Goal: Use online tool/utility: Utilize a website feature to perform a specific function

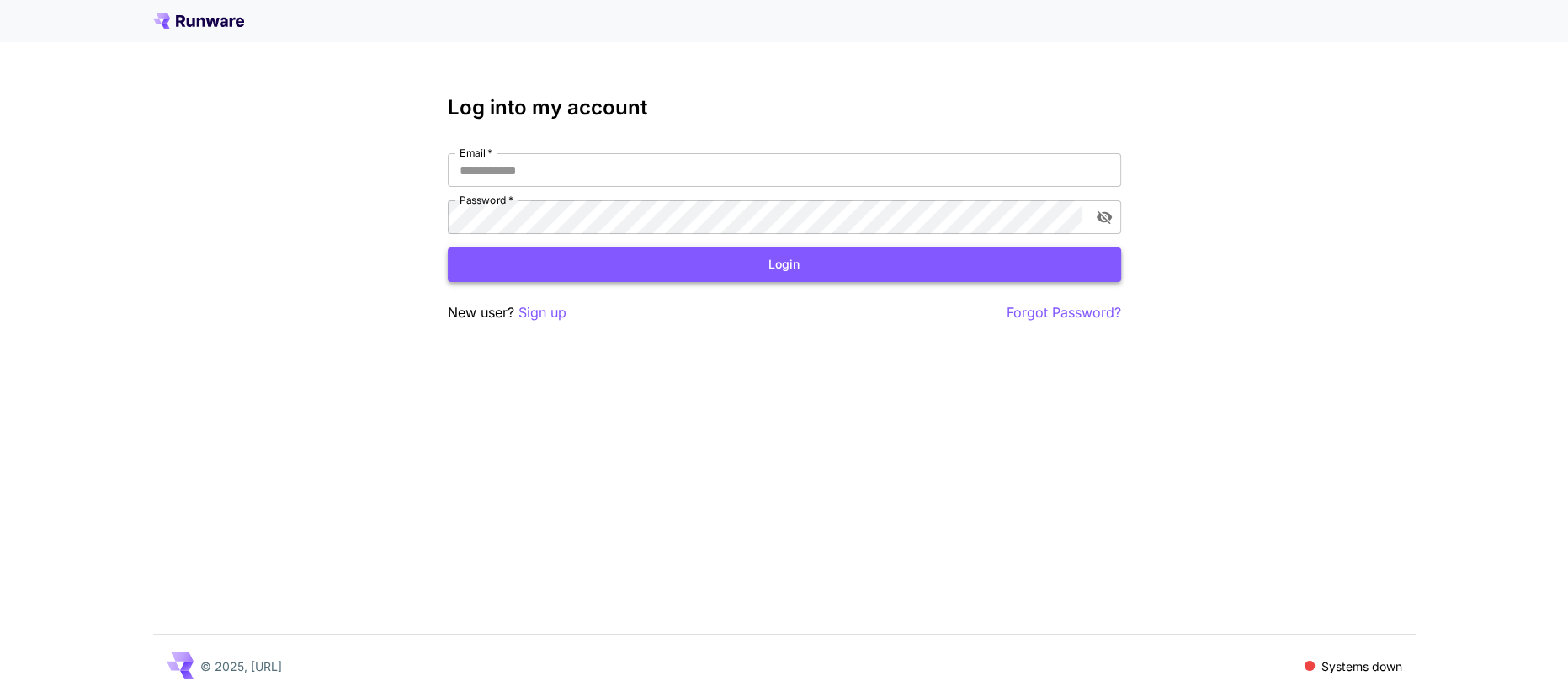
type input "**********"
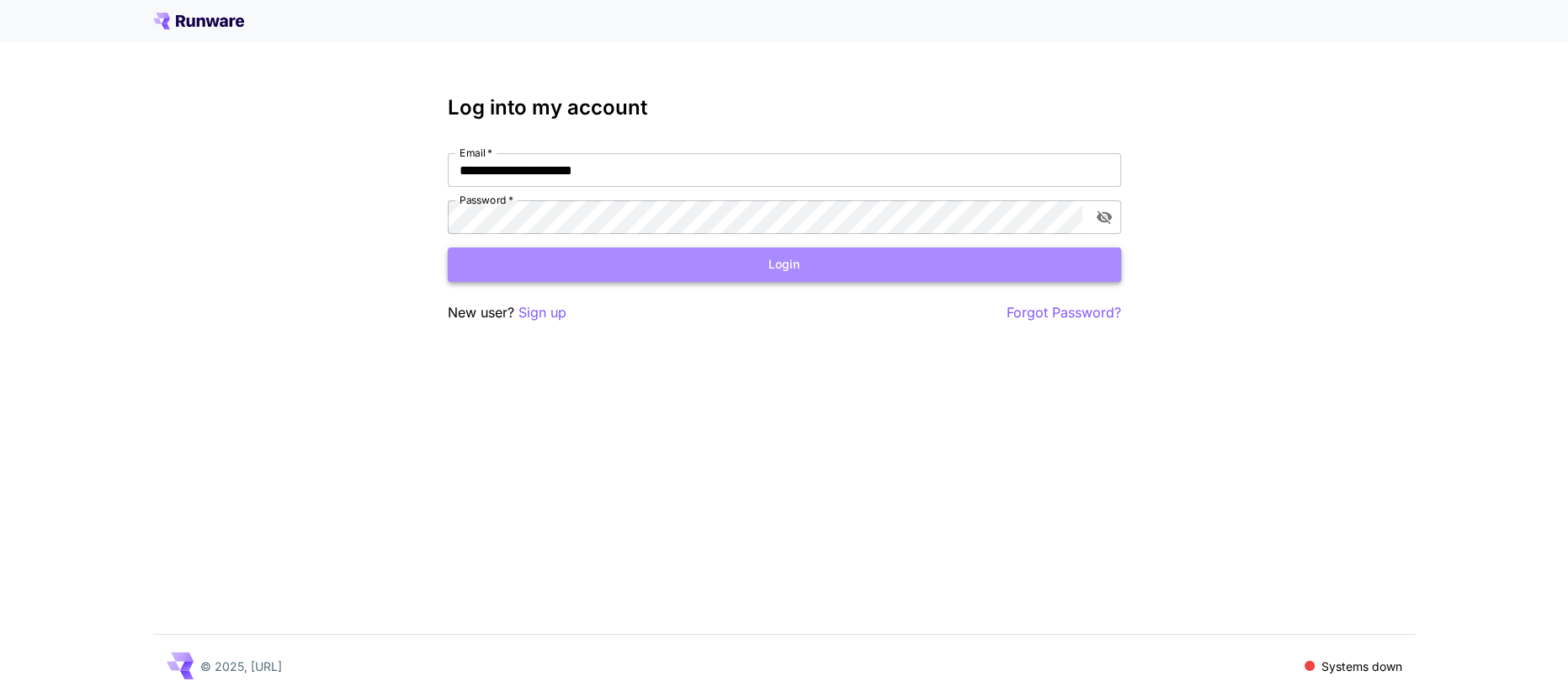
click at [1106, 273] on button "Login" at bounding box center [784, 264] width 673 height 35
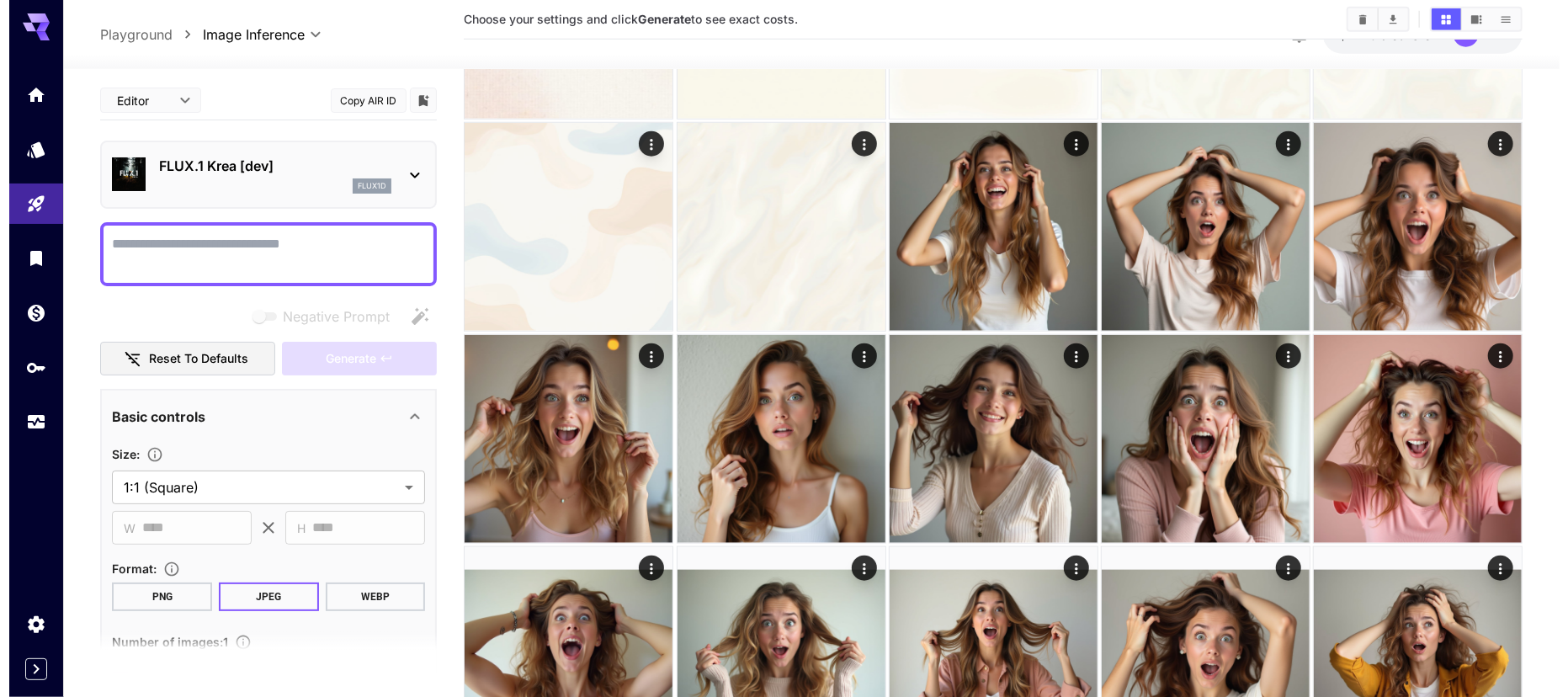
scroll to position [859, 0]
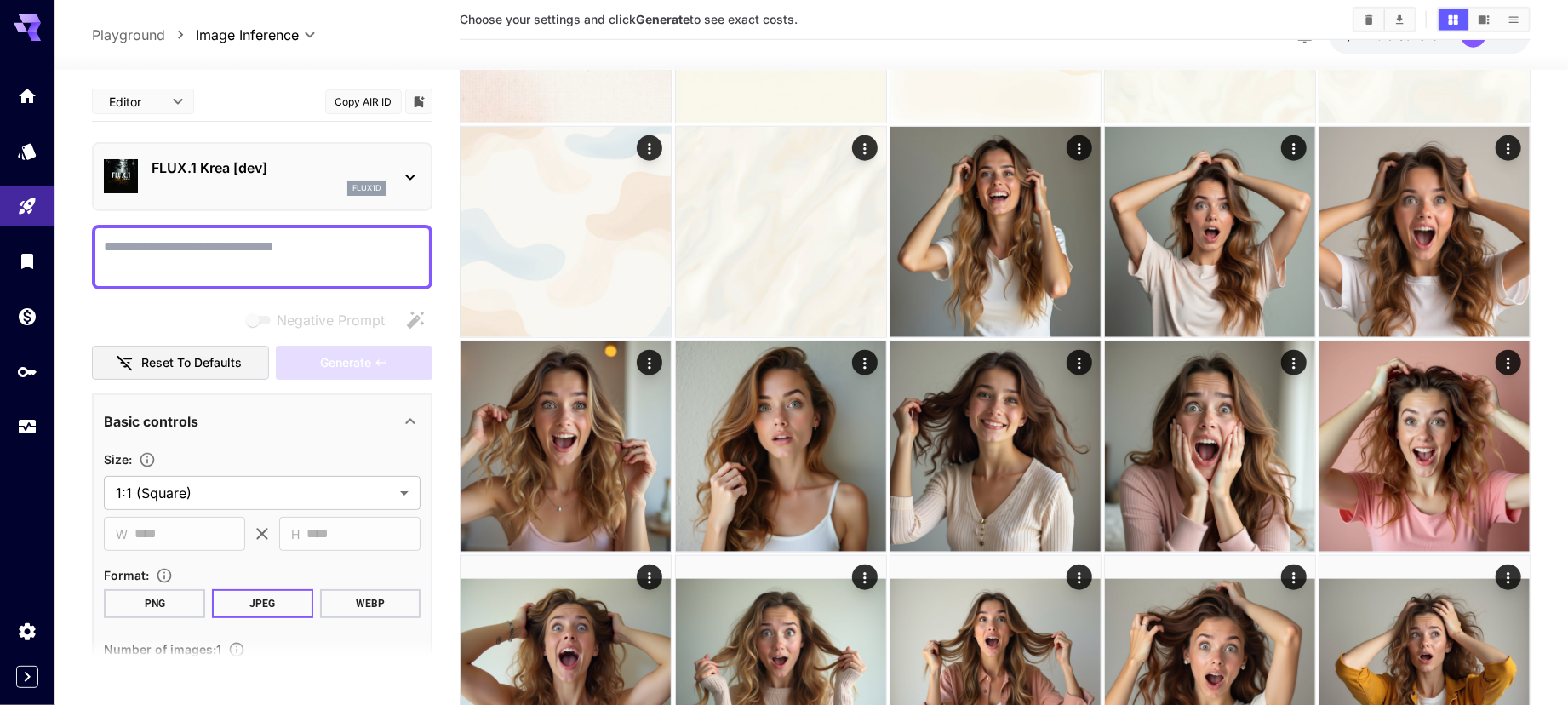
click at [337, 170] on p "FLUX.1 Krea [dev]" at bounding box center [269, 167] width 235 height 20
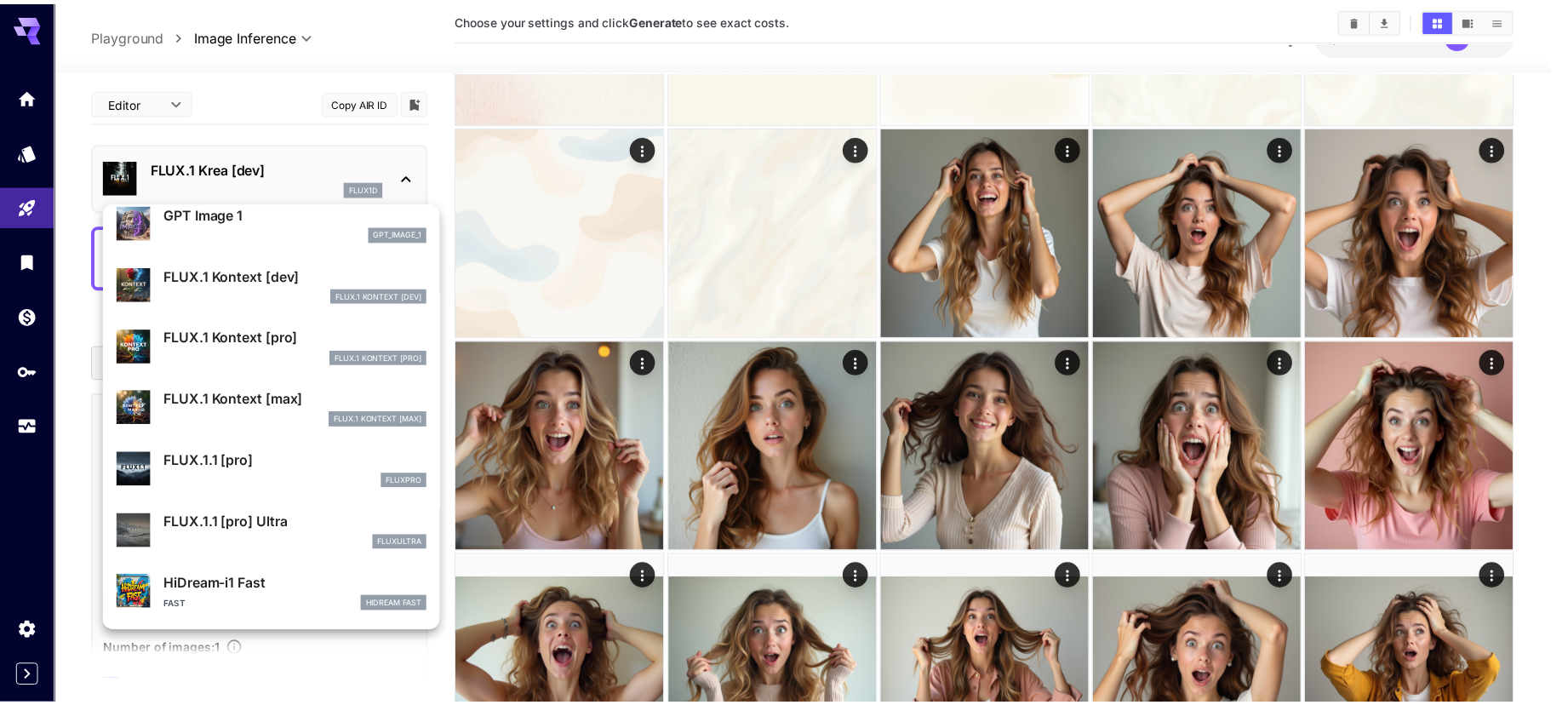
scroll to position [1017, 0]
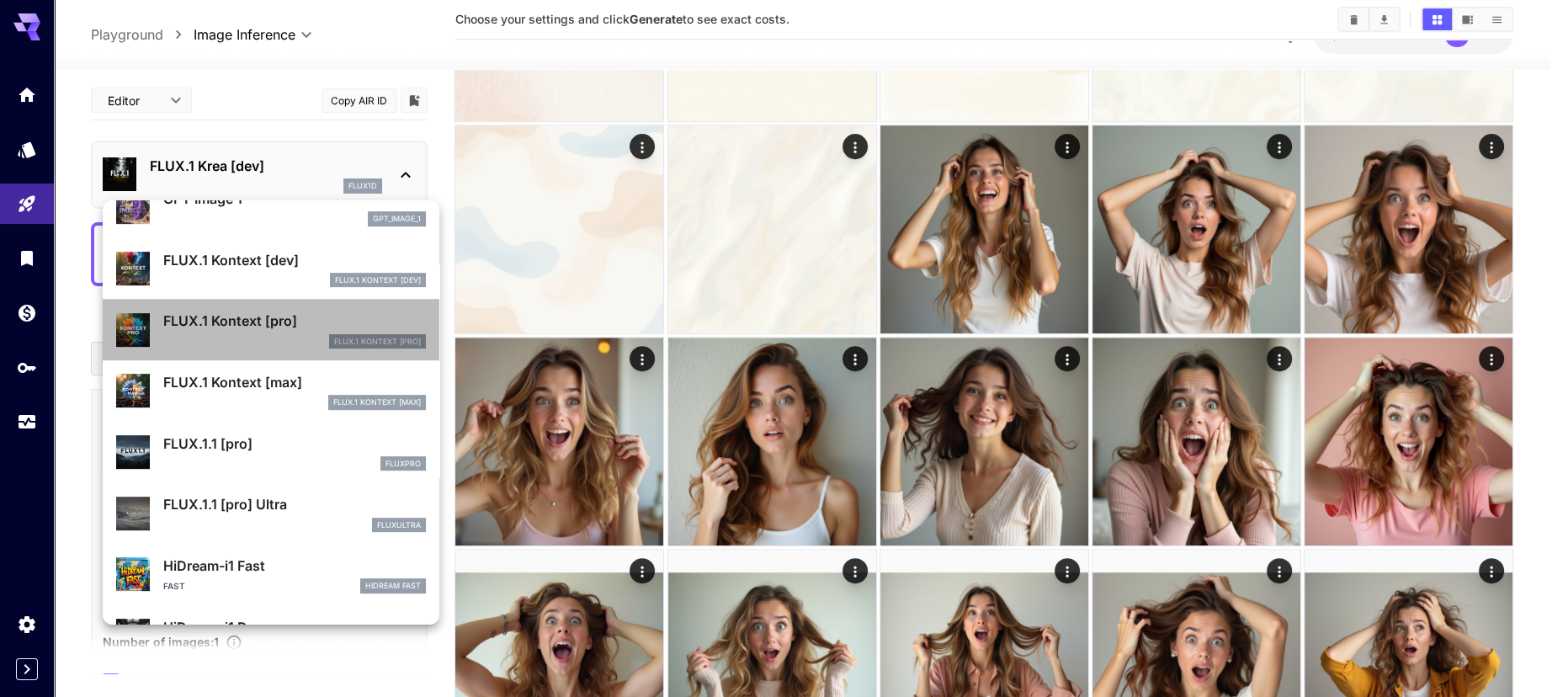
click at [287, 328] on p "FLUX.1 Kontext [pro]" at bounding box center [294, 320] width 262 height 20
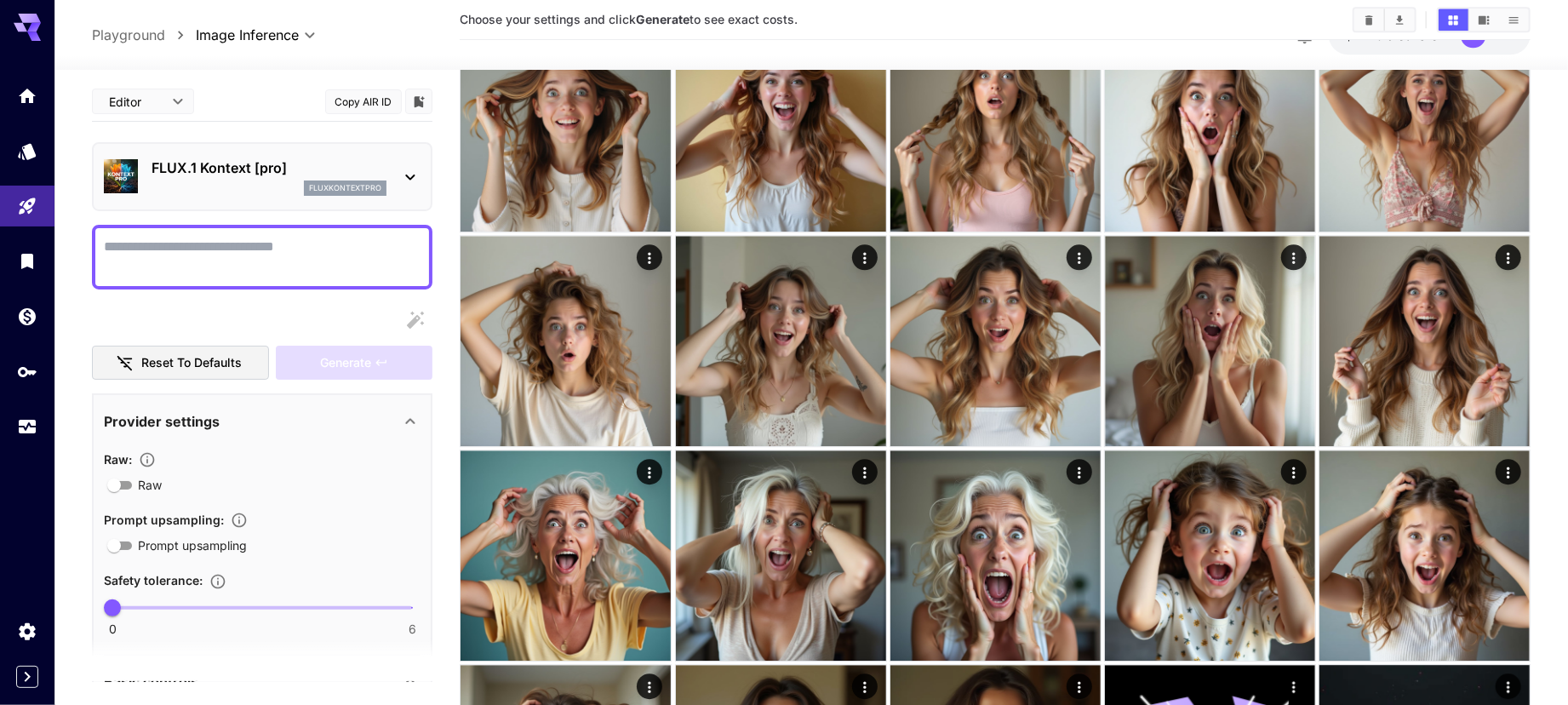
scroll to position [2452, 0]
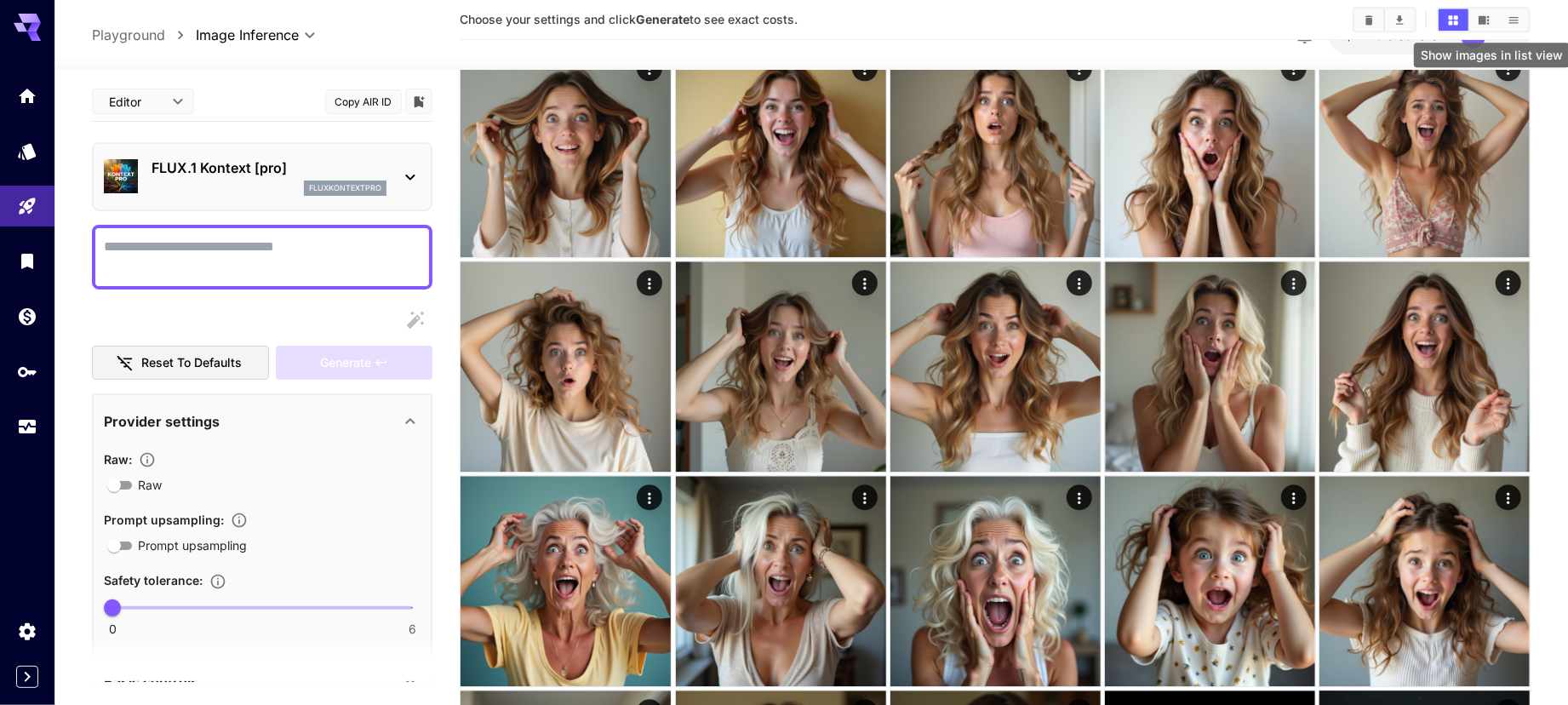
click at [1522, 12] on button "Show images in list view" at bounding box center [1514, 19] width 30 height 22
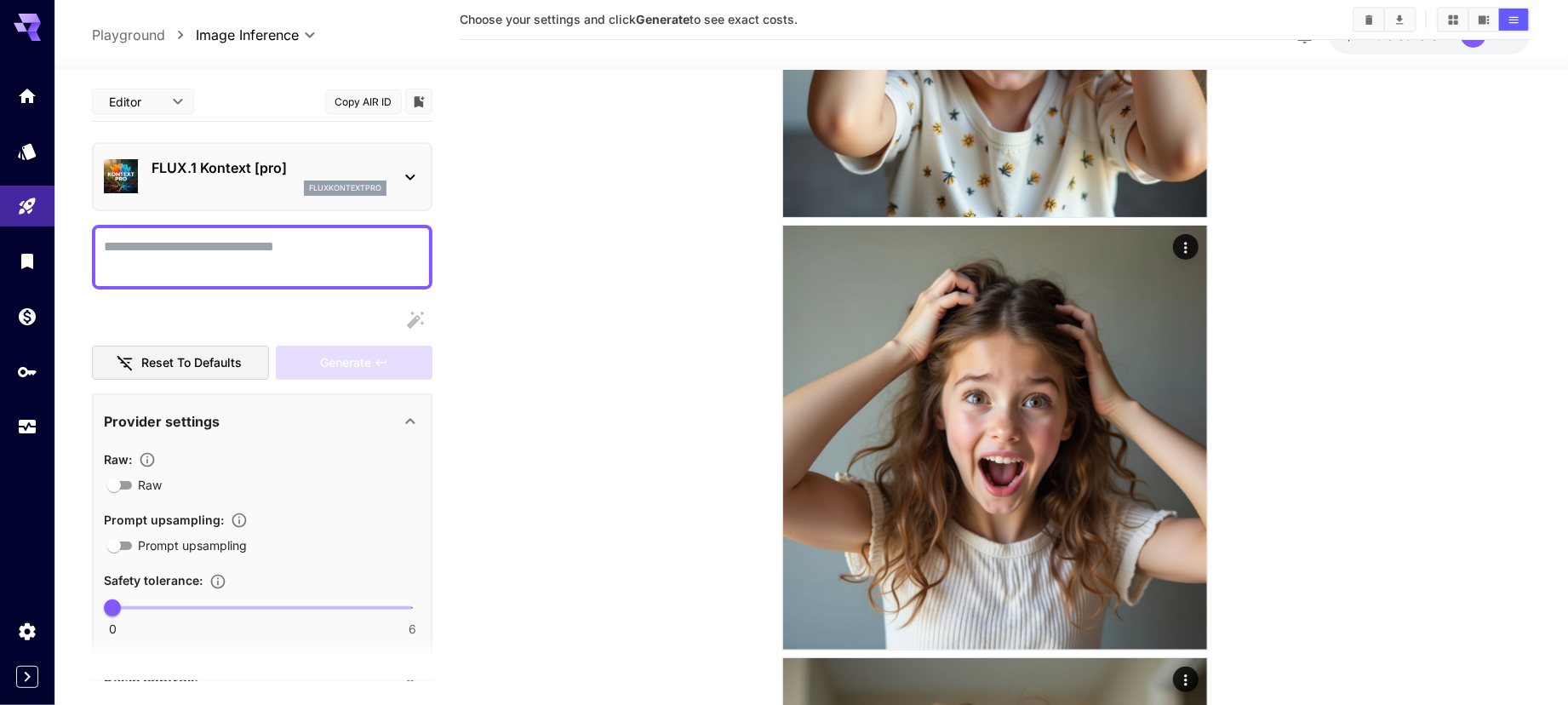
scroll to position [38401, 0]
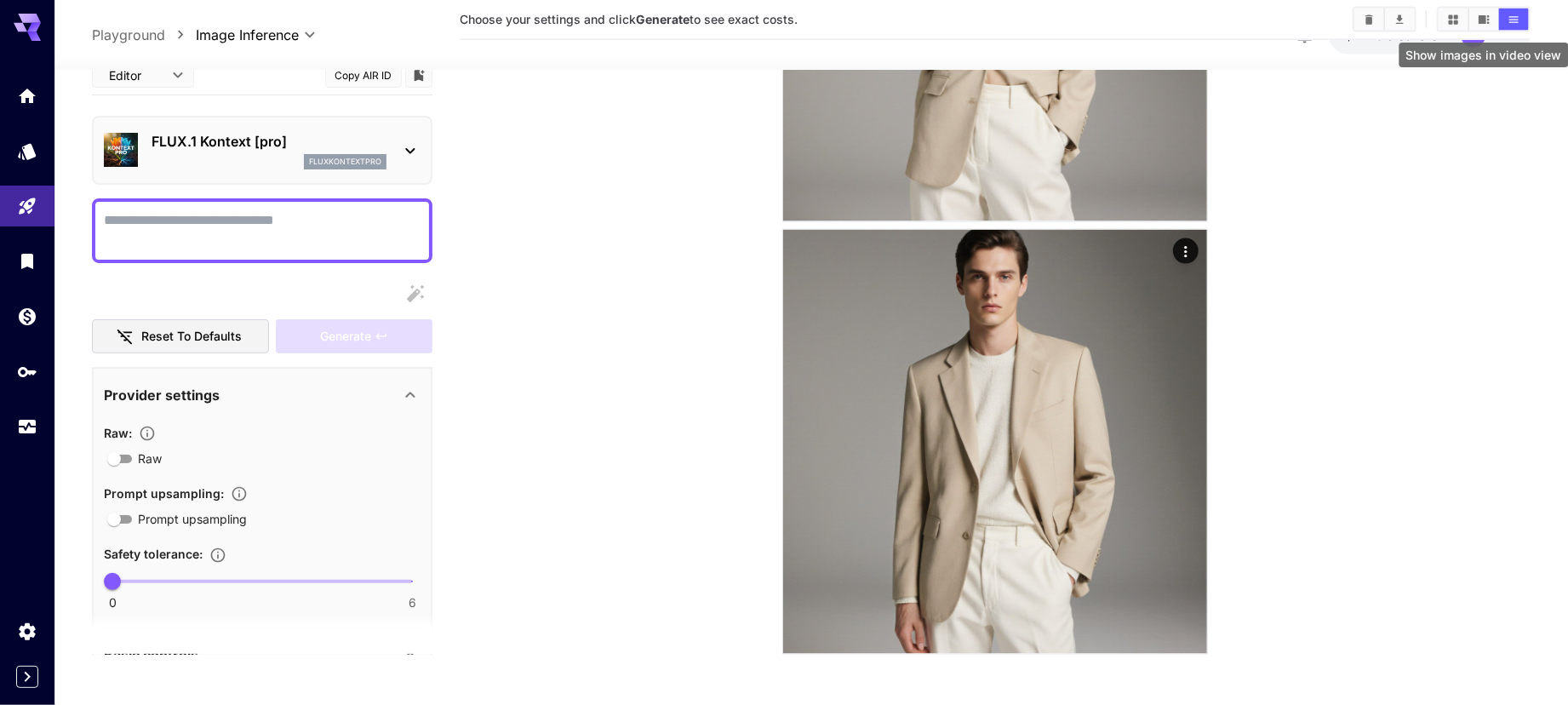
click at [1480, 18] on icon "Show images in video view" at bounding box center [1484, 19] width 11 height 9
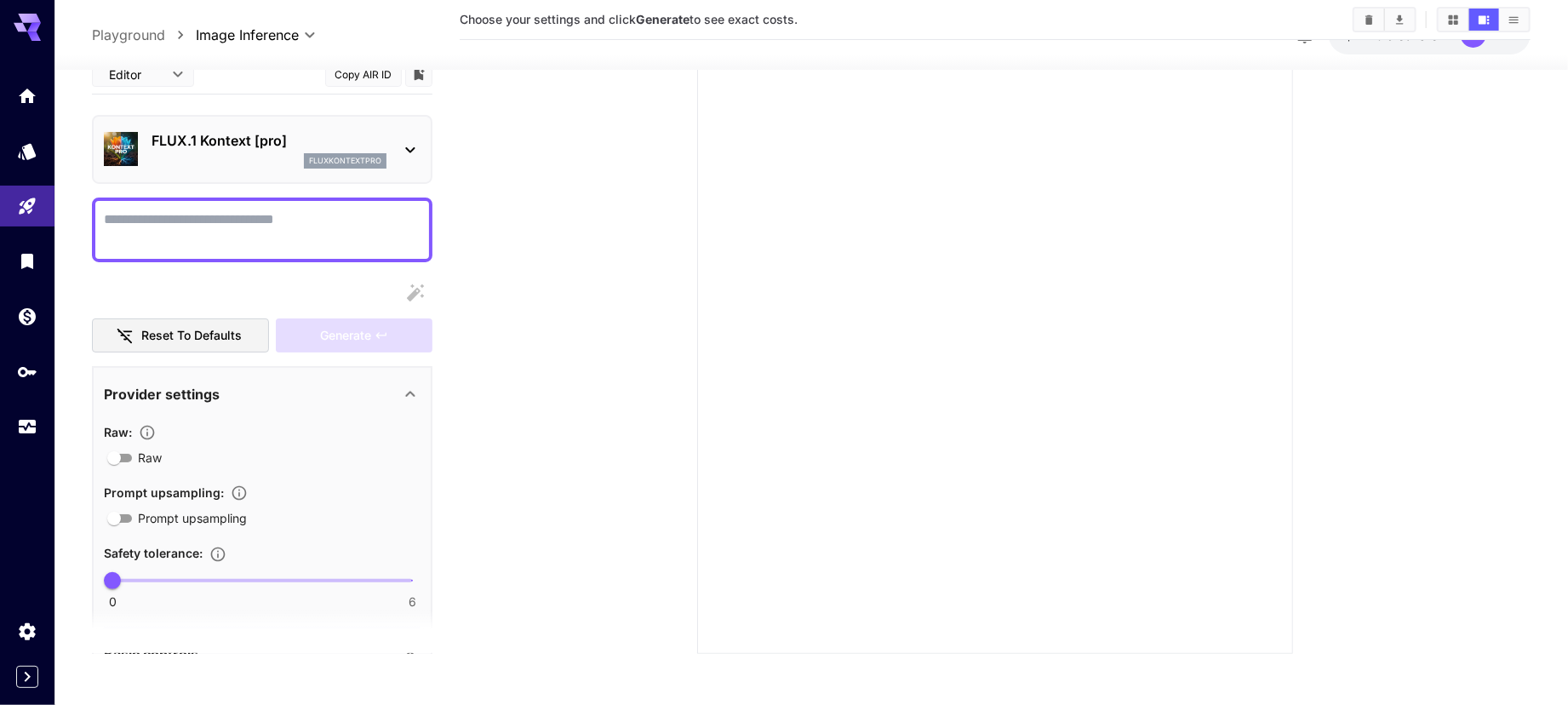
scroll to position [221, 0]
click at [1456, 14] on icon "Show images in grid view" at bounding box center [1453, 19] width 12 height 12
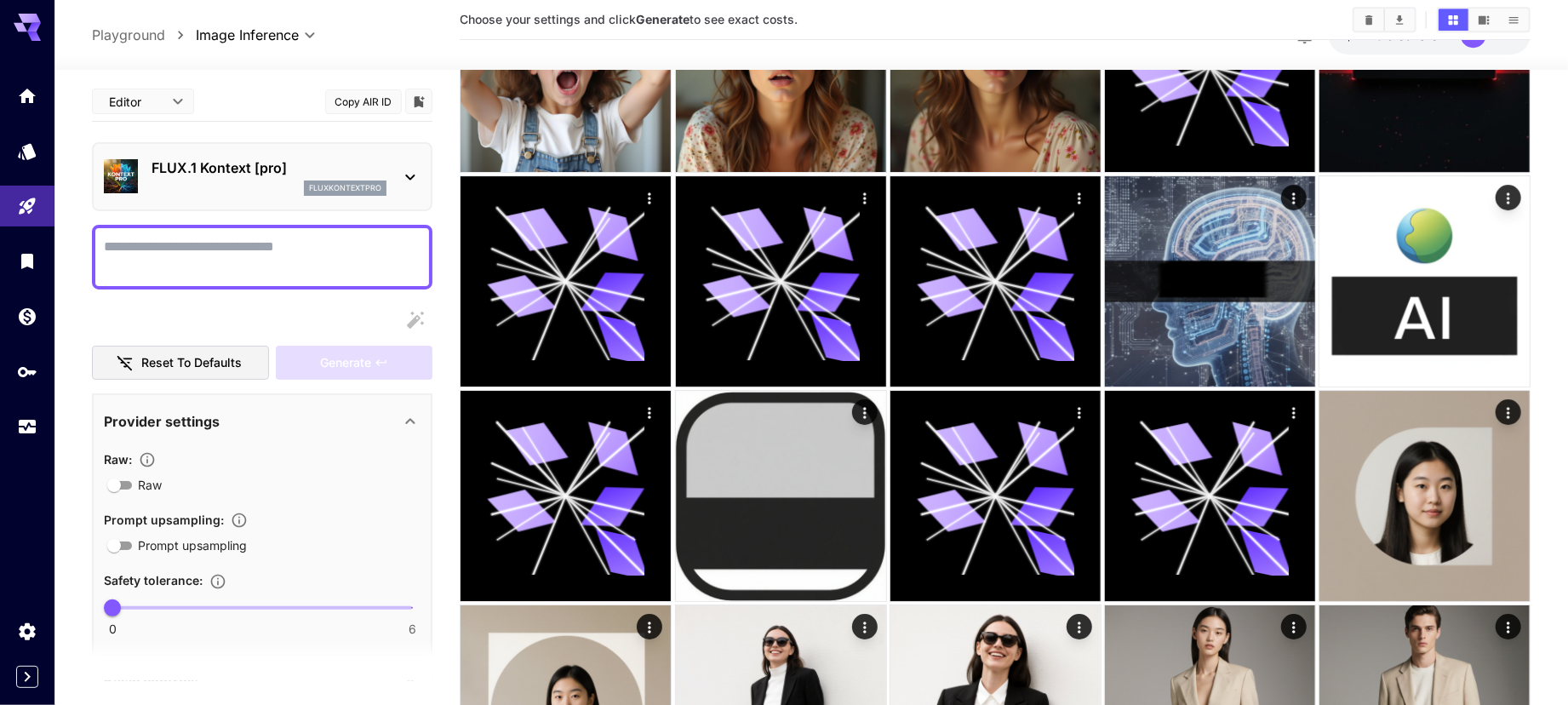
scroll to position [3345, 0]
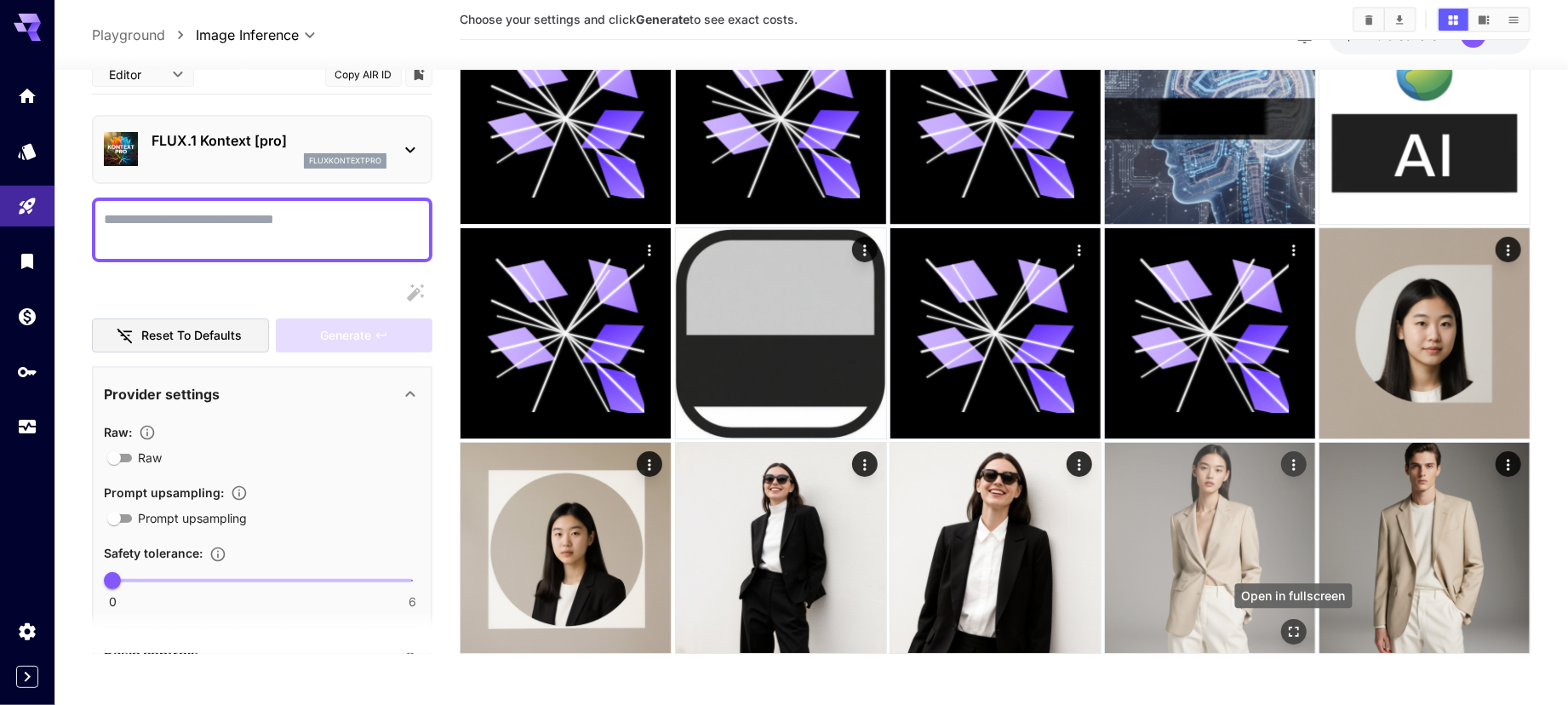
click at [1299, 633] on icon "Open in fullscreen" at bounding box center [1293, 632] width 17 height 17
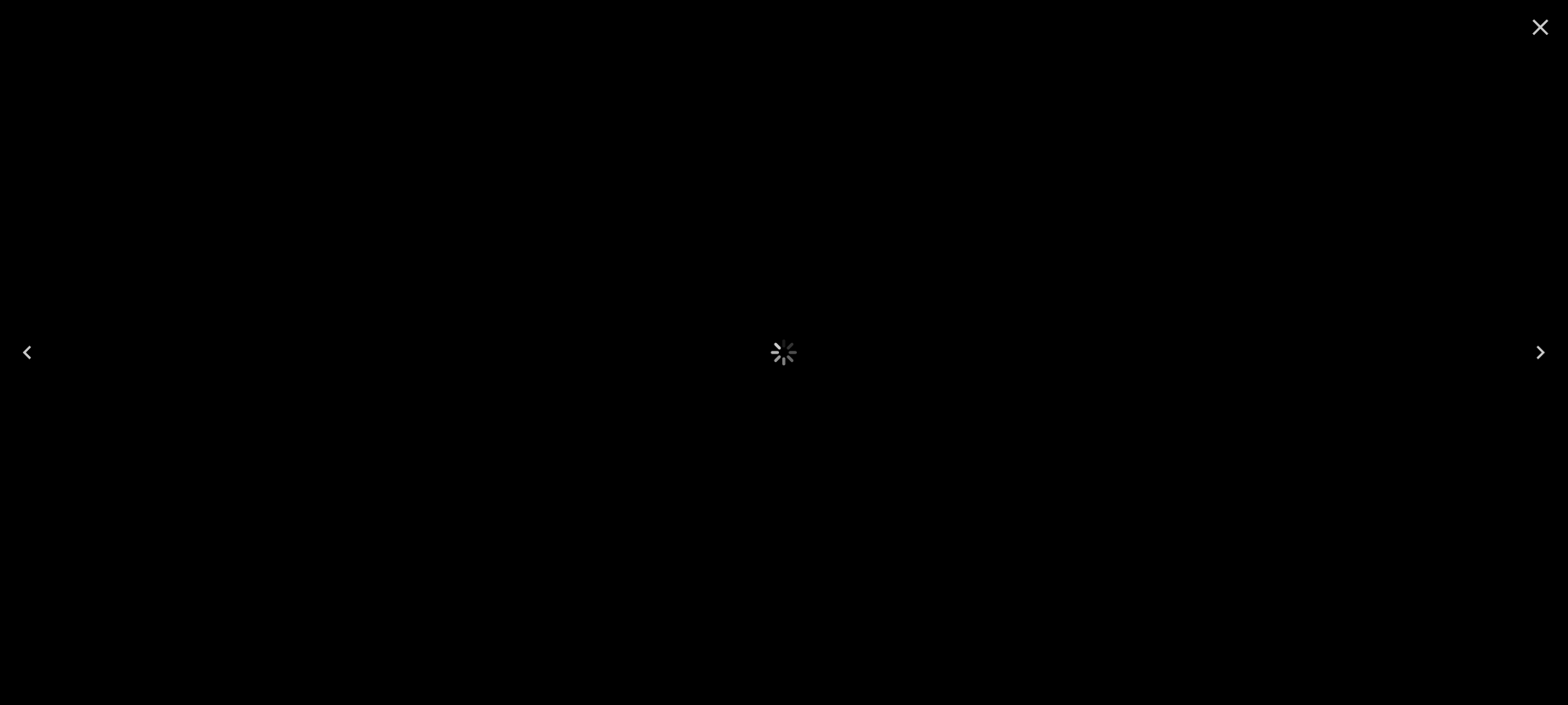
scroll to position [3344, 0]
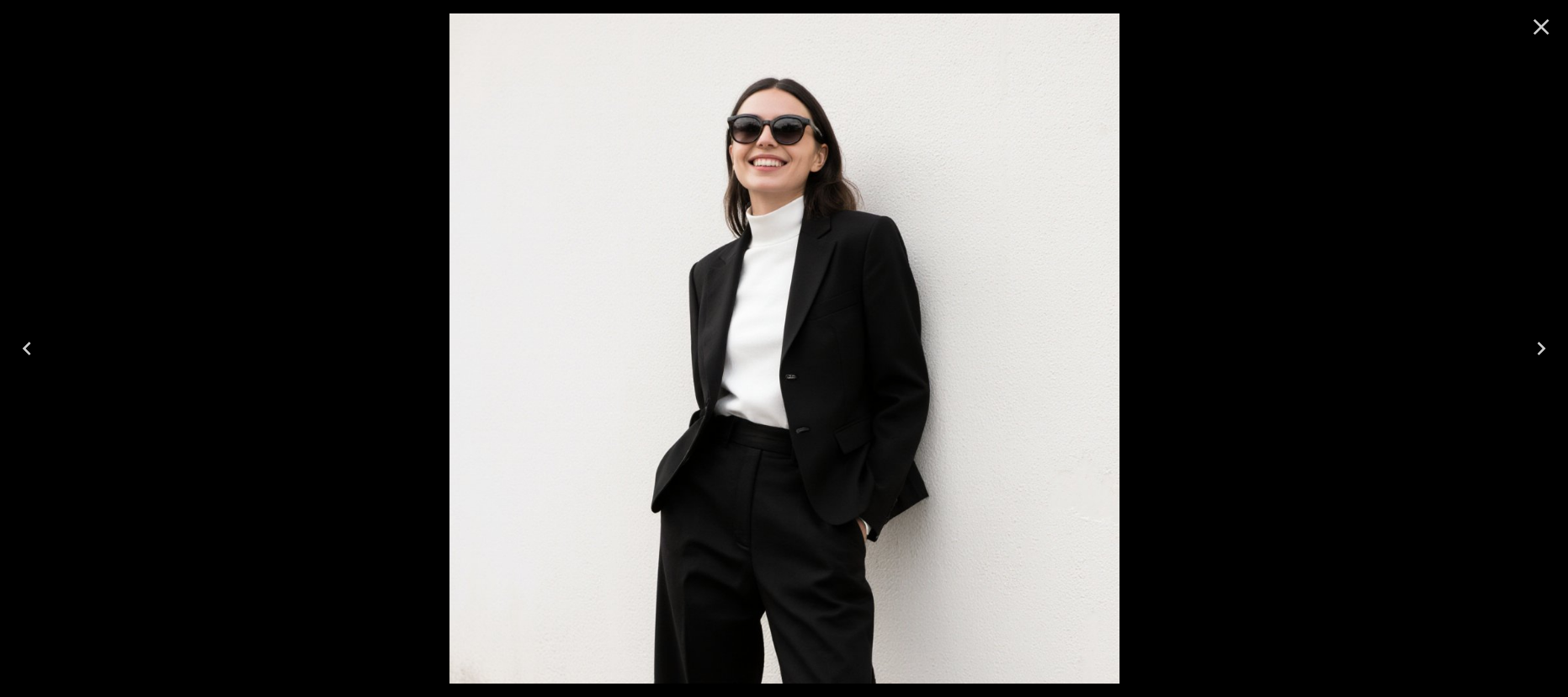
click at [1545, 34] on icon "Close" at bounding box center [1541, 27] width 16 height 16
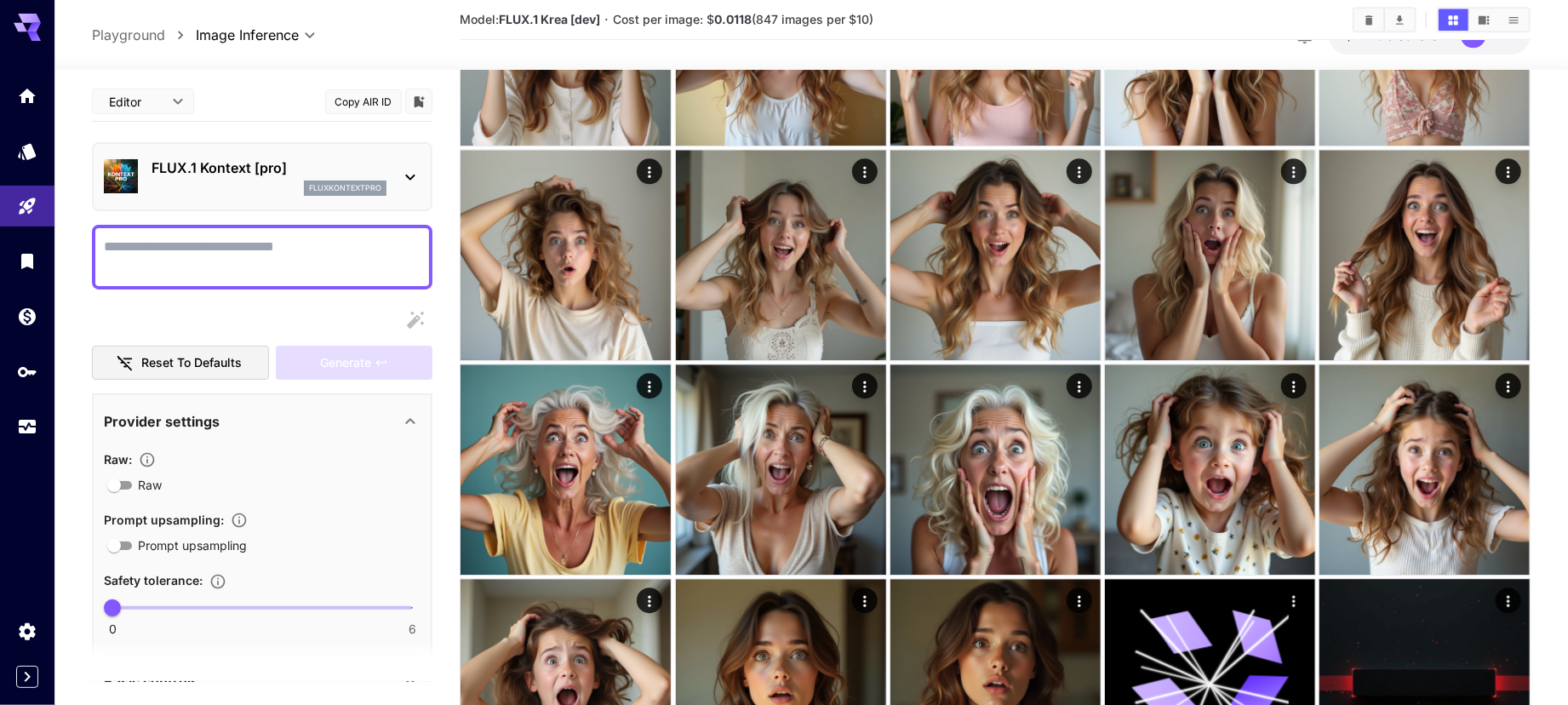
scroll to position [2561, 0]
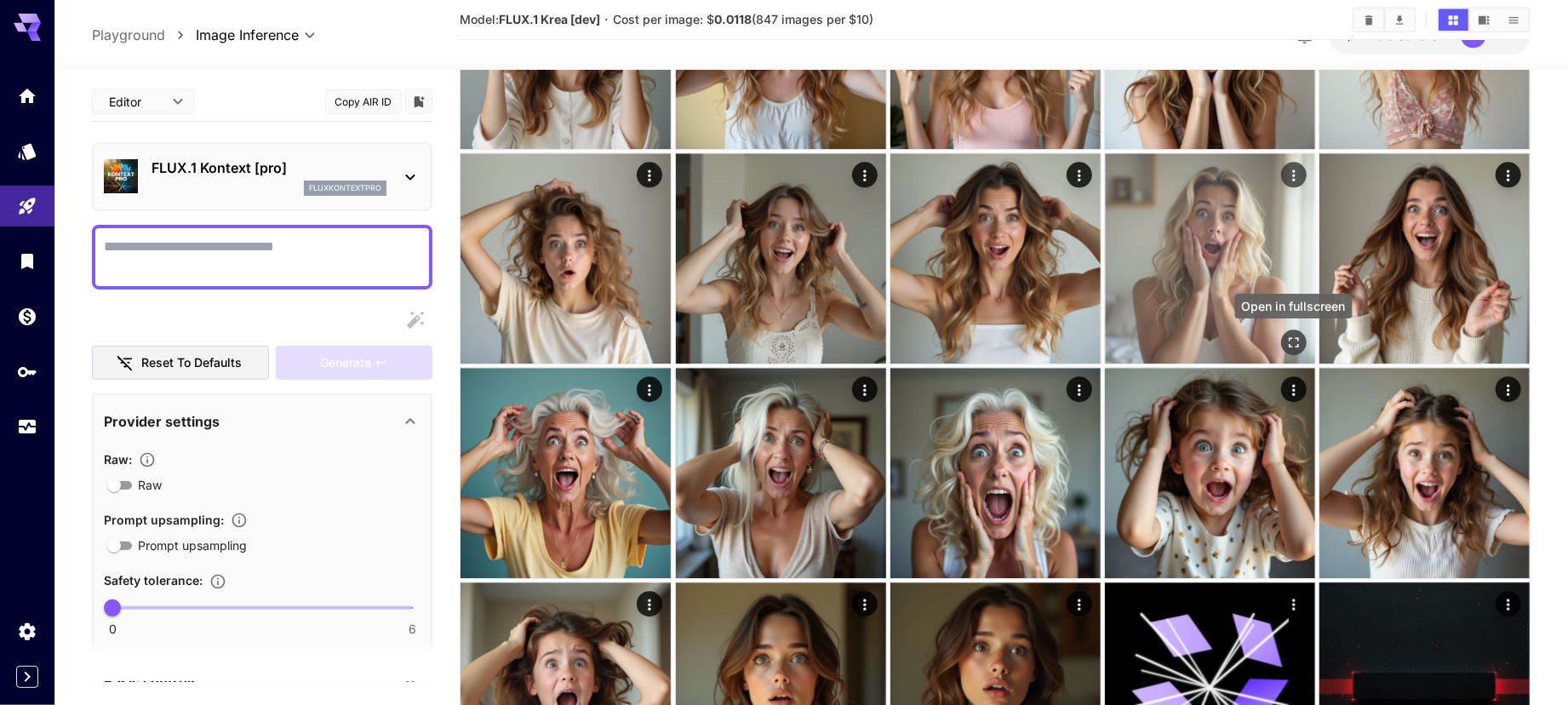
click at [1303, 344] on button "Open in fullscreen" at bounding box center [1292, 342] width 26 height 26
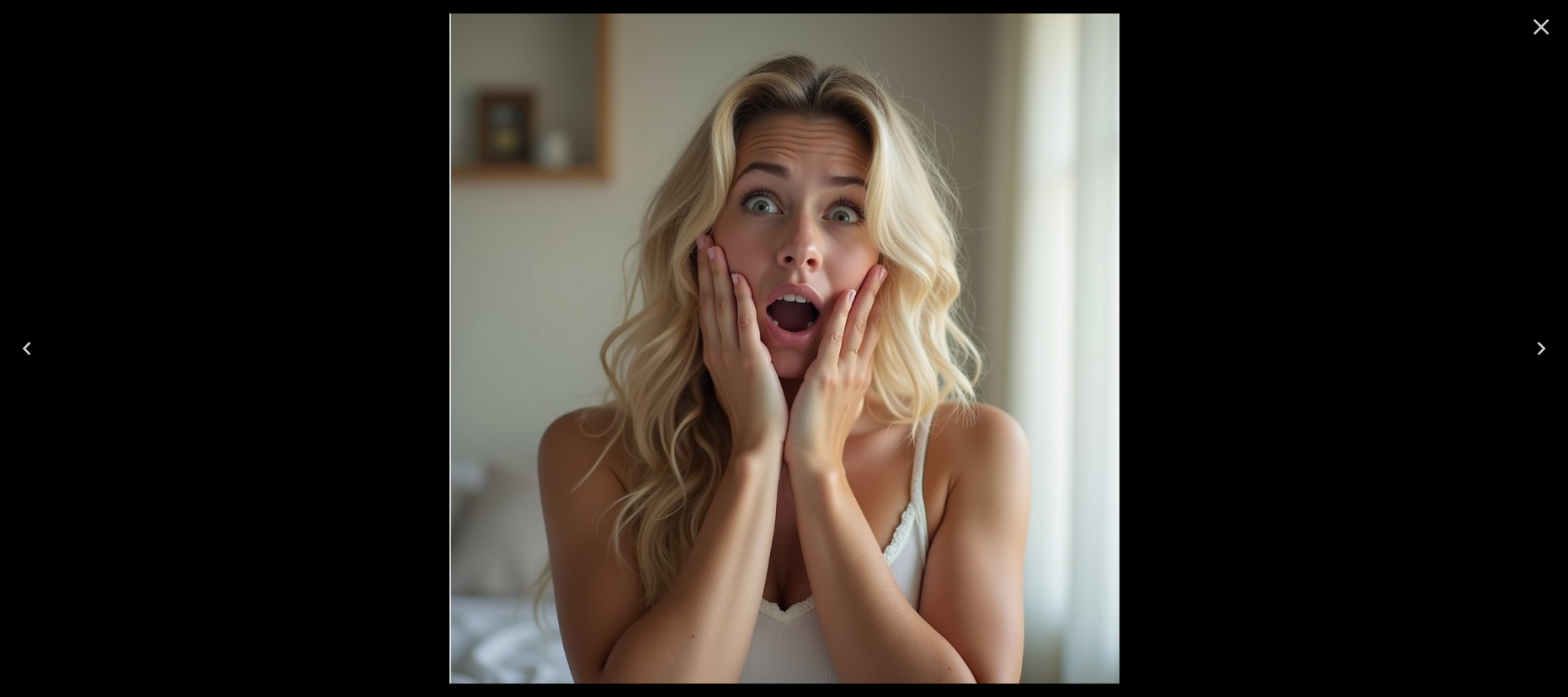
click at [1539, 14] on icon "Close" at bounding box center [1541, 26] width 27 height 27
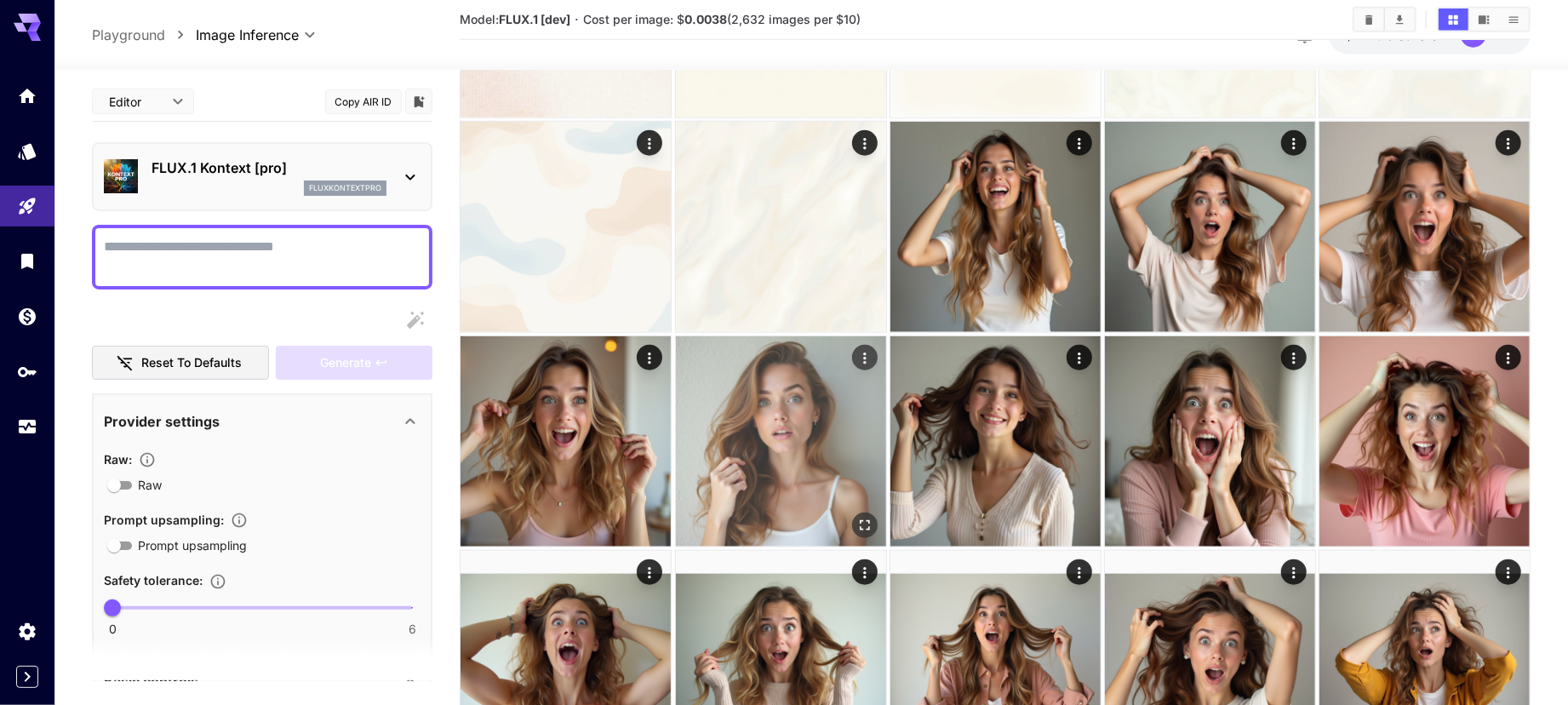
scroll to position [880, 0]
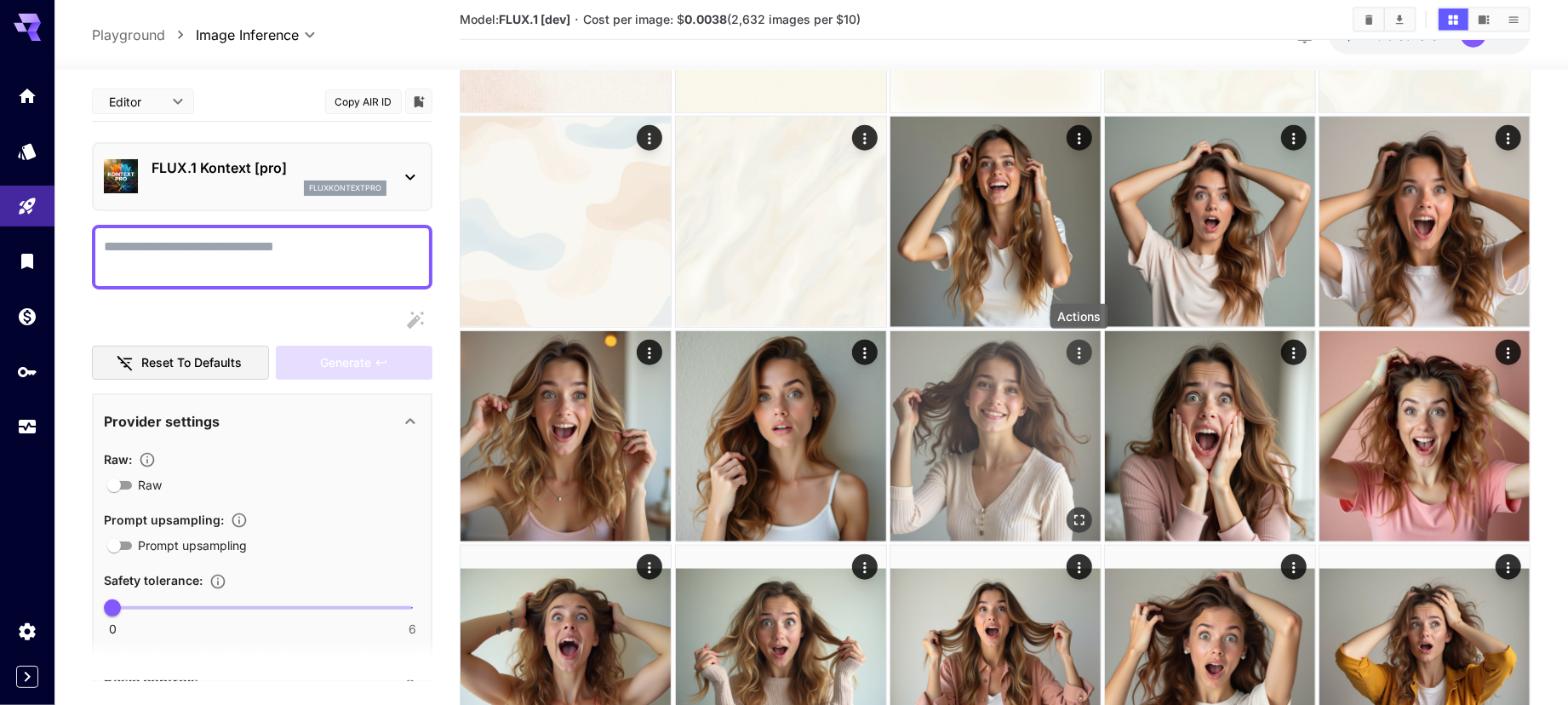
click at [1081, 349] on icon "Actions" at bounding box center [1079, 353] width 17 height 17
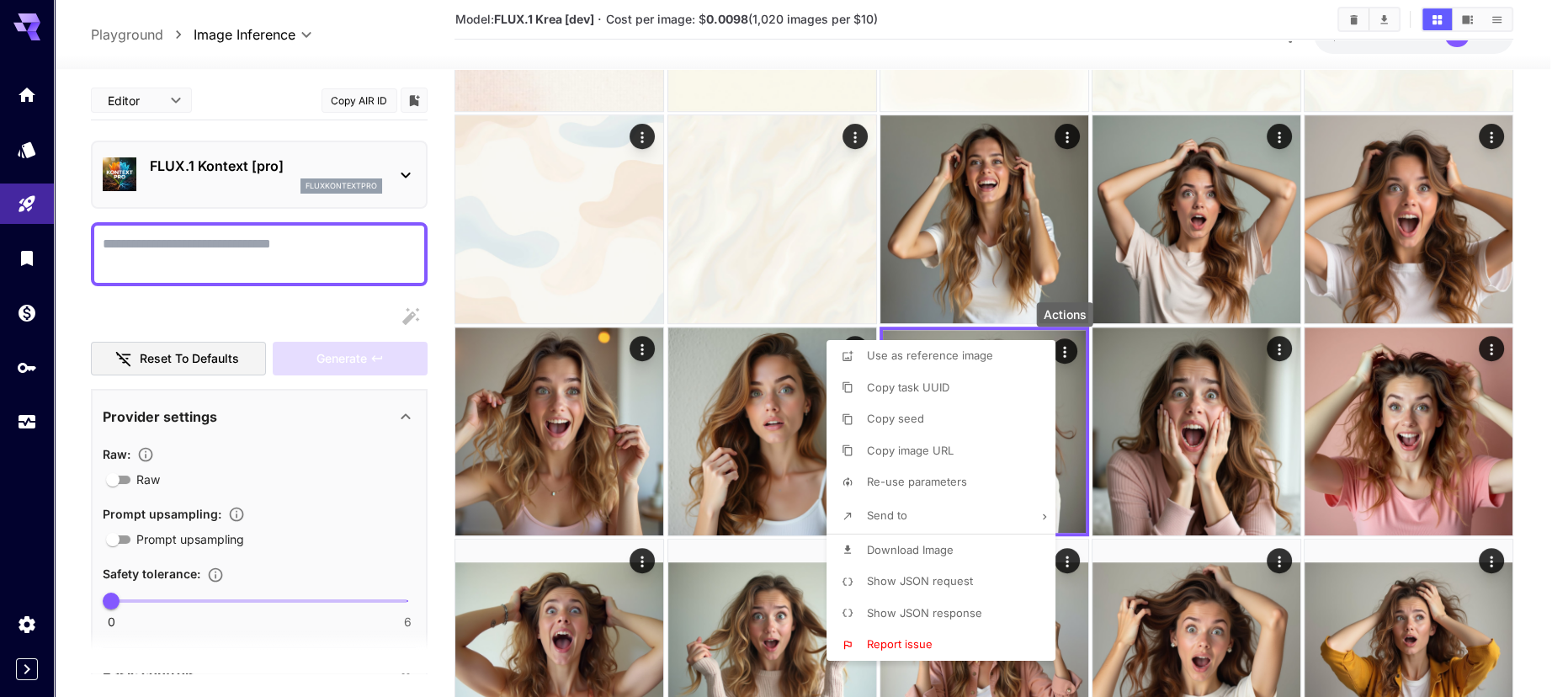
click at [986, 361] on span "Use as reference image" at bounding box center [930, 355] width 126 height 13
click at [1064, 38] on div at bounding box center [784, 348] width 1568 height 697
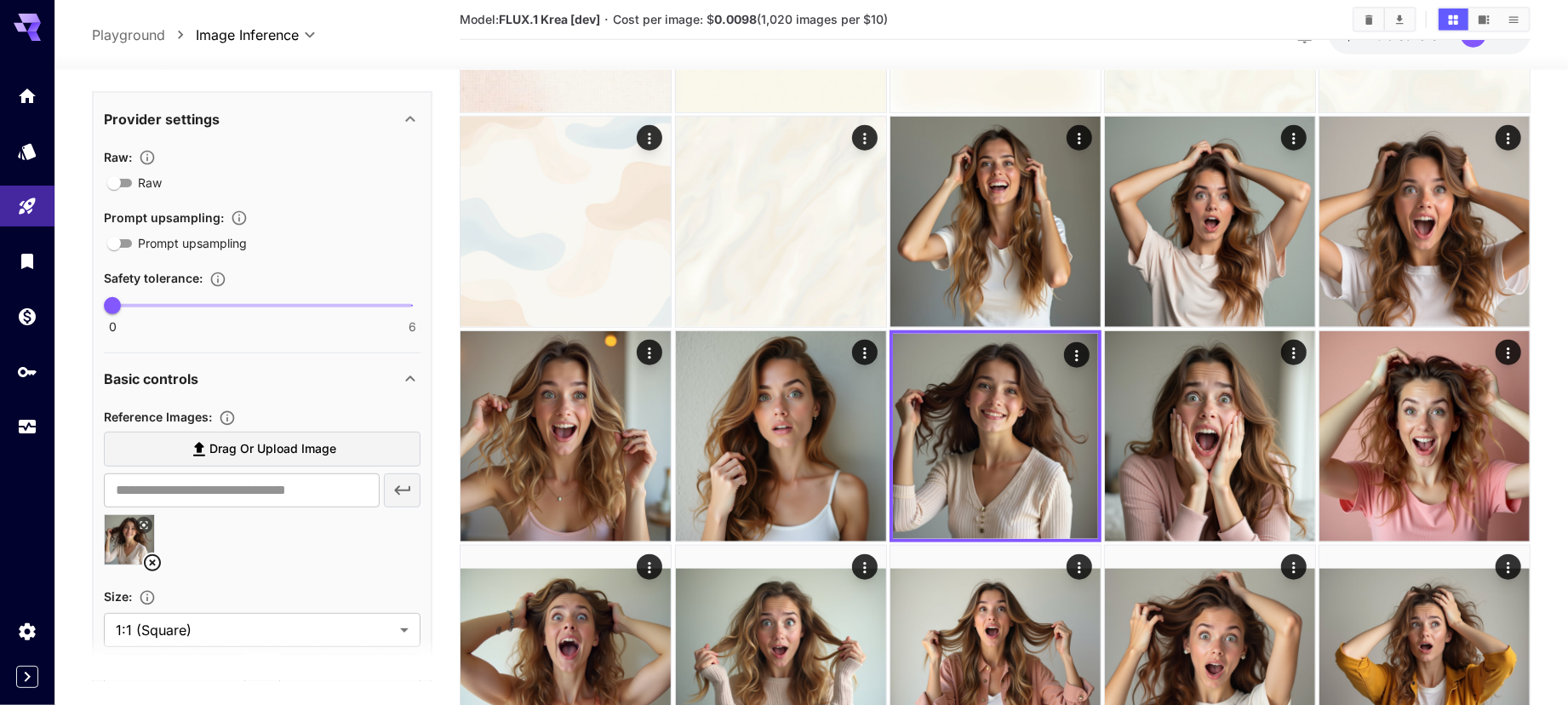
scroll to position [0, 0]
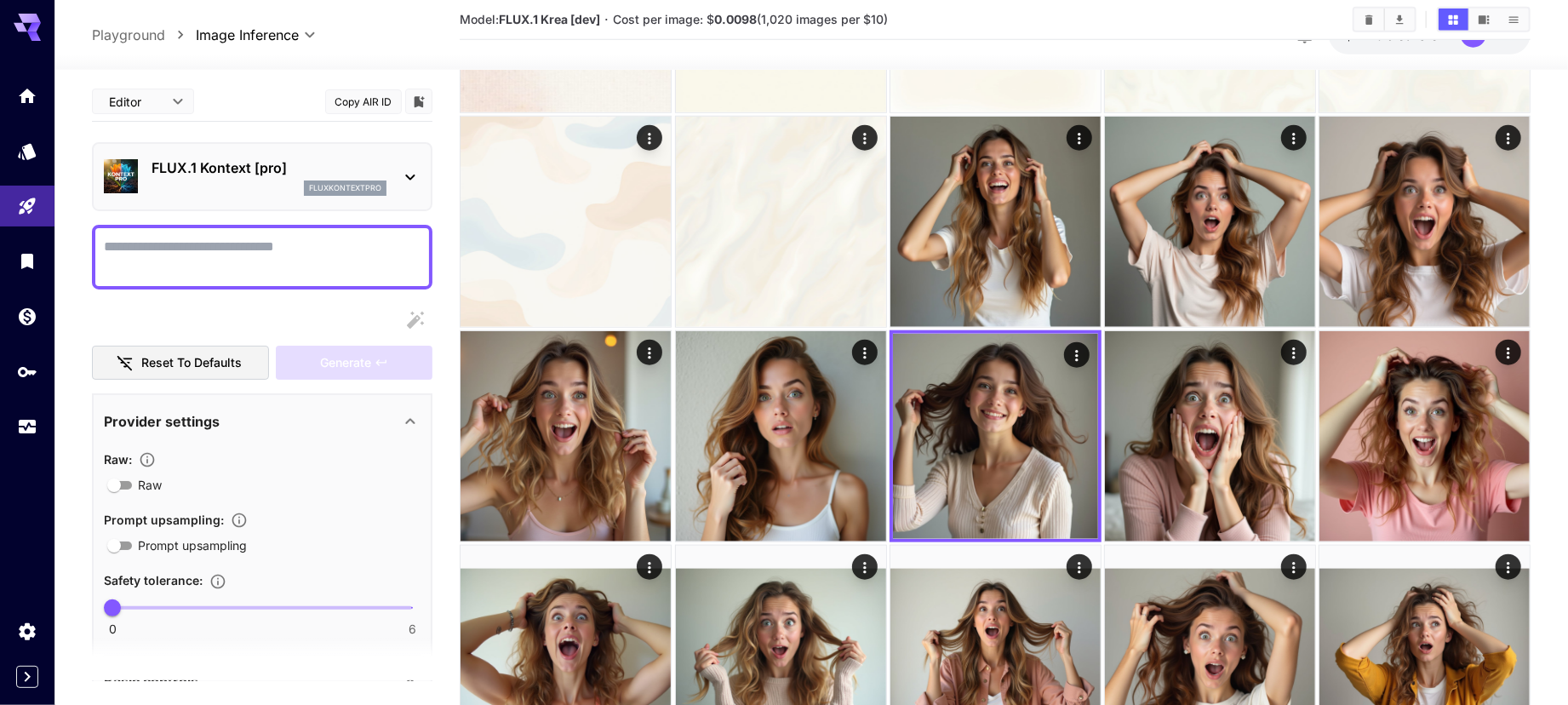
click at [258, 263] on textarea "Raw" at bounding box center [262, 257] width 317 height 41
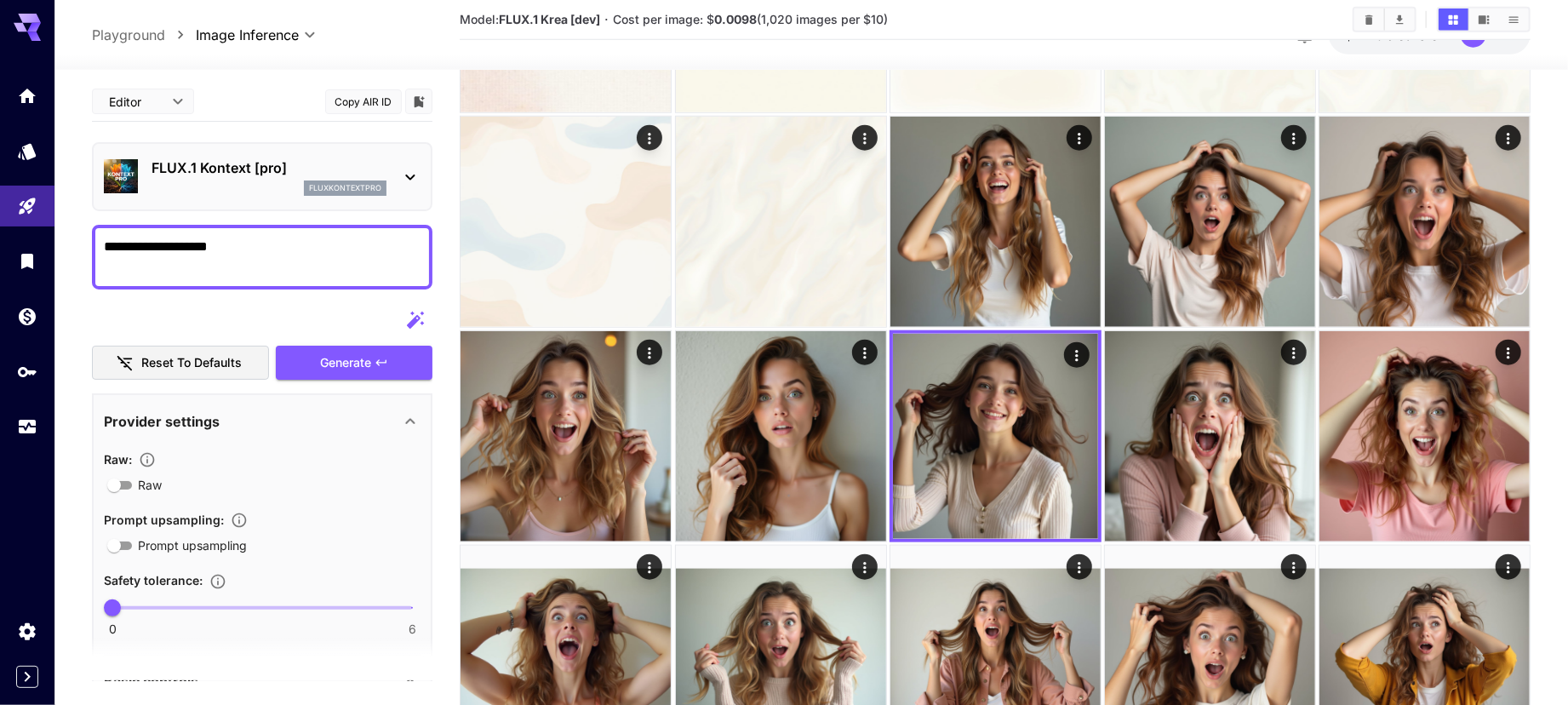
paste textarea "**********"
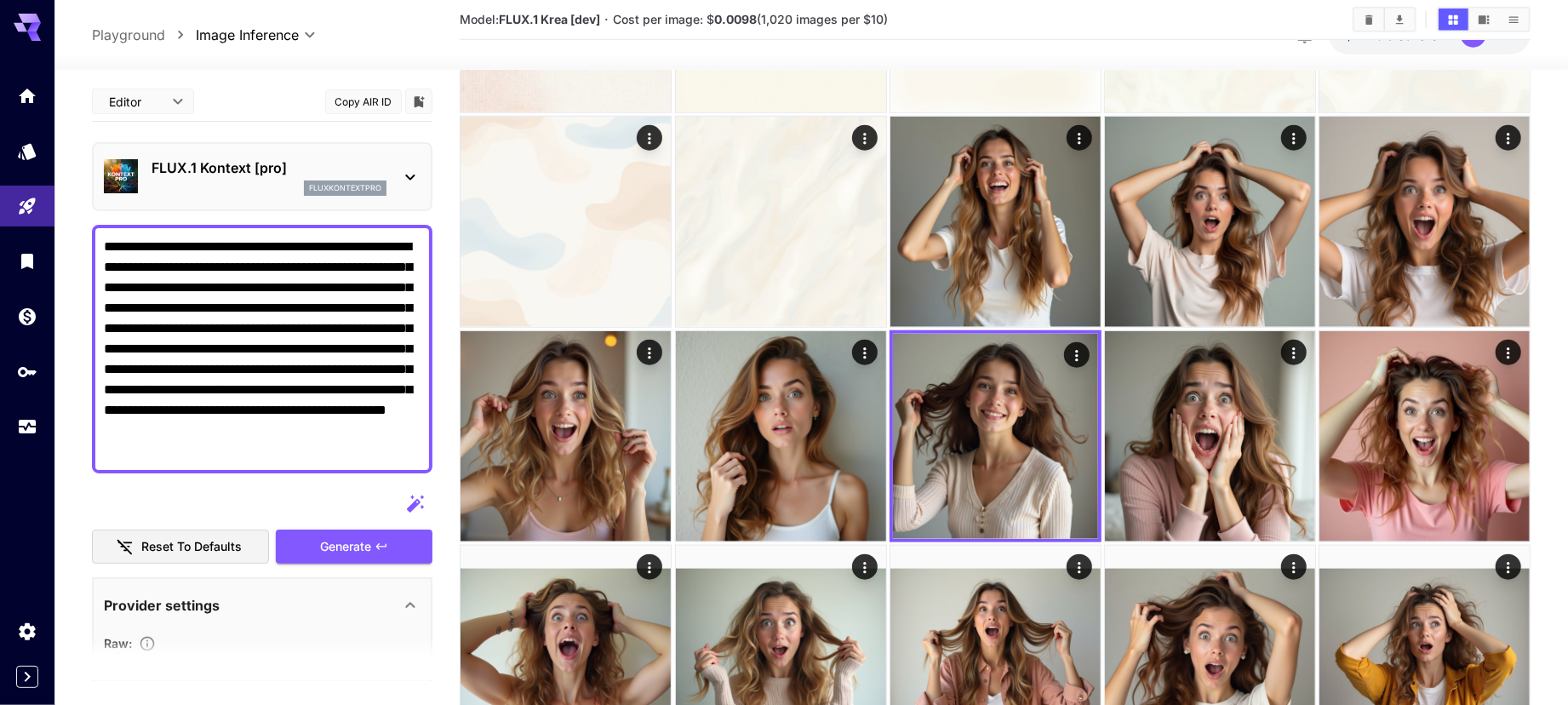
drag, startPoint x: 285, startPoint y: 243, endPoint x: 63, endPoint y: 234, distance: 222.2
click at [382, 247] on textarea "**********" at bounding box center [262, 349] width 317 height 225
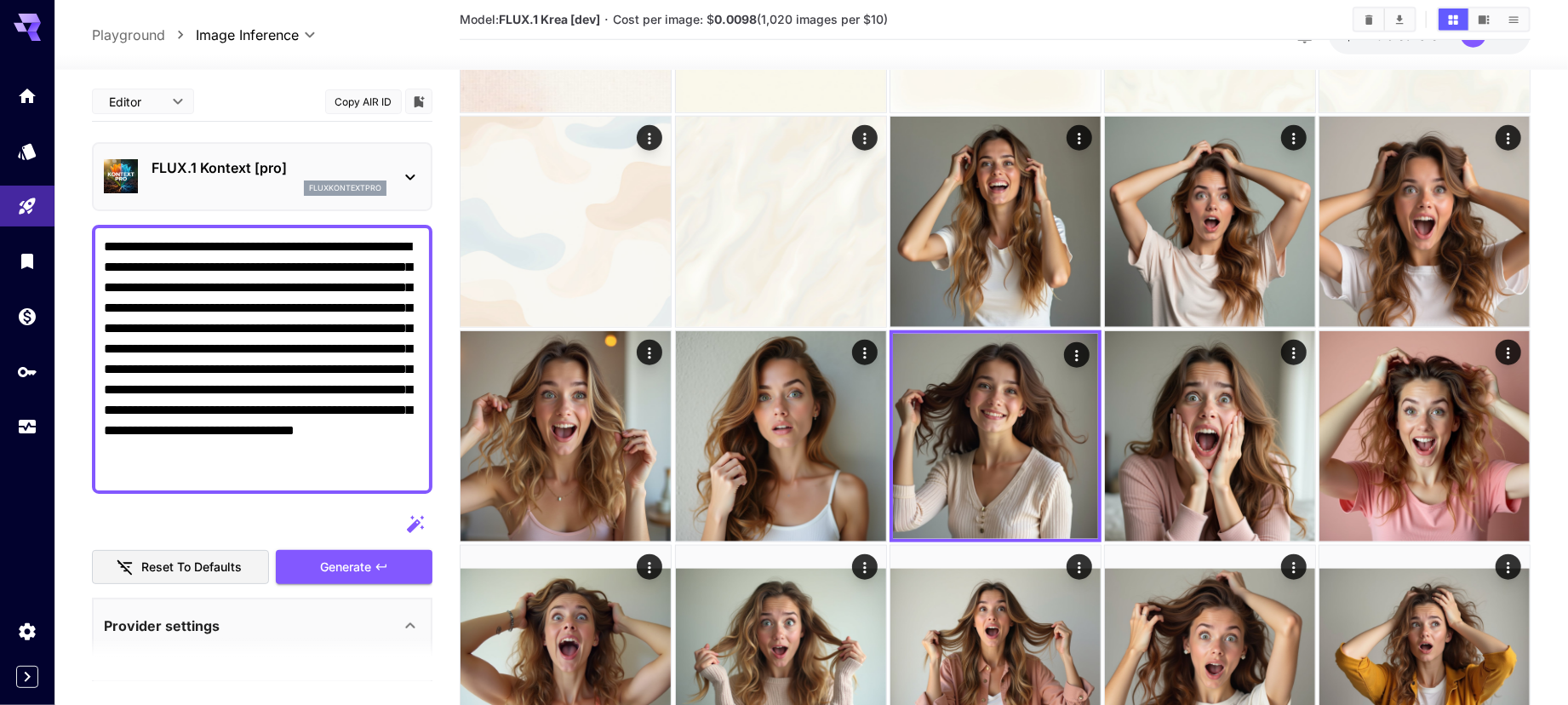
click at [287, 316] on textarea "**********" at bounding box center [262, 359] width 317 height 245
drag, startPoint x: 289, startPoint y: 289, endPoint x: 281, endPoint y: 325, distance: 36.9
click at [281, 325] on textarea "**********" at bounding box center [262, 359] width 317 height 245
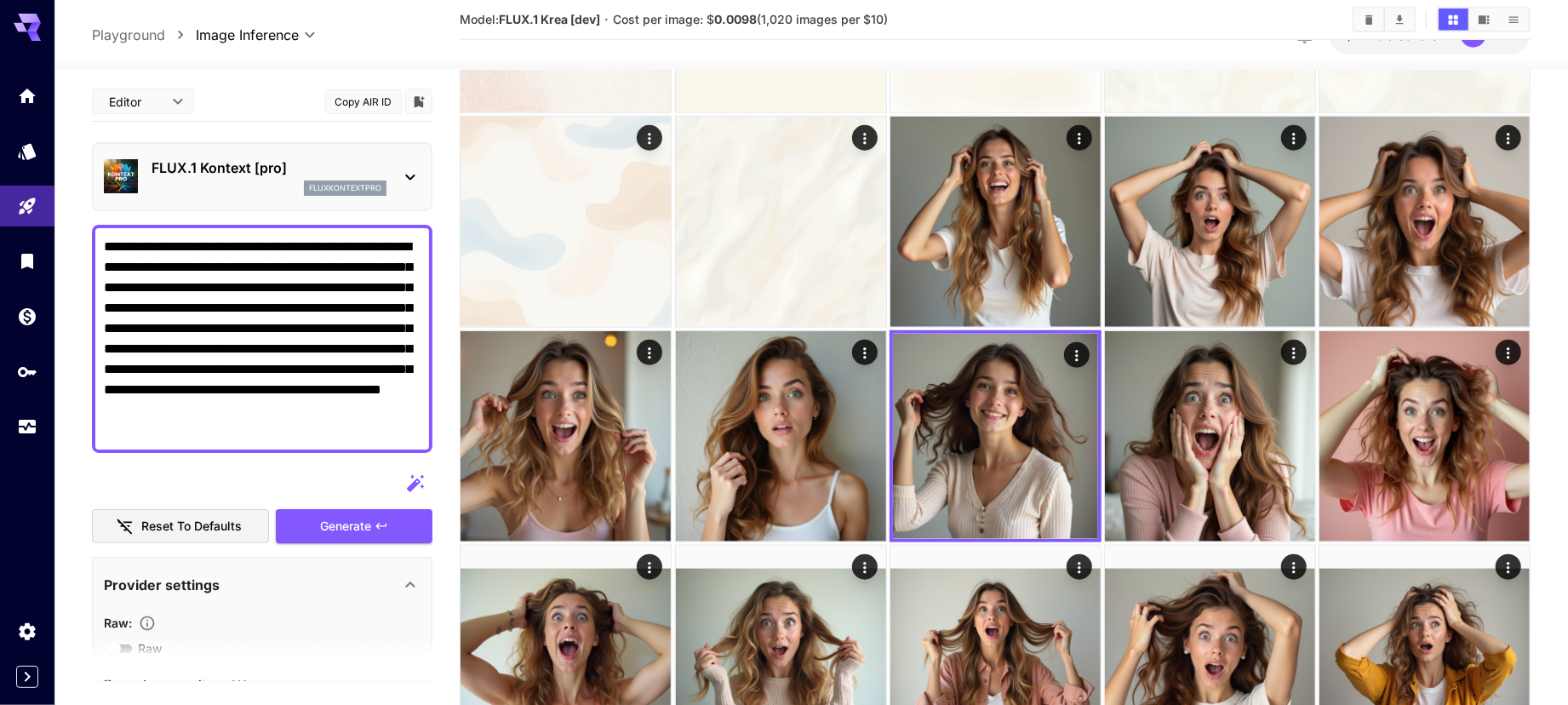
drag, startPoint x: 175, startPoint y: 368, endPoint x: 375, endPoint y: 343, distance: 201.6
click at [375, 343] on textarea "**********" at bounding box center [262, 339] width 317 height 204
drag, startPoint x: 290, startPoint y: 410, endPoint x: 155, endPoint y: 409, distance: 135.0
click at [155, 409] on textarea "**********" at bounding box center [262, 339] width 317 height 204
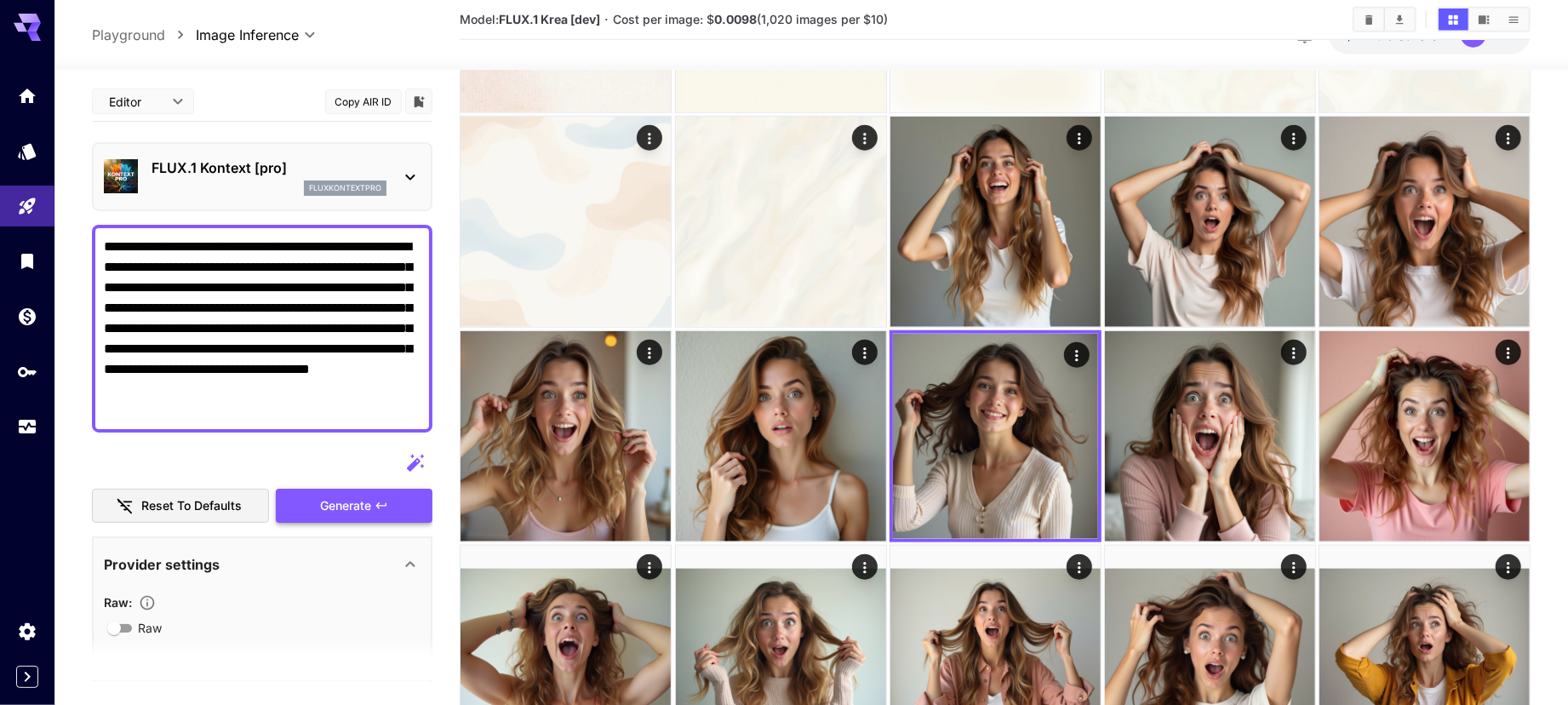
click at [316, 494] on button "Generate" at bounding box center [354, 506] width 156 height 35
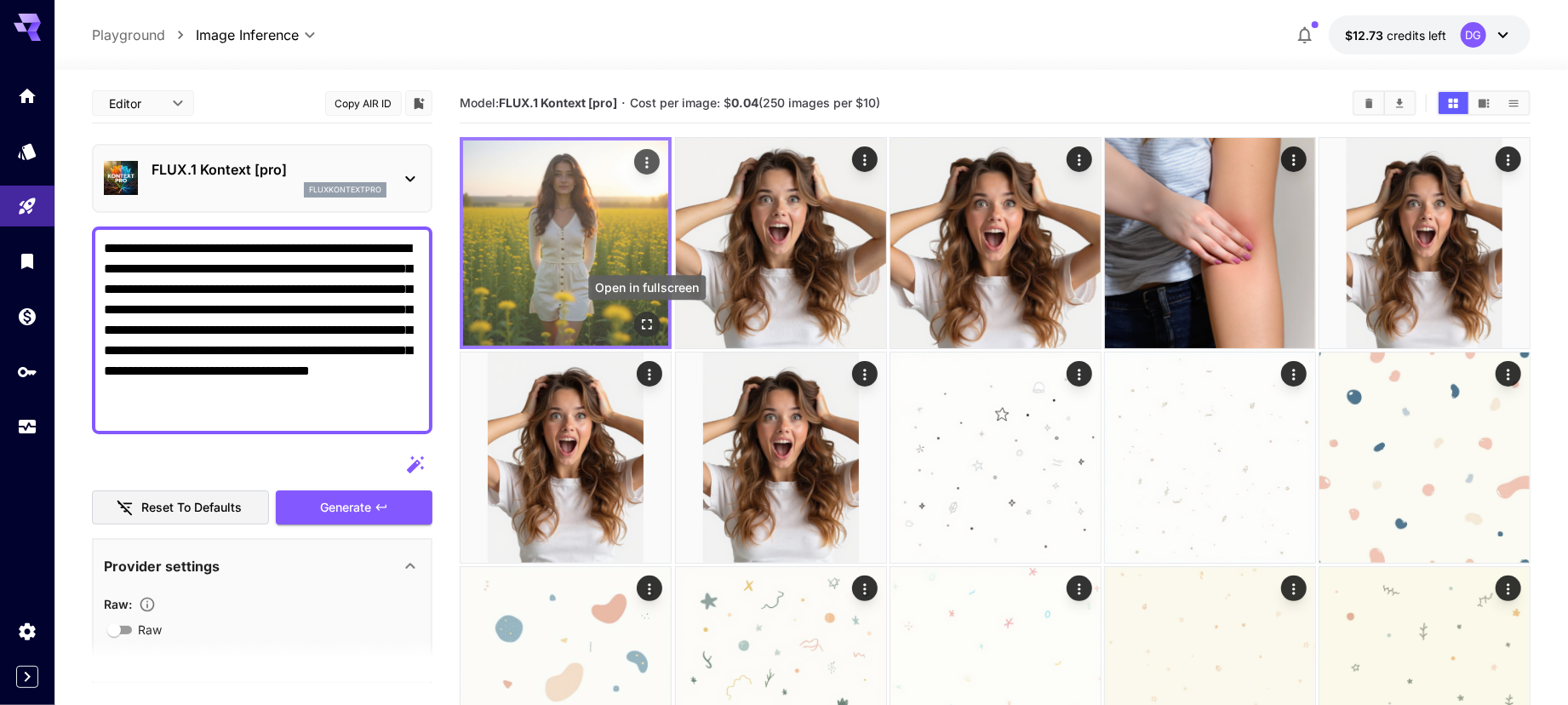
click at [653, 316] on icon "Open in fullscreen" at bounding box center [647, 324] width 17 height 17
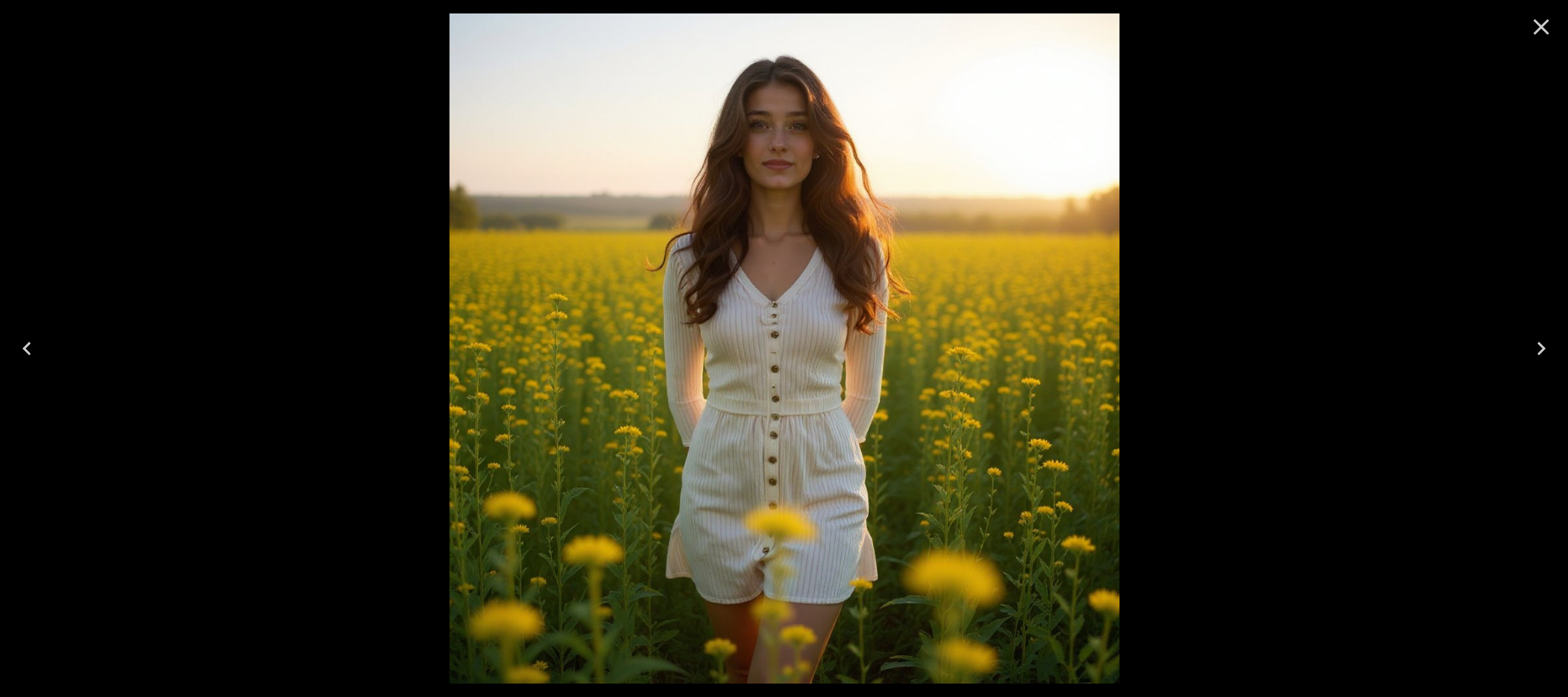
click at [1543, 20] on icon "Close" at bounding box center [1541, 26] width 27 height 27
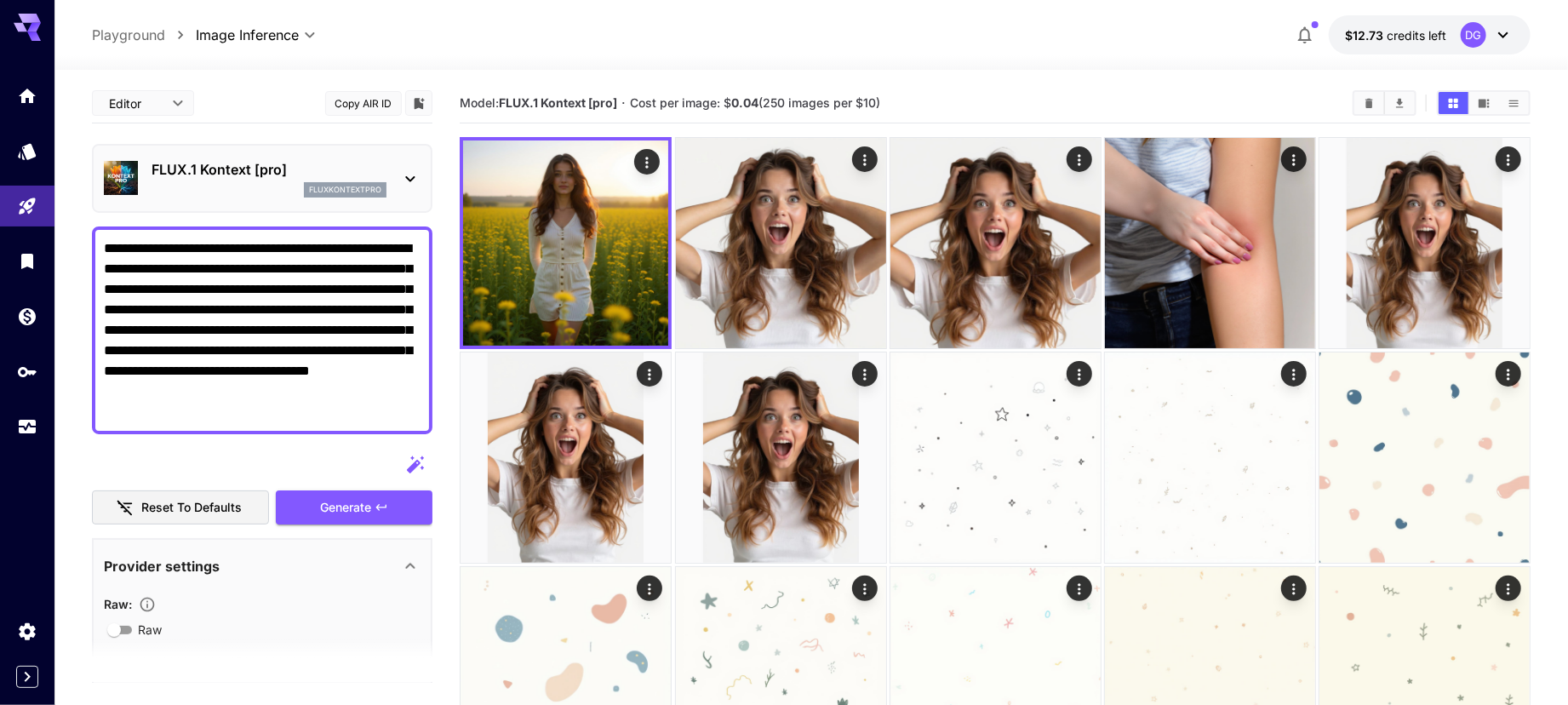
click at [175, 270] on textarea "**********" at bounding box center [262, 330] width 317 height 184
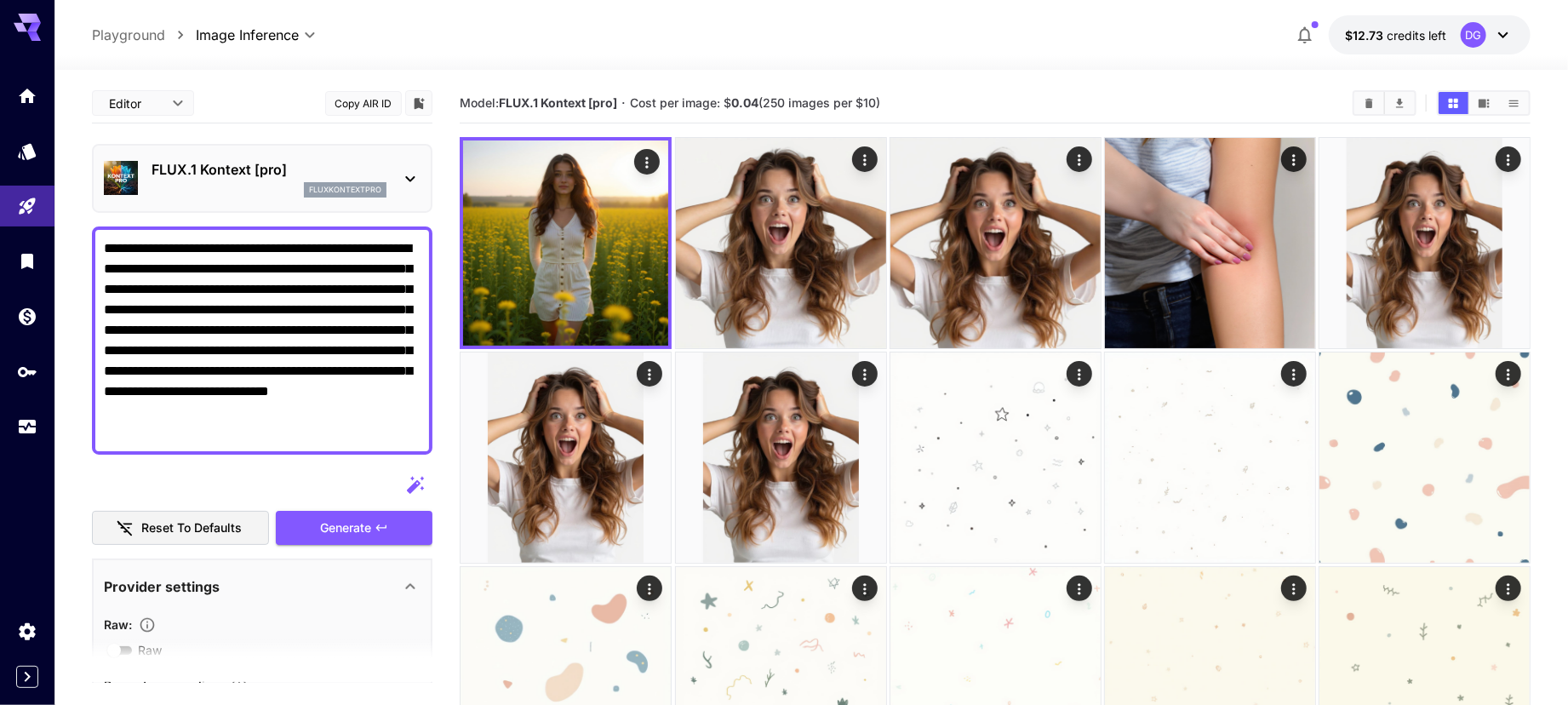
drag, startPoint x: 180, startPoint y: 414, endPoint x: 352, endPoint y: 391, distance: 173.5
click at [352, 391] on textarea "**********" at bounding box center [262, 341] width 317 height 204
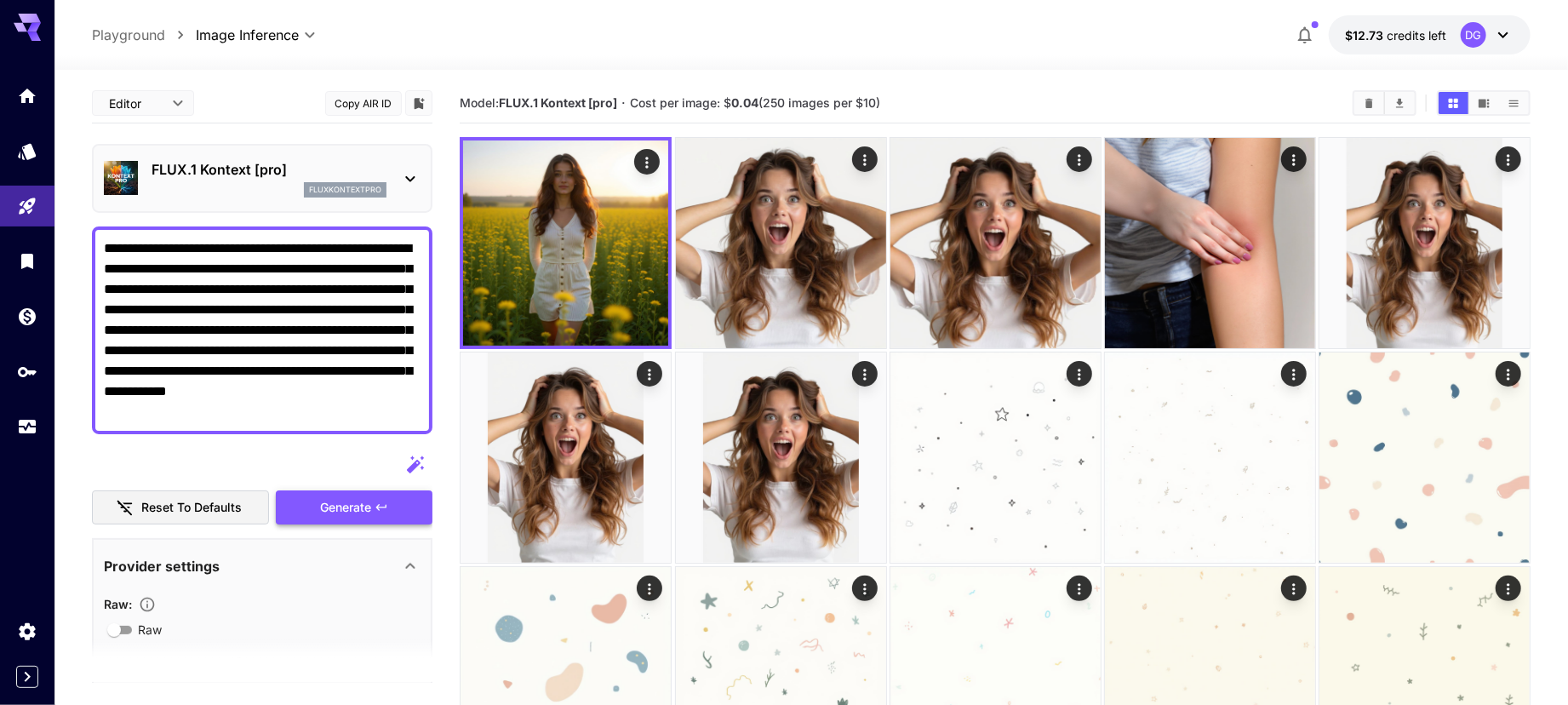
type textarea "**********"
click at [395, 512] on button "Generate" at bounding box center [354, 508] width 156 height 35
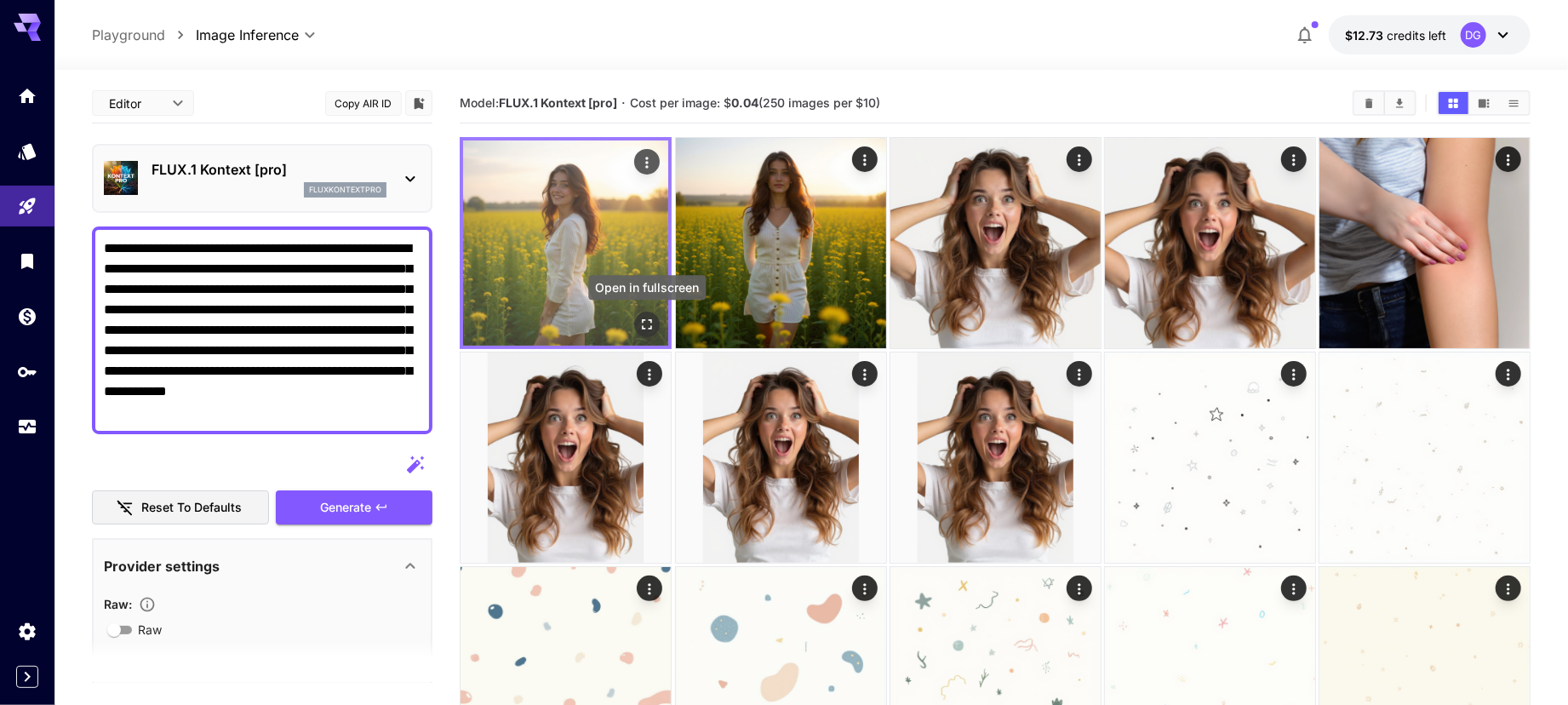
click at [653, 325] on icon "Open in fullscreen" at bounding box center [647, 324] width 17 height 17
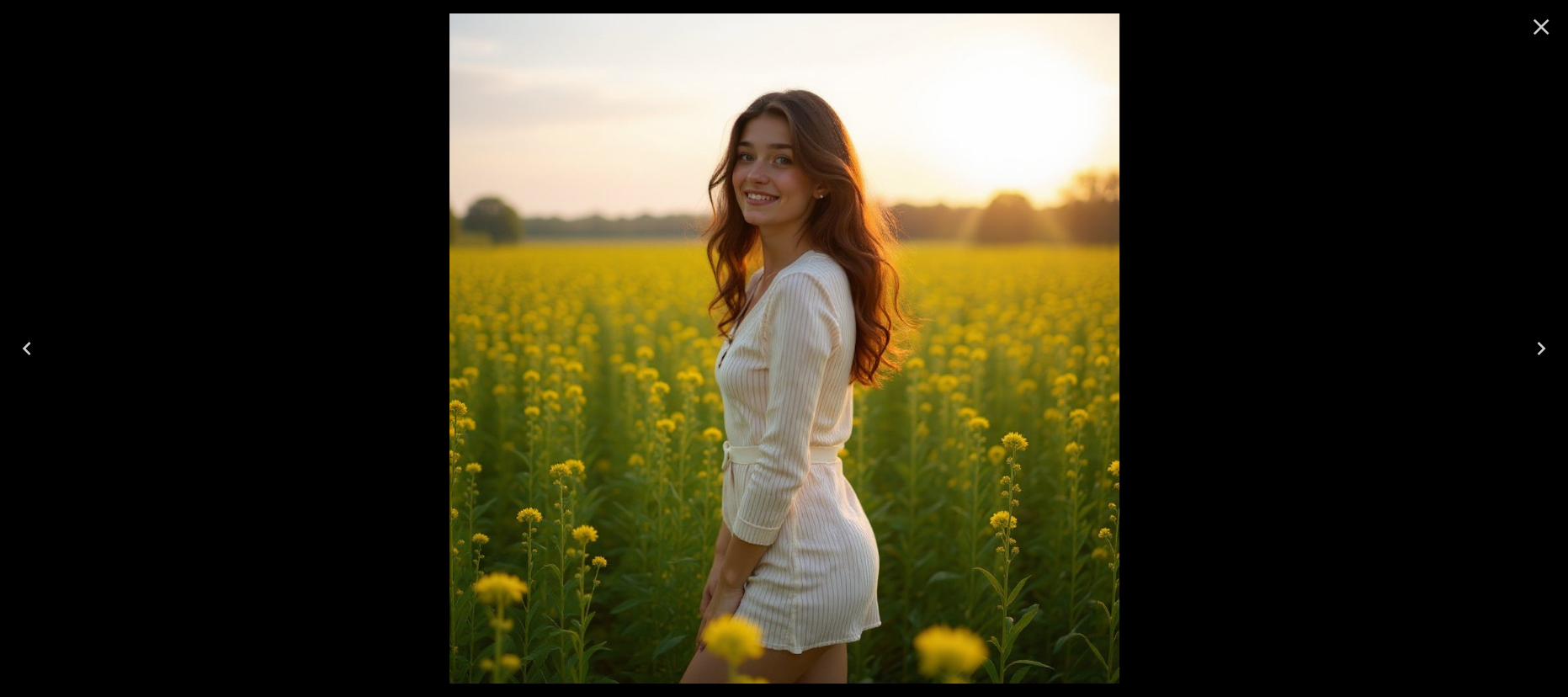
click at [1539, 33] on icon "Close" at bounding box center [1541, 26] width 27 height 27
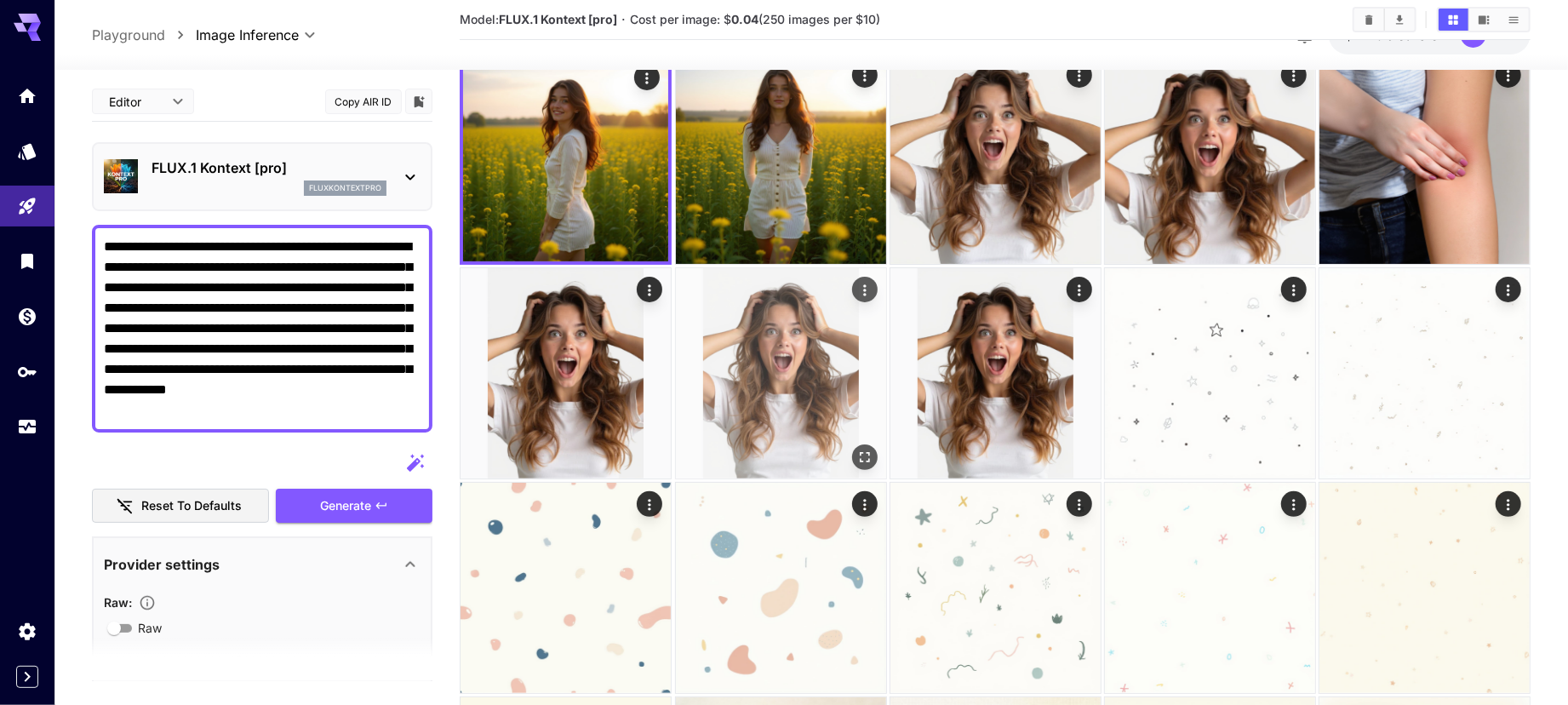
scroll to position [21, 0]
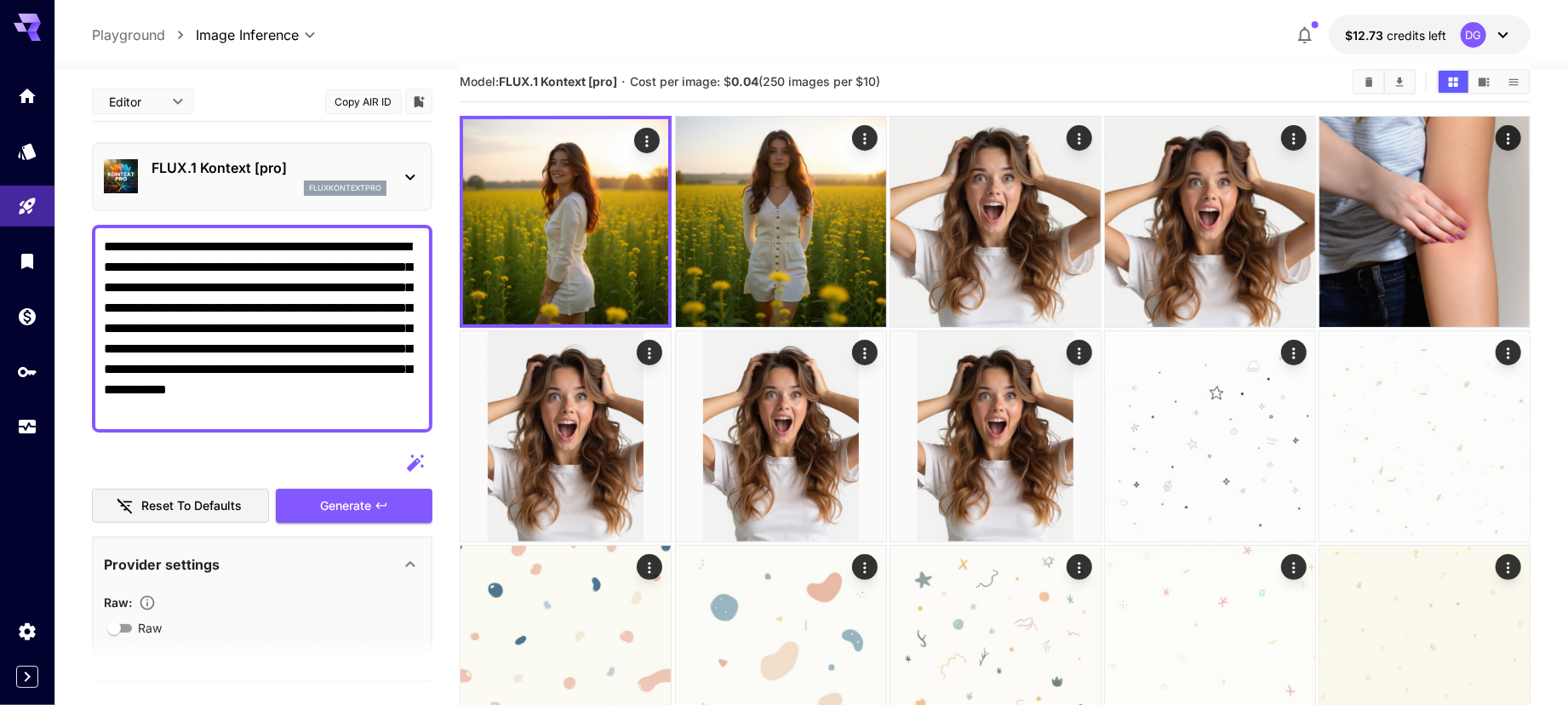
click at [284, 170] on p "FLUX.1 Kontext [pro]" at bounding box center [269, 167] width 235 height 20
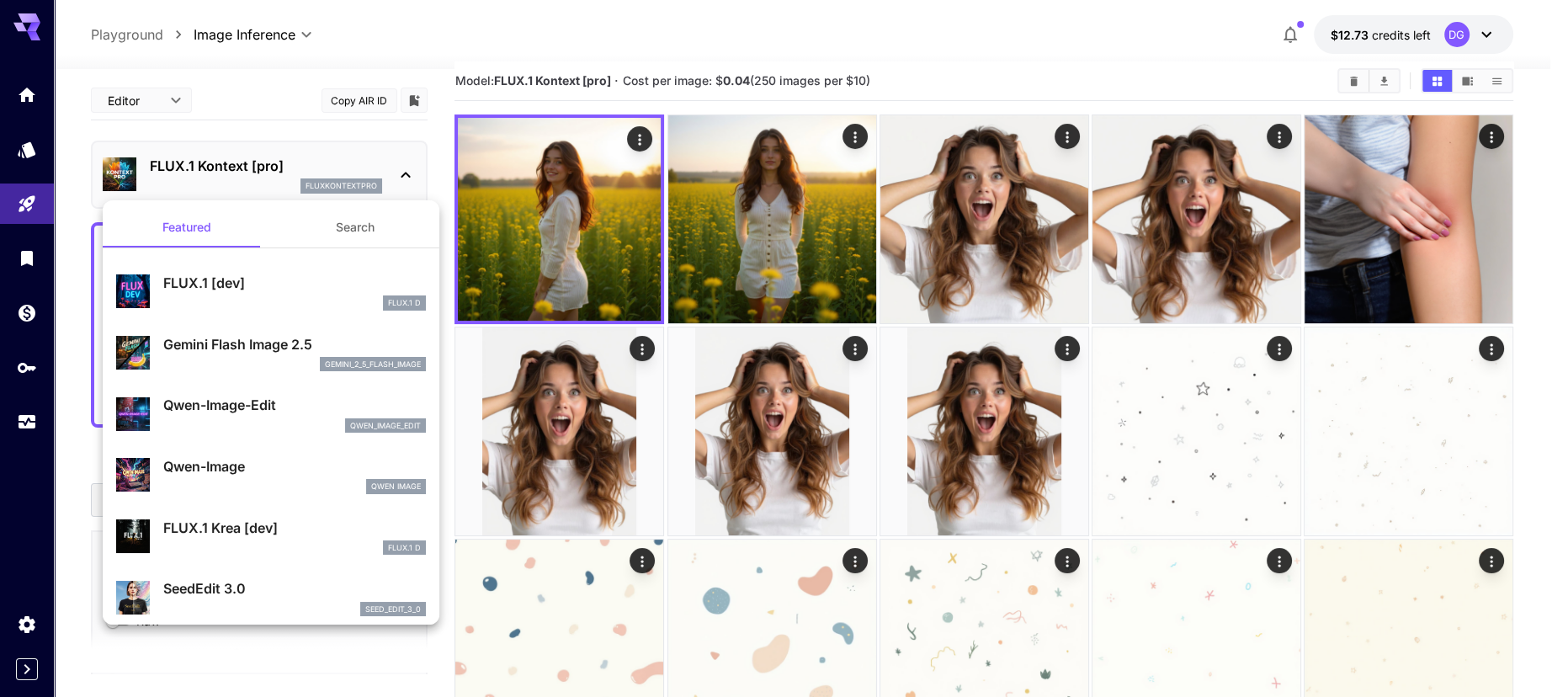
click at [252, 605] on div "seed_edit_3_0" at bounding box center [294, 609] width 262 height 15
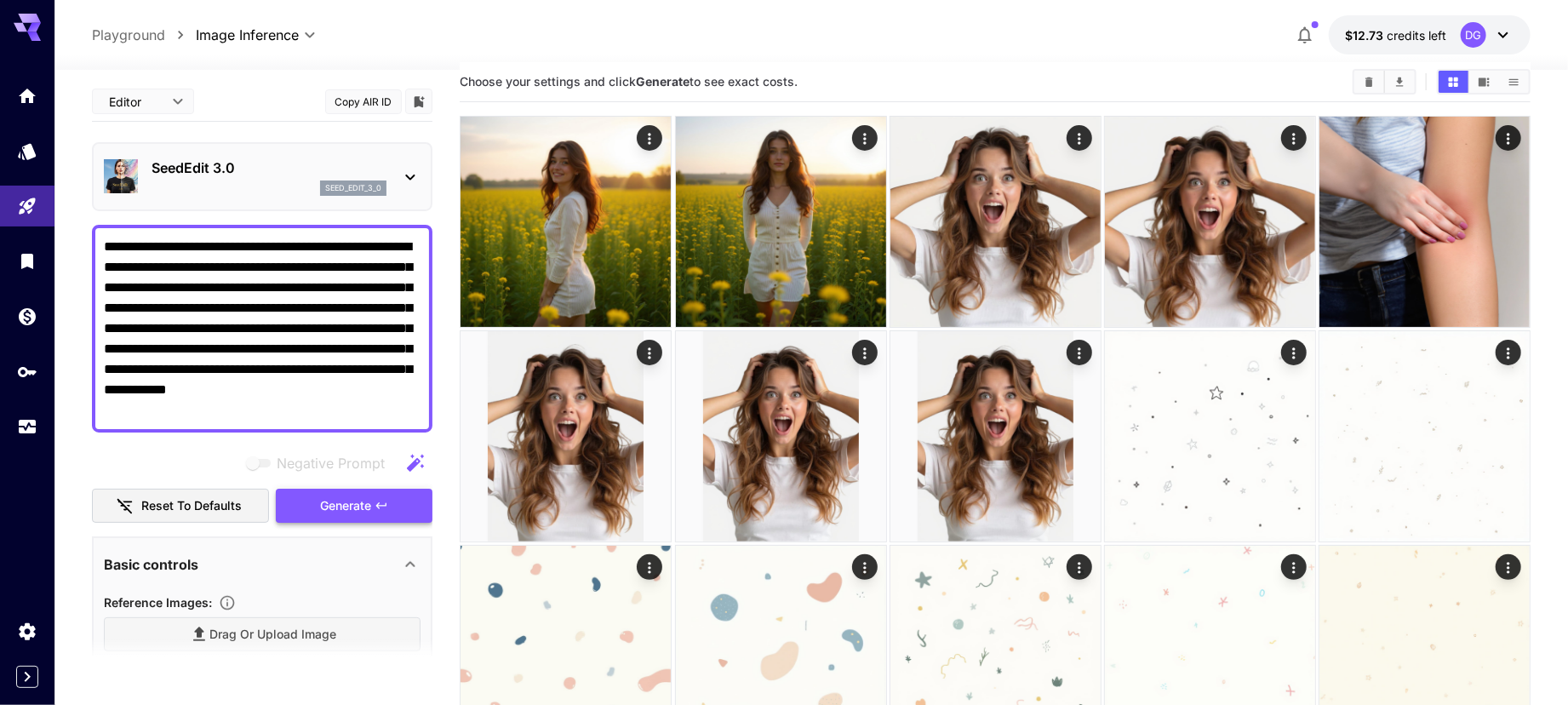
click at [360, 501] on span "Generate" at bounding box center [346, 506] width 52 height 21
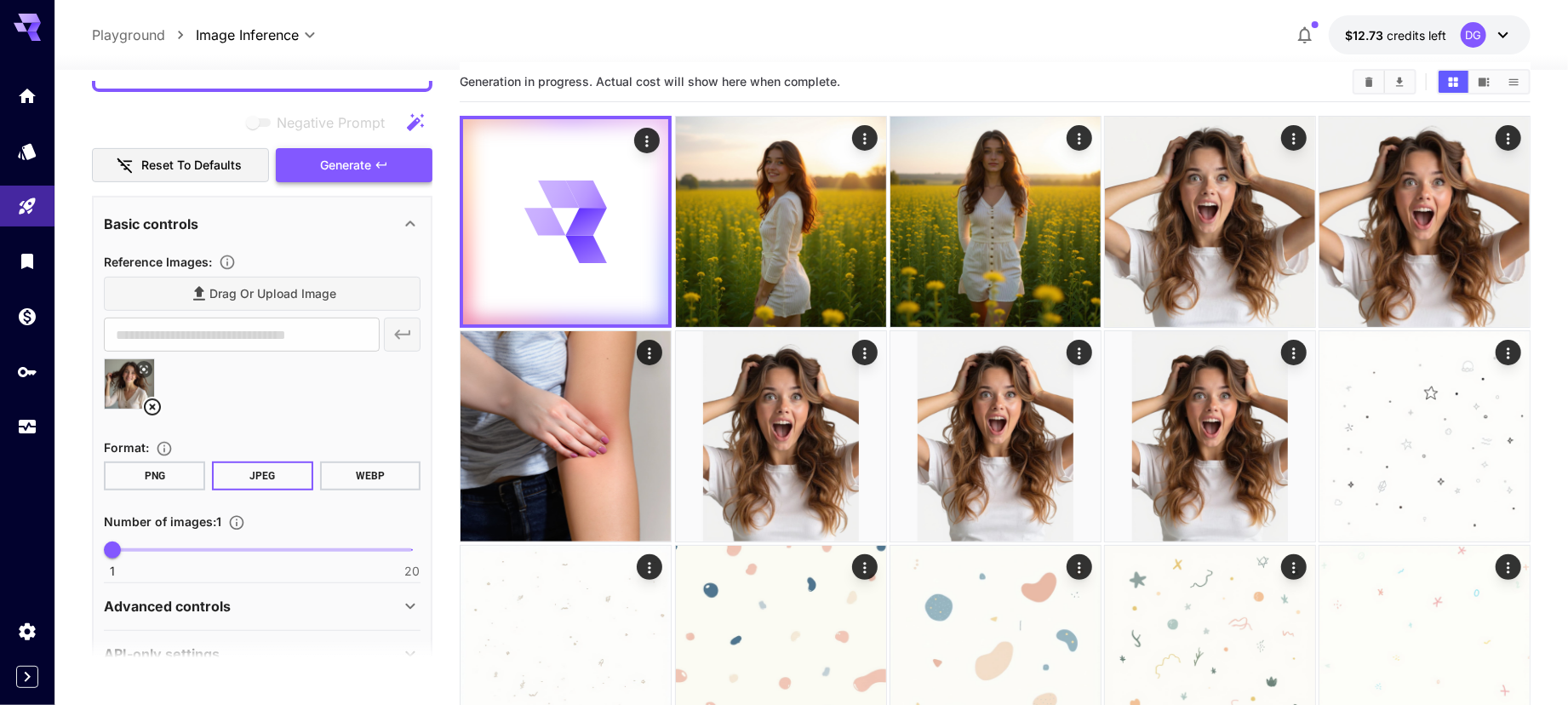
scroll to position [380, 0]
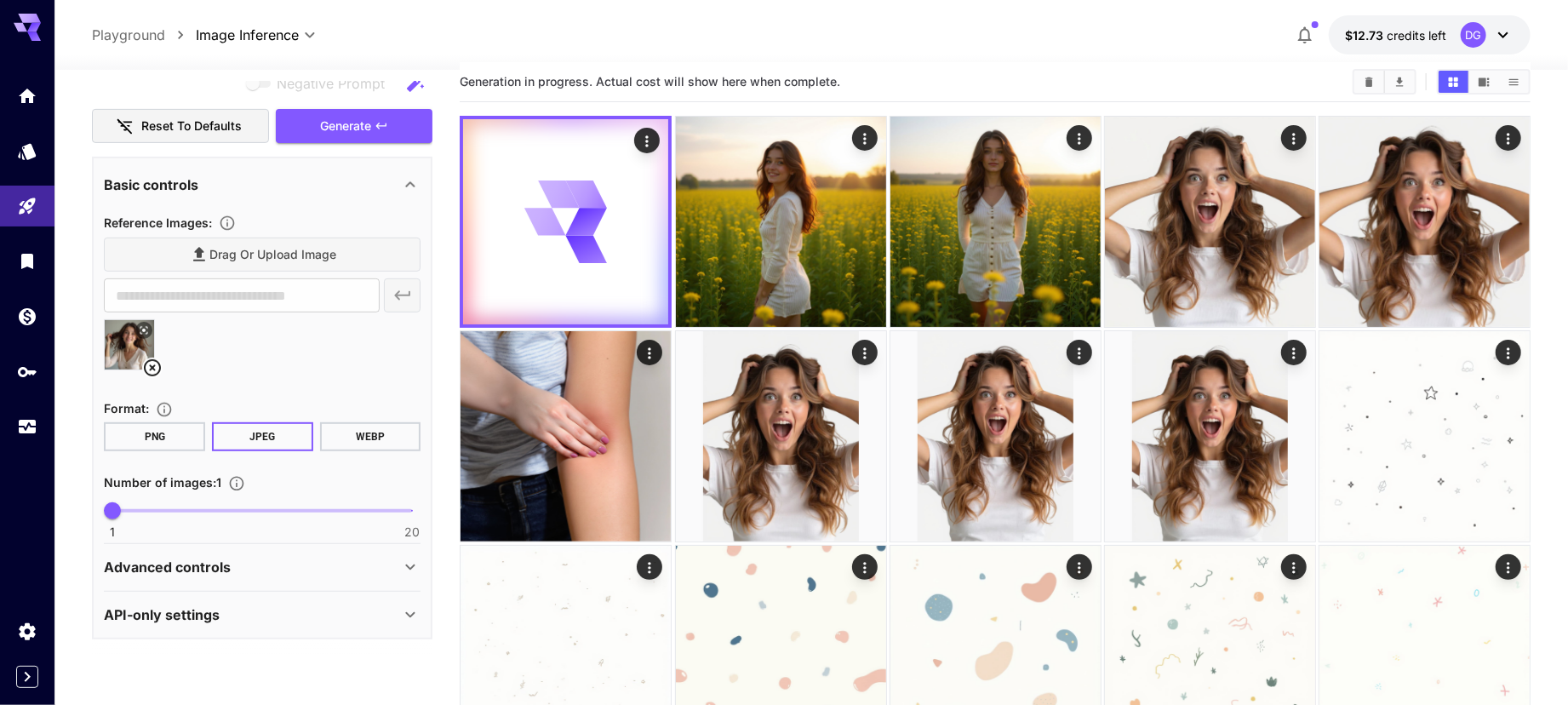
click at [124, 333] on img at bounding box center [130, 345] width 50 height 50
type input "**********"
click at [146, 328] on icon at bounding box center [143, 330] width 10 height 10
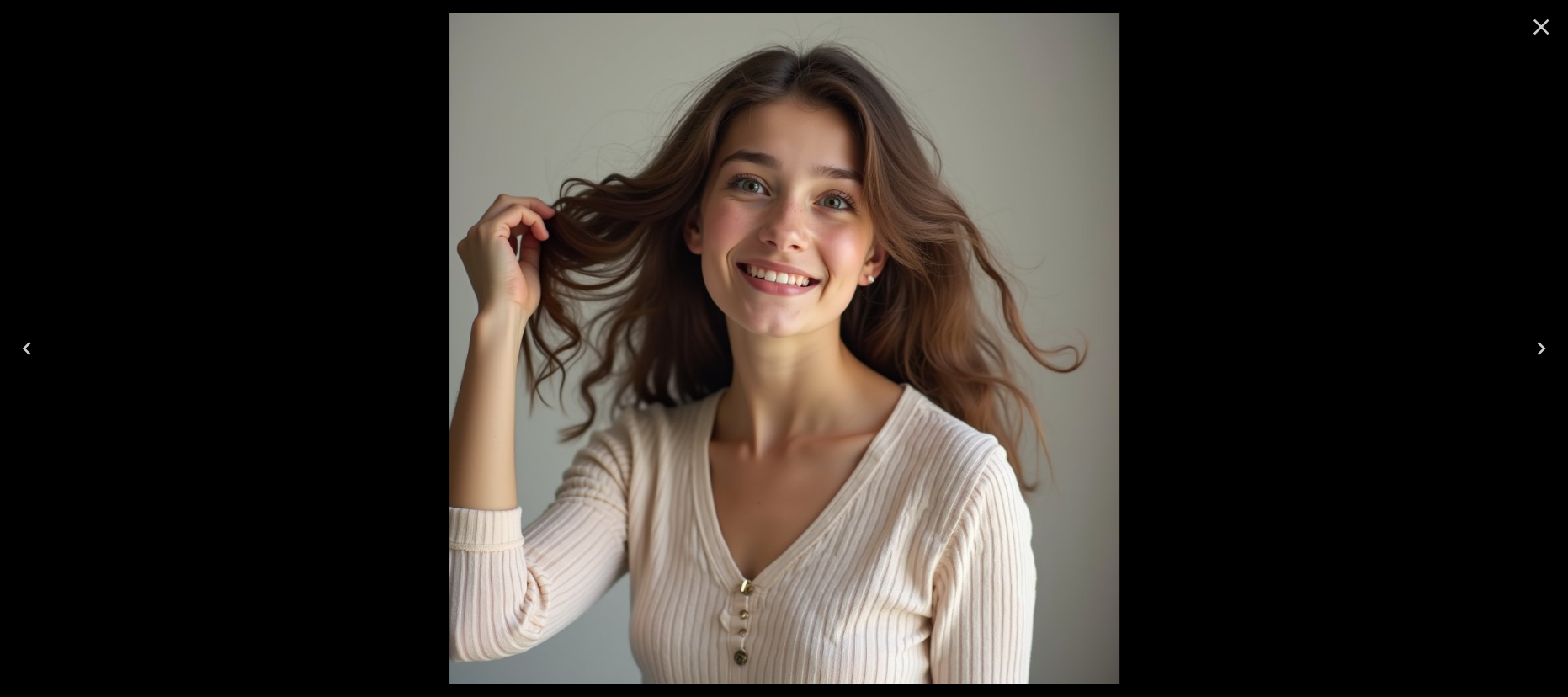
click at [1543, 25] on icon "Close" at bounding box center [1541, 27] width 16 height 16
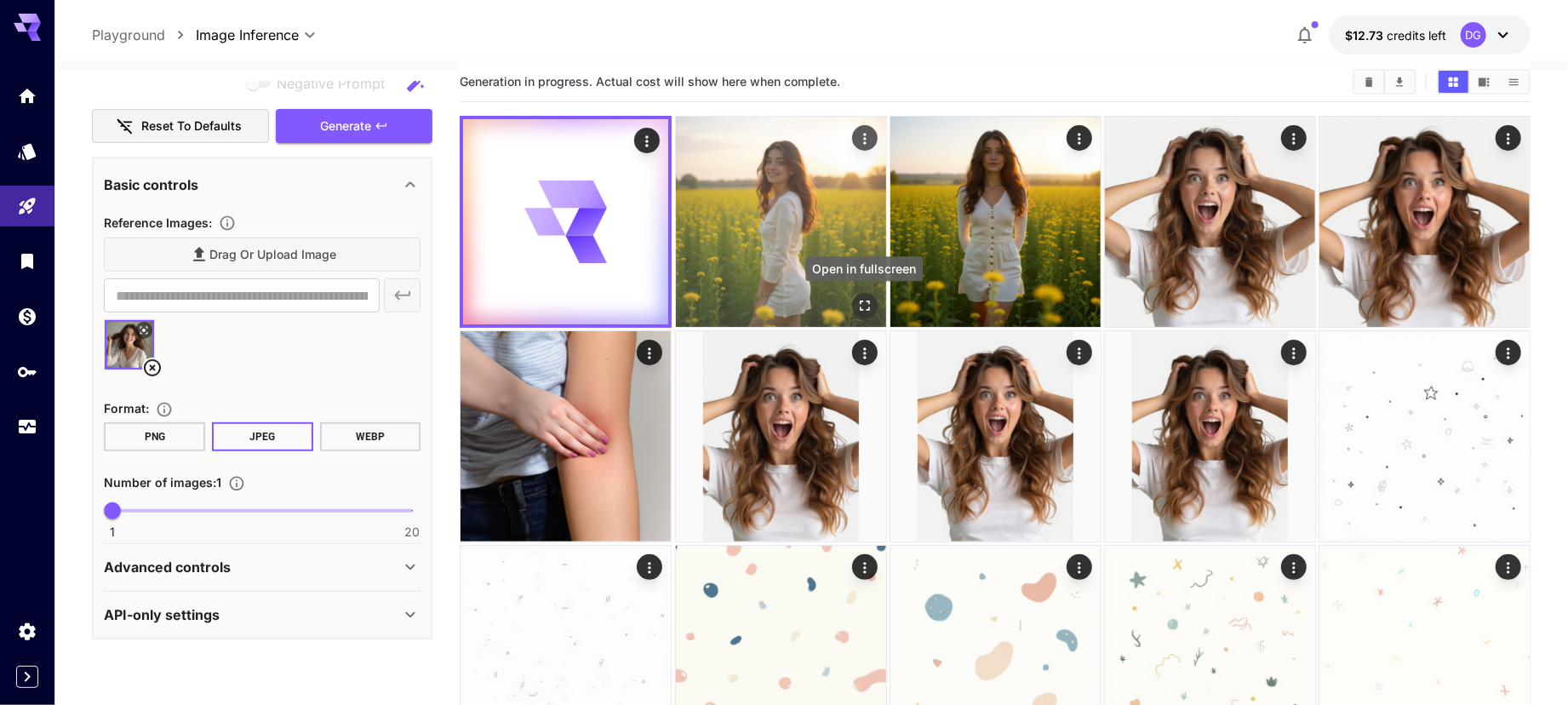
click at [872, 309] on icon "Open in fullscreen" at bounding box center [864, 305] width 17 height 17
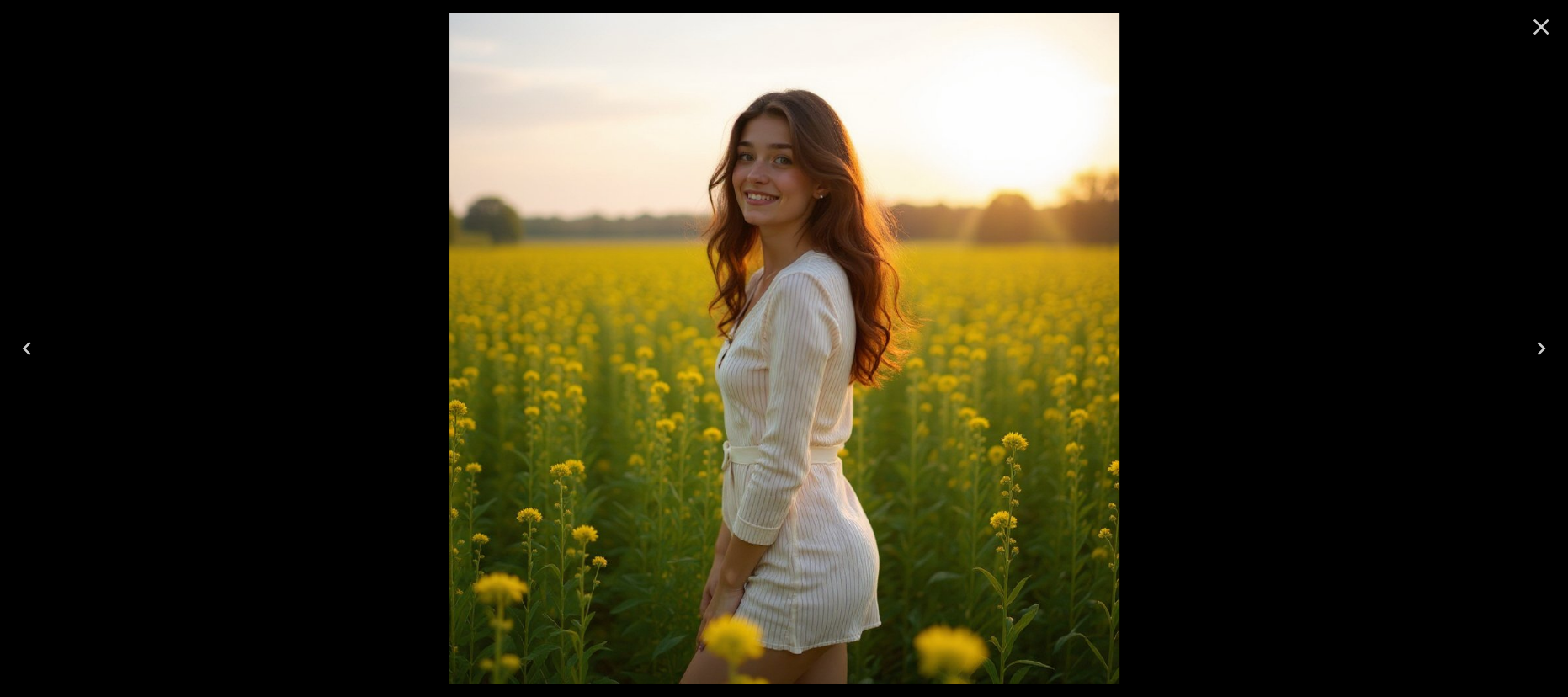
click at [1539, 29] on icon "Close" at bounding box center [1541, 26] width 27 height 27
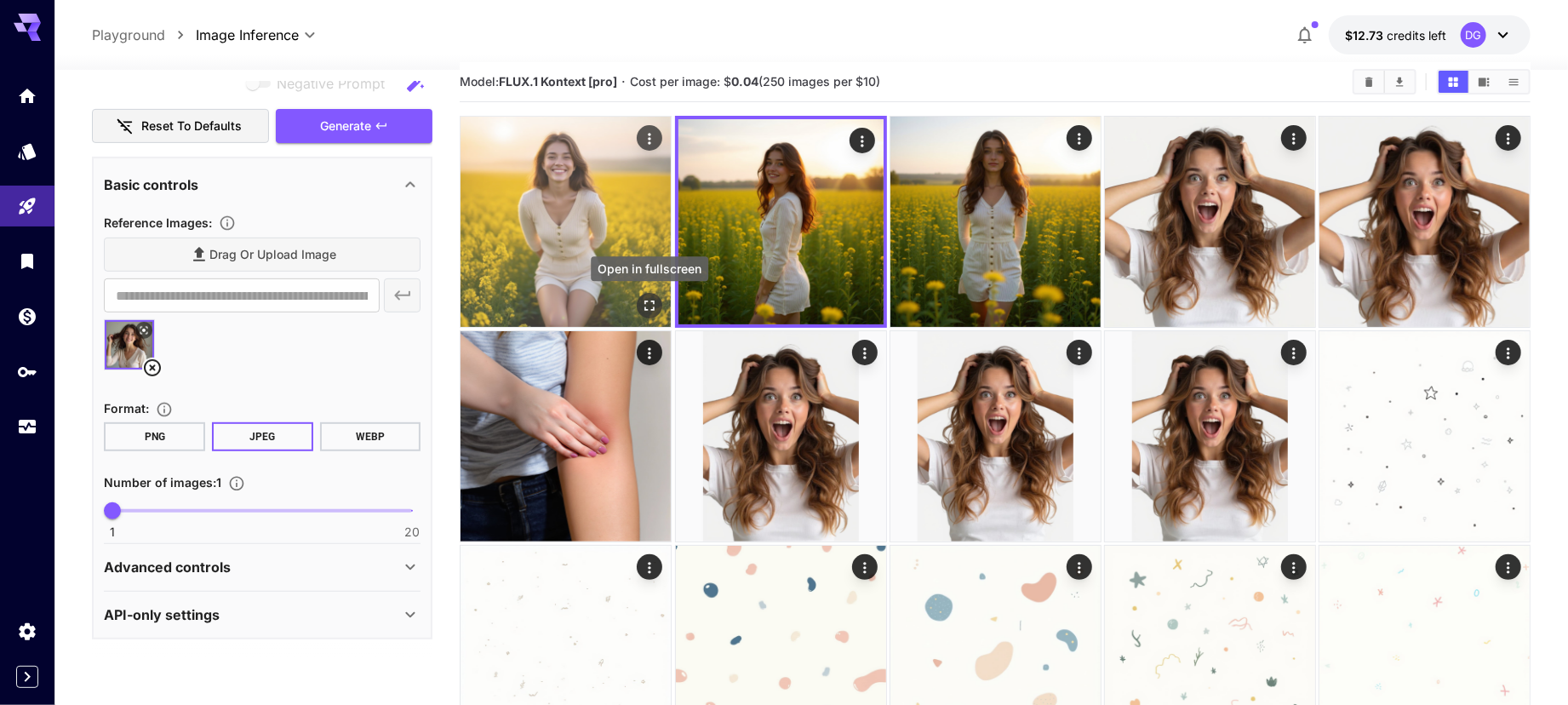
click at [648, 304] on icon "Open in fullscreen" at bounding box center [650, 305] width 17 height 17
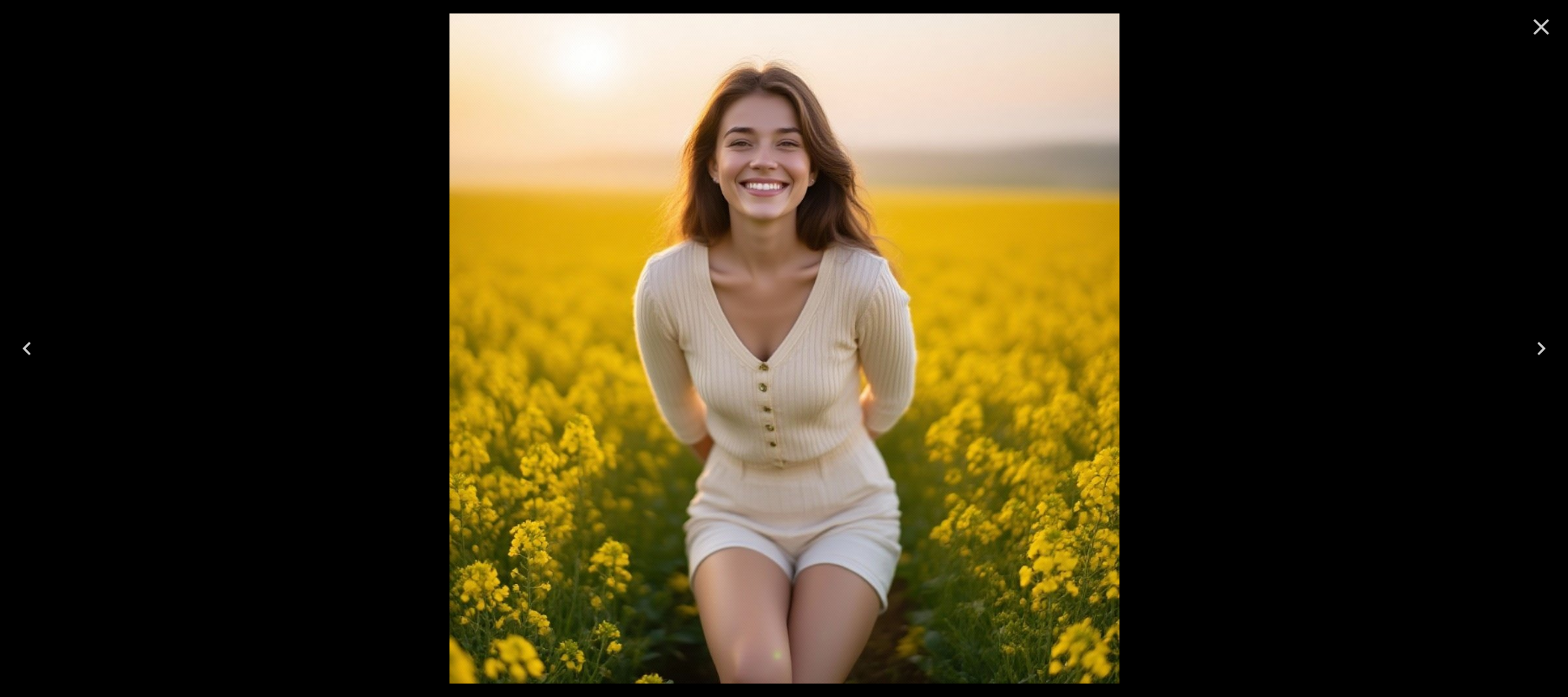
click at [1538, 37] on icon "Close" at bounding box center [1541, 26] width 27 height 27
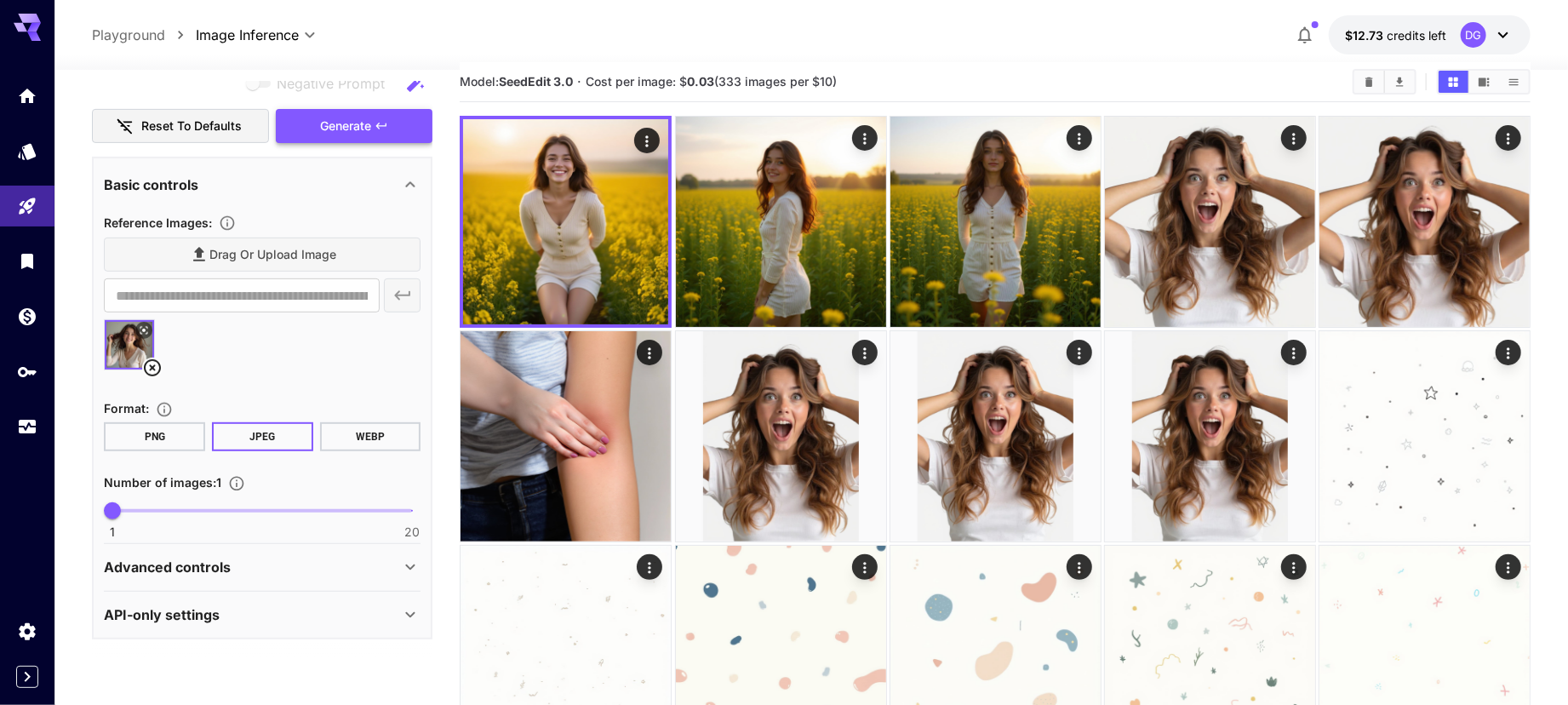
click at [402, 126] on button "Generate" at bounding box center [354, 126] width 156 height 35
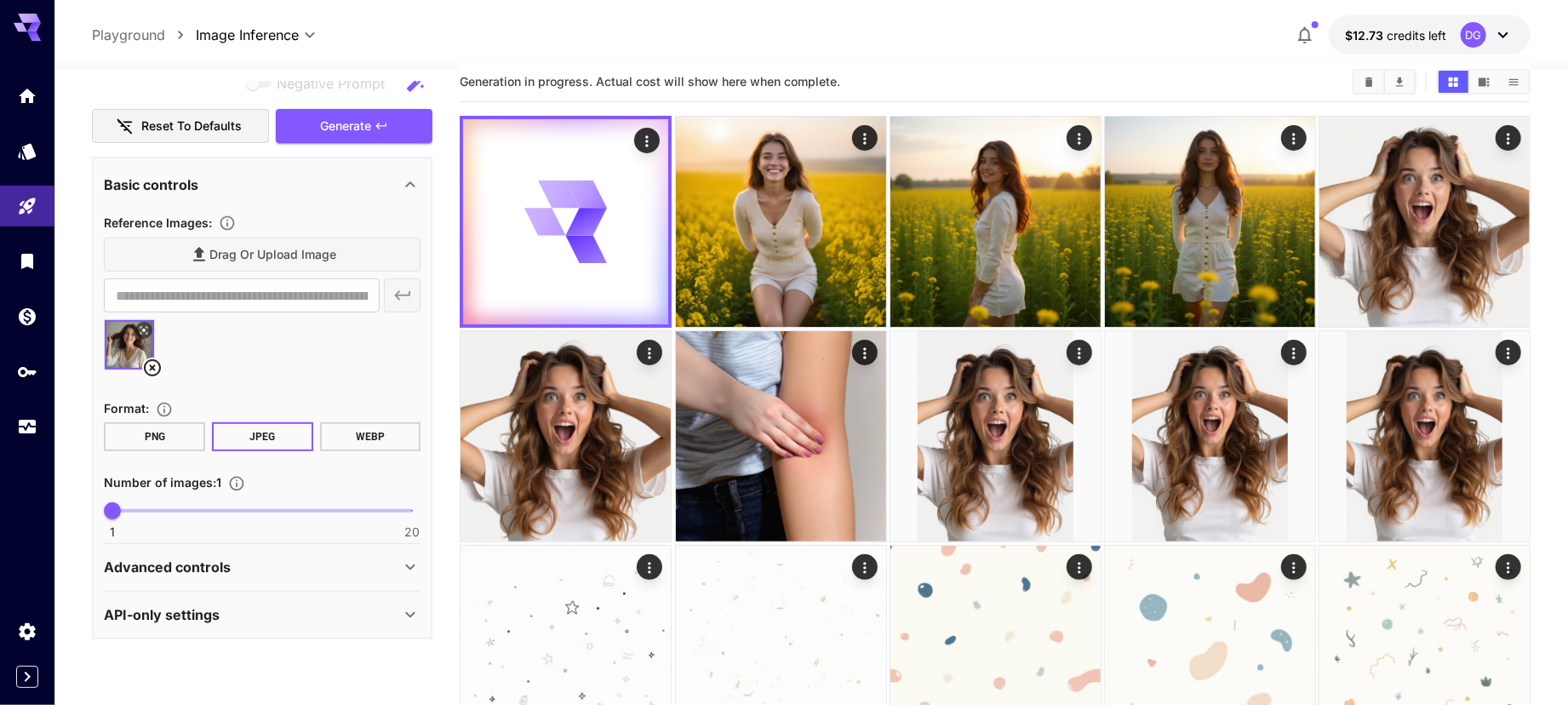
click at [143, 331] on icon at bounding box center [144, 331] width 8 height 8
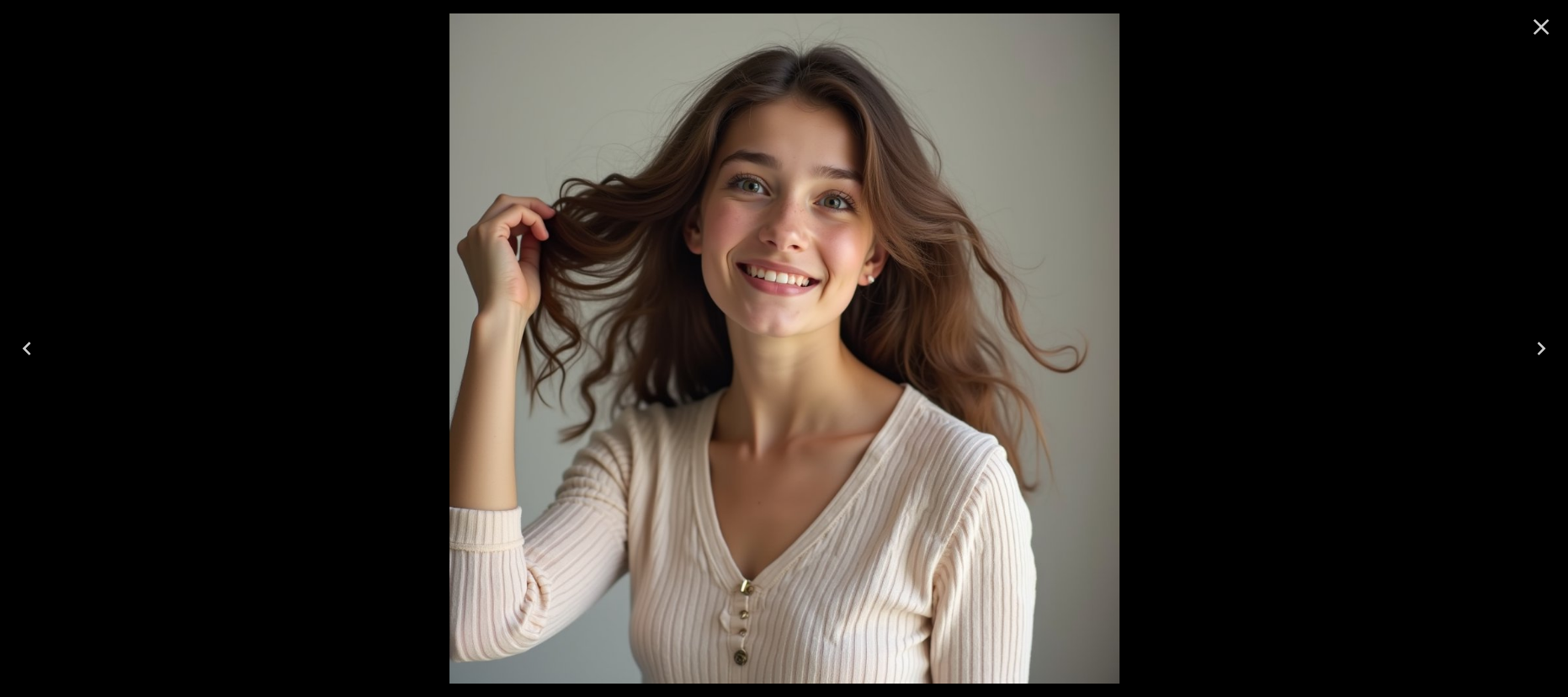
click at [1543, 17] on icon "Close" at bounding box center [1541, 26] width 27 height 27
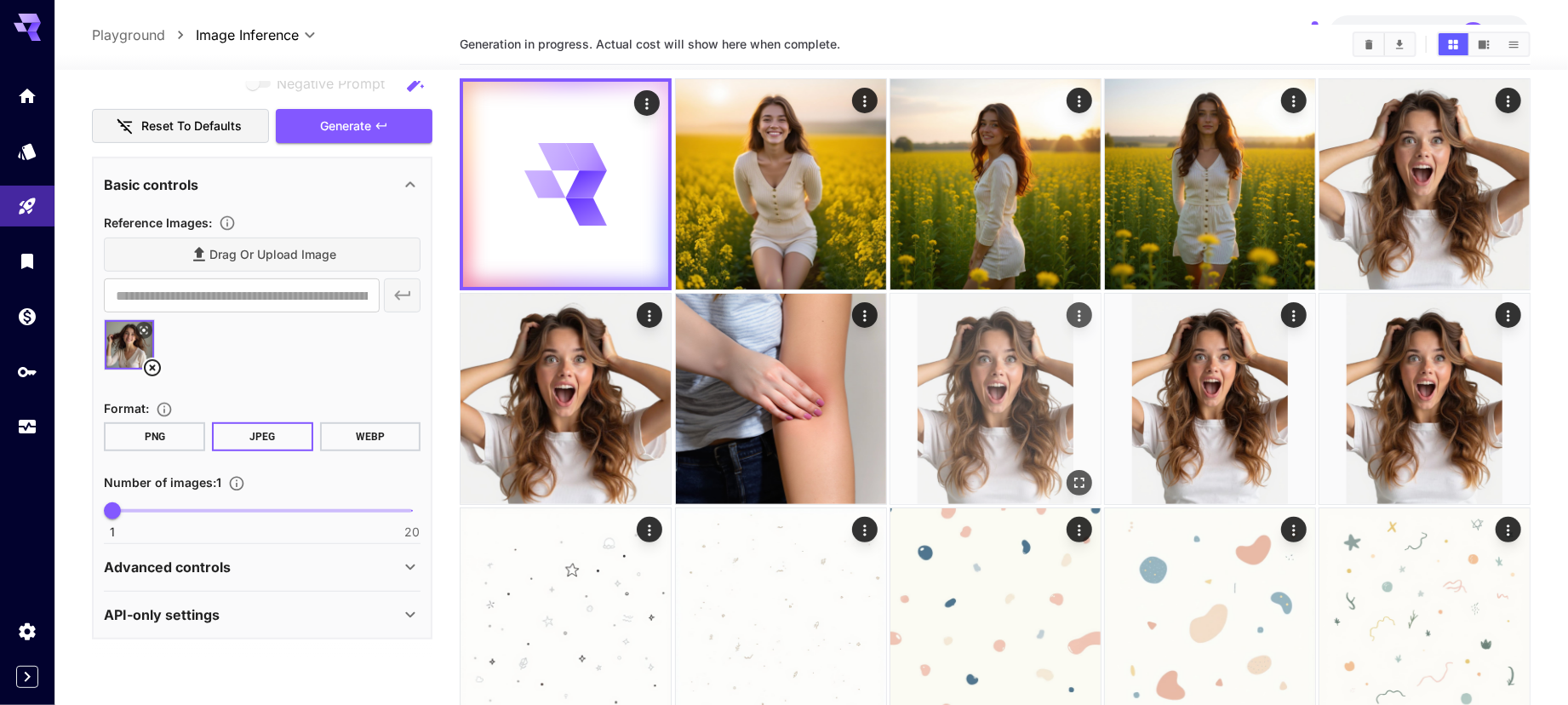
scroll to position [10, 0]
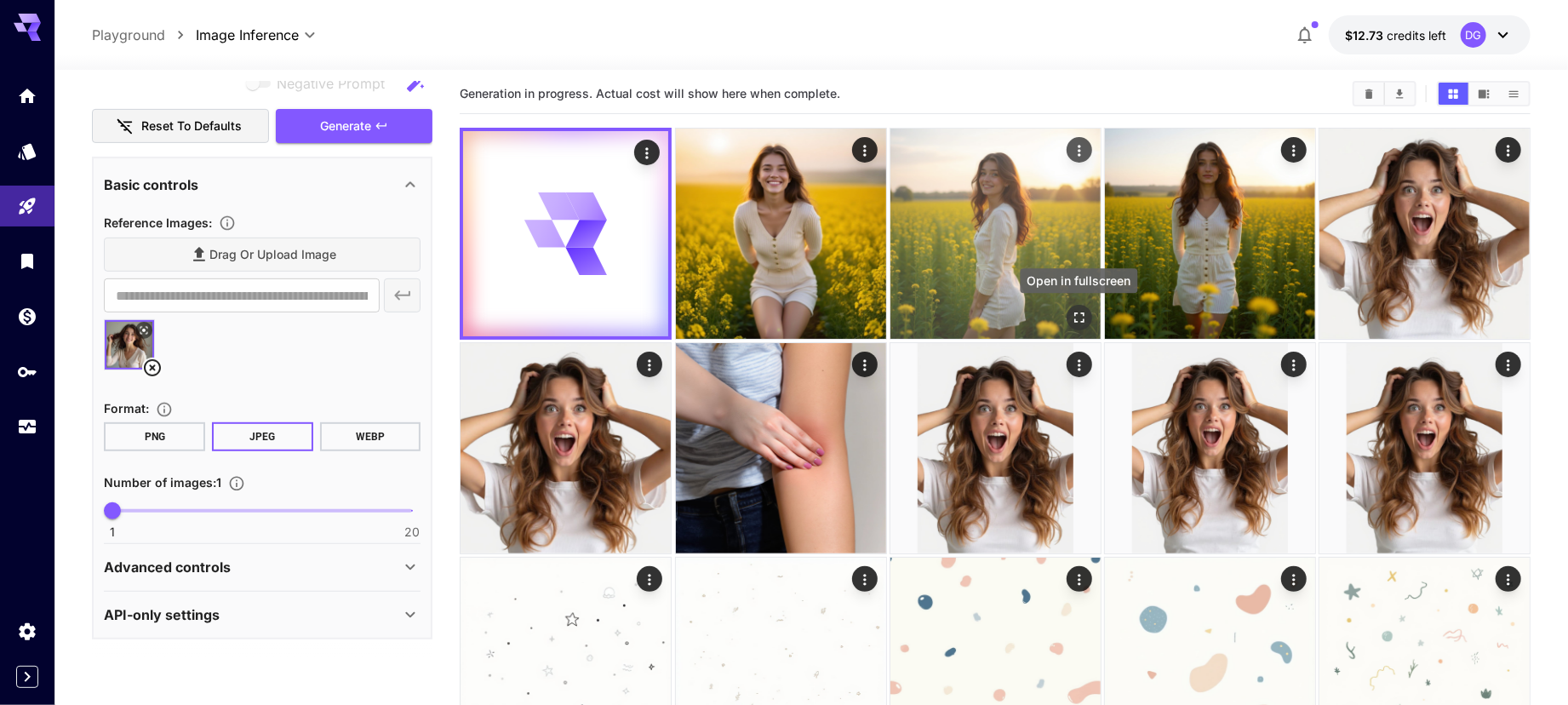
click at [1078, 314] on icon "Open in fullscreen" at bounding box center [1079, 318] width 17 height 17
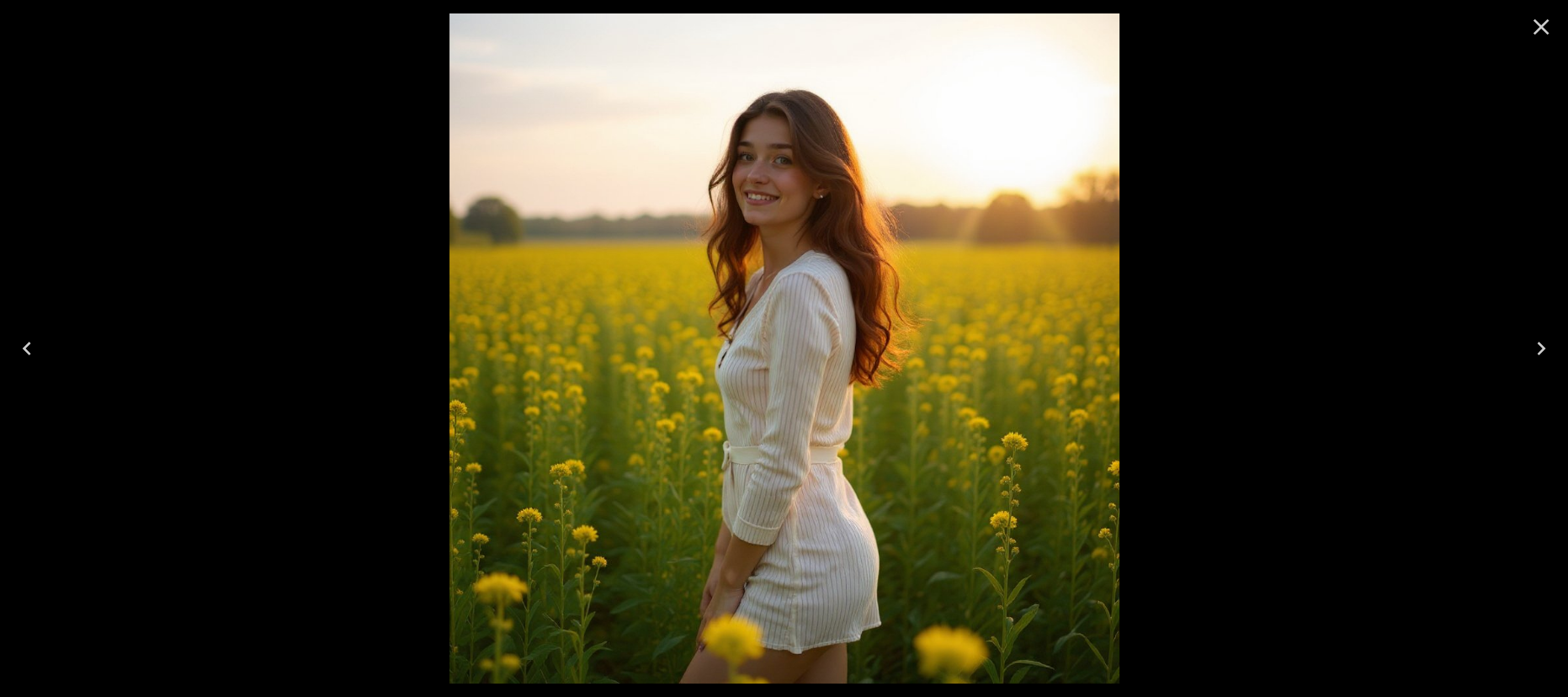
click at [1535, 35] on icon "Close" at bounding box center [1541, 26] width 27 height 27
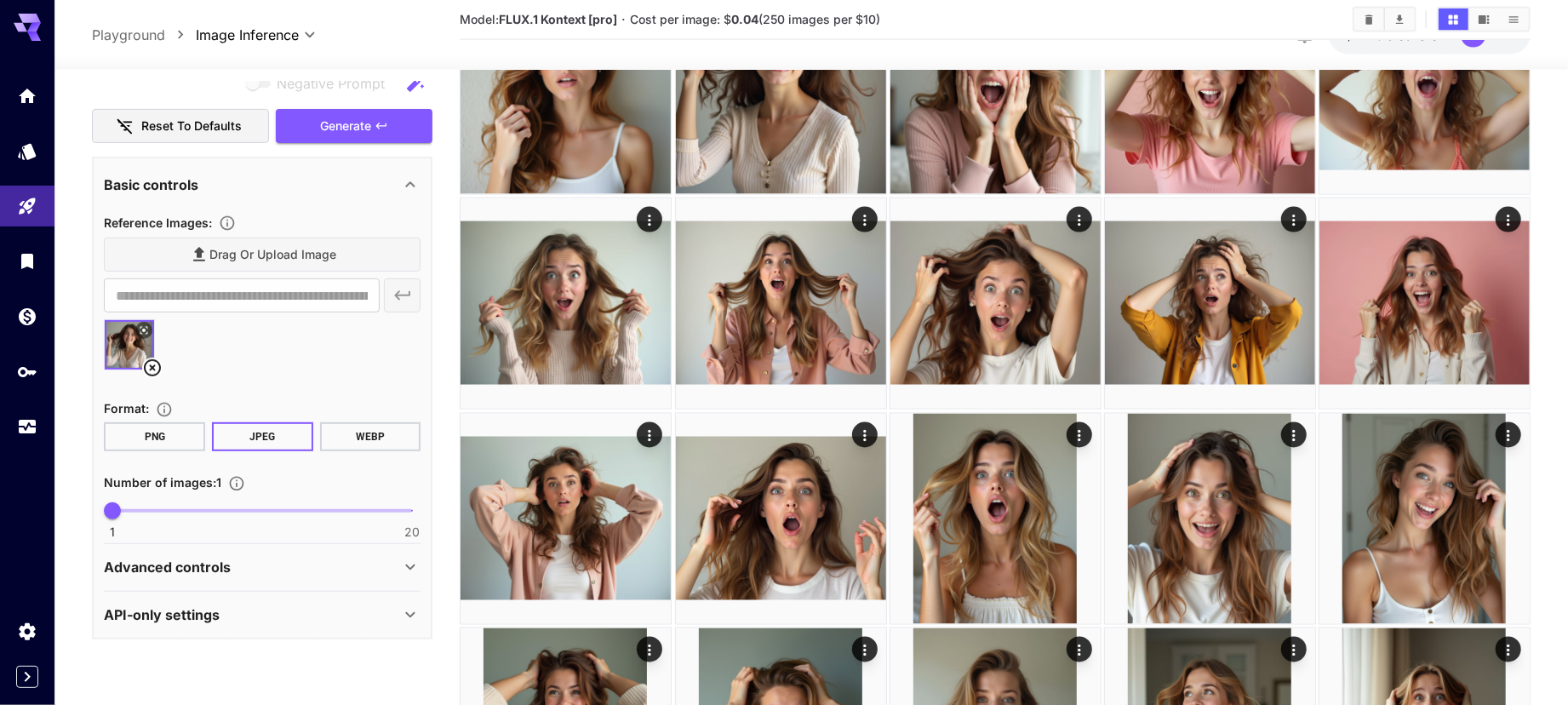
scroll to position [1785, 0]
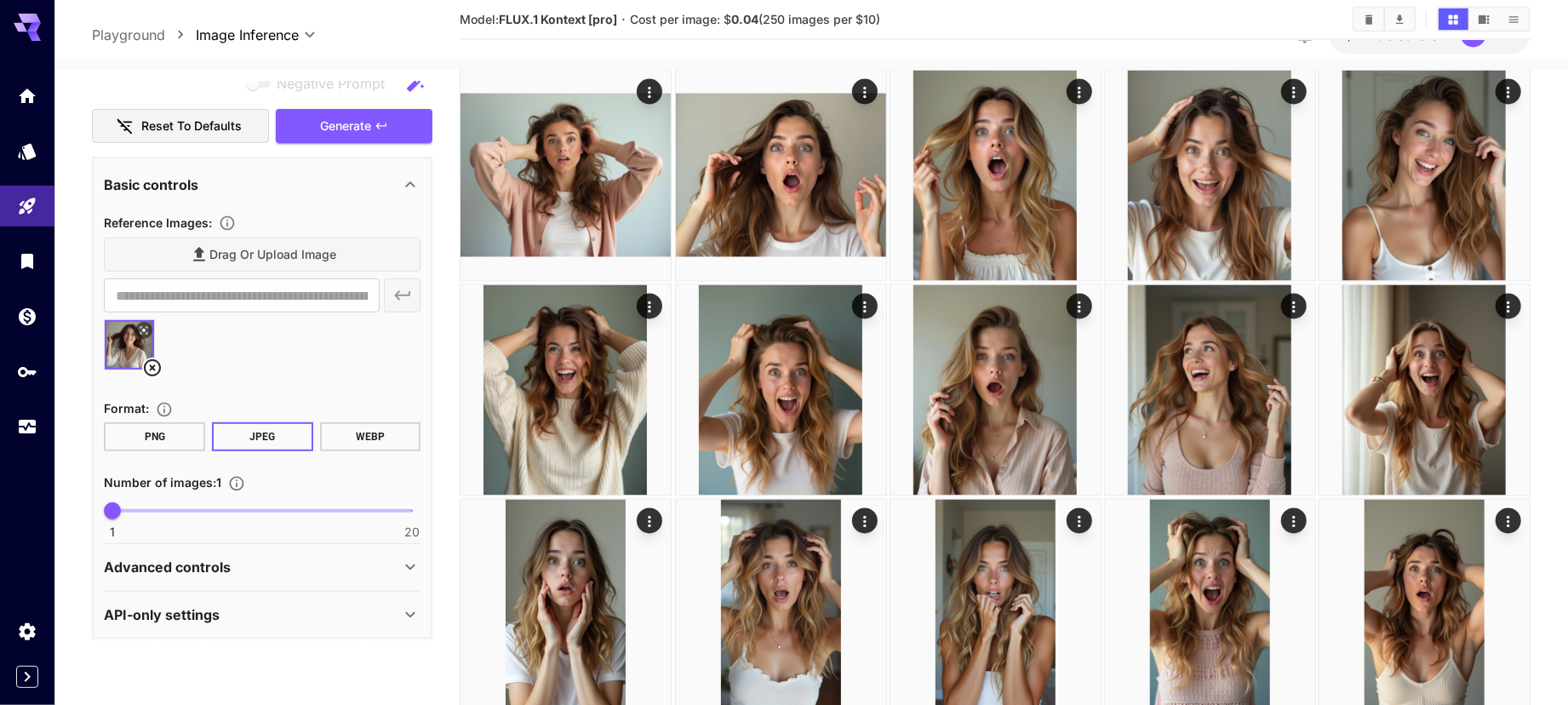
click at [292, 574] on div "Advanced controls" at bounding box center [252, 567] width 297 height 20
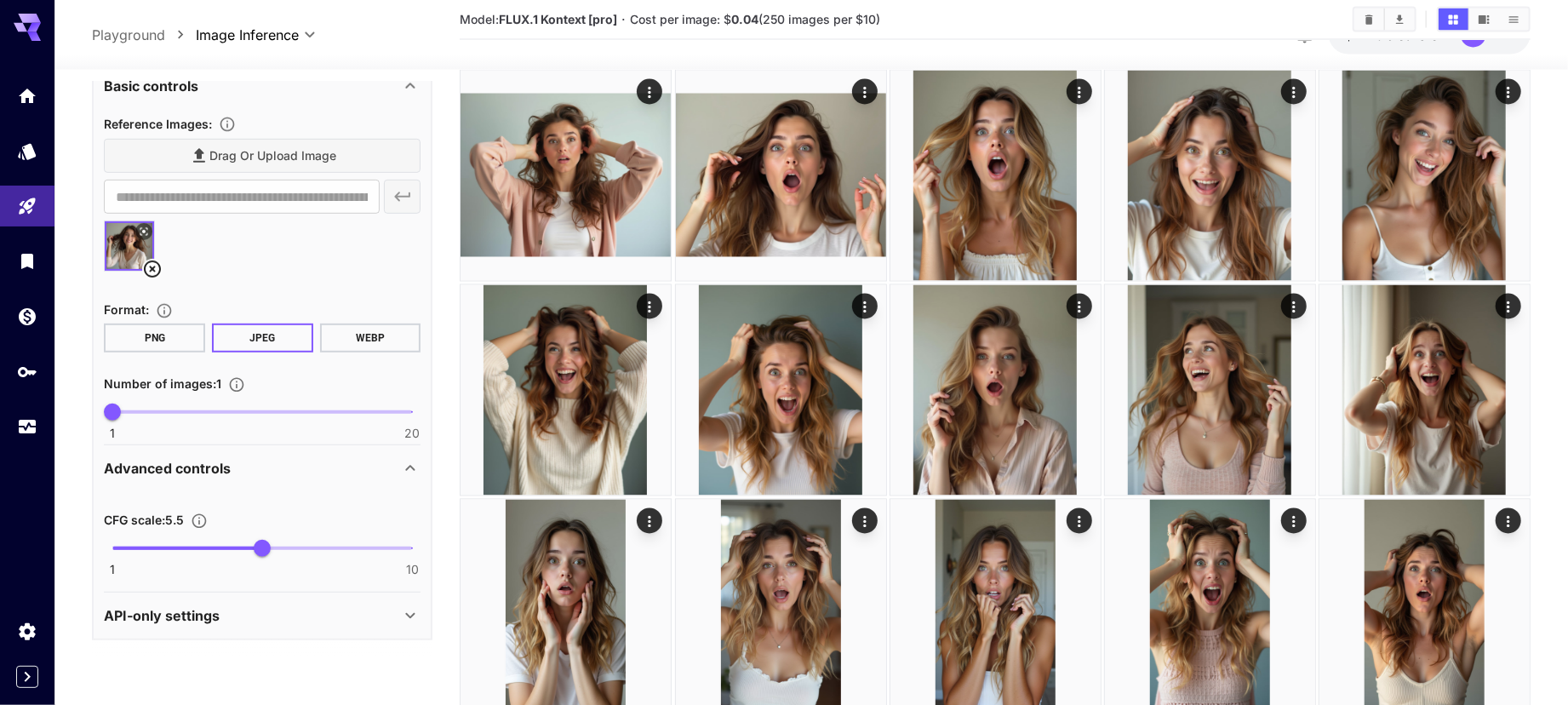
scroll to position [422, 0]
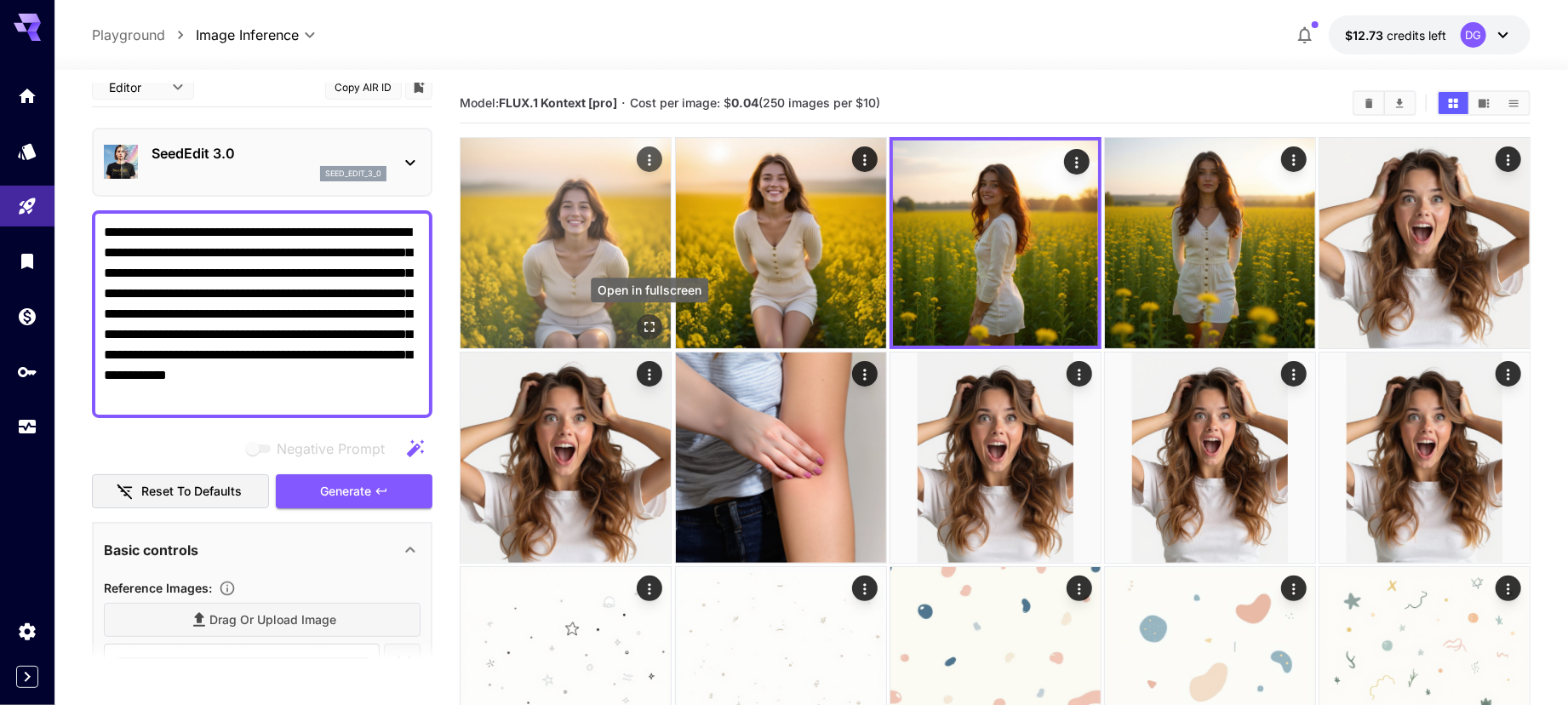
click at [643, 328] on icon "Open in fullscreen" at bounding box center [650, 327] width 17 height 17
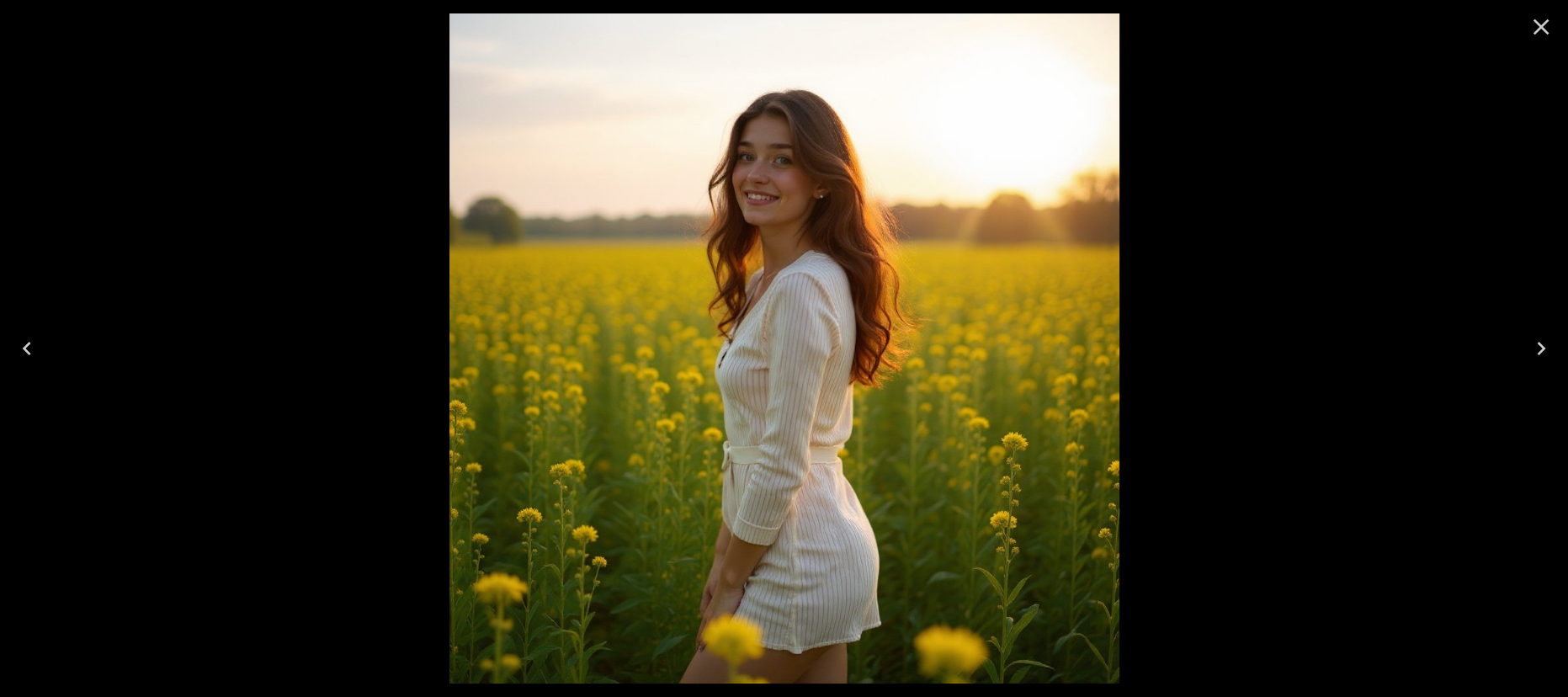
click at [1544, 28] on icon "Close" at bounding box center [1541, 26] width 27 height 27
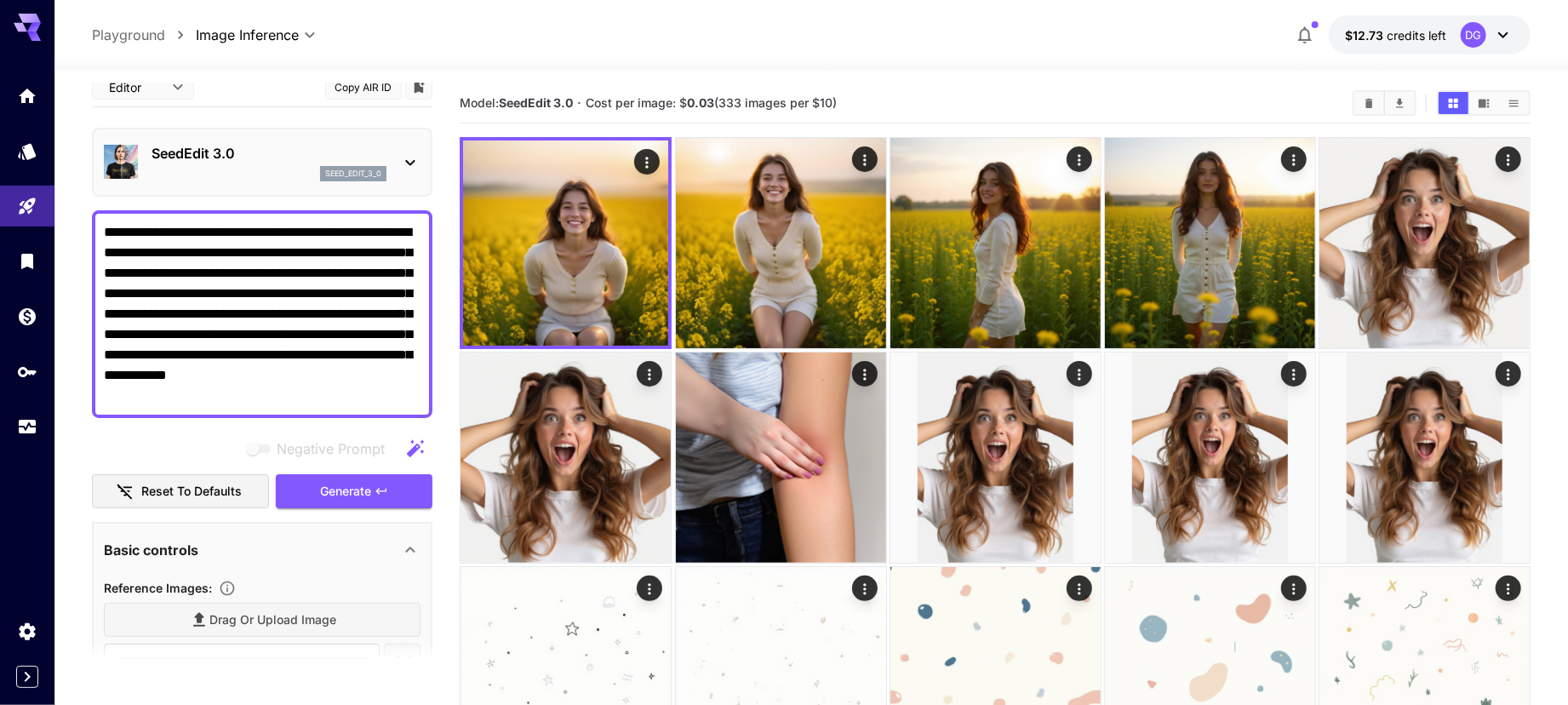
click at [217, 170] on div "seed_edit_3_0" at bounding box center [269, 174] width 235 height 15
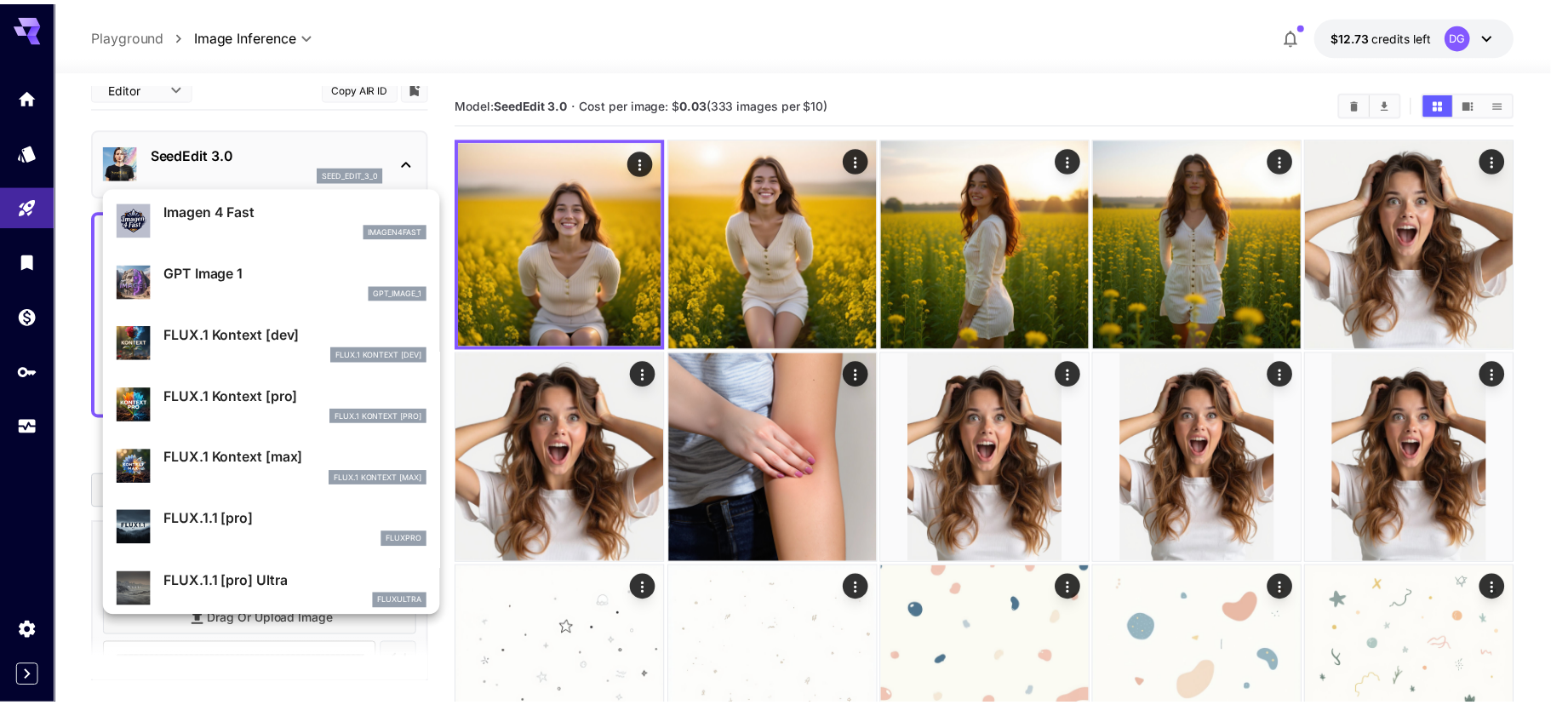
scroll to position [929, 0]
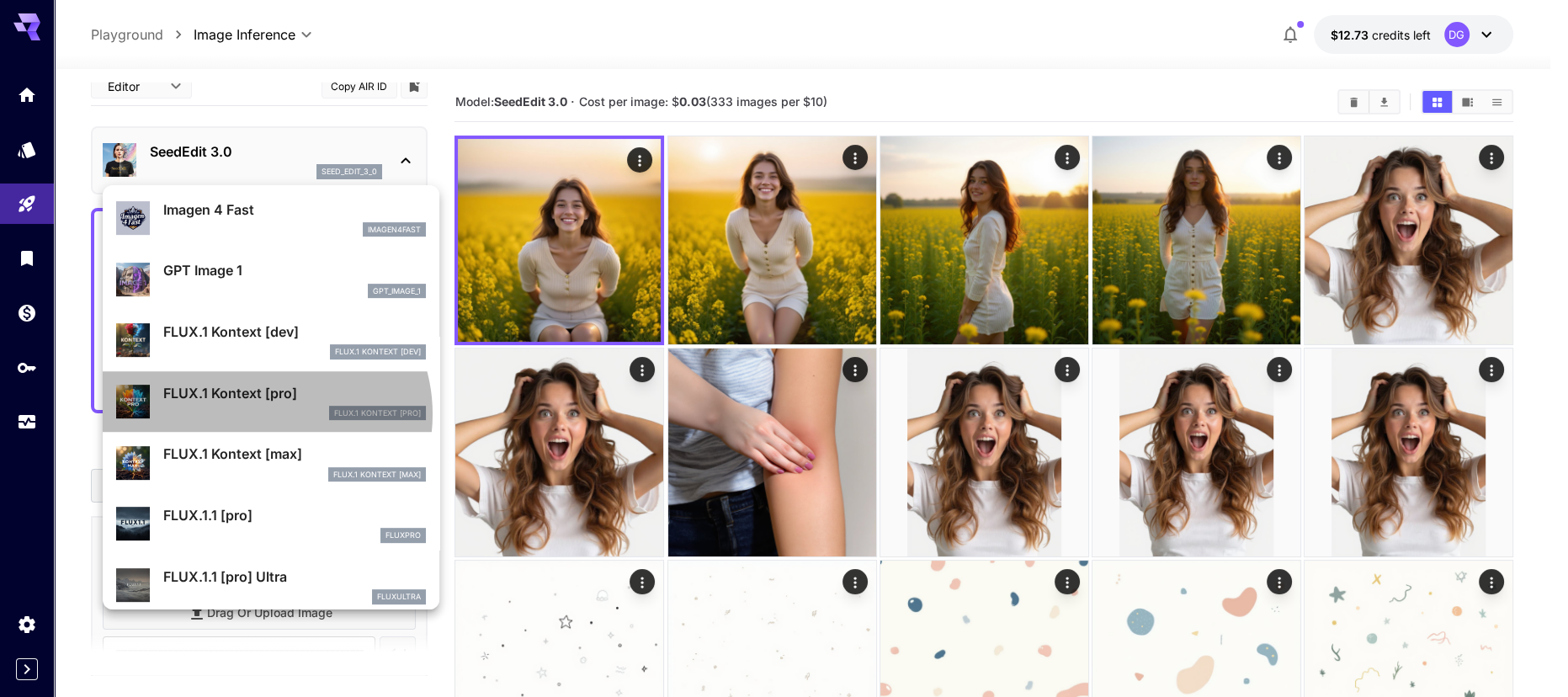
click at [264, 413] on div "FLUX.1 Kontext [pro]" at bounding box center [294, 413] width 262 height 15
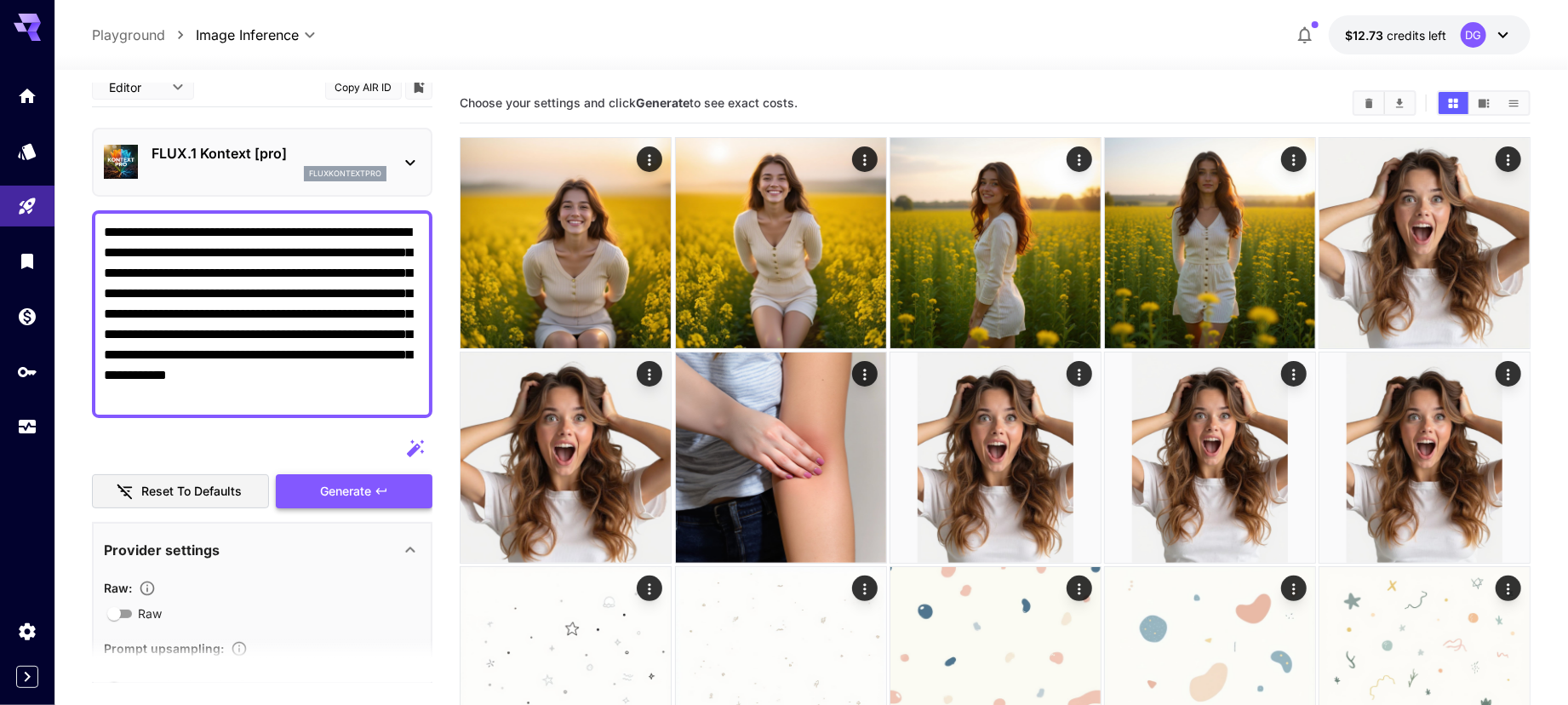
click at [306, 482] on button "Generate" at bounding box center [354, 491] width 156 height 35
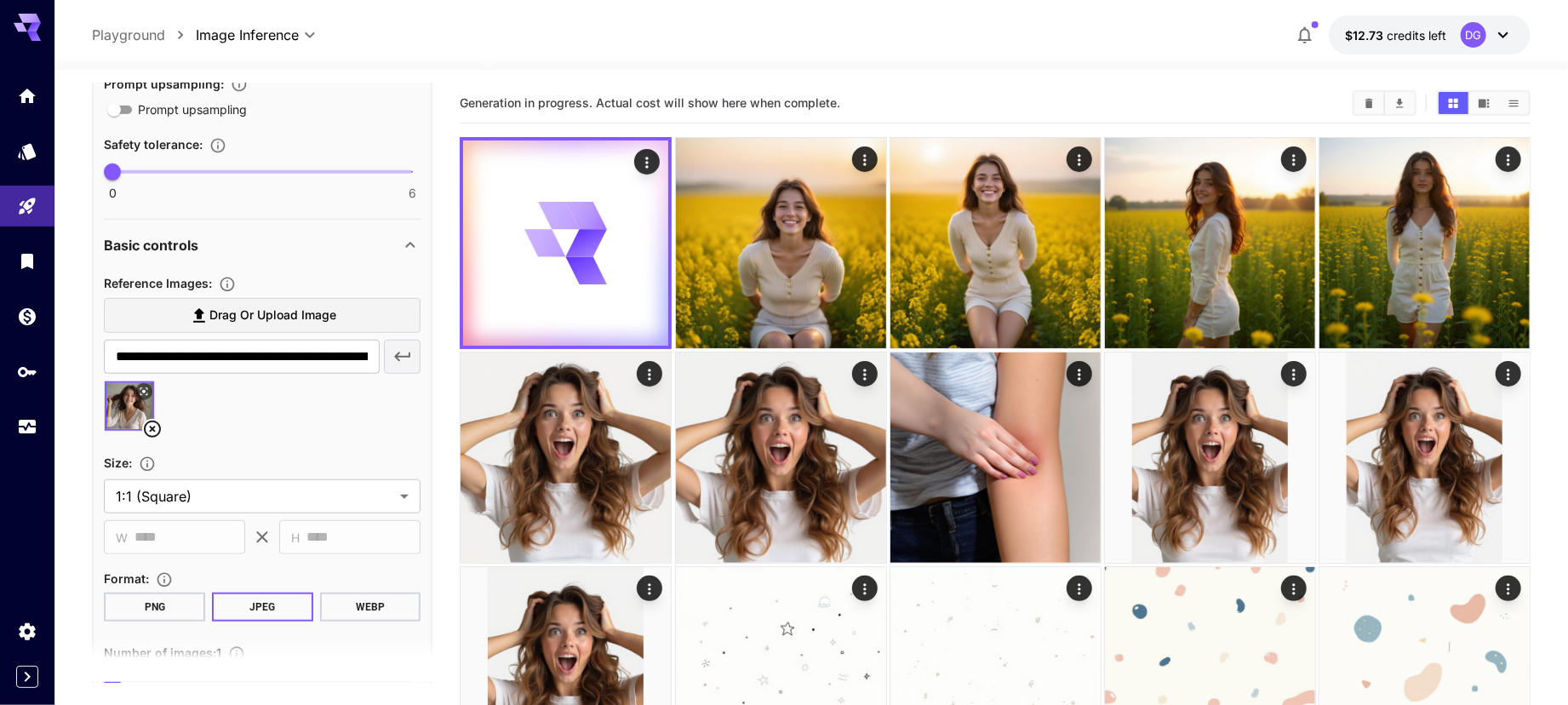
scroll to position [584, 0]
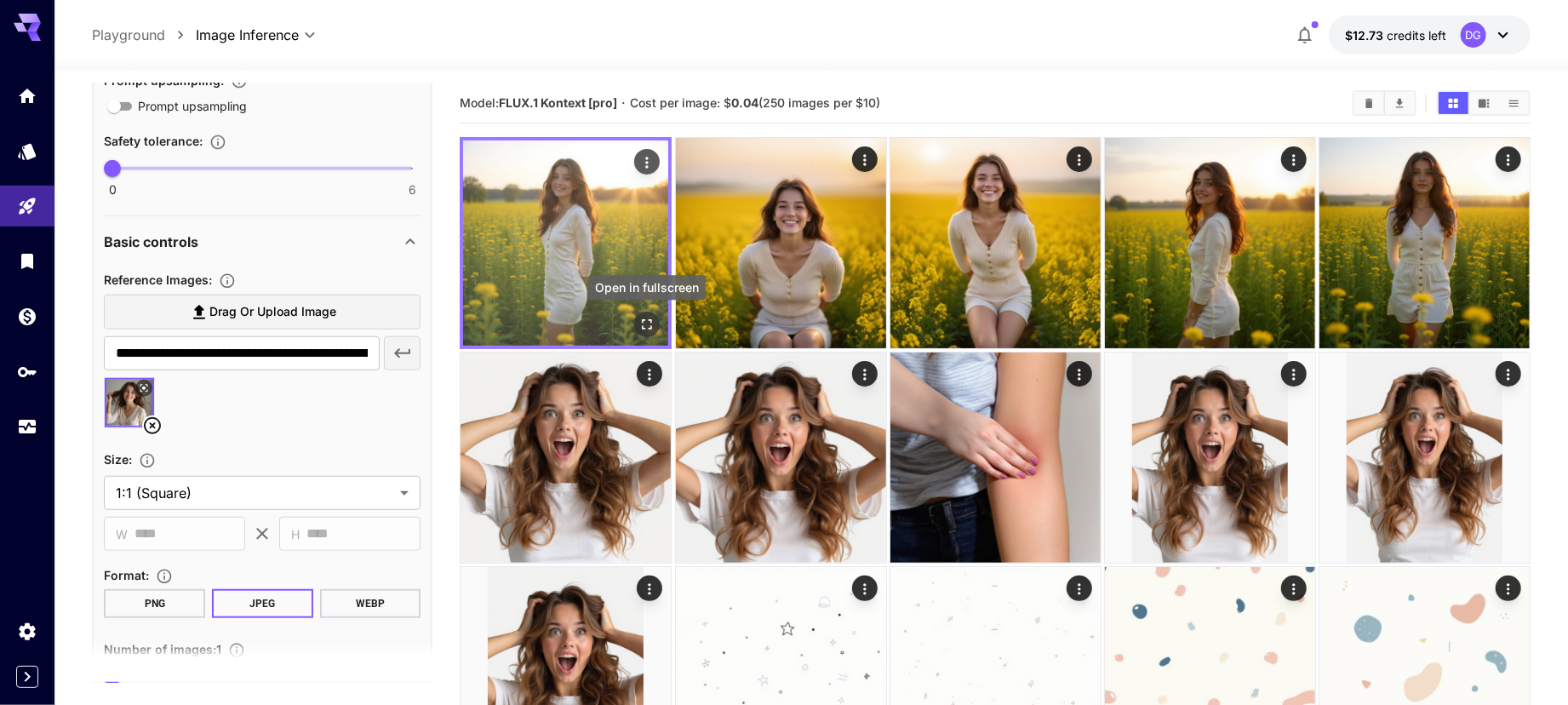
click at [650, 317] on icon "Open in fullscreen" at bounding box center [647, 324] width 17 height 17
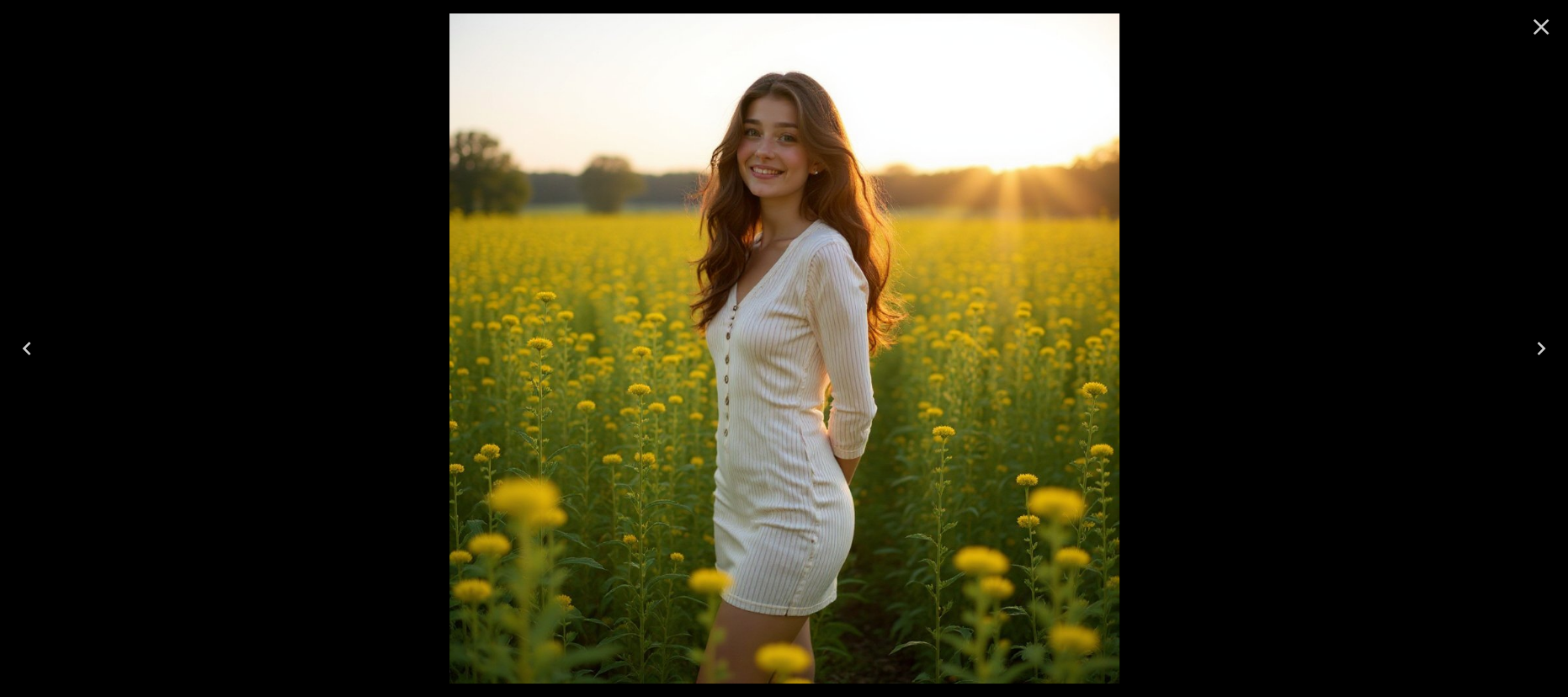
click at [1545, 16] on icon "Close" at bounding box center [1541, 26] width 27 height 27
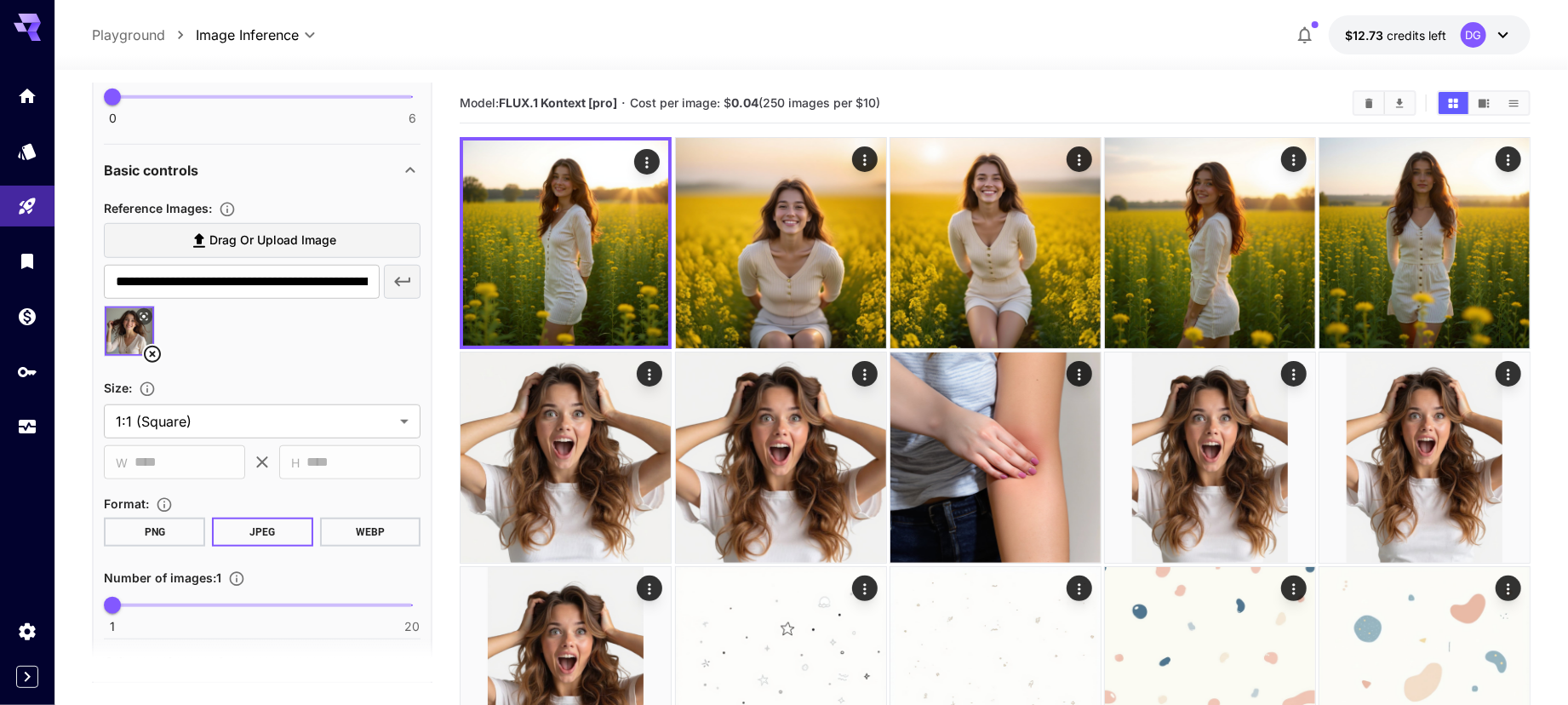
scroll to position [658, 0]
type input "*"
drag, startPoint x: 263, startPoint y: 601, endPoint x: 156, endPoint y: 615, distance: 107.9
click at [156, 615] on span "1 20 4" at bounding box center [262, 602] width 299 height 26
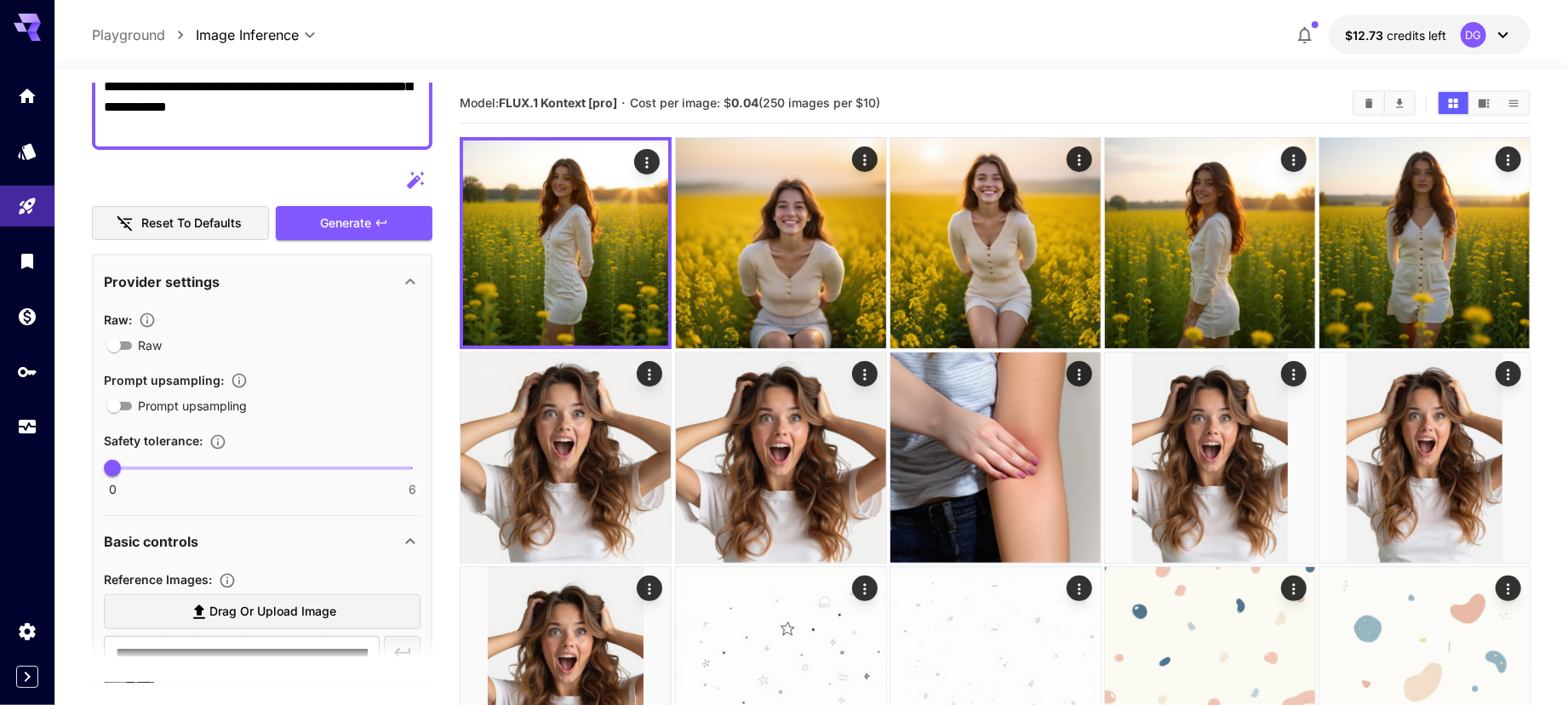
scroll to position [256, 0]
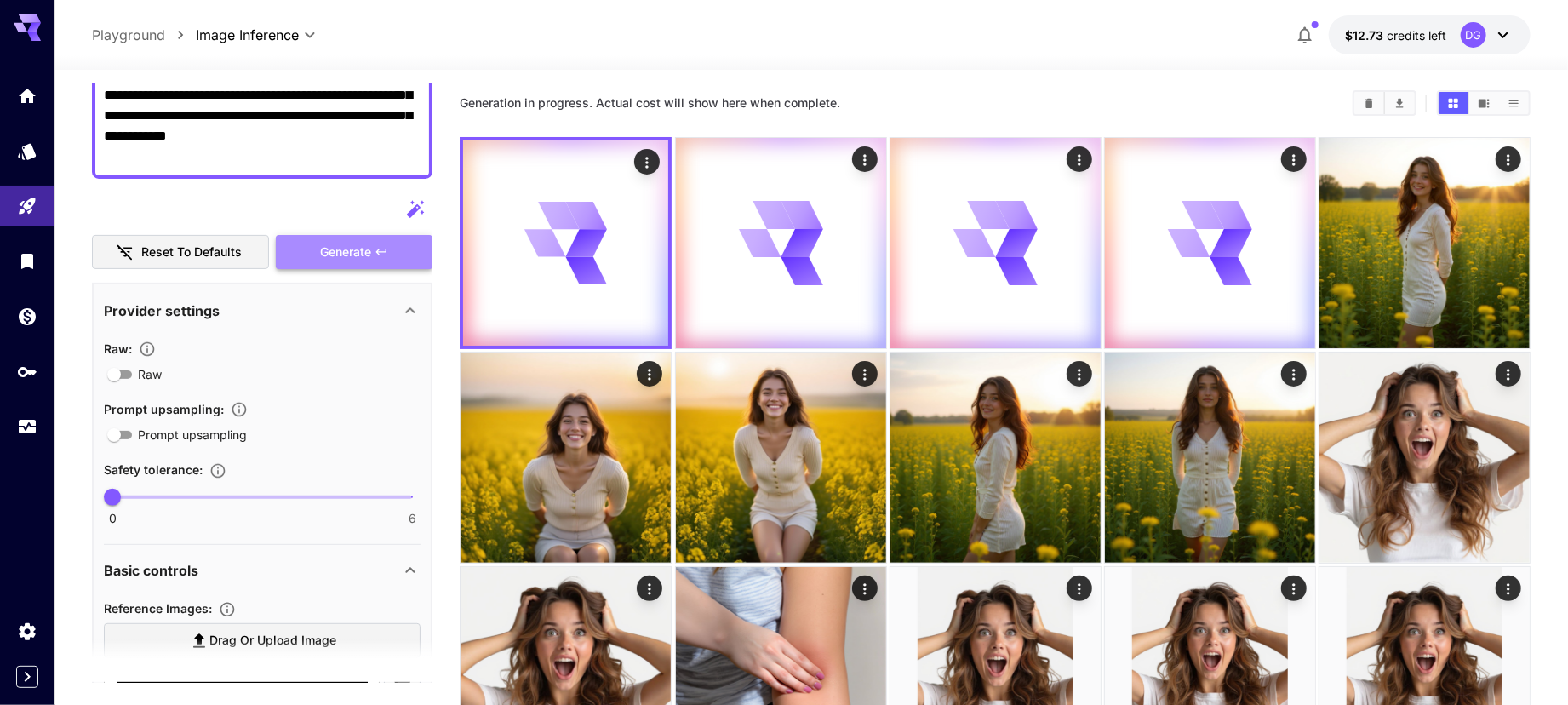
click at [357, 265] on button "Generate" at bounding box center [354, 252] width 156 height 35
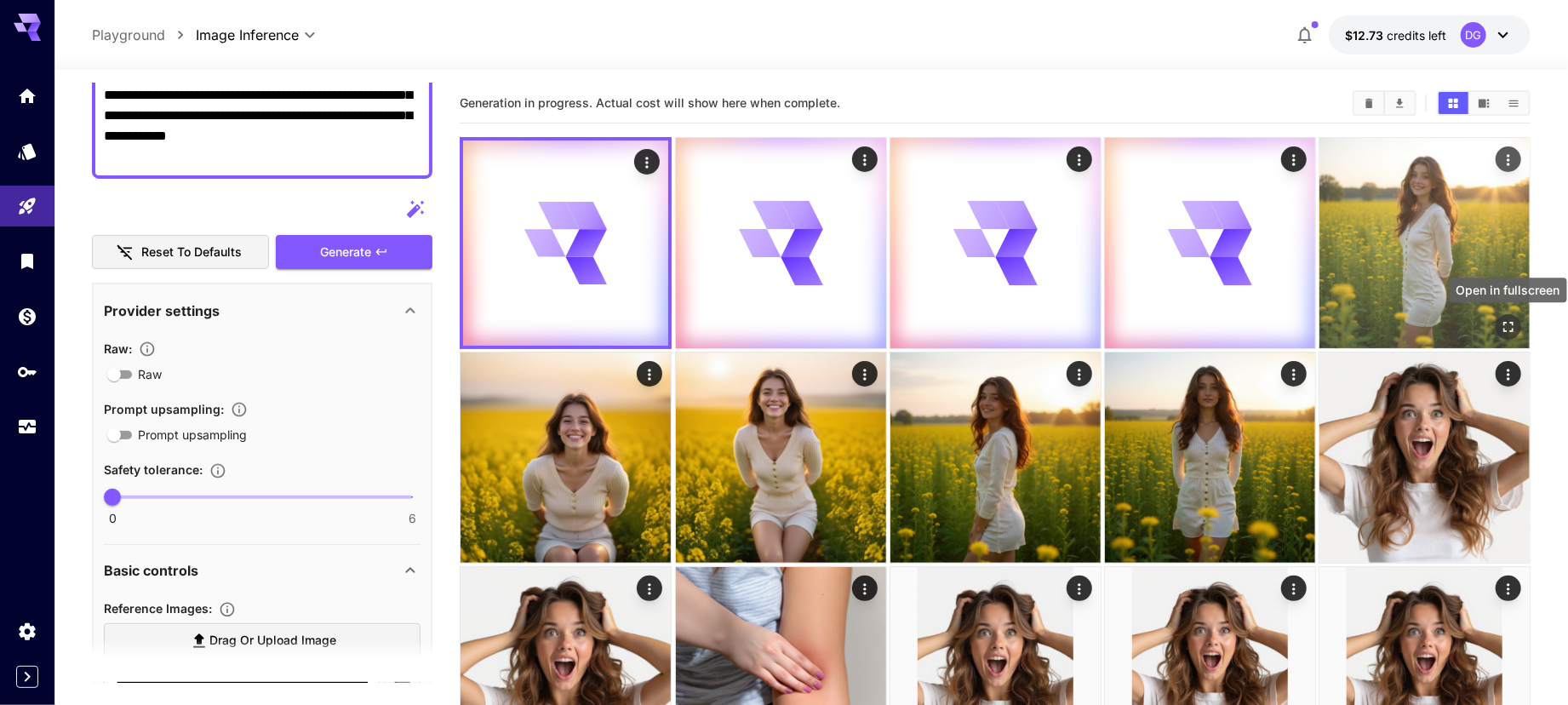
click at [1506, 321] on icon "Open in fullscreen" at bounding box center [1509, 327] width 17 height 17
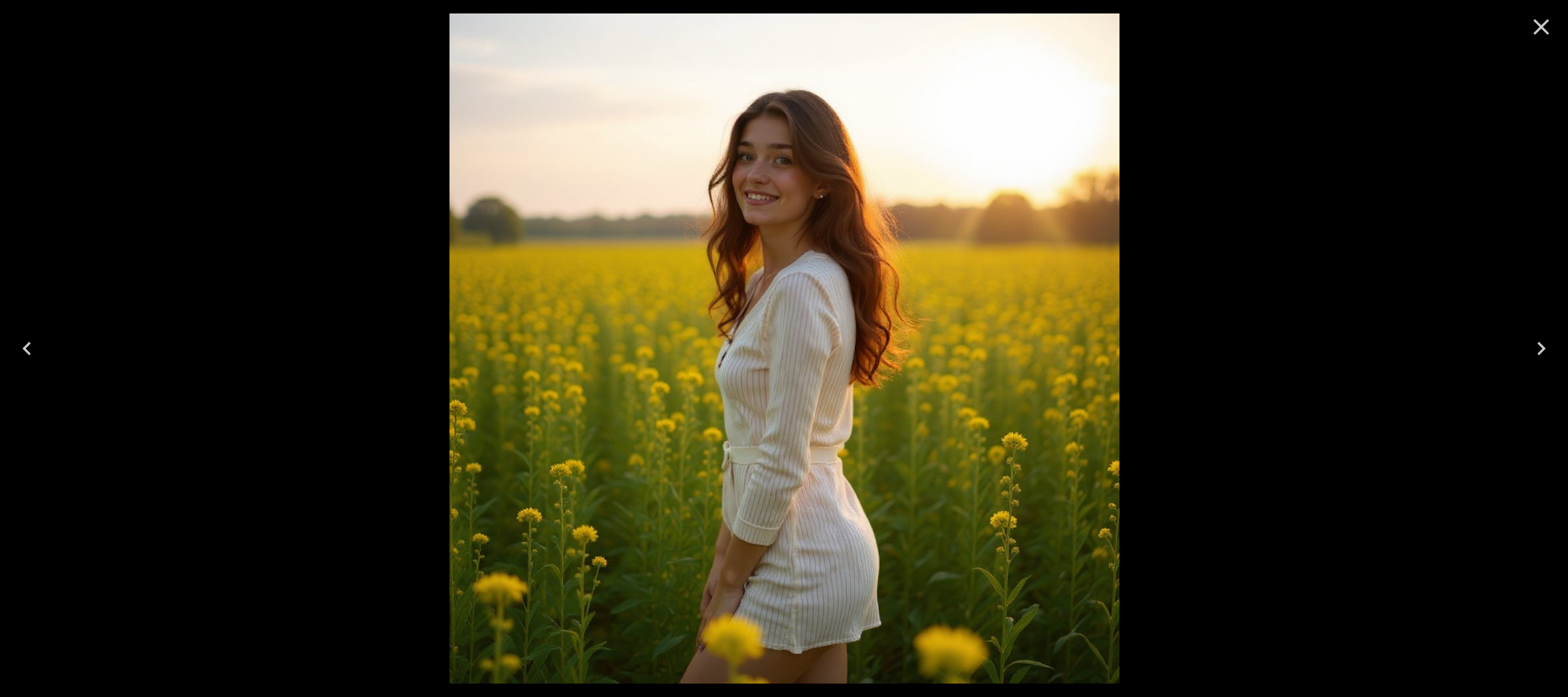
click at [1544, 38] on icon "Close" at bounding box center [1541, 26] width 27 height 27
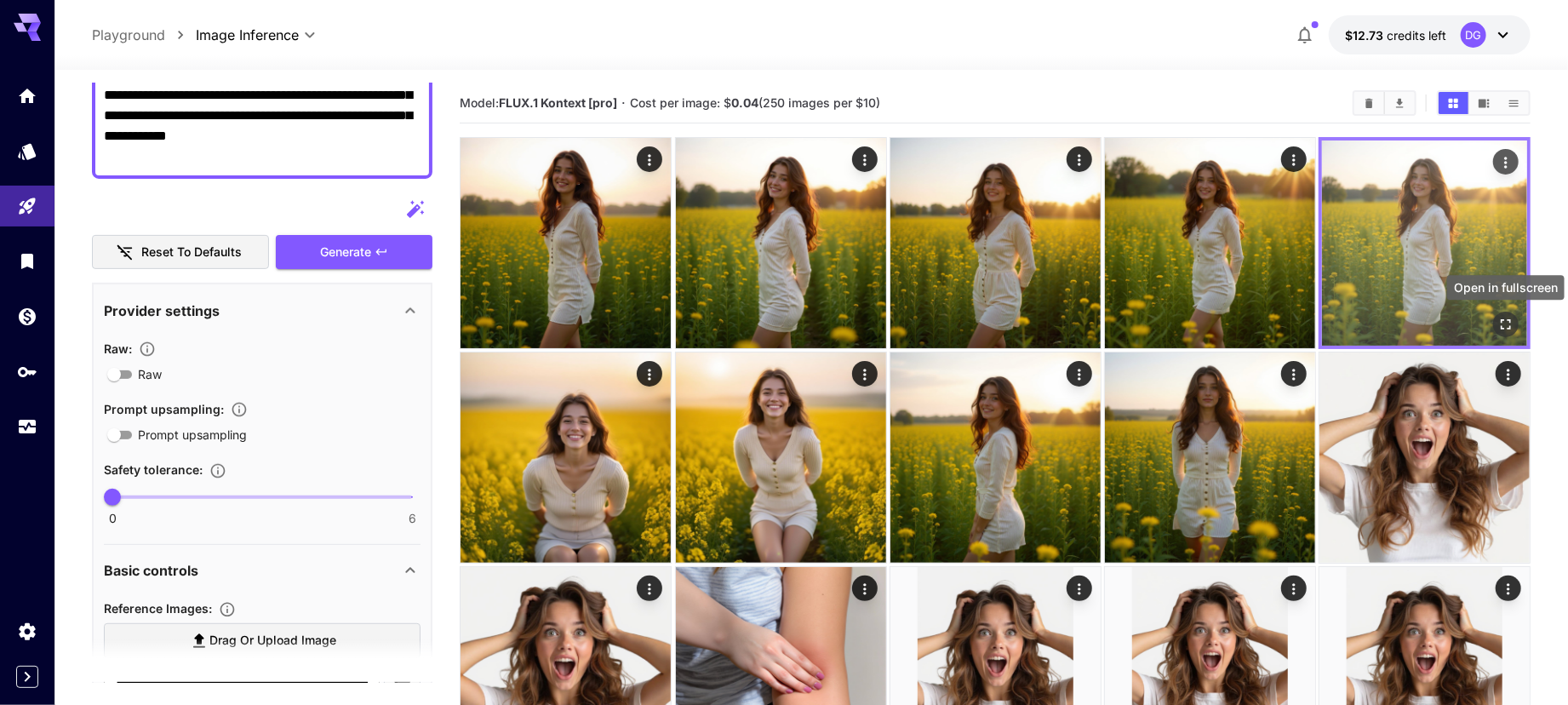
click at [1504, 332] on icon "Open in fullscreen" at bounding box center [1506, 324] width 17 height 17
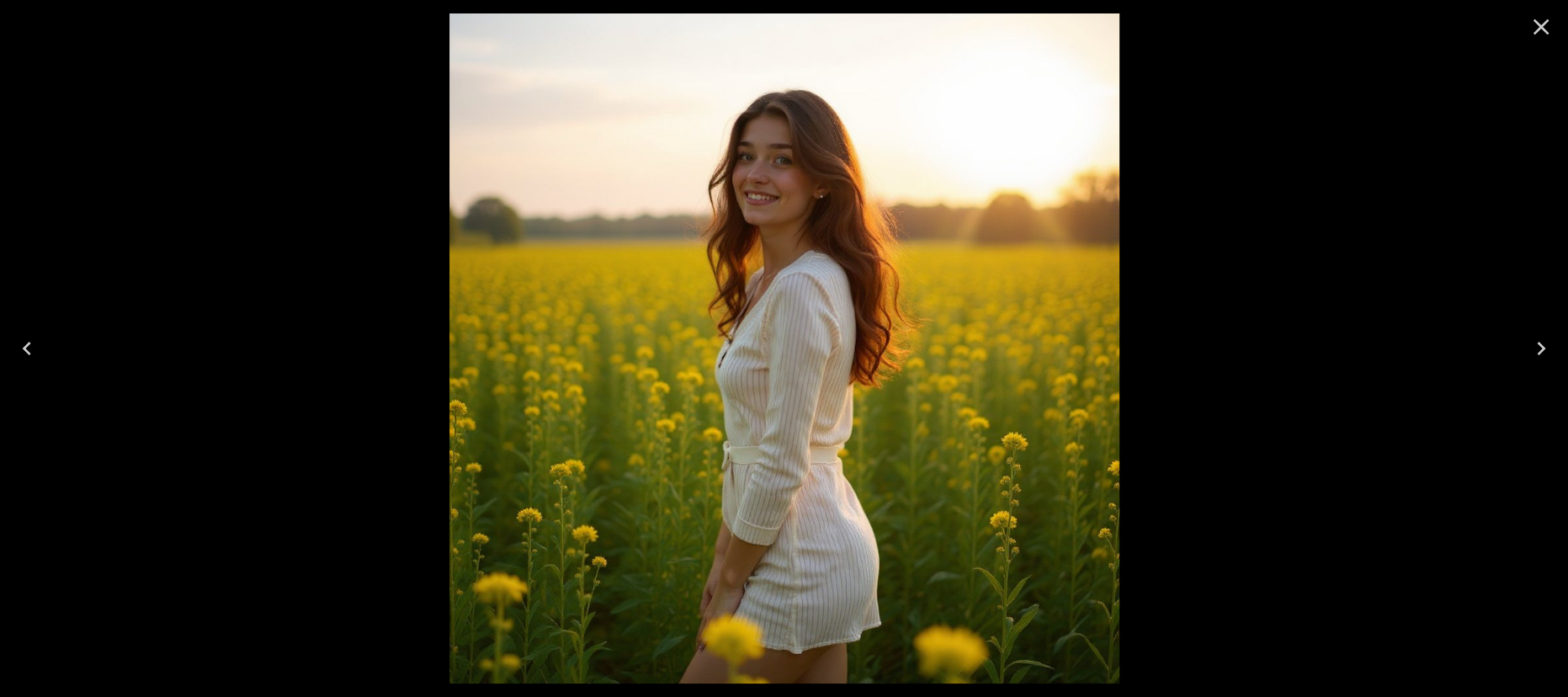
click at [1538, 20] on icon "Close" at bounding box center [1541, 26] width 27 height 27
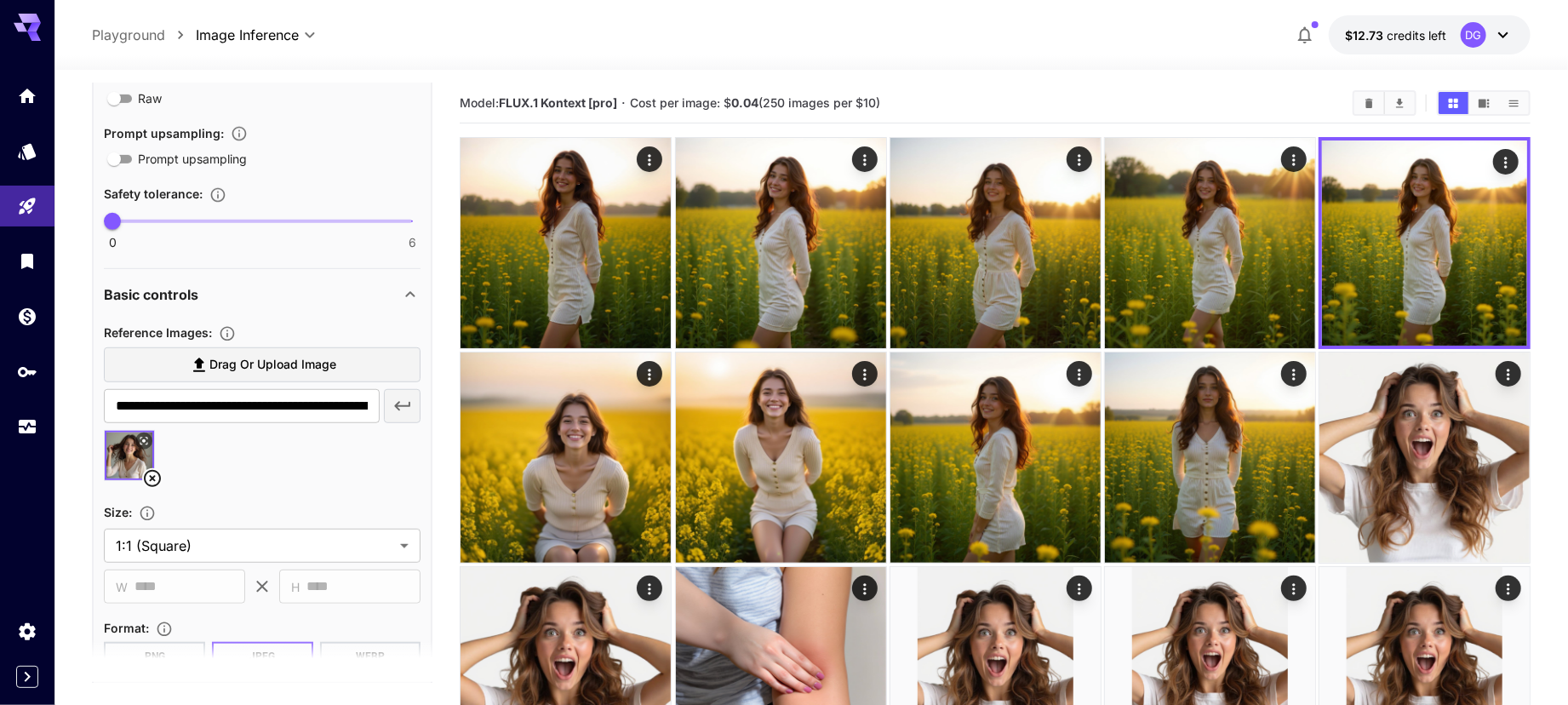
scroll to position [532, 0]
click at [154, 480] on icon at bounding box center [152, 477] width 20 height 20
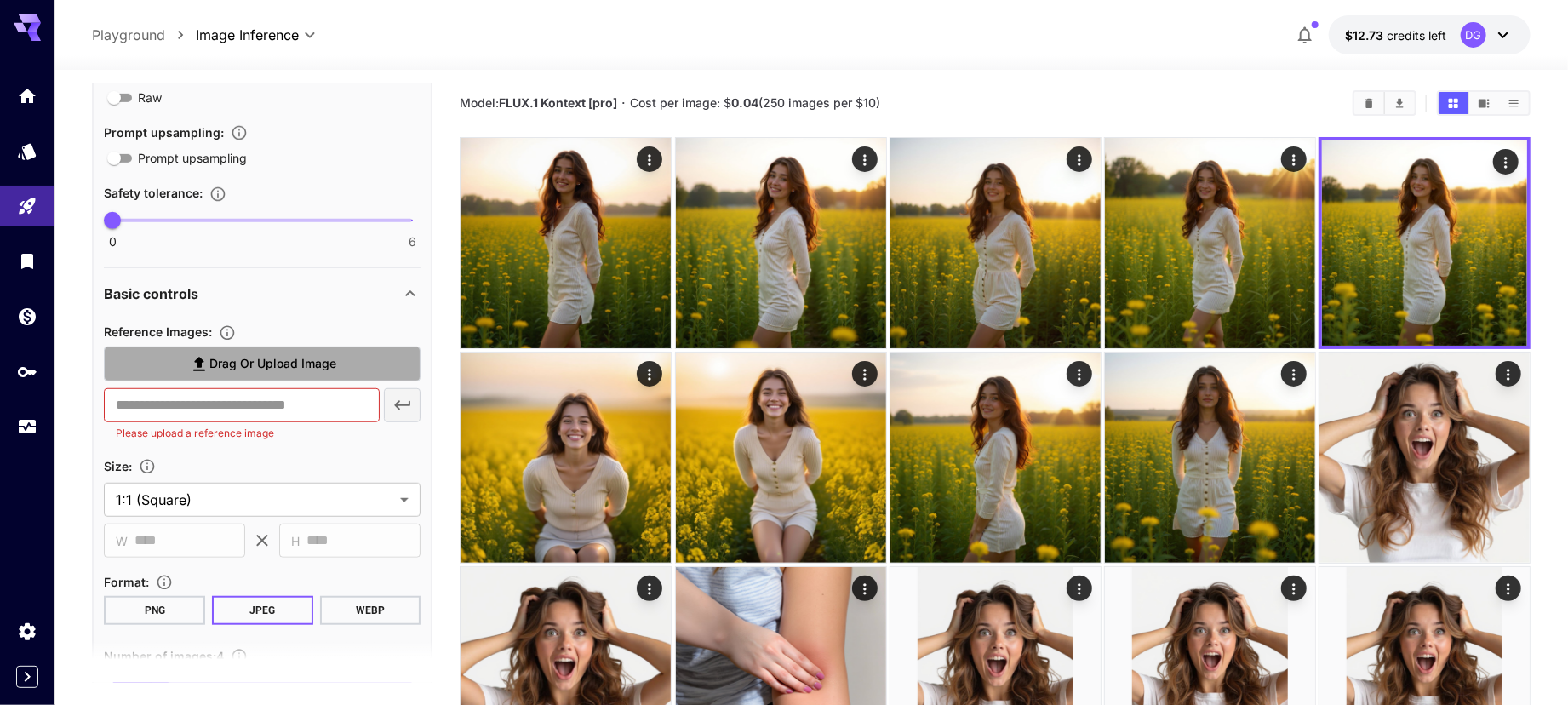
click at [241, 368] on span "Drag or upload image" at bounding box center [273, 363] width 127 height 21
click at [0, 0] on input "Drag or upload image" at bounding box center [0, 0] width 0 height 0
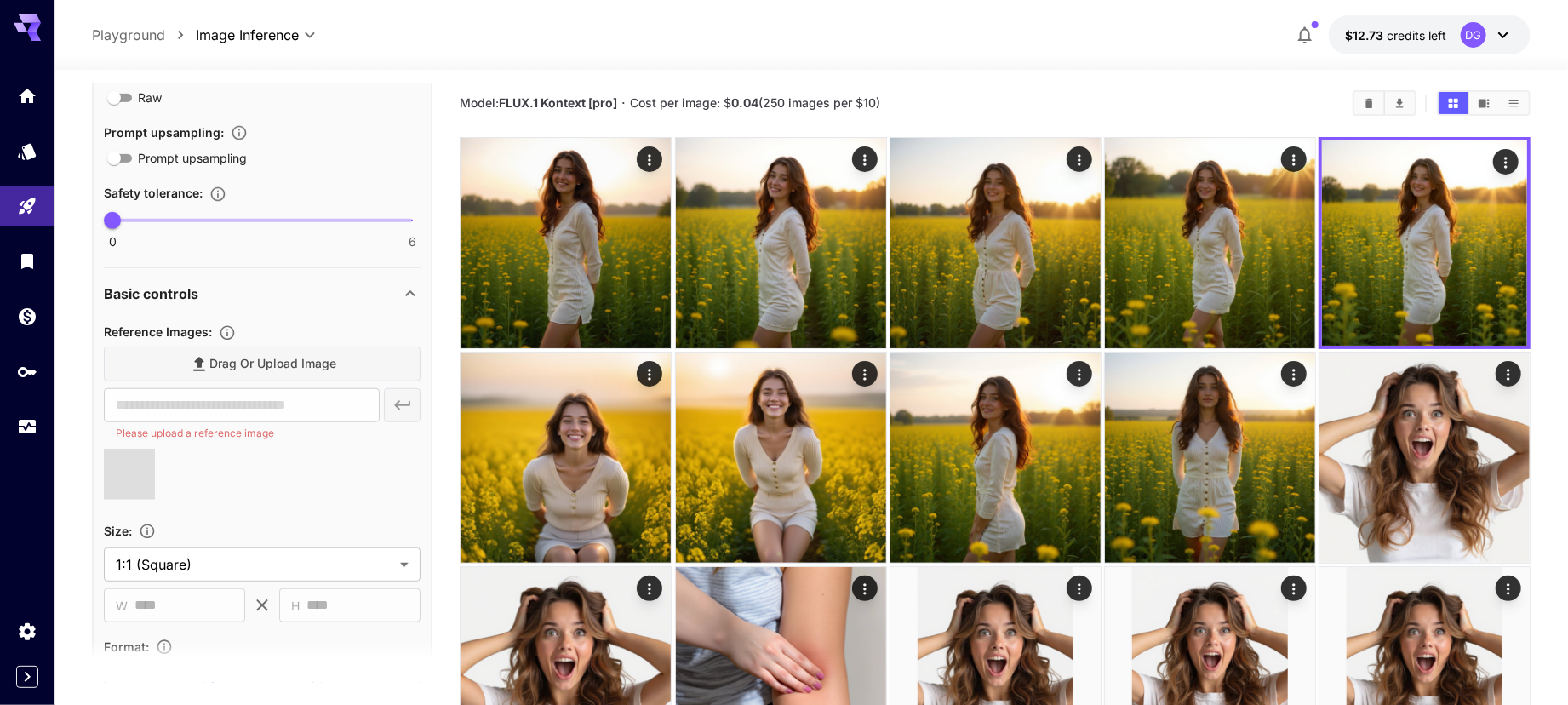
type input "**********"
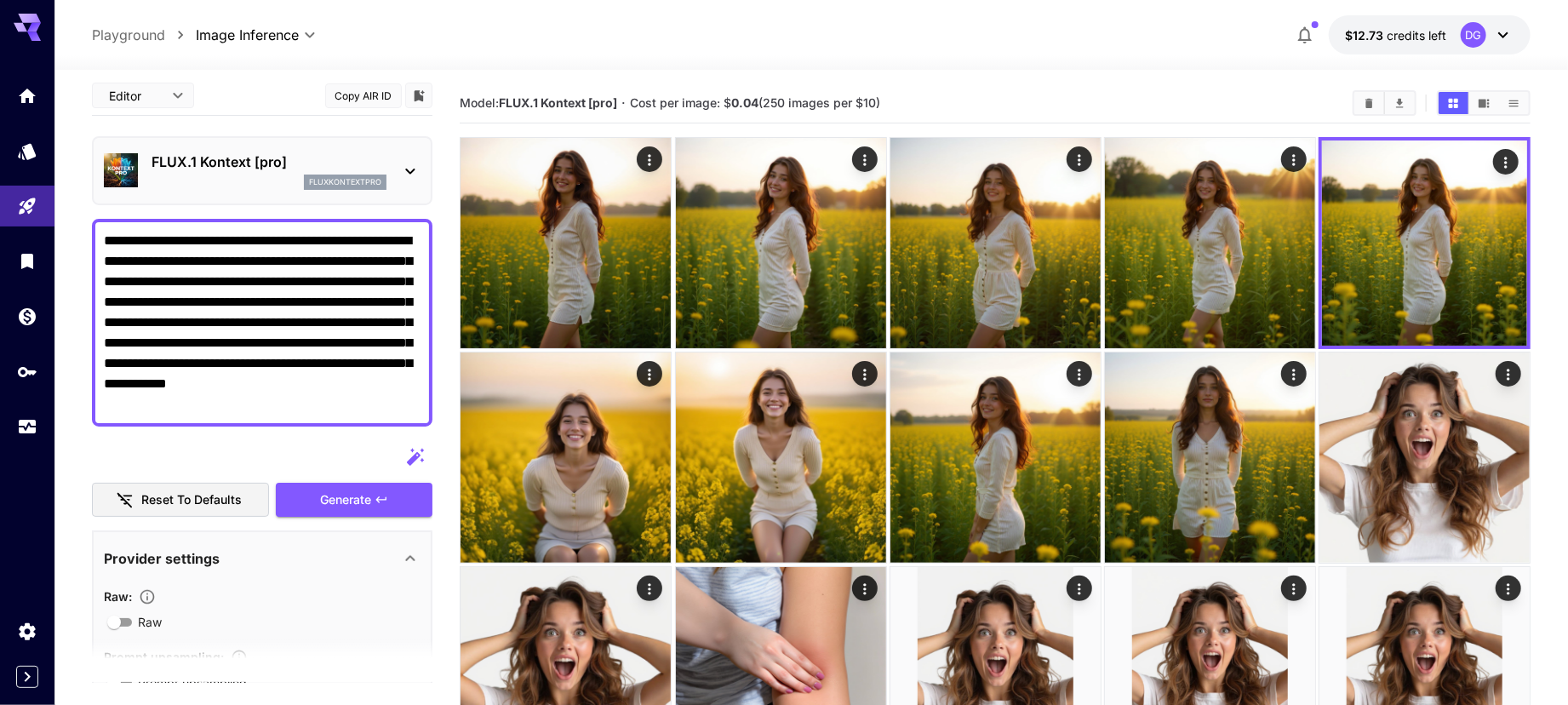
scroll to position [0, 0]
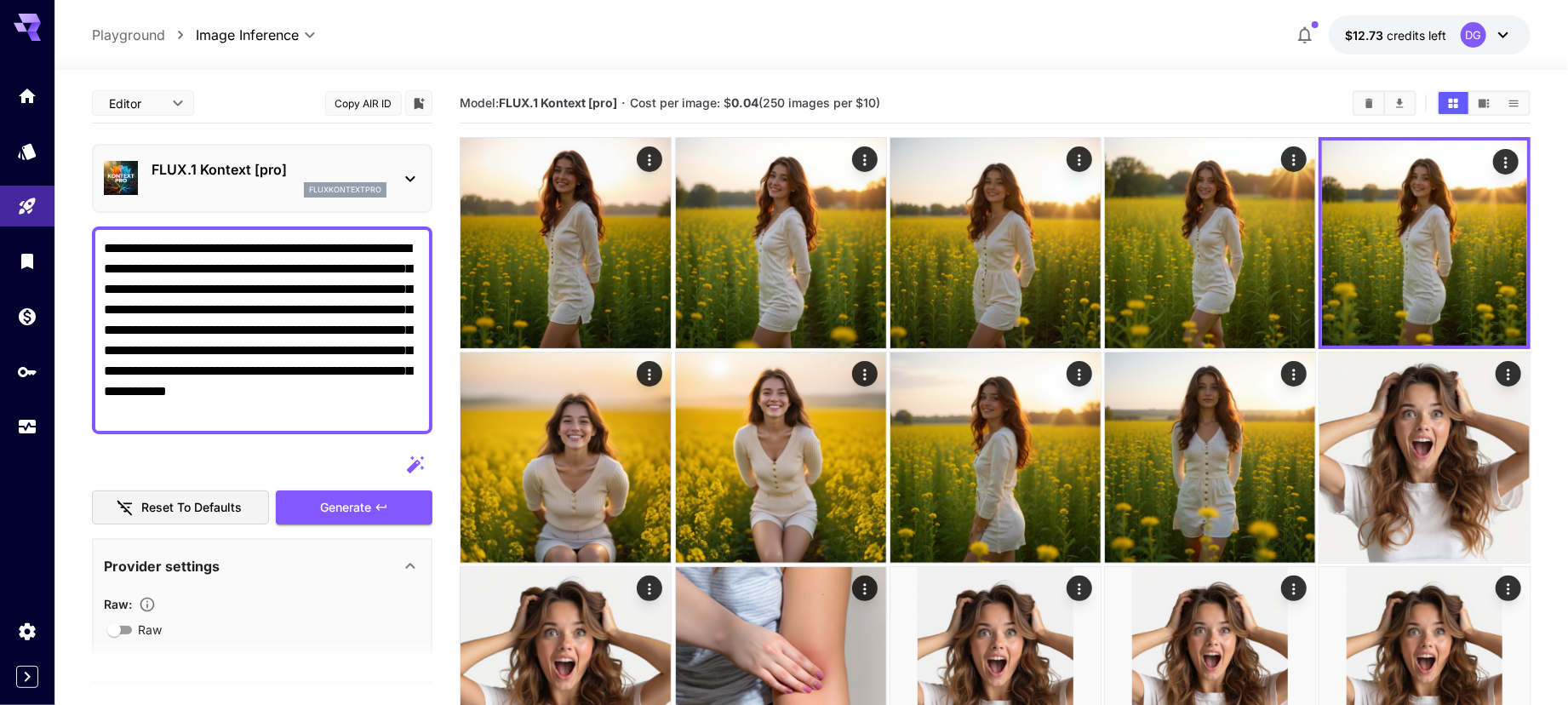
click at [269, 342] on textarea "**********" at bounding box center [262, 330] width 317 height 184
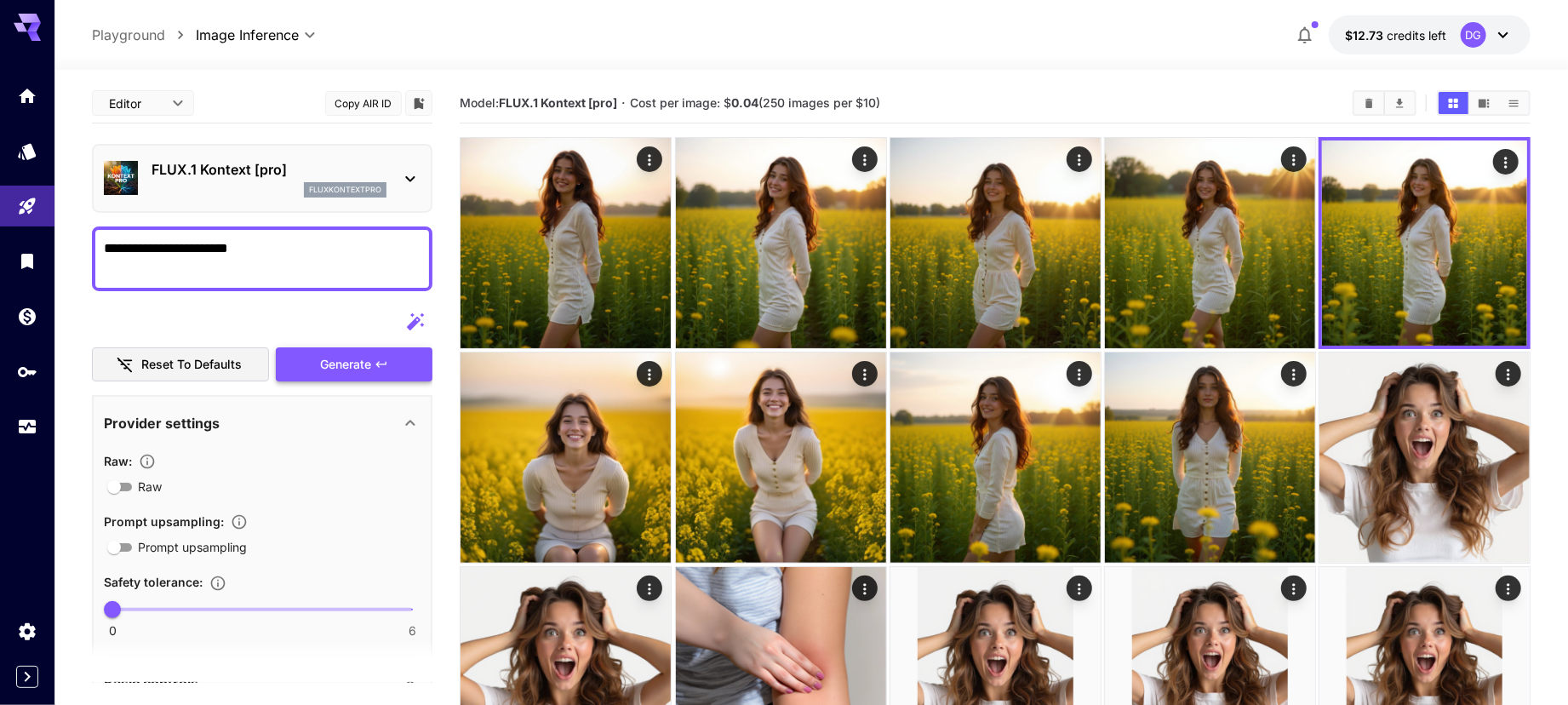
type textarea "**********"
click at [307, 368] on button "Generate" at bounding box center [354, 364] width 156 height 35
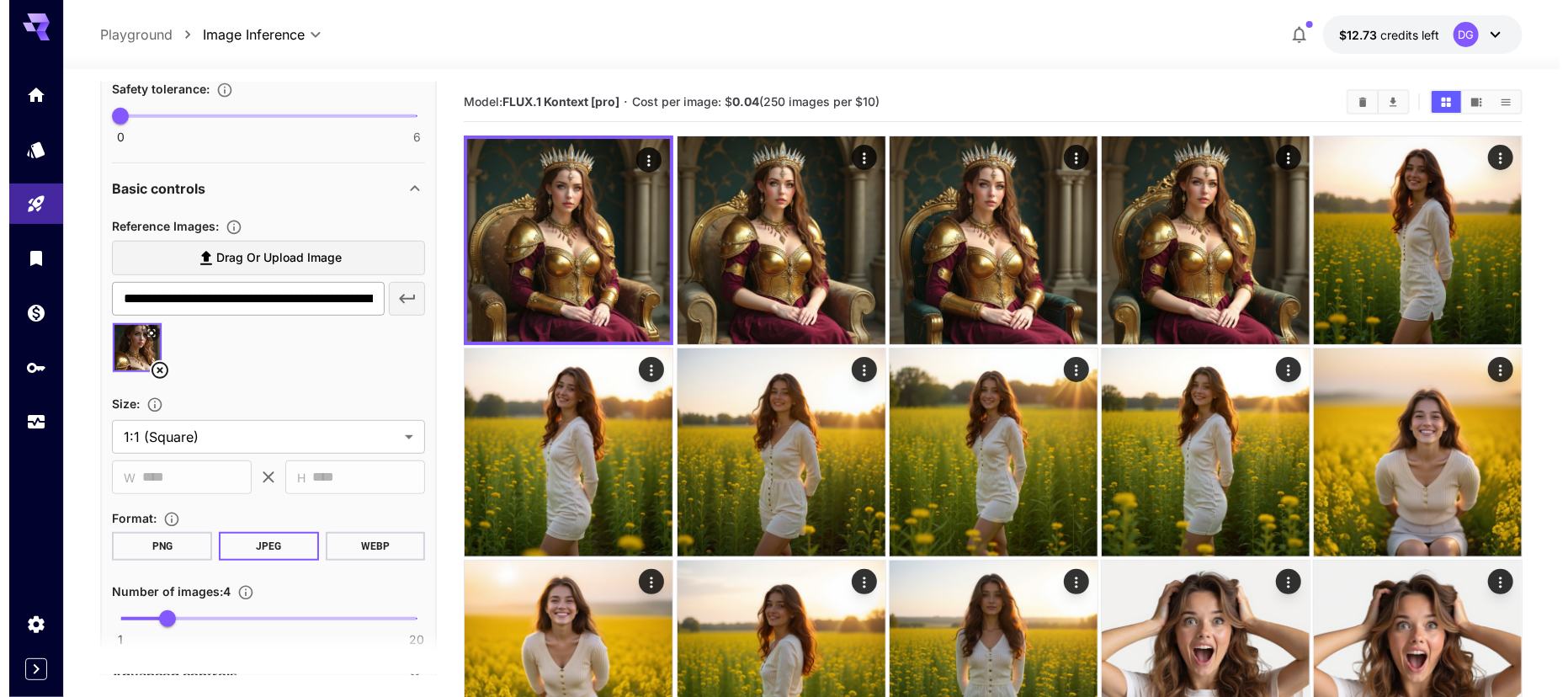
scroll to position [488, 0]
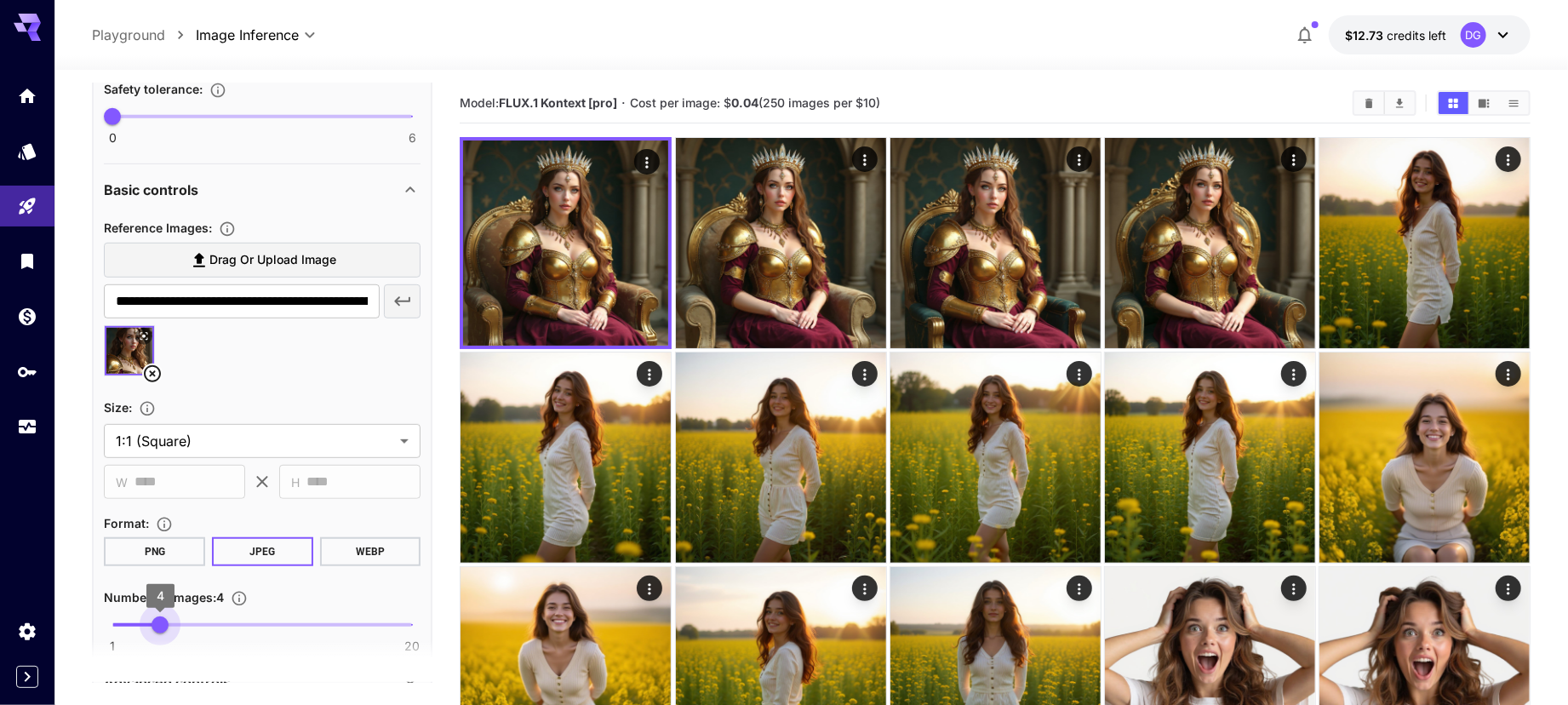
drag, startPoint x: 161, startPoint y: 627, endPoint x: 115, endPoint y: 629, distance: 46.0
click at [115, 629] on span "1 20 4" at bounding box center [262, 625] width 299 height 26
type input "*"
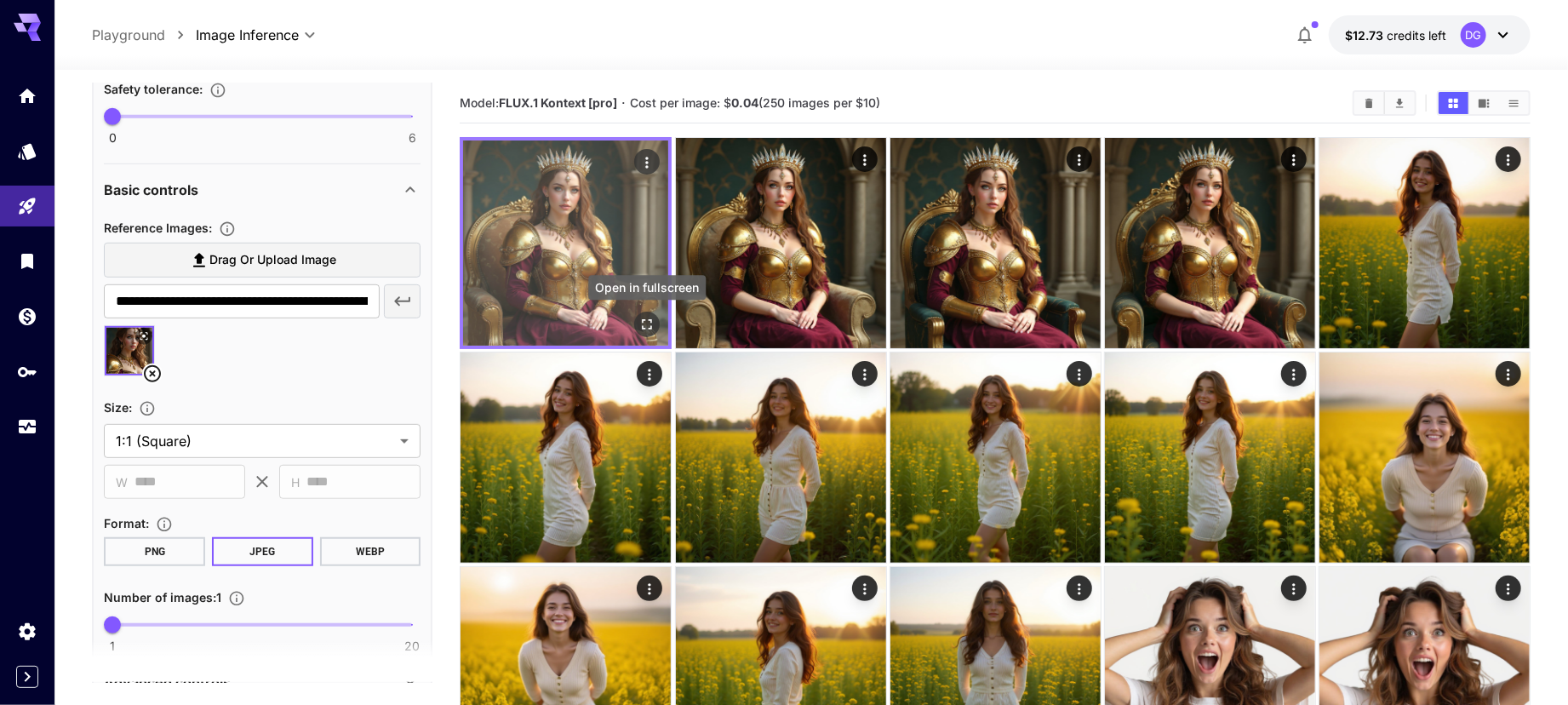
click at [642, 320] on icon "Open in fullscreen" at bounding box center [647, 324] width 10 height 10
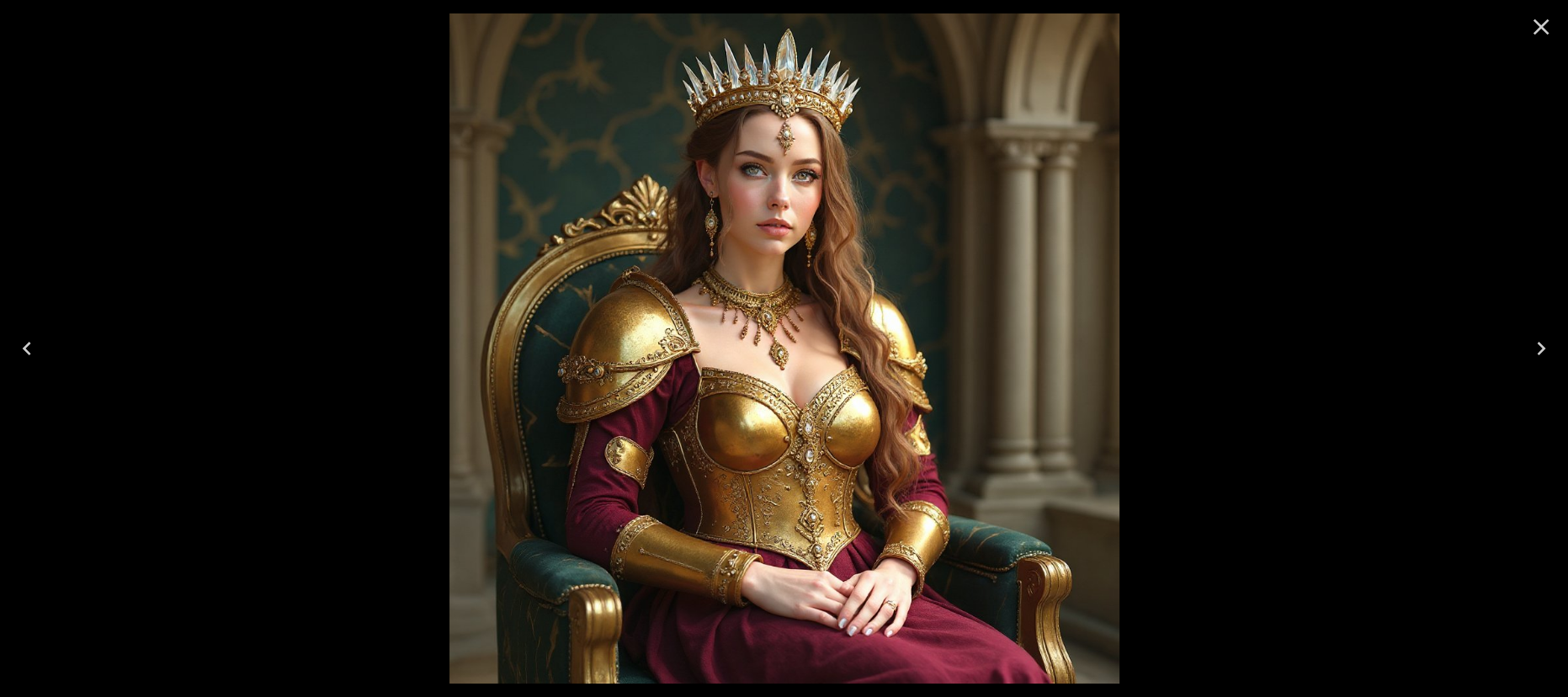
scroll to position [488, 0]
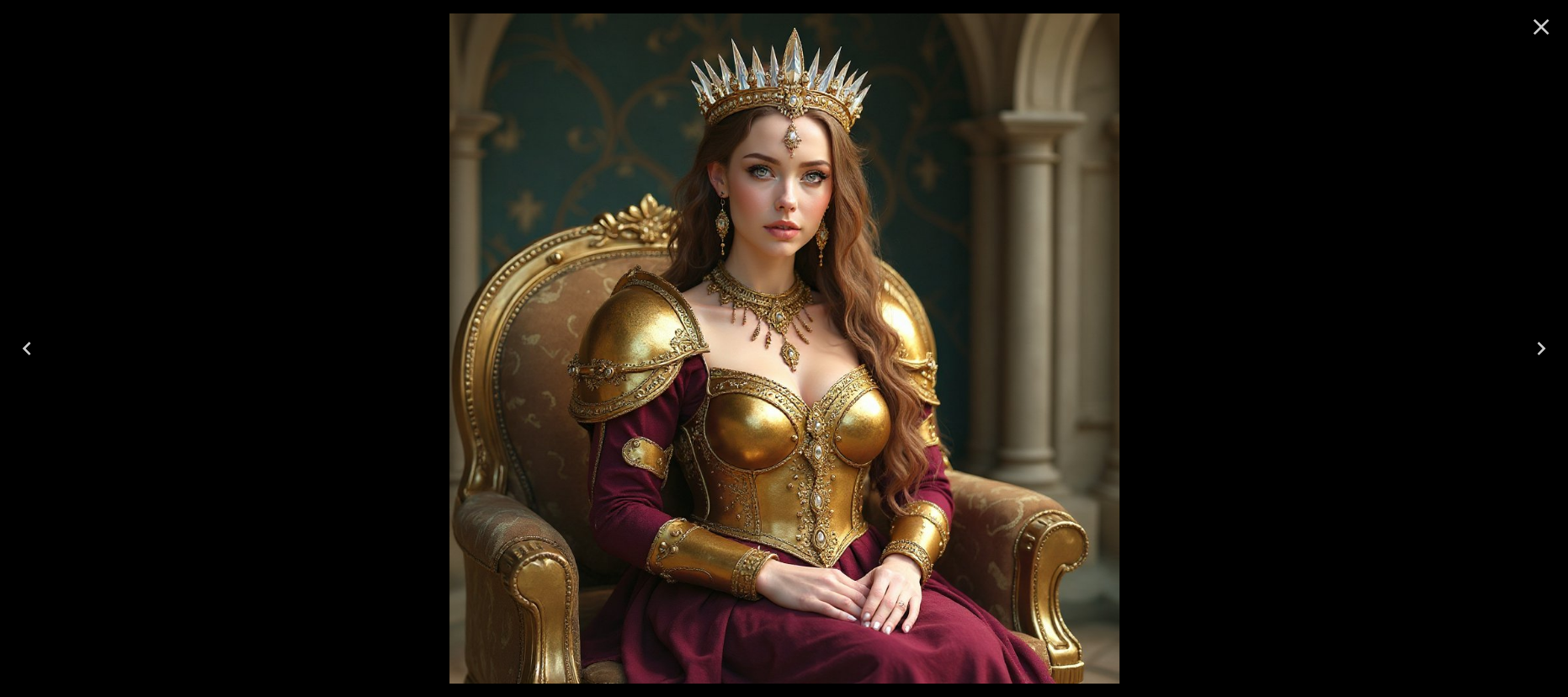
click at [1531, 24] on icon "Close" at bounding box center [1541, 26] width 27 height 27
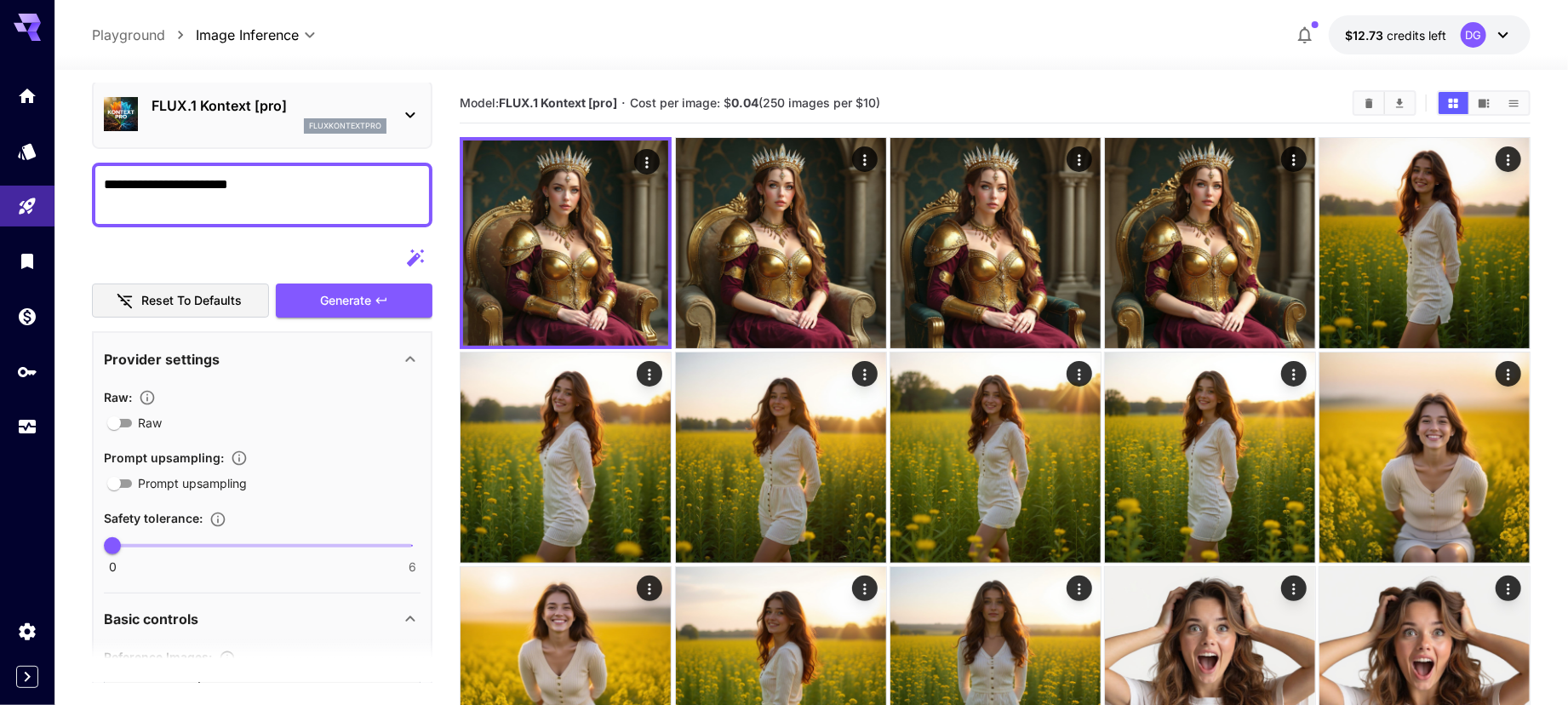
scroll to position [64, 0]
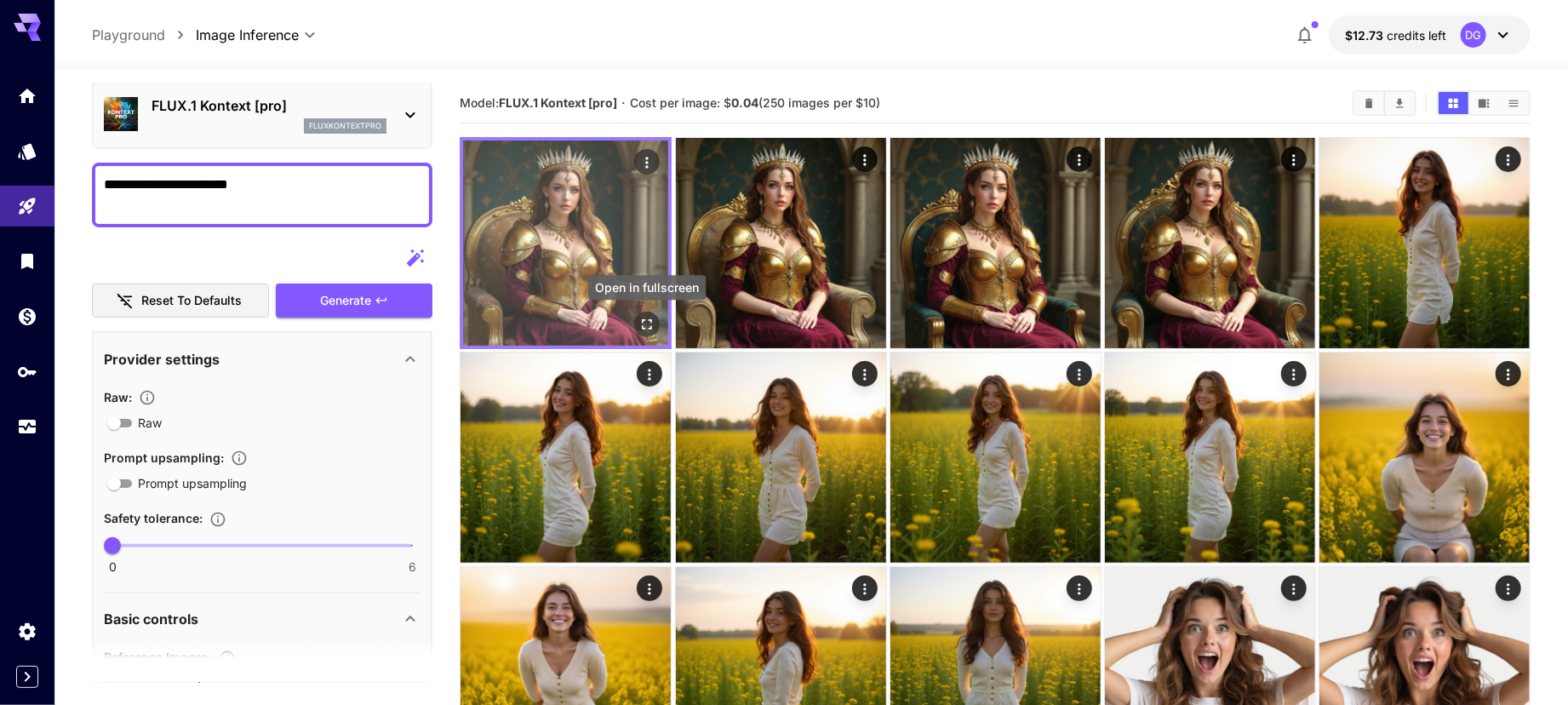
click at [648, 323] on icon "Open in fullscreen" at bounding box center [647, 324] width 17 height 17
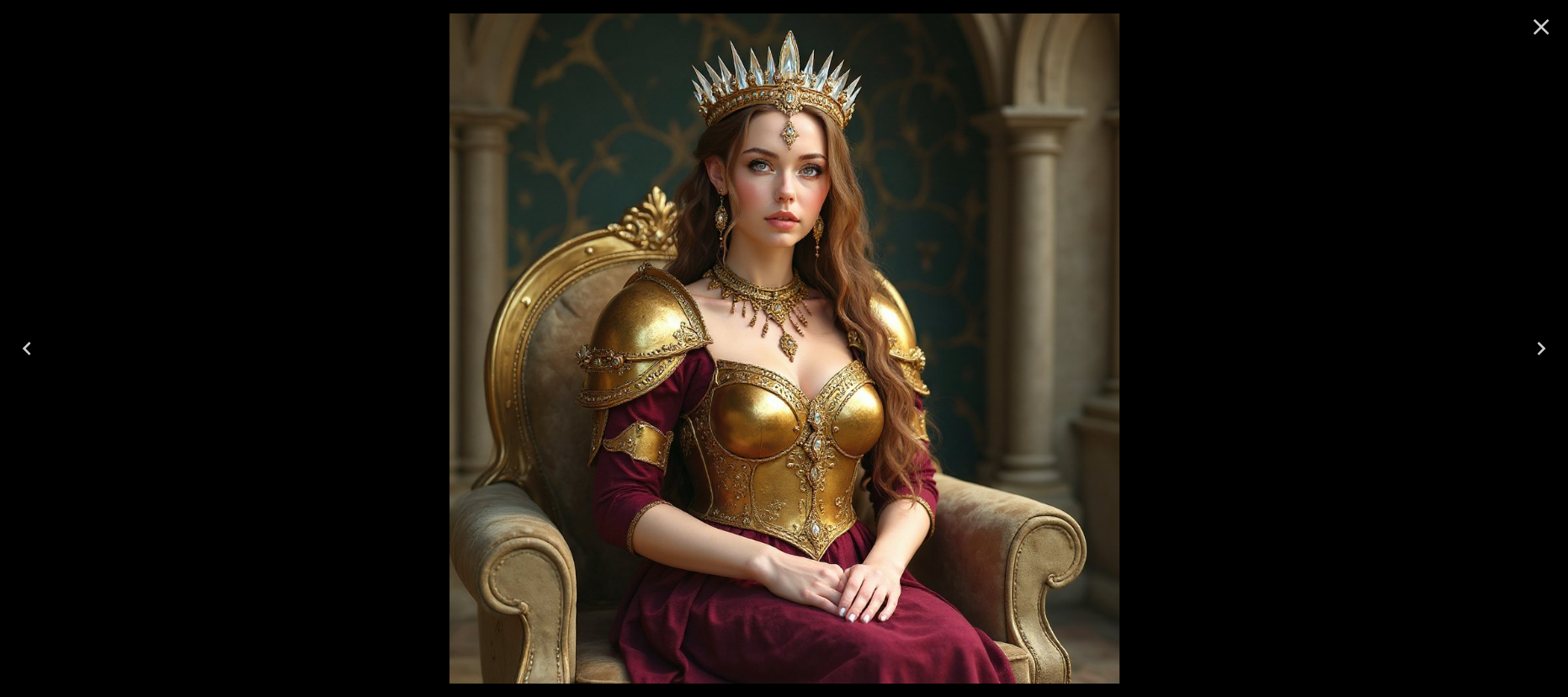
click at [1545, 20] on icon "Close" at bounding box center [1541, 26] width 27 height 27
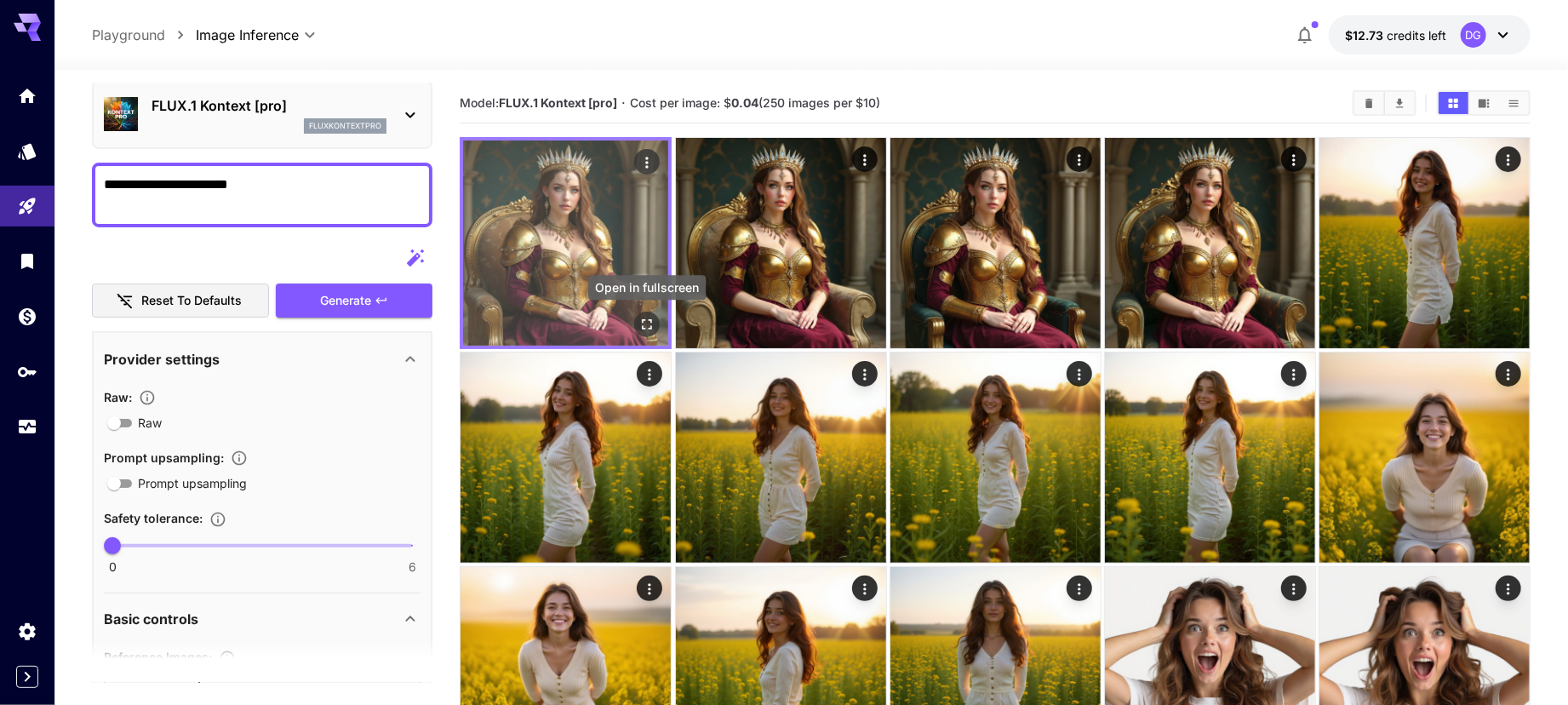
click at [640, 322] on icon "Open in fullscreen" at bounding box center [647, 324] width 17 height 17
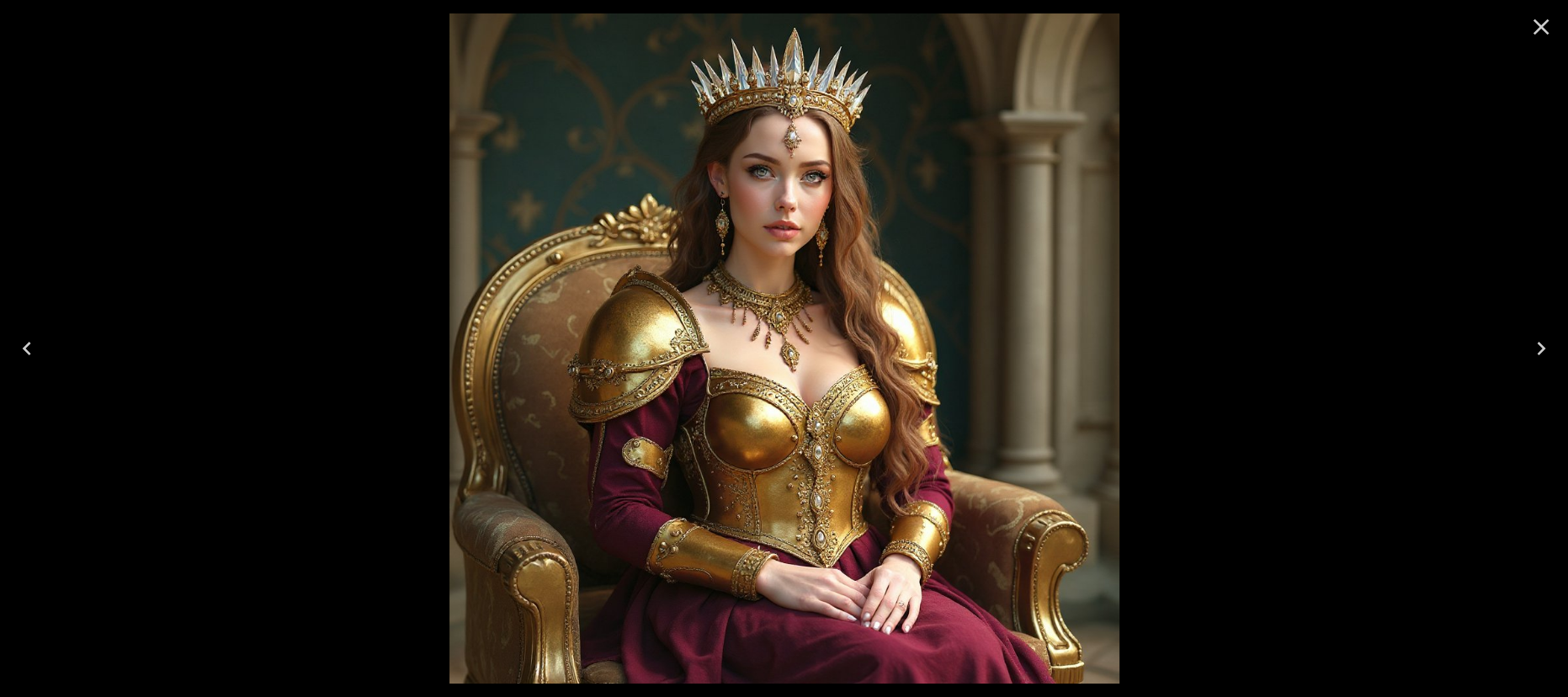
click at [1548, 28] on icon "Close" at bounding box center [1541, 26] width 27 height 27
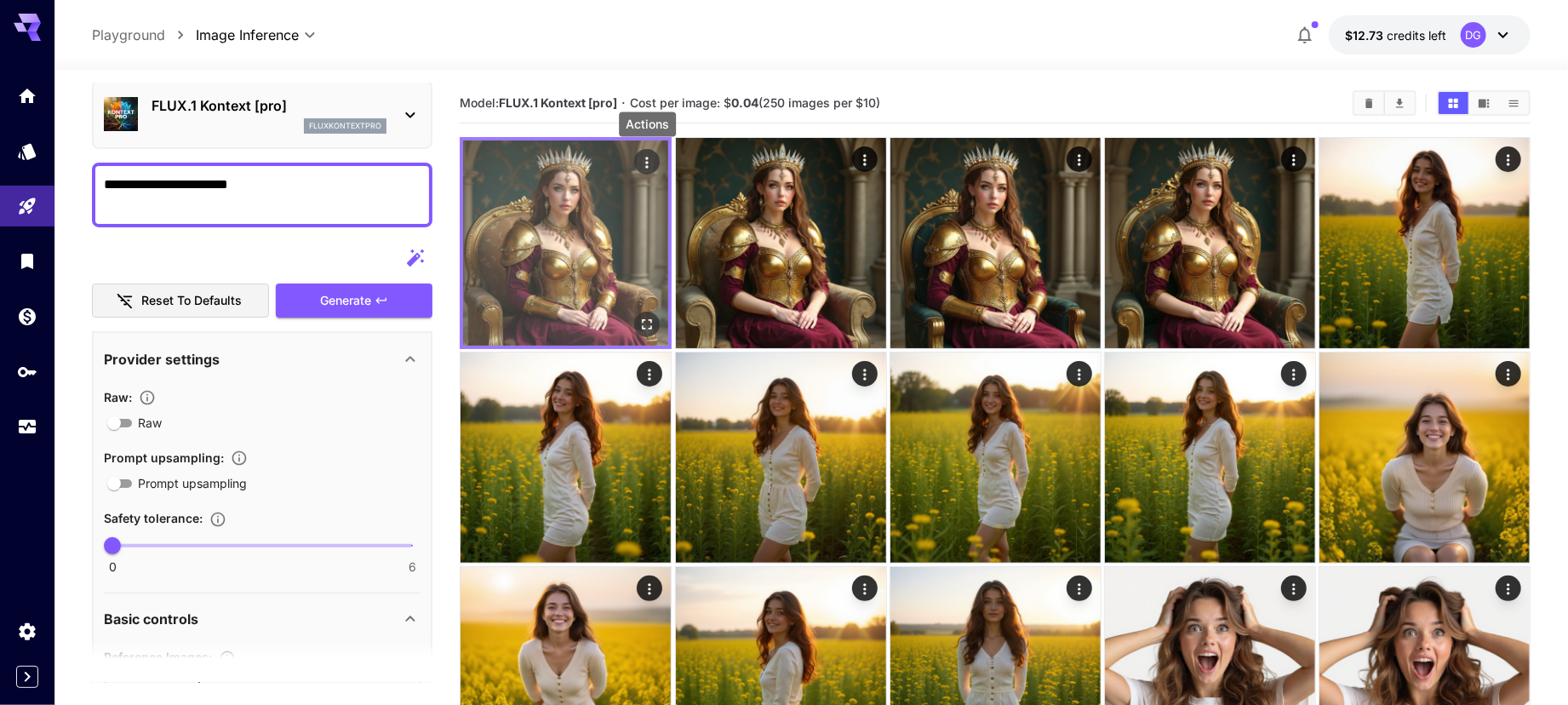
click at [646, 163] on icon "Actions" at bounding box center [647, 163] width 17 height 17
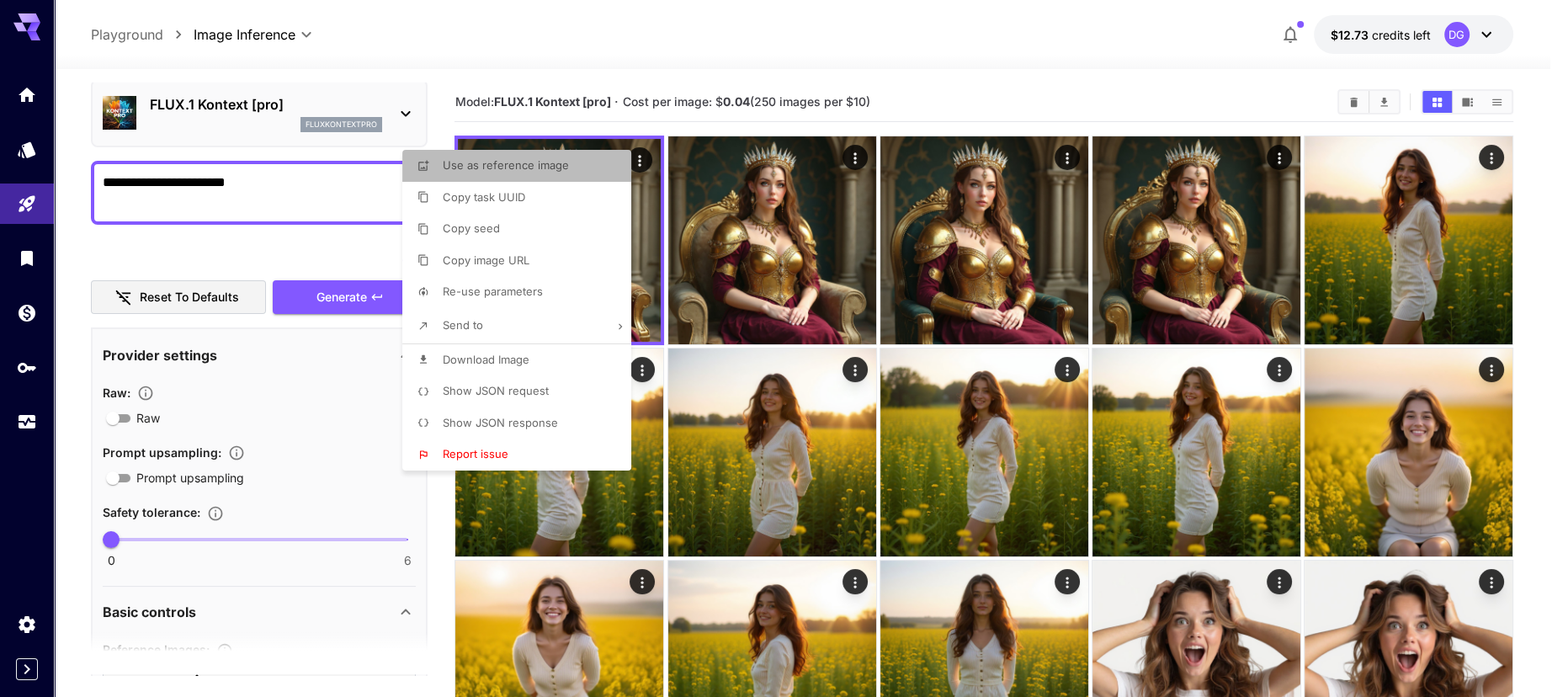
click at [570, 174] on li "Use as reference image" at bounding box center [521, 166] width 239 height 32
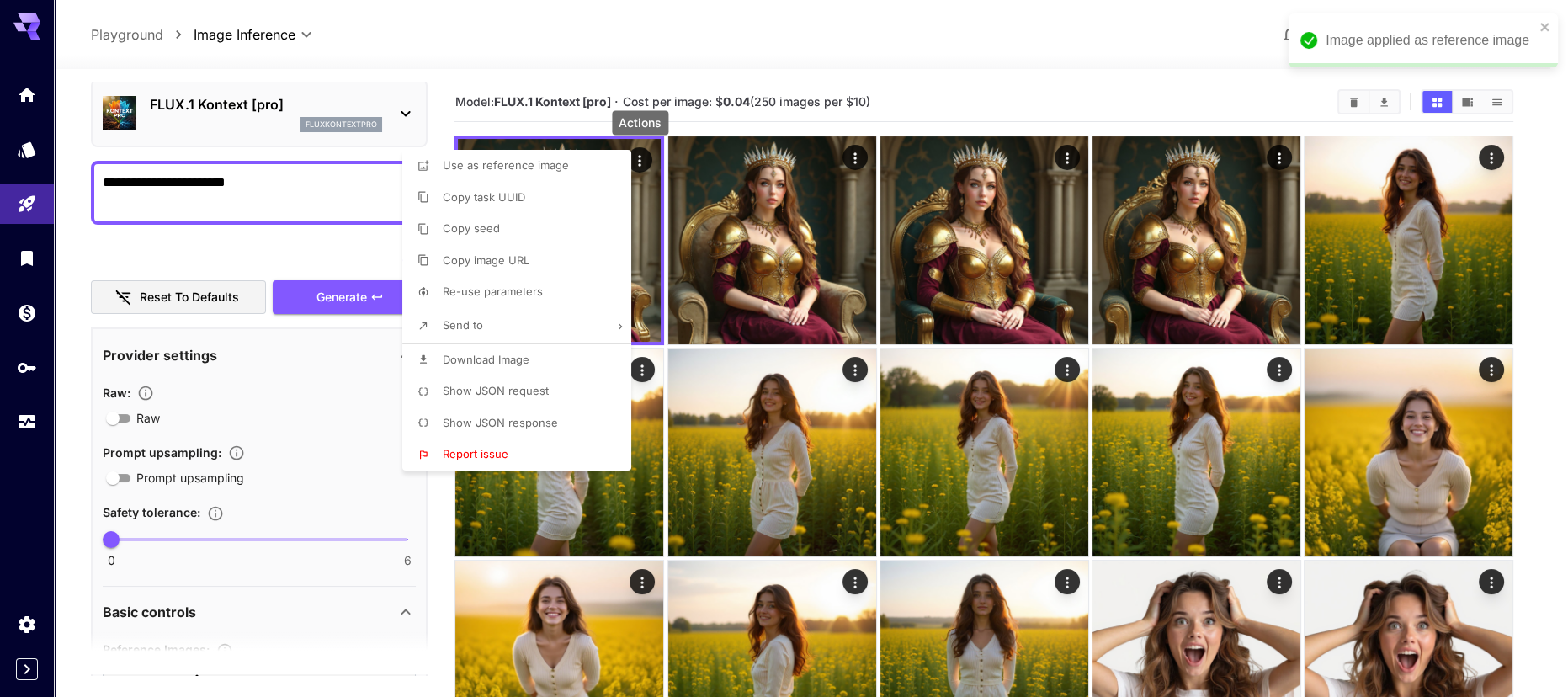
click at [301, 195] on div at bounding box center [784, 348] width 1568 height 697
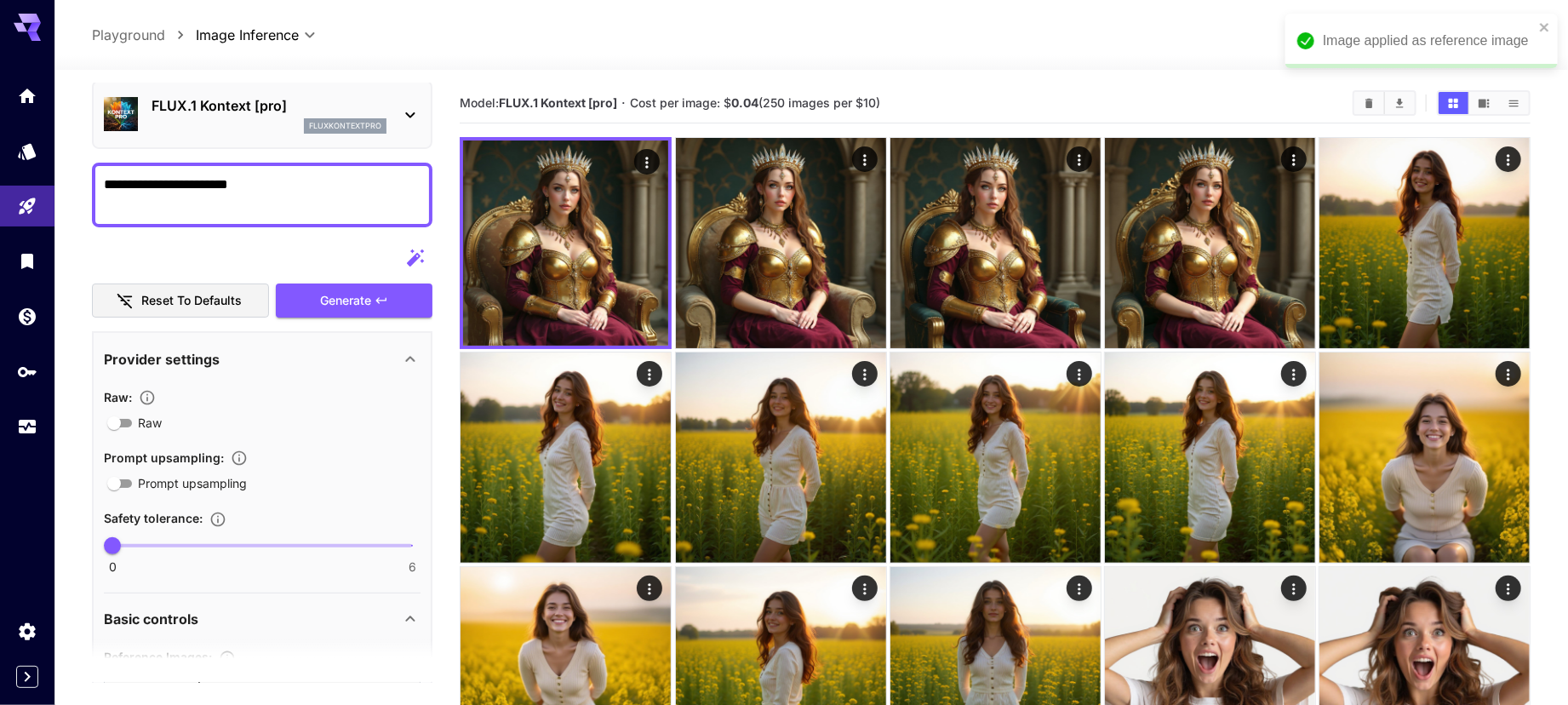
click at [304, 197] on textarea "**********" at bounding box center [262, 195] width 317 height 41
type textarea "**********"
click at [336, 300] on span "Generate" at bounding box center [346, 301] width 52 height 21
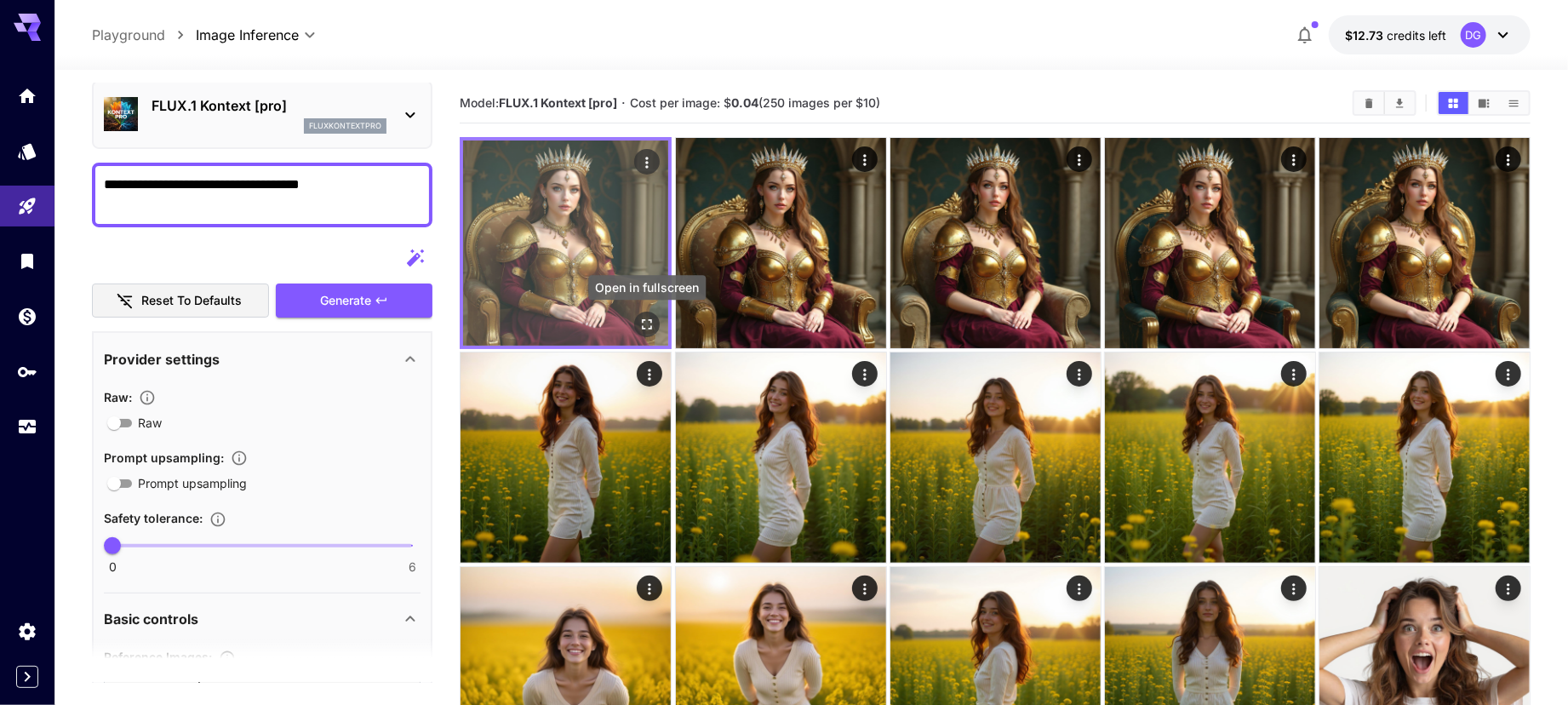
click at [649, 315] on button "Open in fullscreen" at bounding box center [647, 324] width 26 height 26
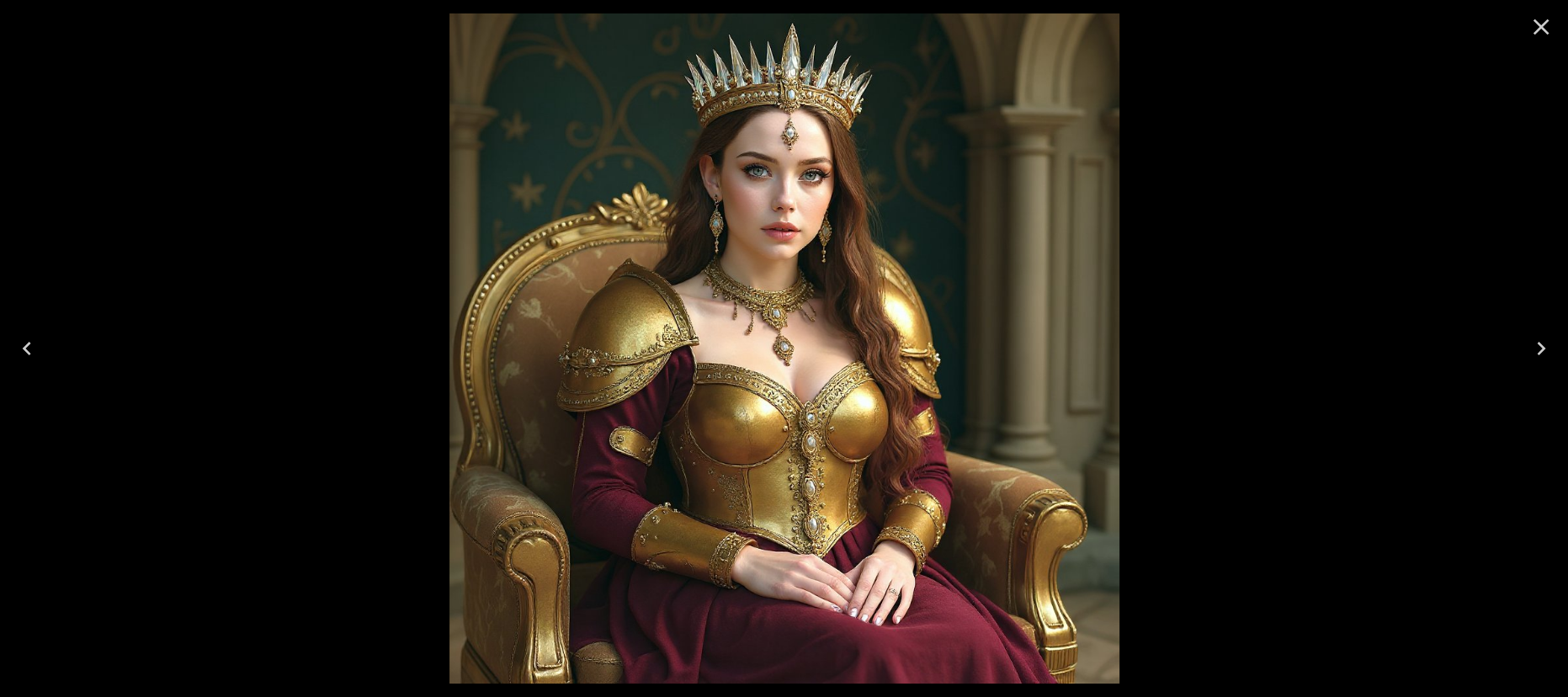
click at [1531, 27] on icon "Close" at bounding box center [1541, 26] width 27 height 27
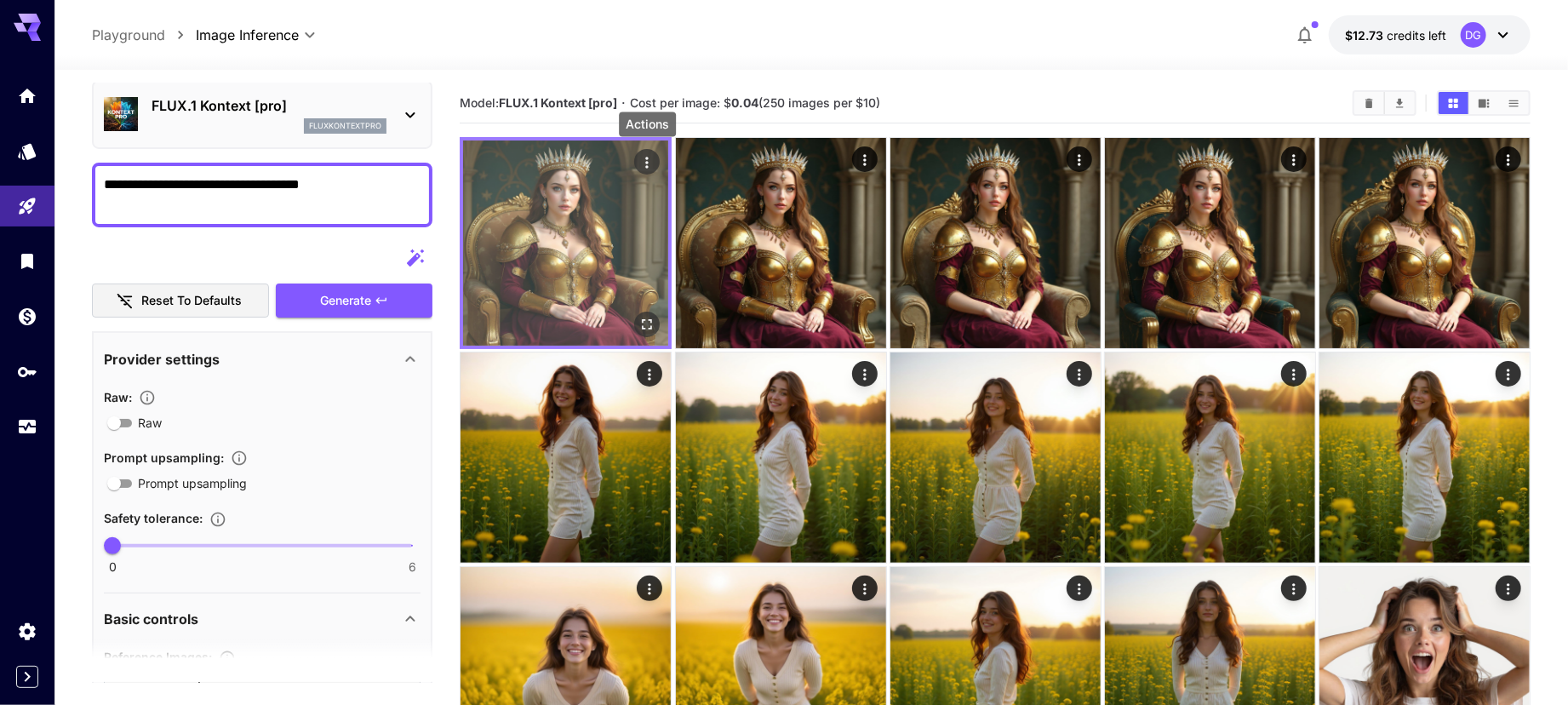
click at [644, 155] on icon "Actions" at bounding box center [647, 163] width 17 height 17
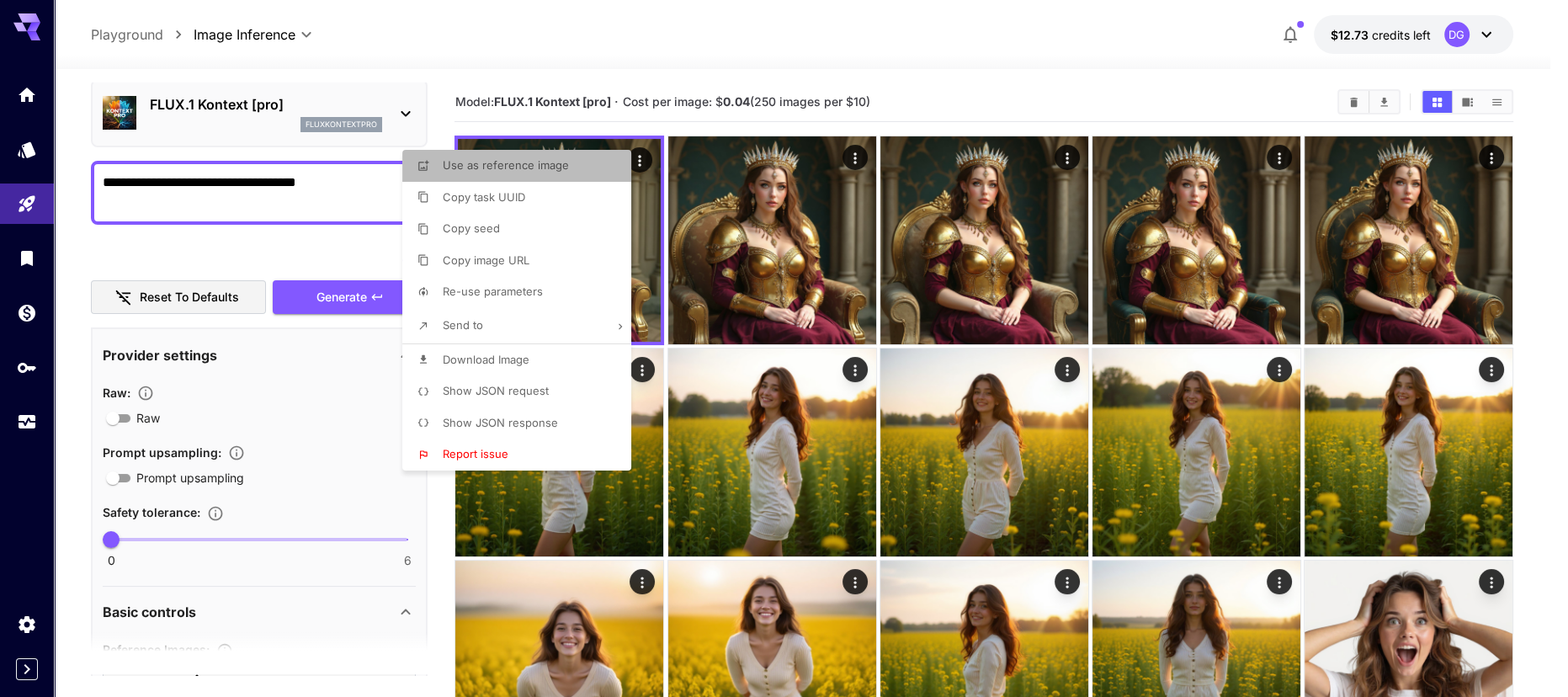
click at [583, 169] on li "Use as reference image" at bounding box center [521, 166] width 239 height 32
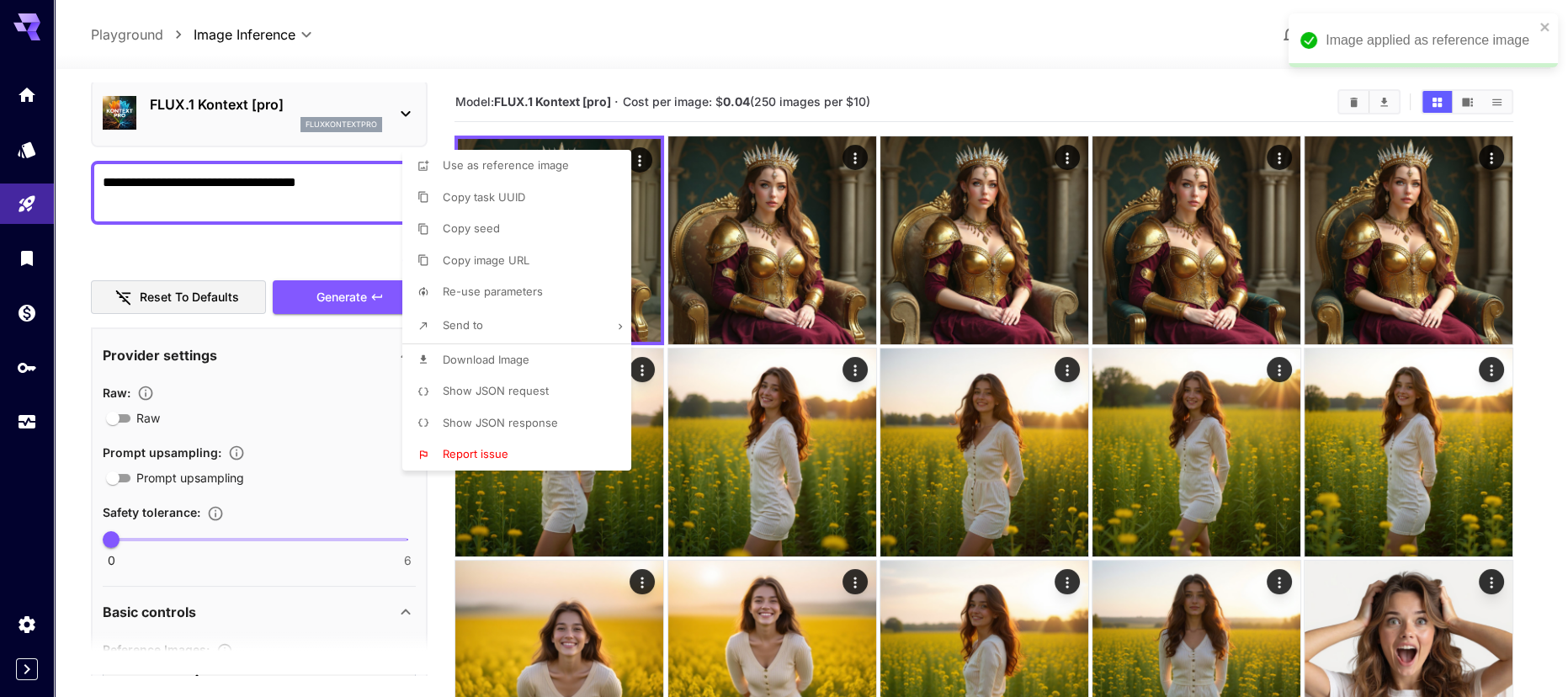
click at [304, 196] on div at bounding box center [784, 348] width 1568 height 697
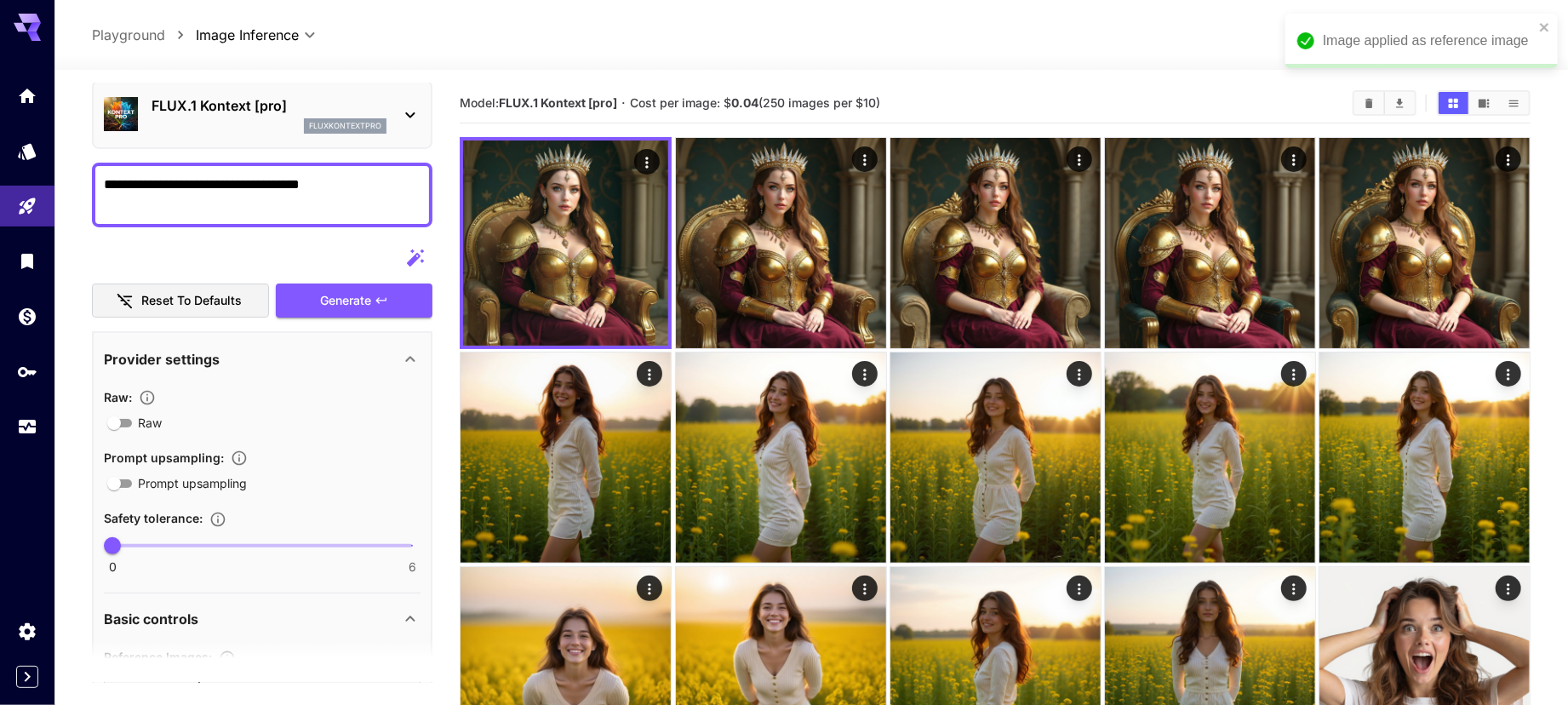
click at [307, 198] on textarea "**********" at bounding box center [262, 195] width 317 height 41
click at [355, 305] on span "Generate" at bounding box center [346, 301] width 52 height 21
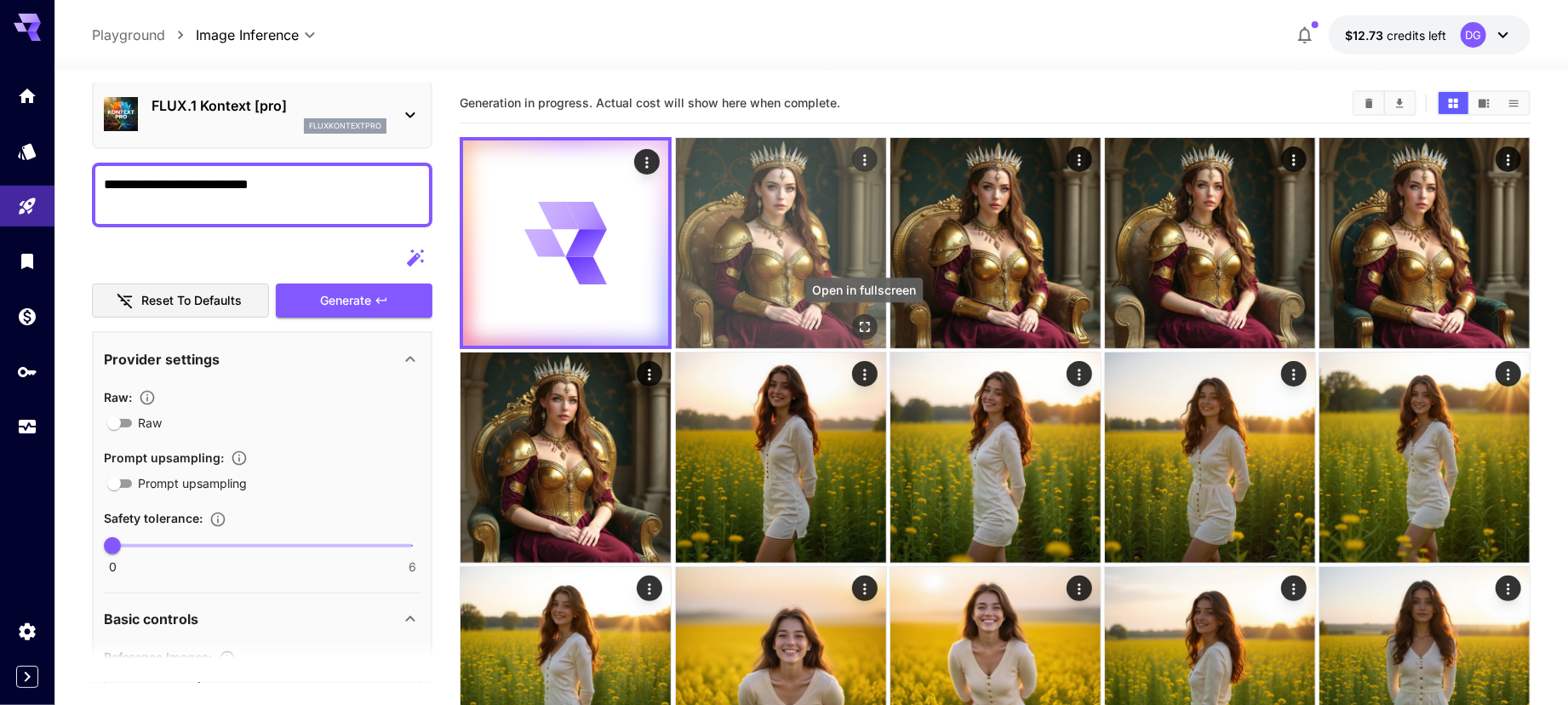
click at [865, 321] on icon "Open in fullscreen" at bounding box center [864, 327] width 17 height 17
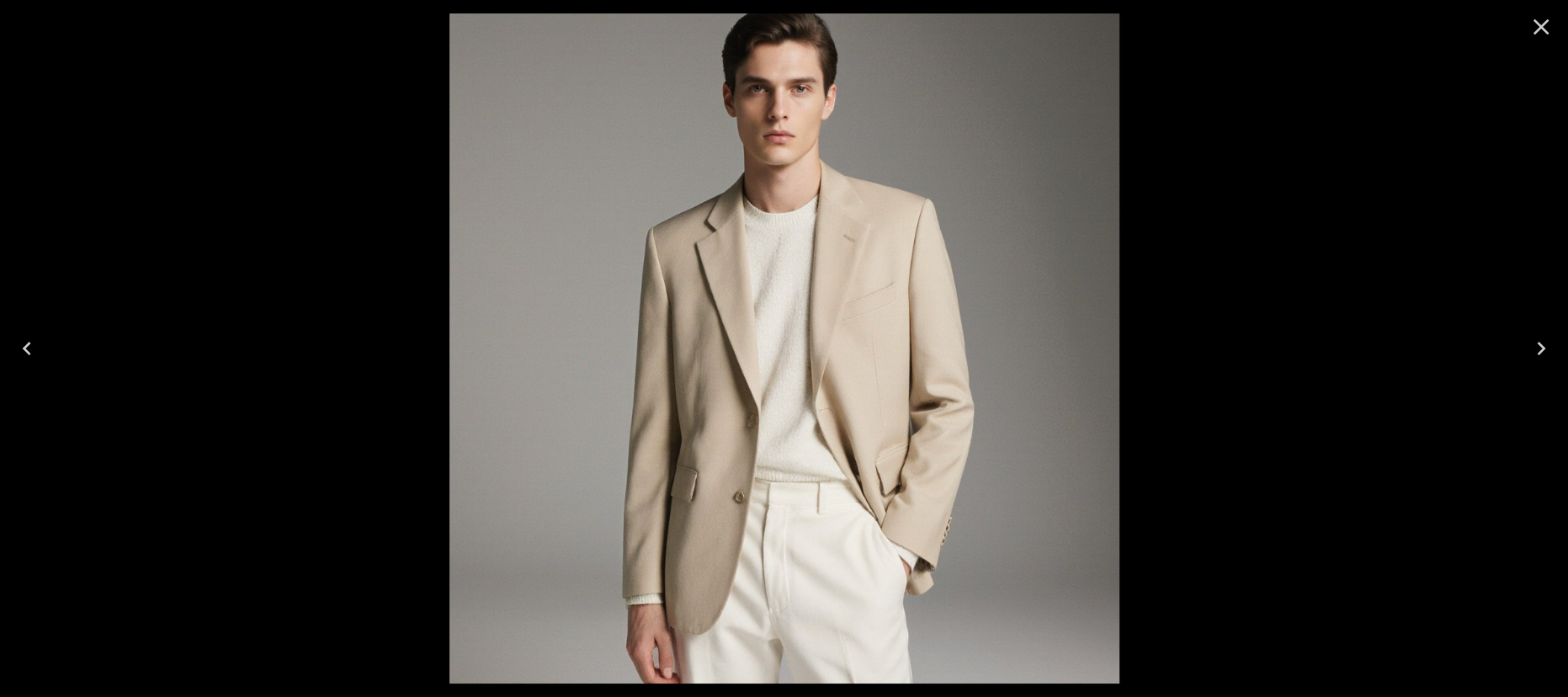
click at [1549, 18] on button "Close" at bounding box center [1541, 26] width 41 height 41
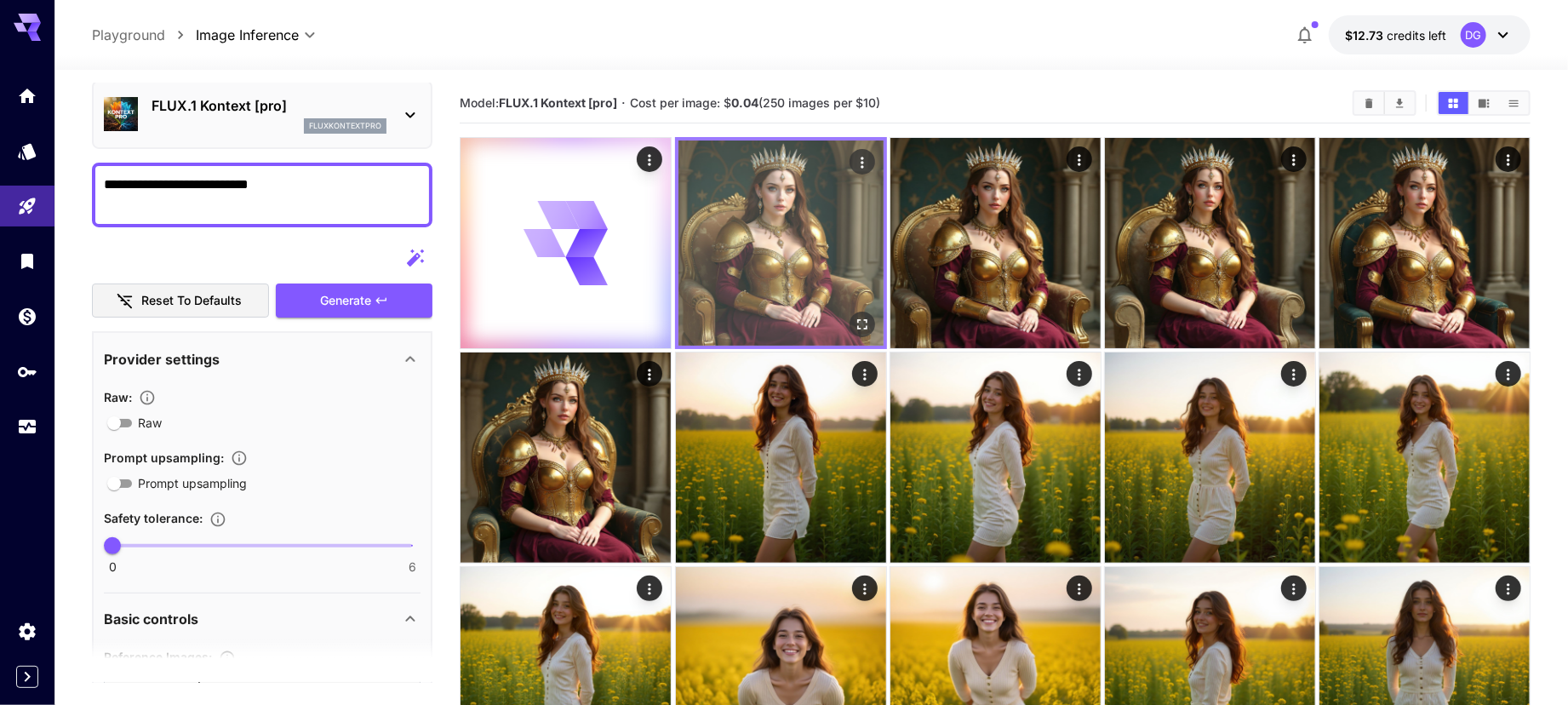
click at [774, 216] on img at bounding box center [780, 242] width 205 height 205
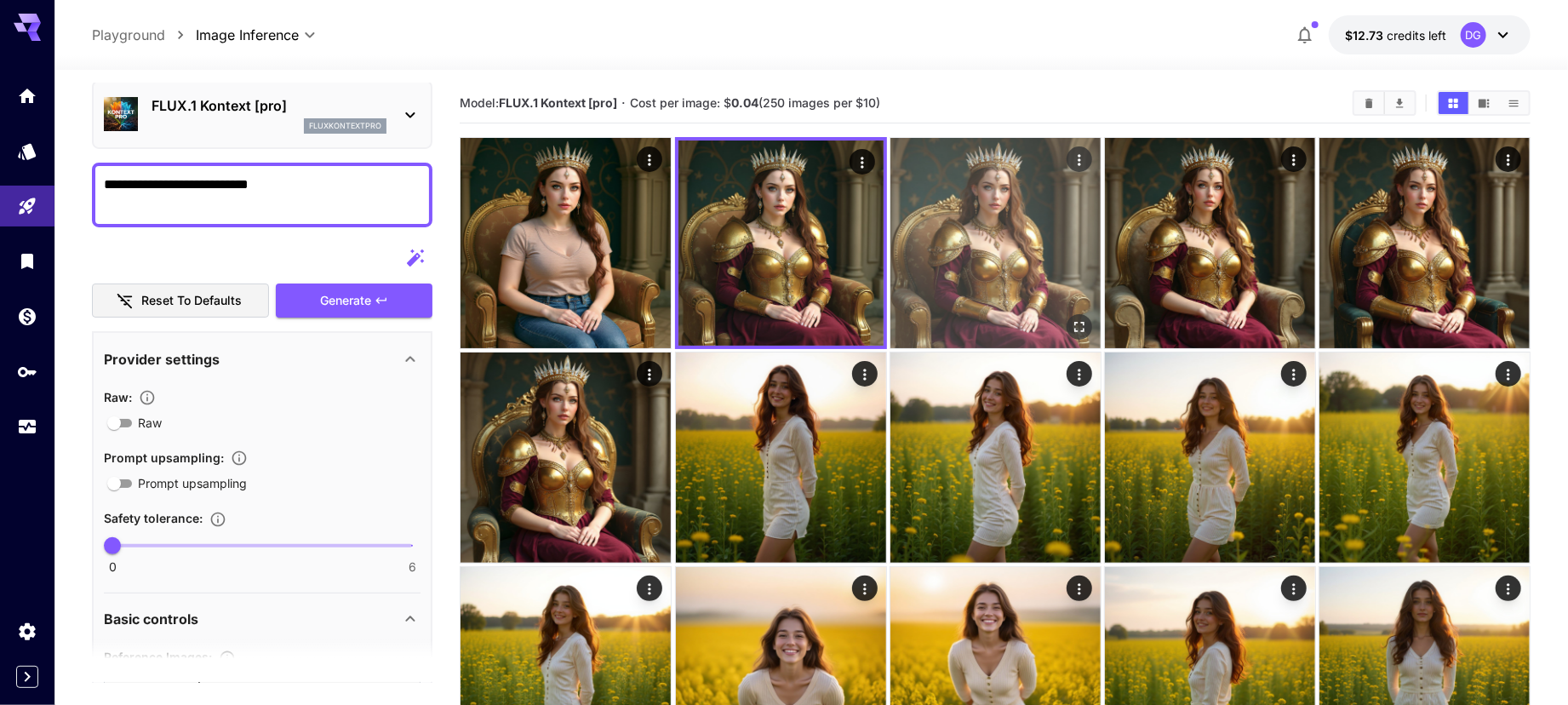
click at [970, 217] on img at bounding box center [996, 243] width 210 height 210
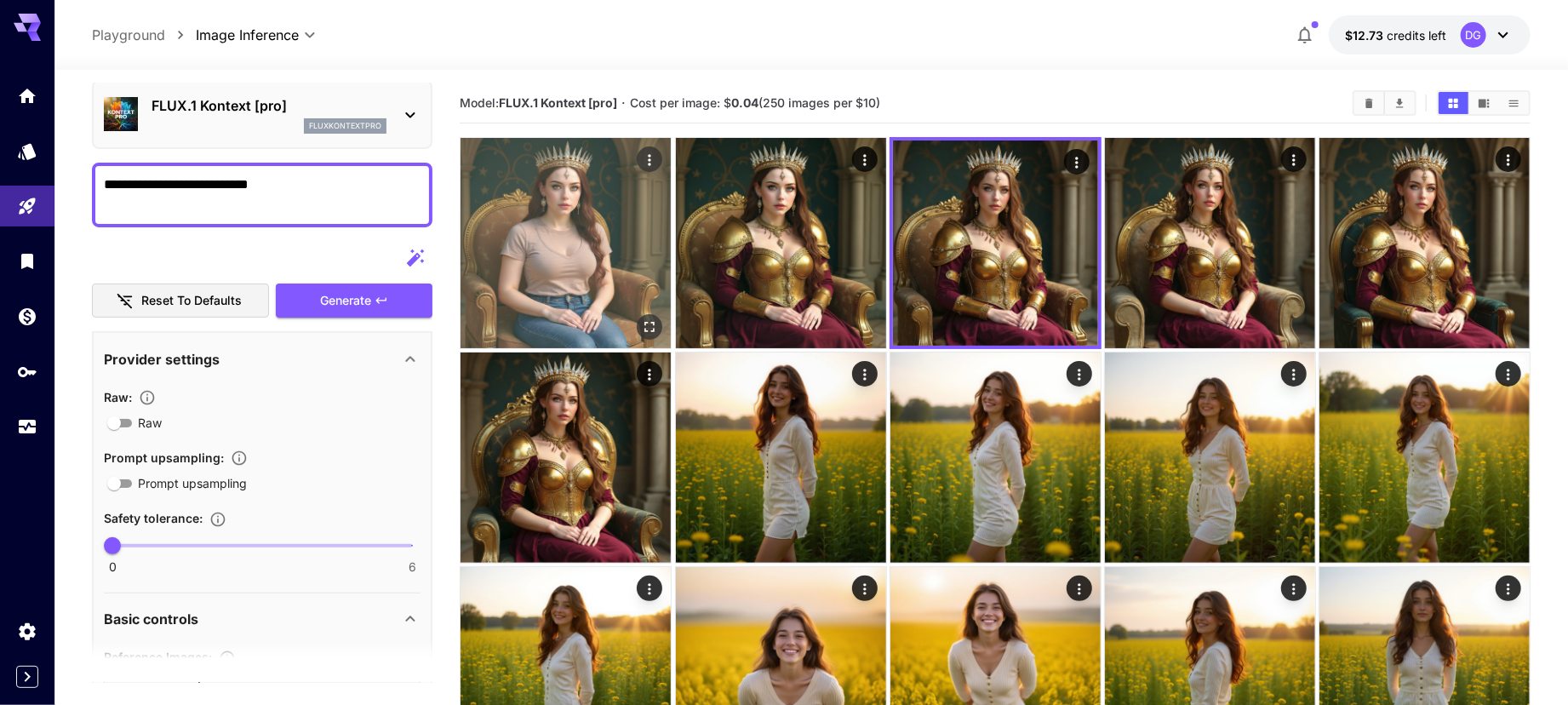
click at [547, 245] on img at bounding box center [566, 243] width 210 height 210
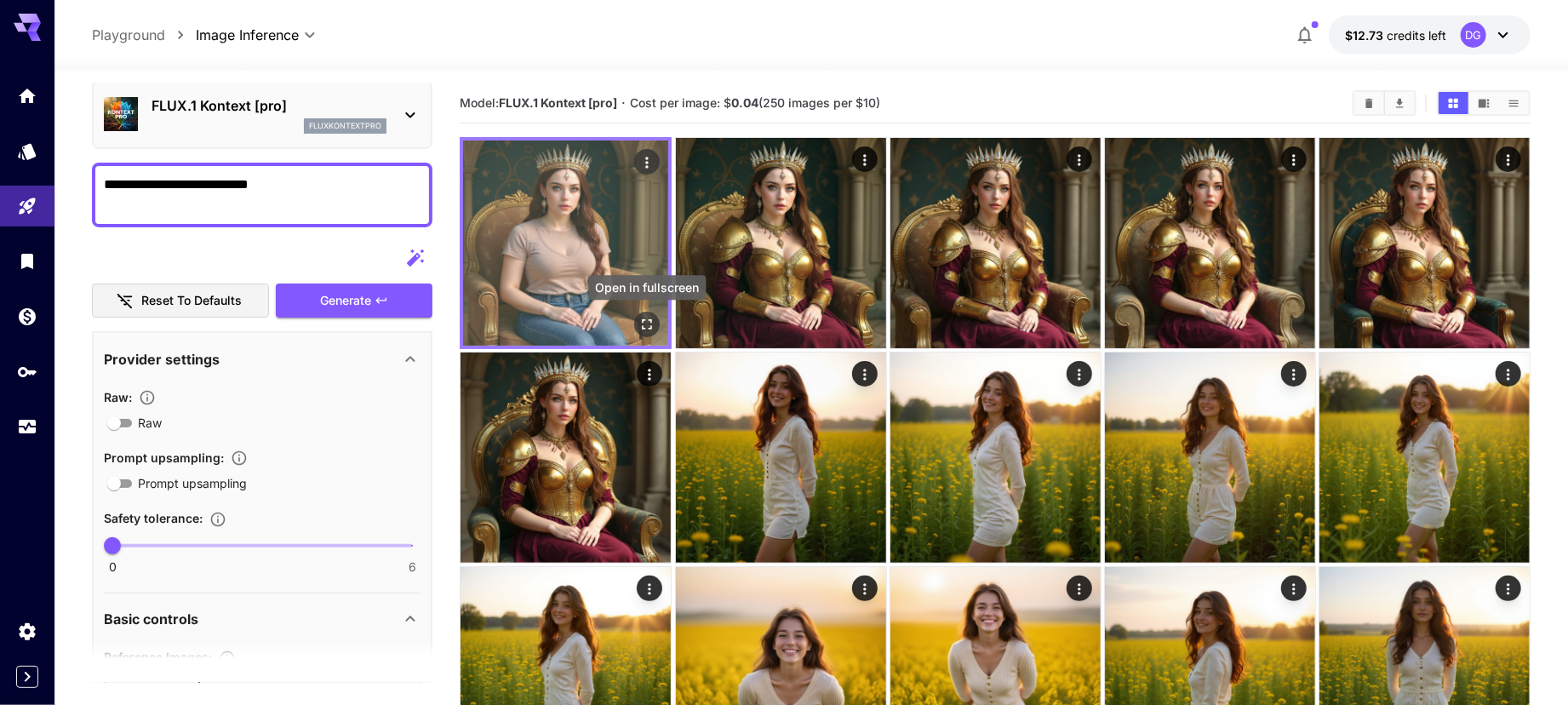
click at [648, 323] on icon "Open in fullscreen" at bounding box center [647, 324] width 17 height 17
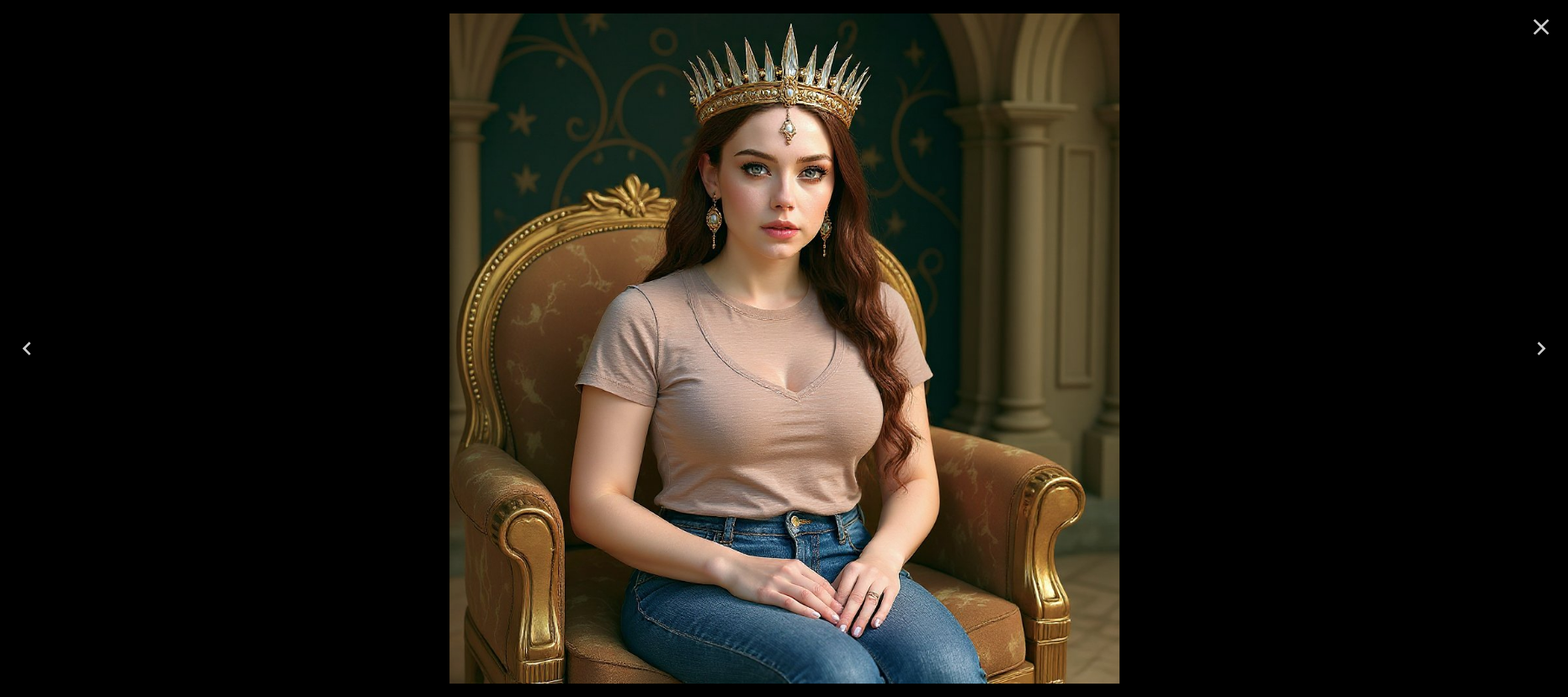
click at [1540, 22] on icon "Close" at bounding box center [1541, 26] width 27 height 27
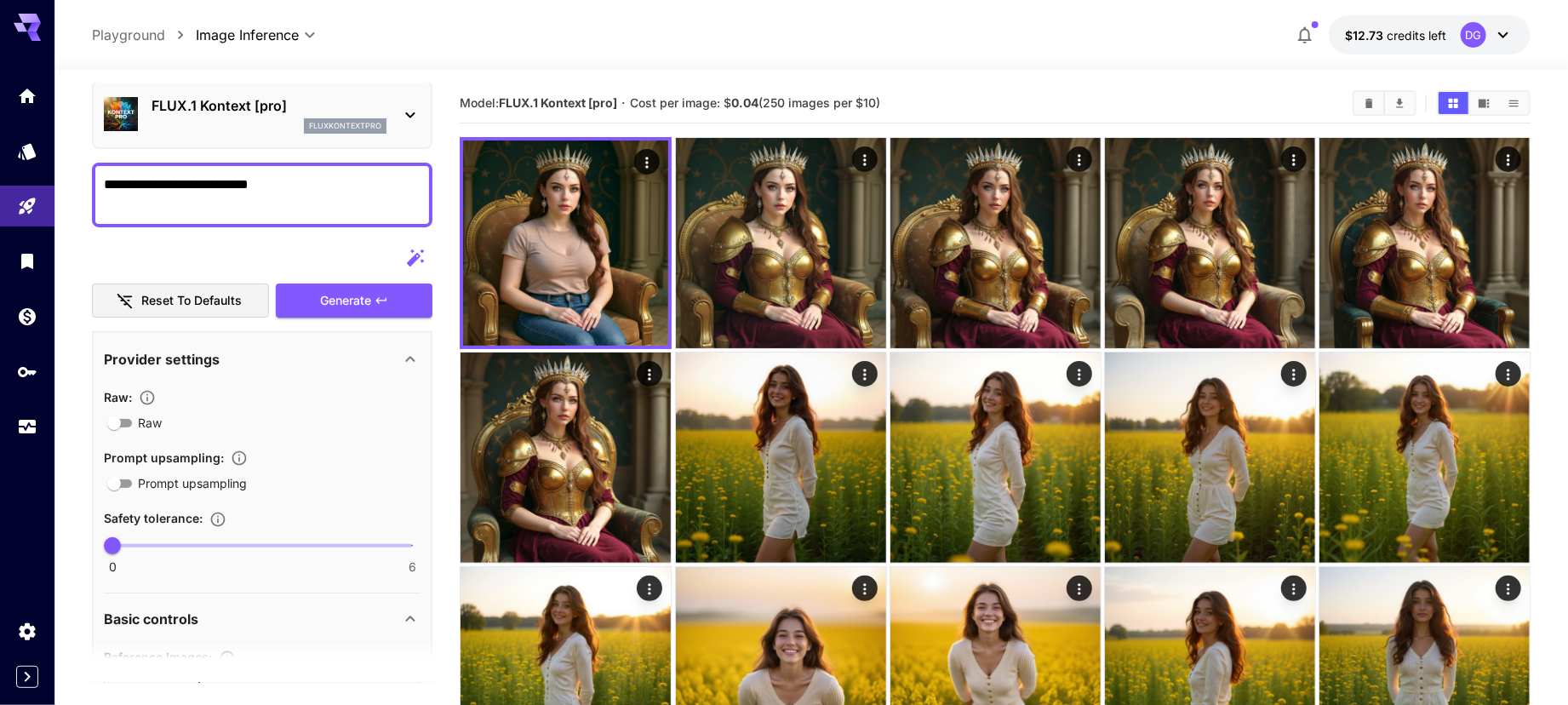
drag, startPoint x: 304, startPoint y: 188, endPoint x: 101, endPoint y: 171, distance: 203.7
click at [101, 171] on div "**********" at bounding box center [261, 195] width 340 height 65
type textarea "**********"
click at [342, 290] on span "Generate" at bounding box center [346, 301] width 52 height 21
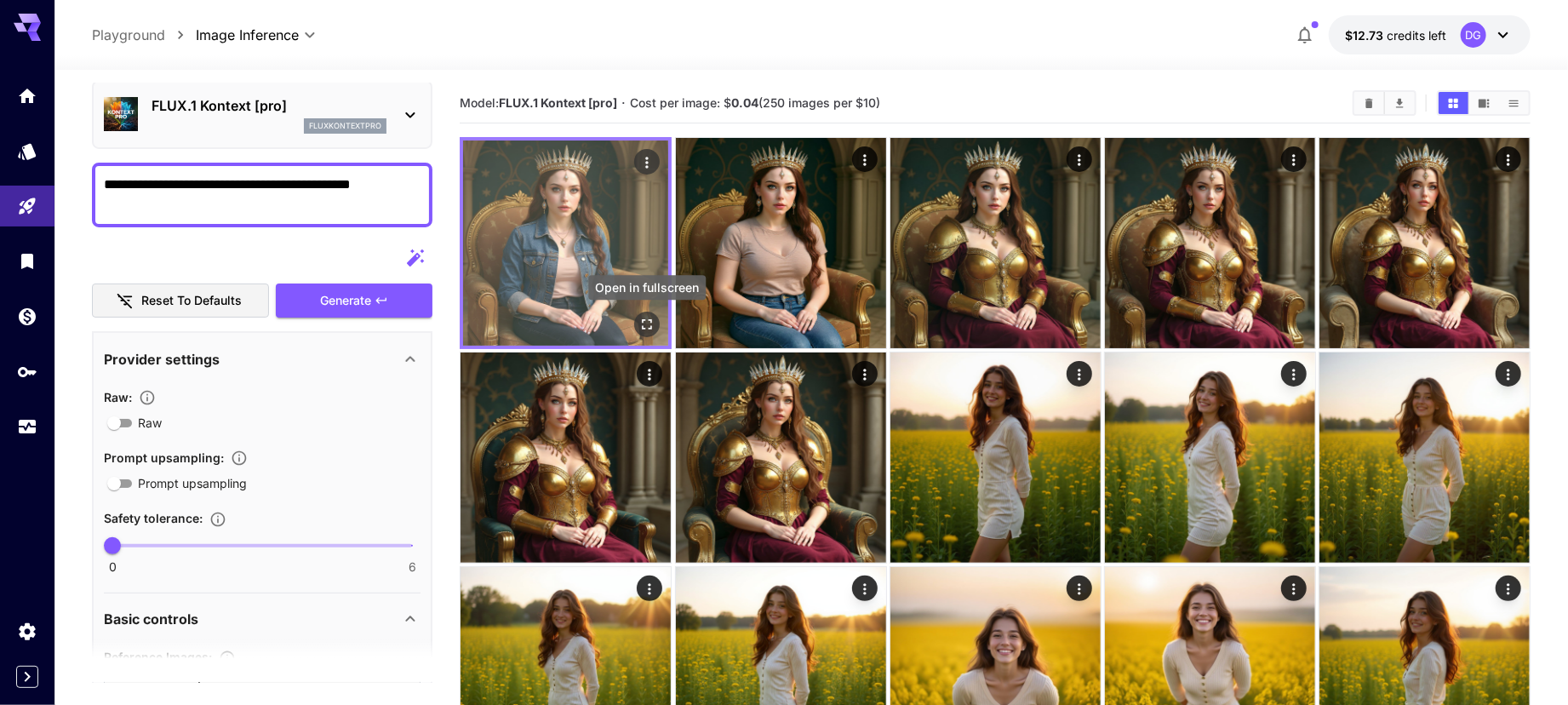
click at [650, 325] on icon "Open in fullscreen" at bounding box center [647, 324] width 17 height 17
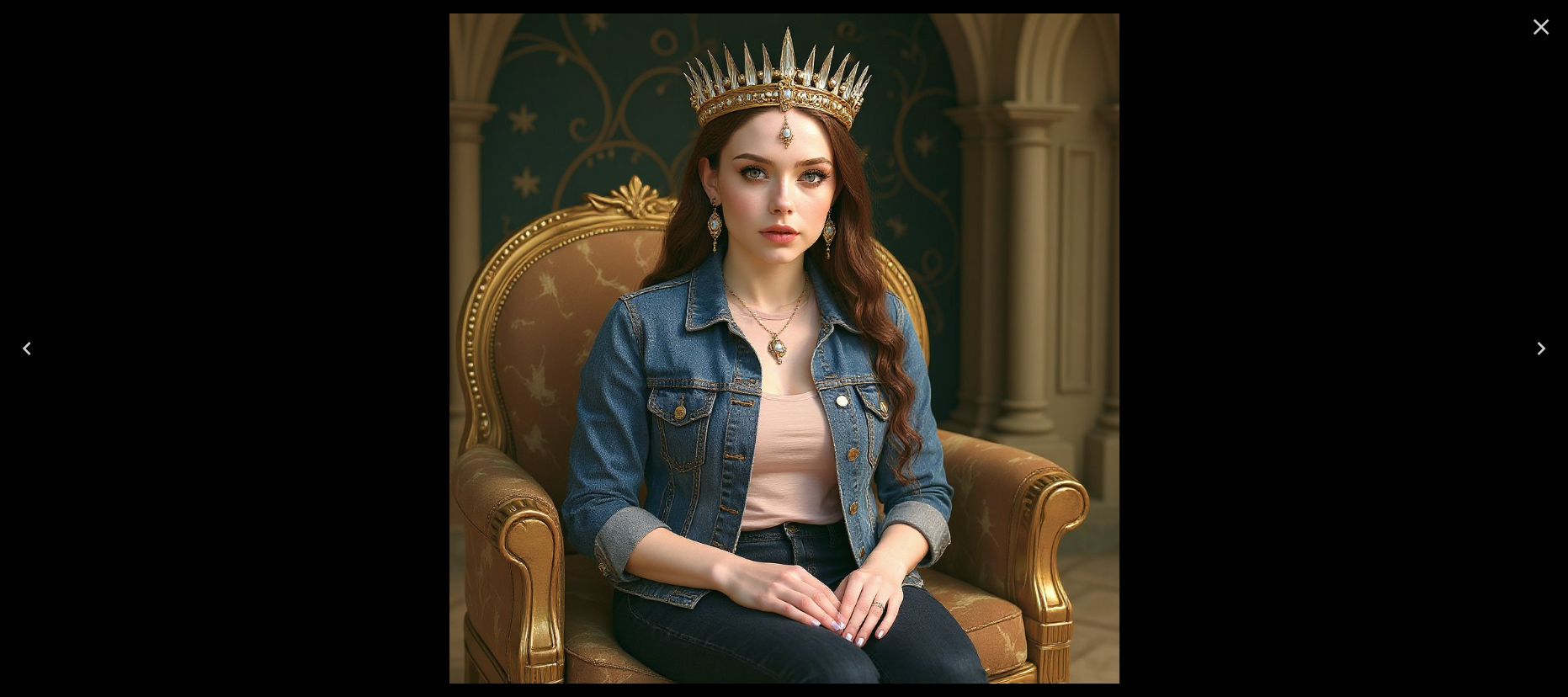
click at [1543, 37] on icon "Close" at bounding box center [1541, 26] width 27 height 27
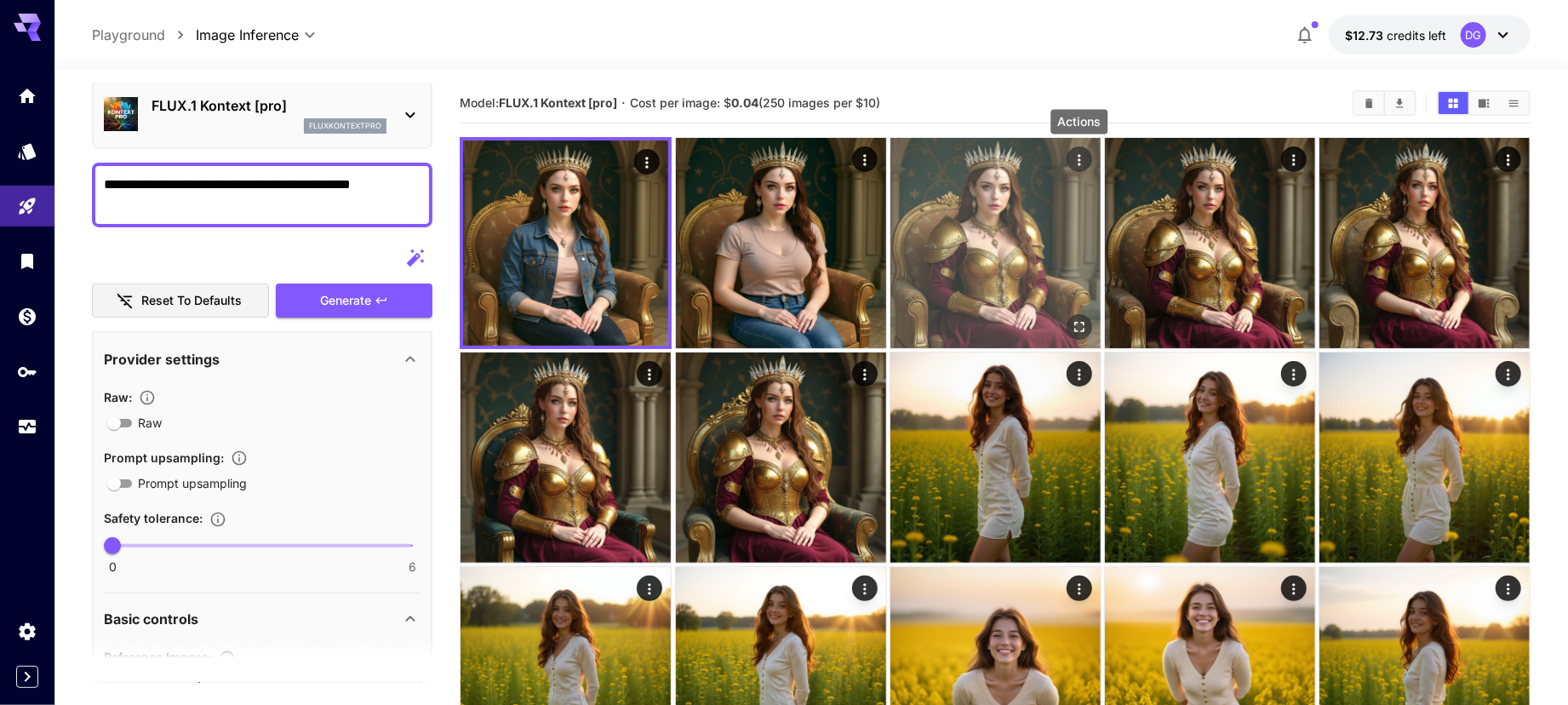
click at [1081, 166] on icon "Actions" at bounding box center [1079, 160] width 17 height 17
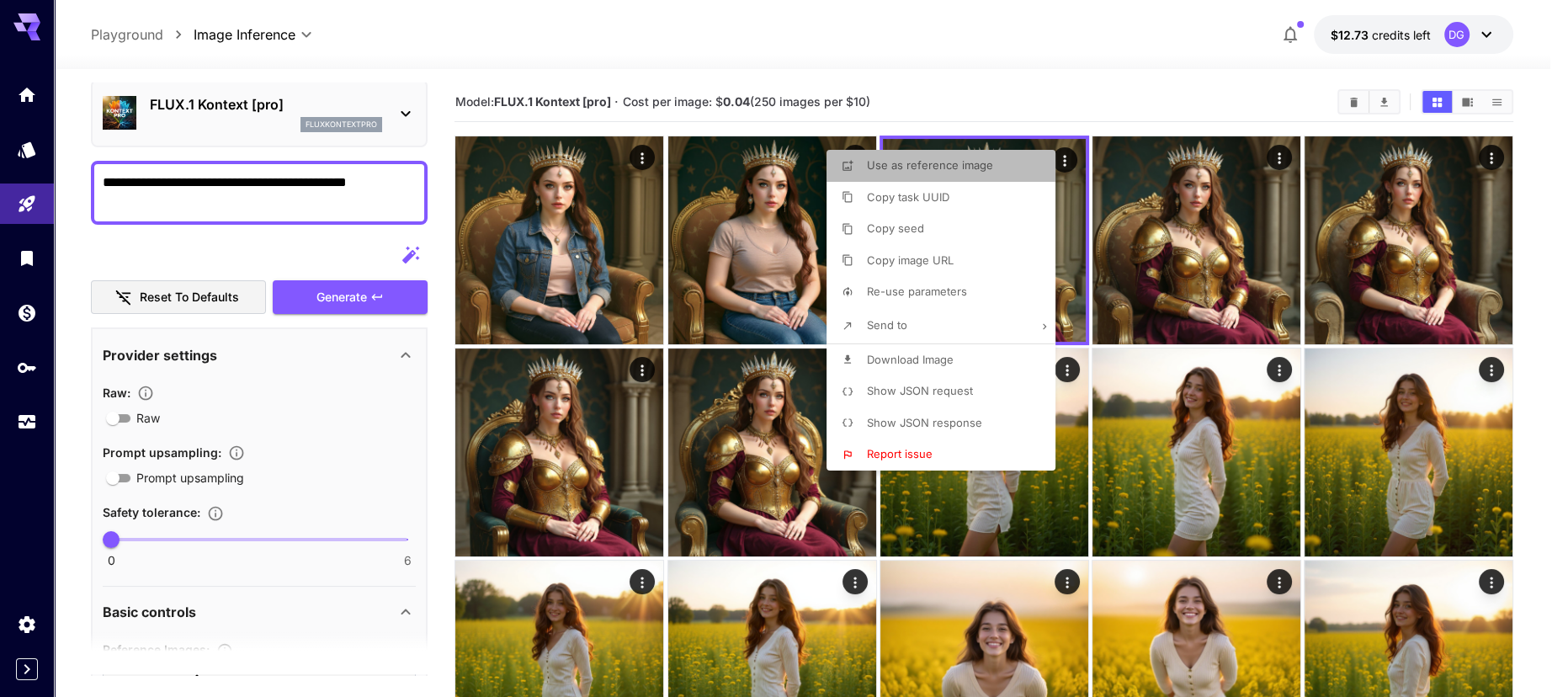
click at [974, 174] on p "Use as reference image" at bounding box center [930, 166] width 126 height 17
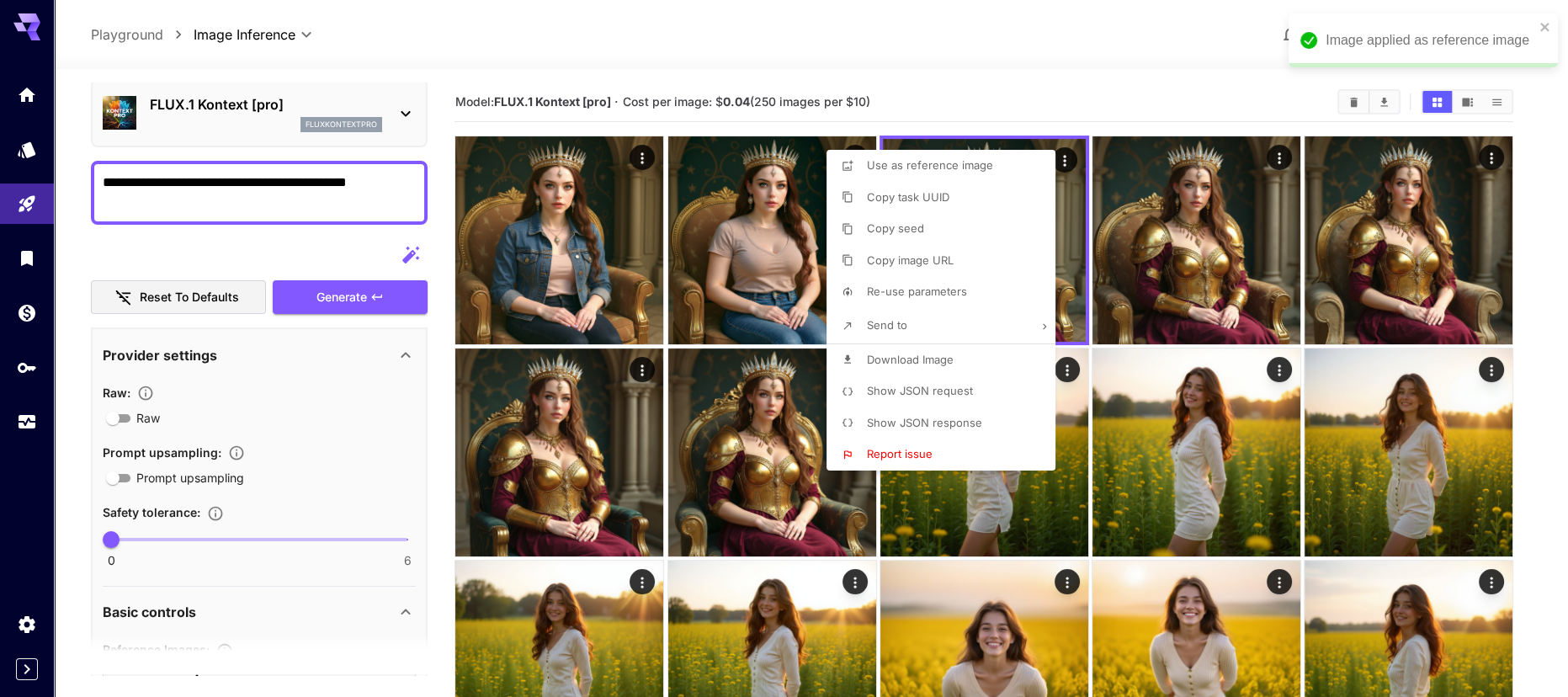
click at [189, 202] on div at bounding box center [784, 348] width 1568 height 697
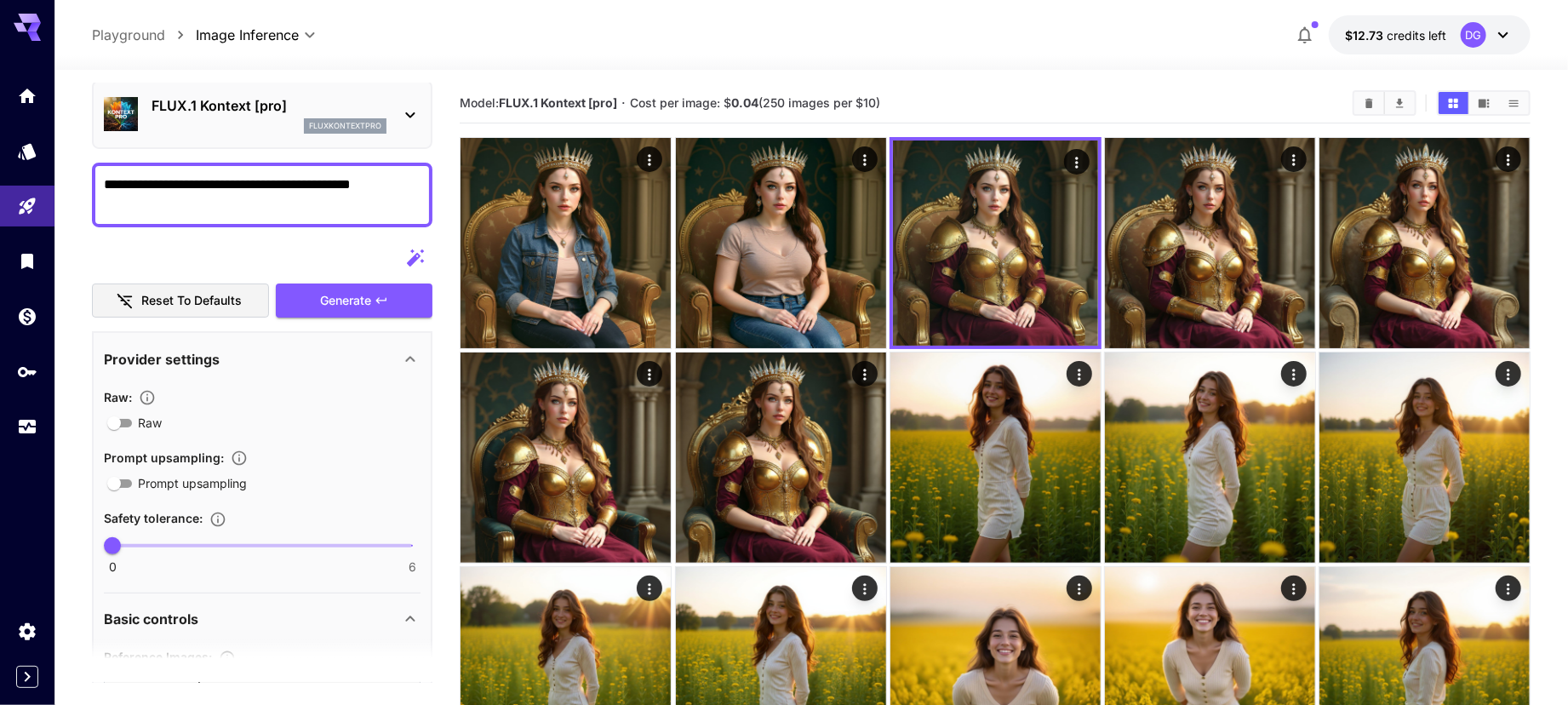
click at [409, 178] on textarea "**********" at bounding box center [262, 195] width 317 height 41
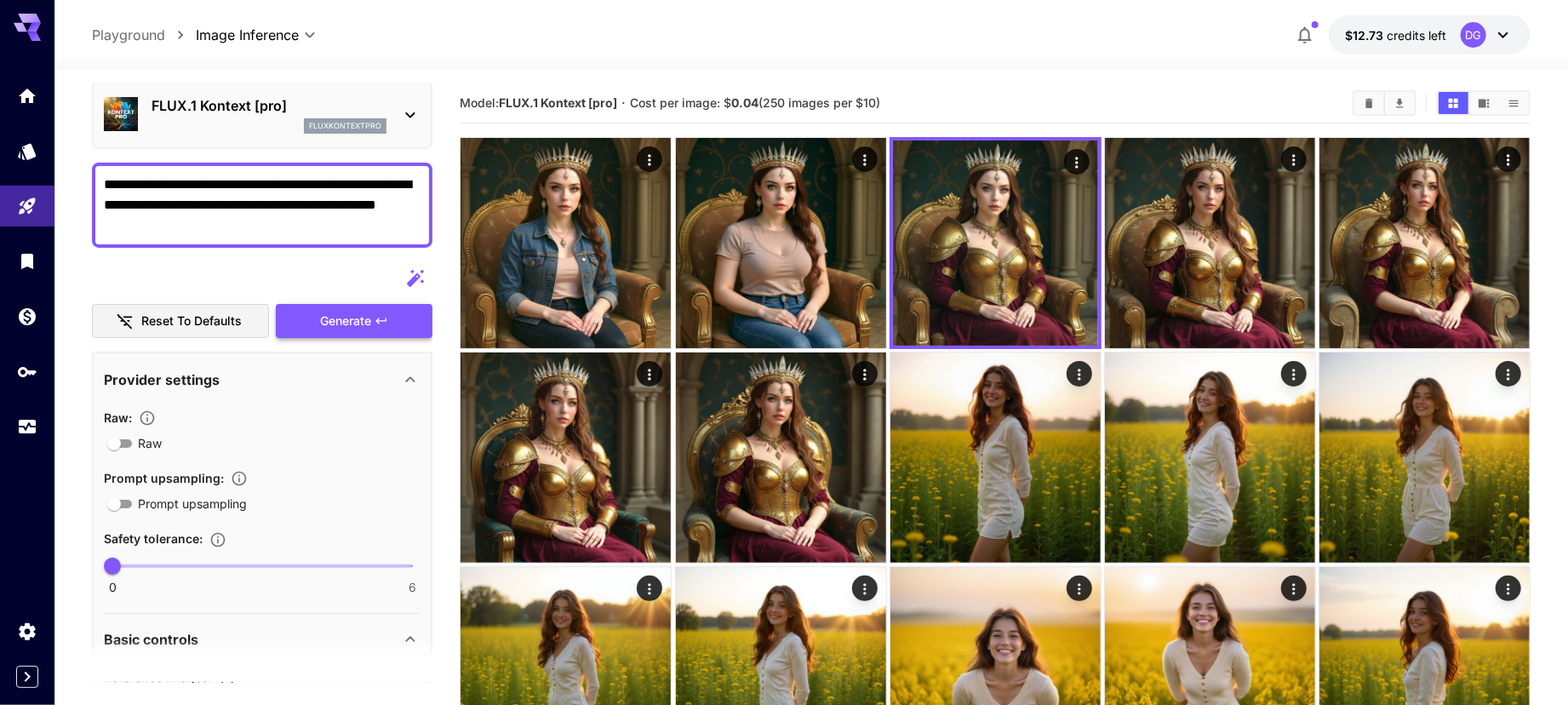
type textarea "**********"
click at [376, 318] on icon "button" at bounding box center [382, 321] width 13 height 13
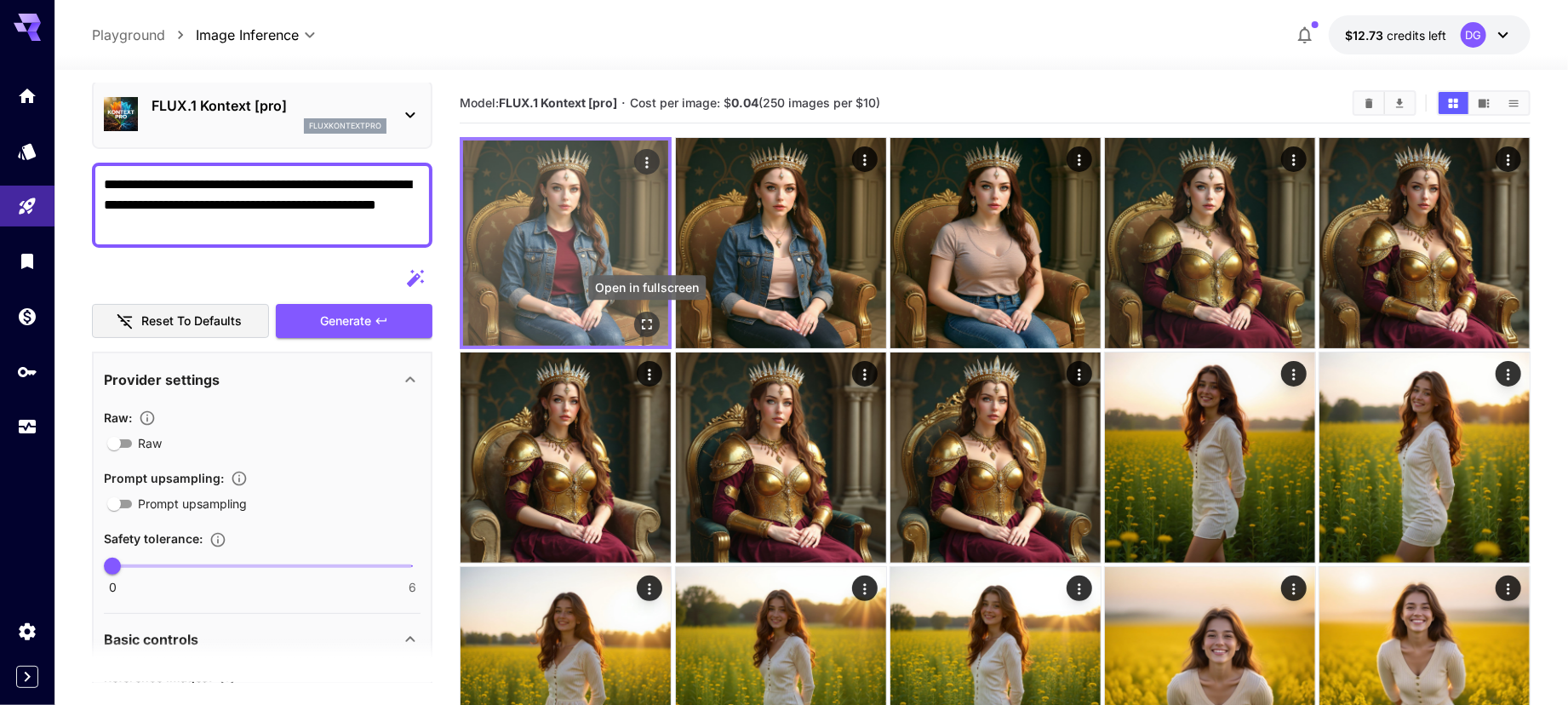
click at [645, 322] on icon "Open in fullscreen" at bounding box center [647, 324] width 17 height 17
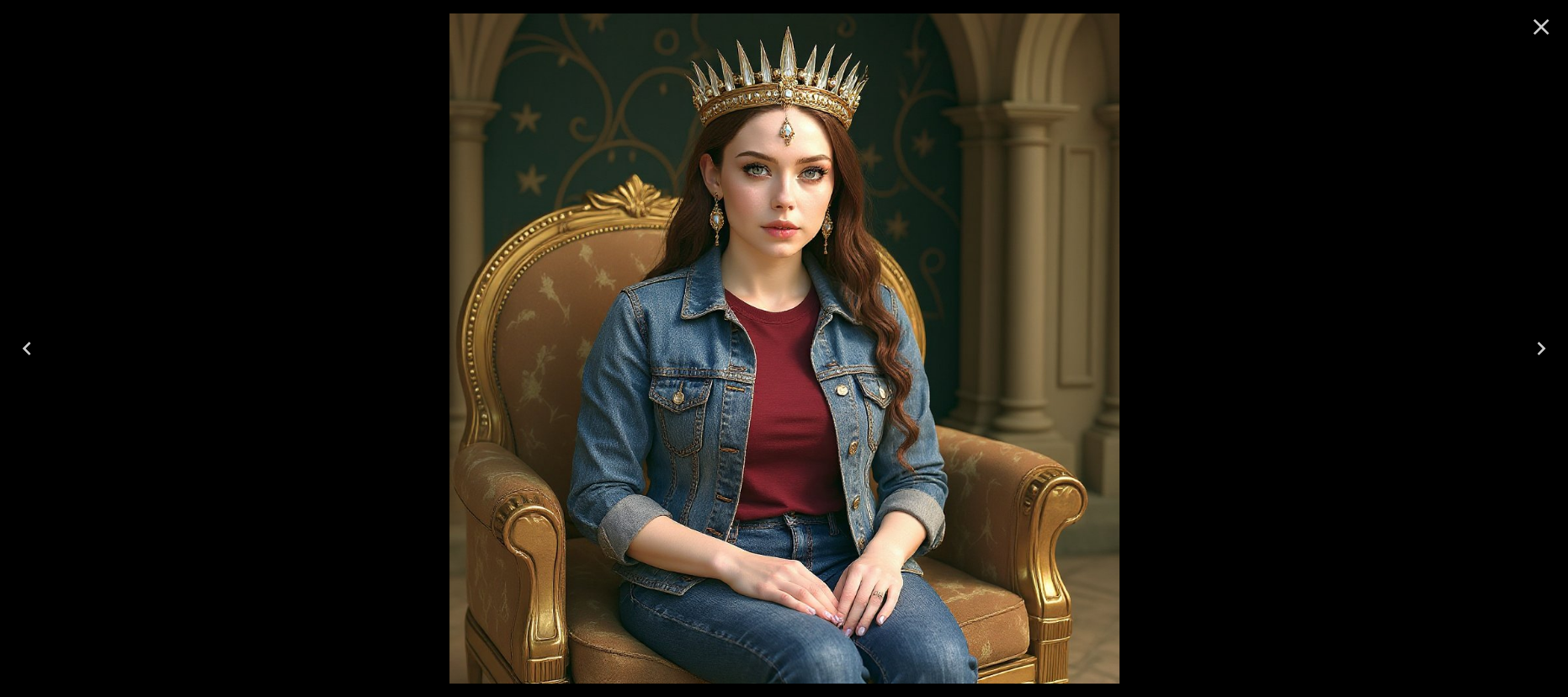
scroll to position [63, 0]
click at [1533, 28] on icon "Close" at bounding box center [1541, 26] width 27 height 27
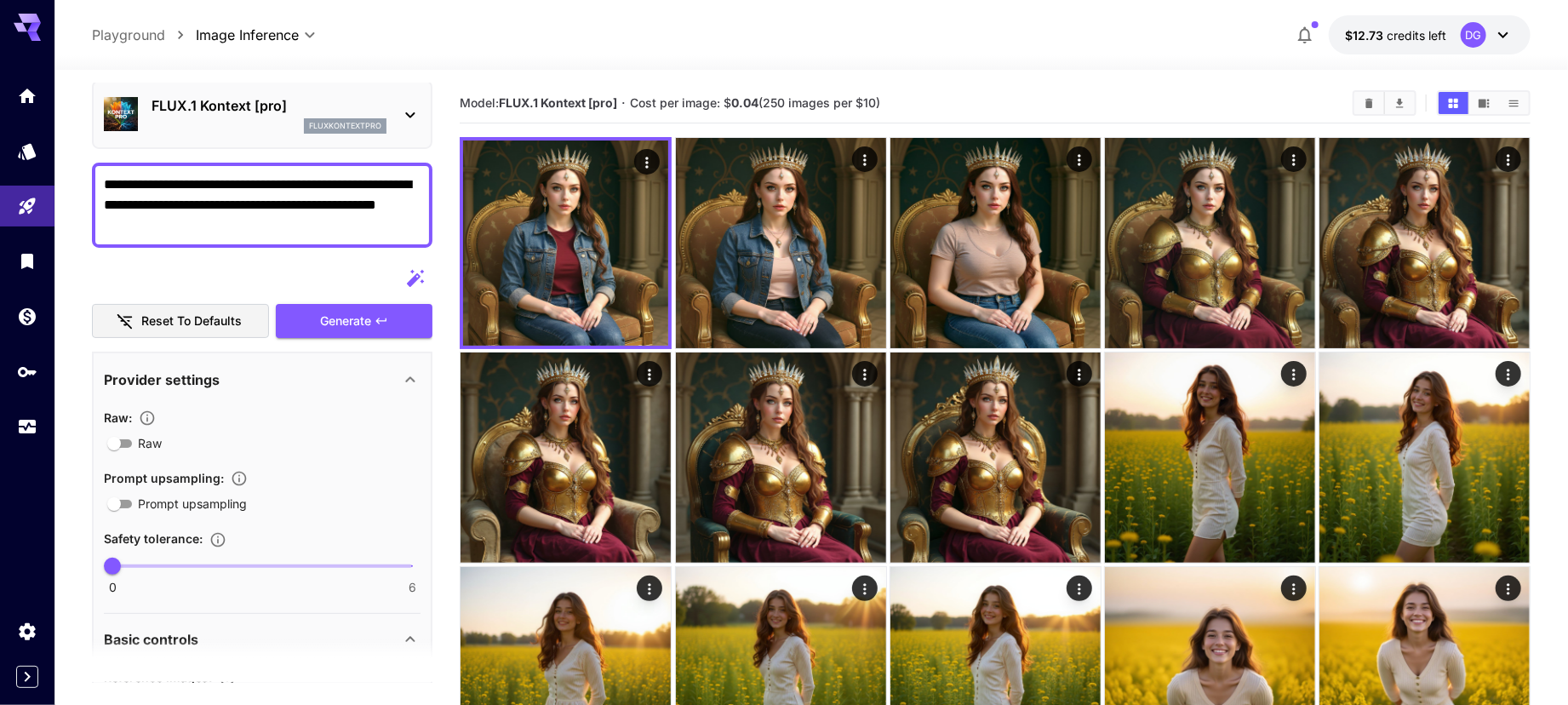
click at [223, 115] on div "FLUX.1 Kontext [pro] fluxkontextpro" at bounding box center [269, 114] width 235 height 38
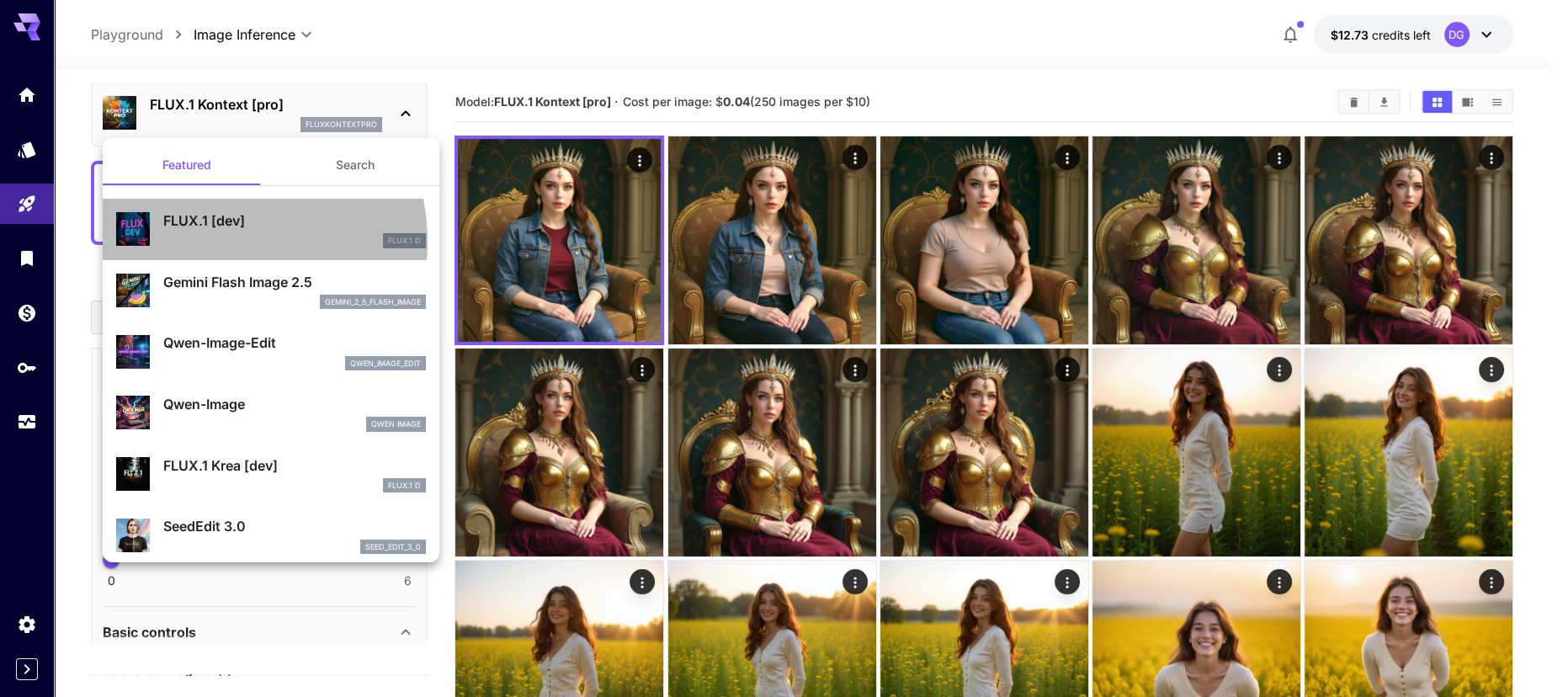
click at [215, 241] on div "FLUX.1 D" at bounding box center [294, 241] width 262 height 15
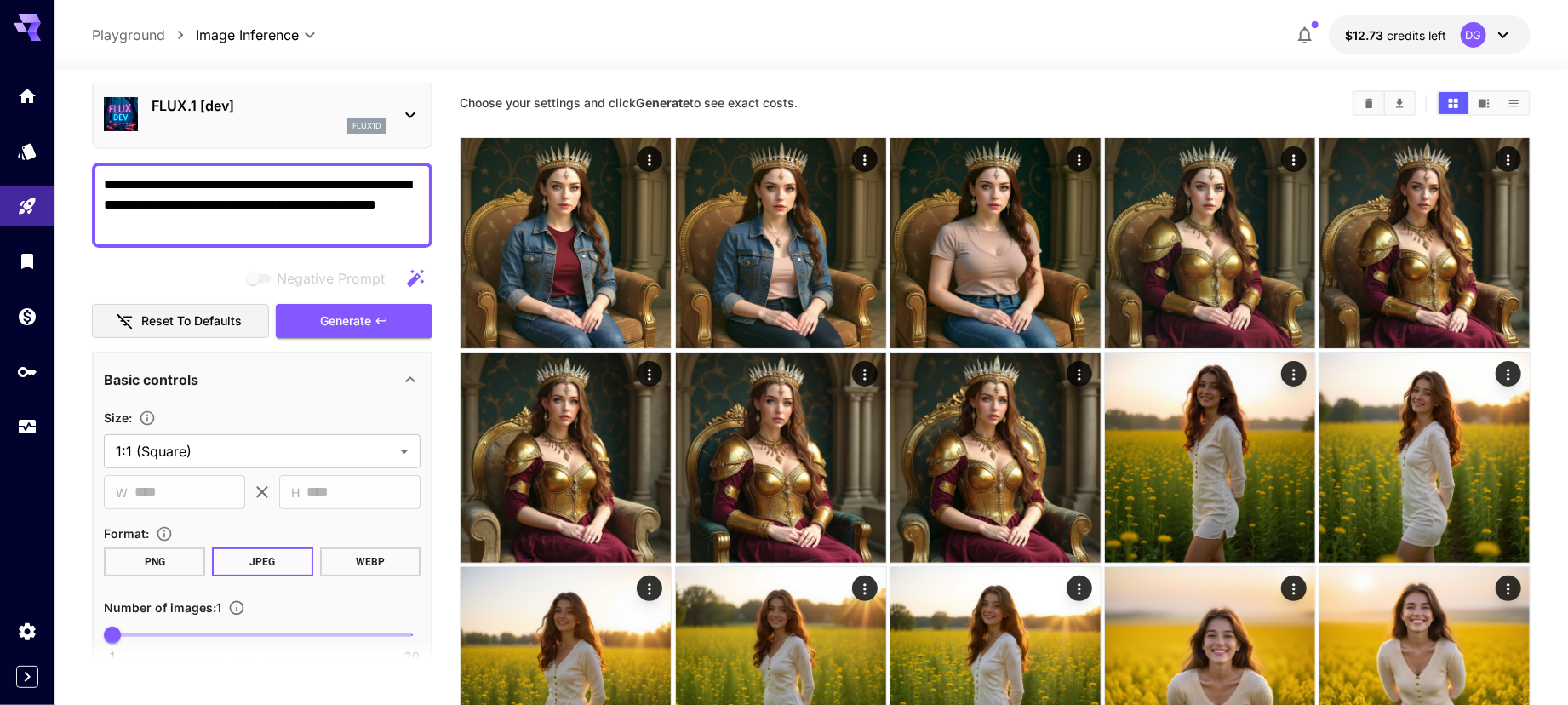
click at [196, 206] on textarea "**********" at bounding box center [262, 205] width 317 height 61
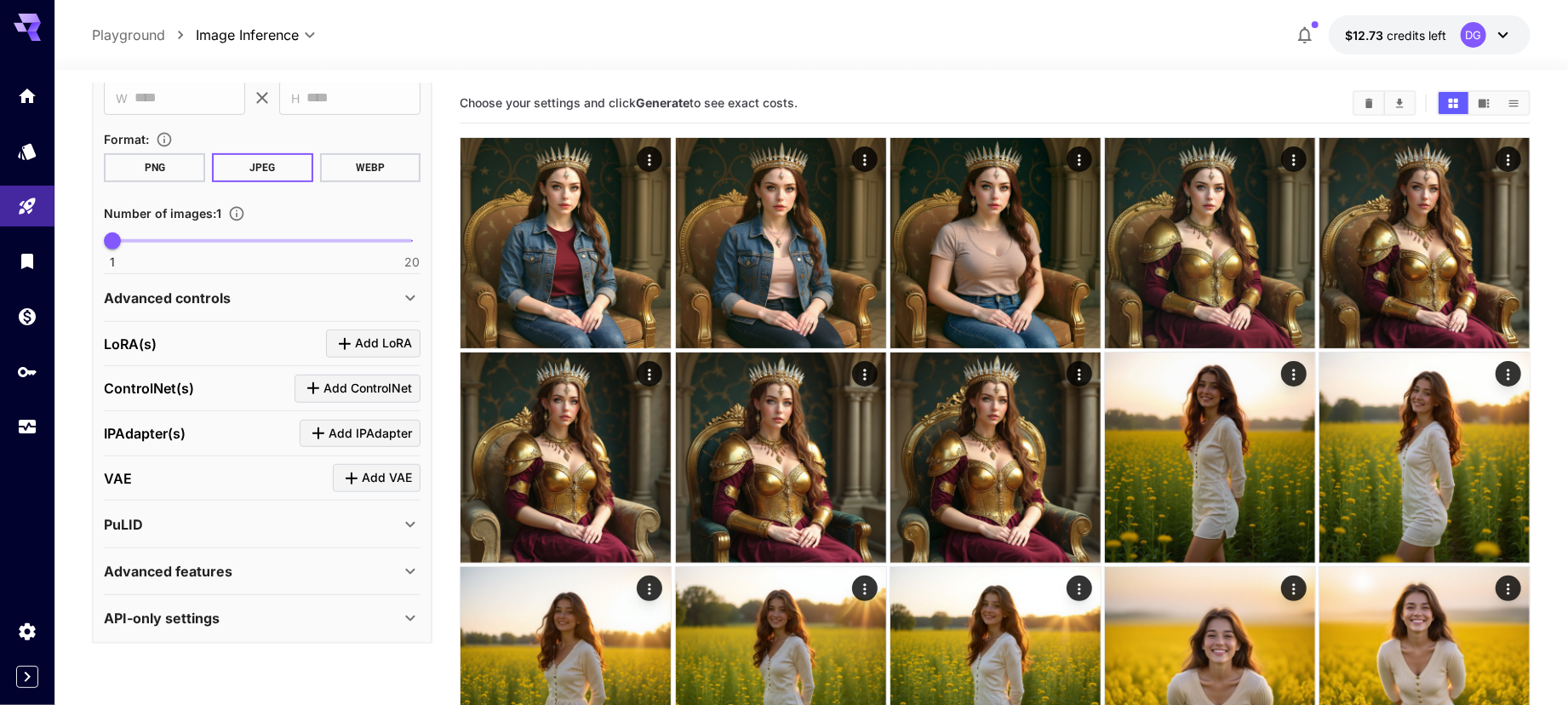
scroll to position [439, 0]
click at [218, 305] on div "Advanced controls" at bounding box center [262, 297] width 317 height 41
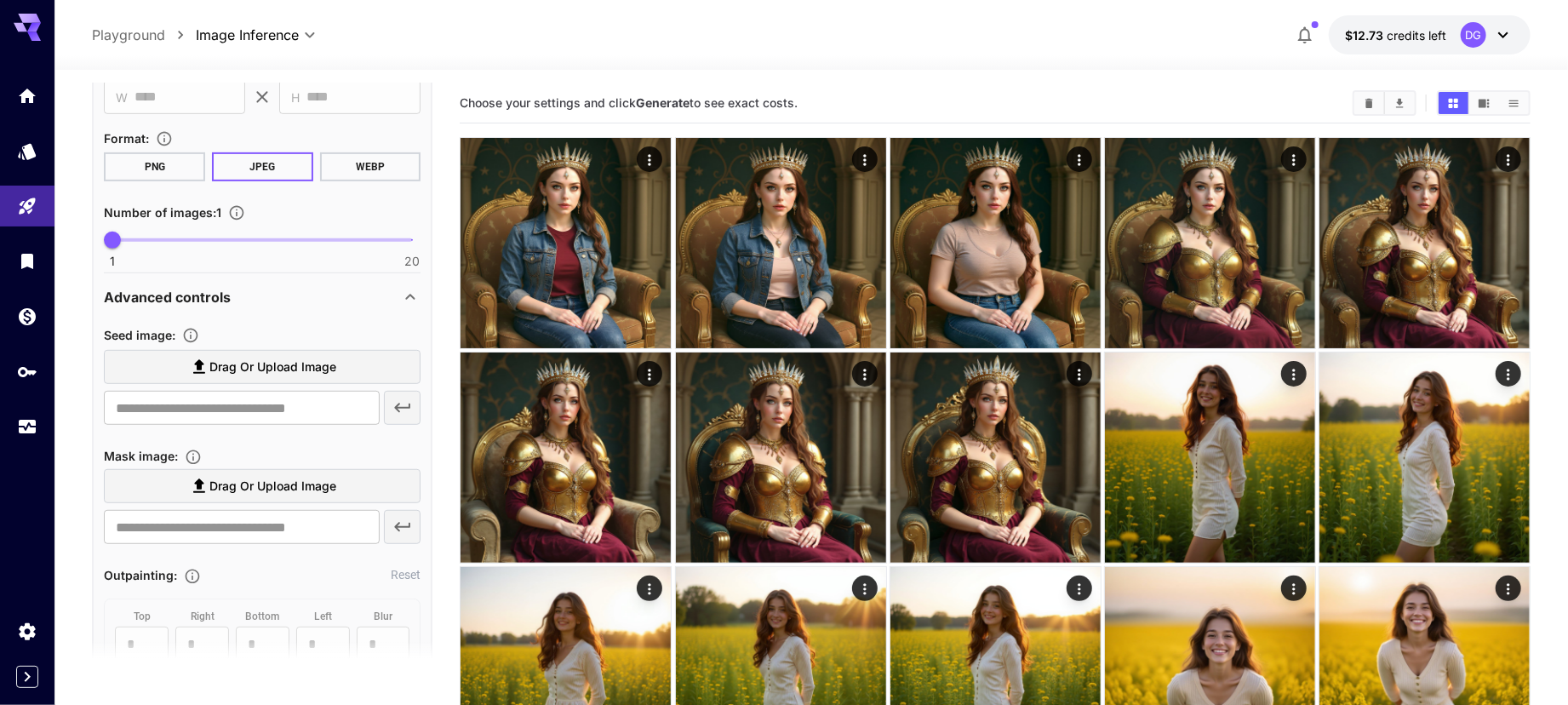
click at [218, 305] on div "Advanced controls" at bounding box center [262, 297] width 317 height 41
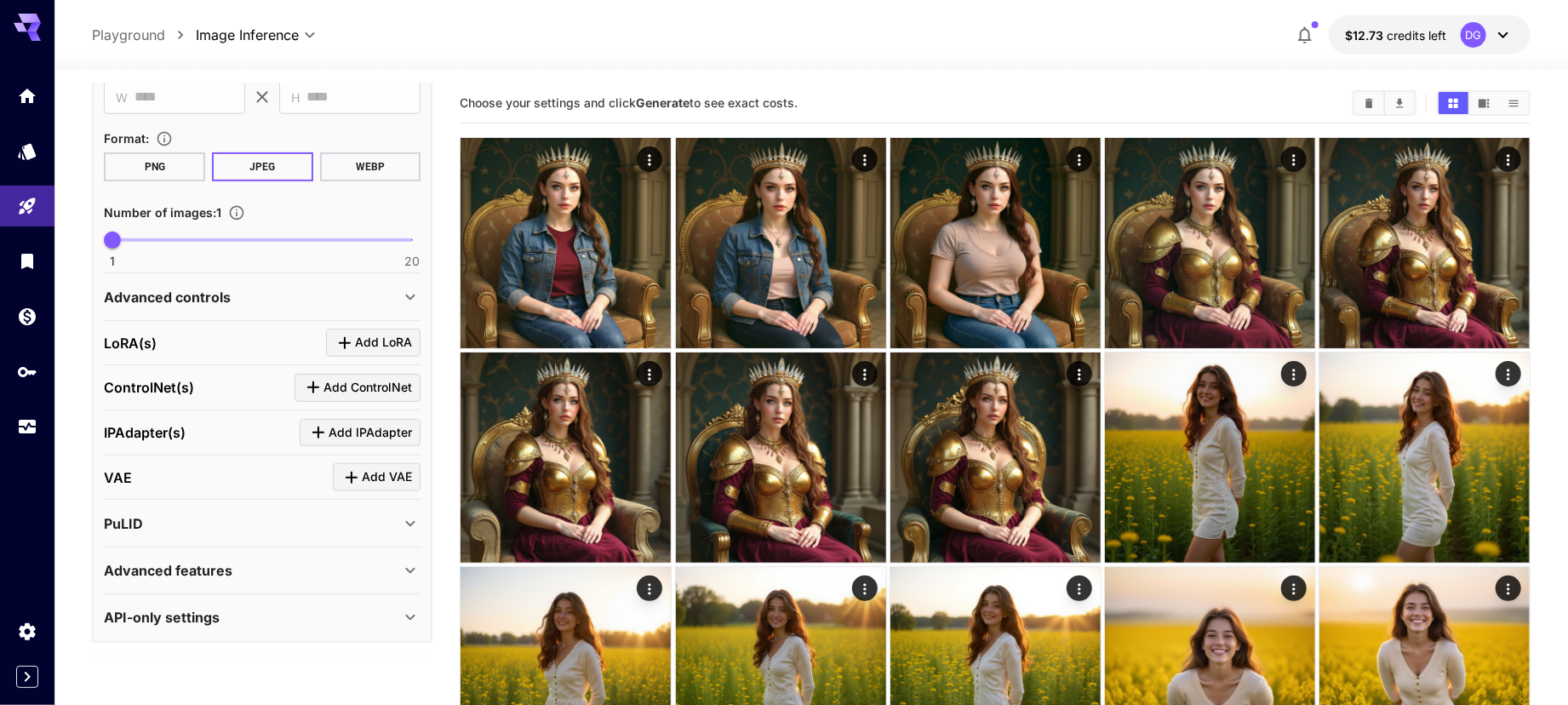
click at [226, 289] on p "Advanced controls" at bounding box center [167, 297] width 127 height 20
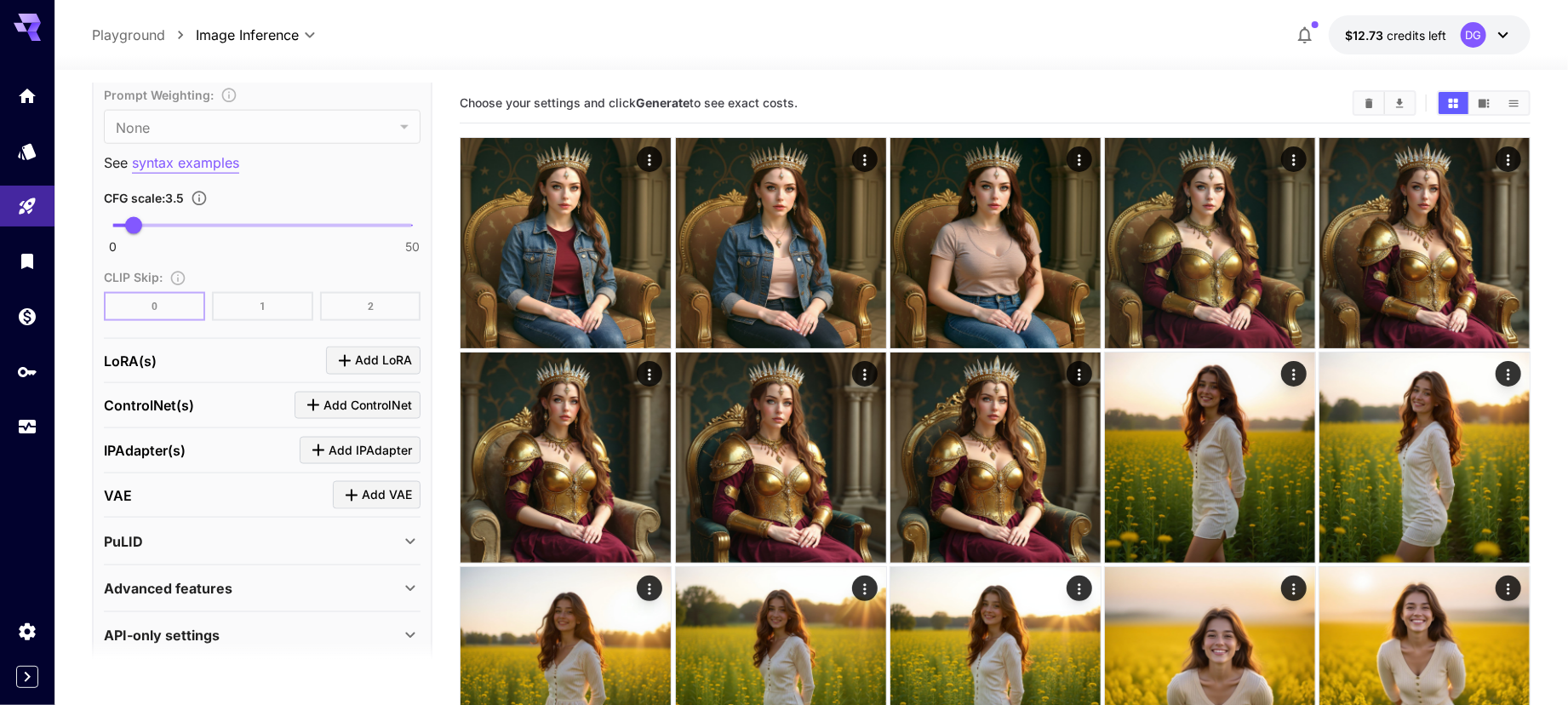
scroll to position [1264, 0]
click at [368, 368] on span "Add LoRA" at bounding box center [383, 362] width 57 height 21
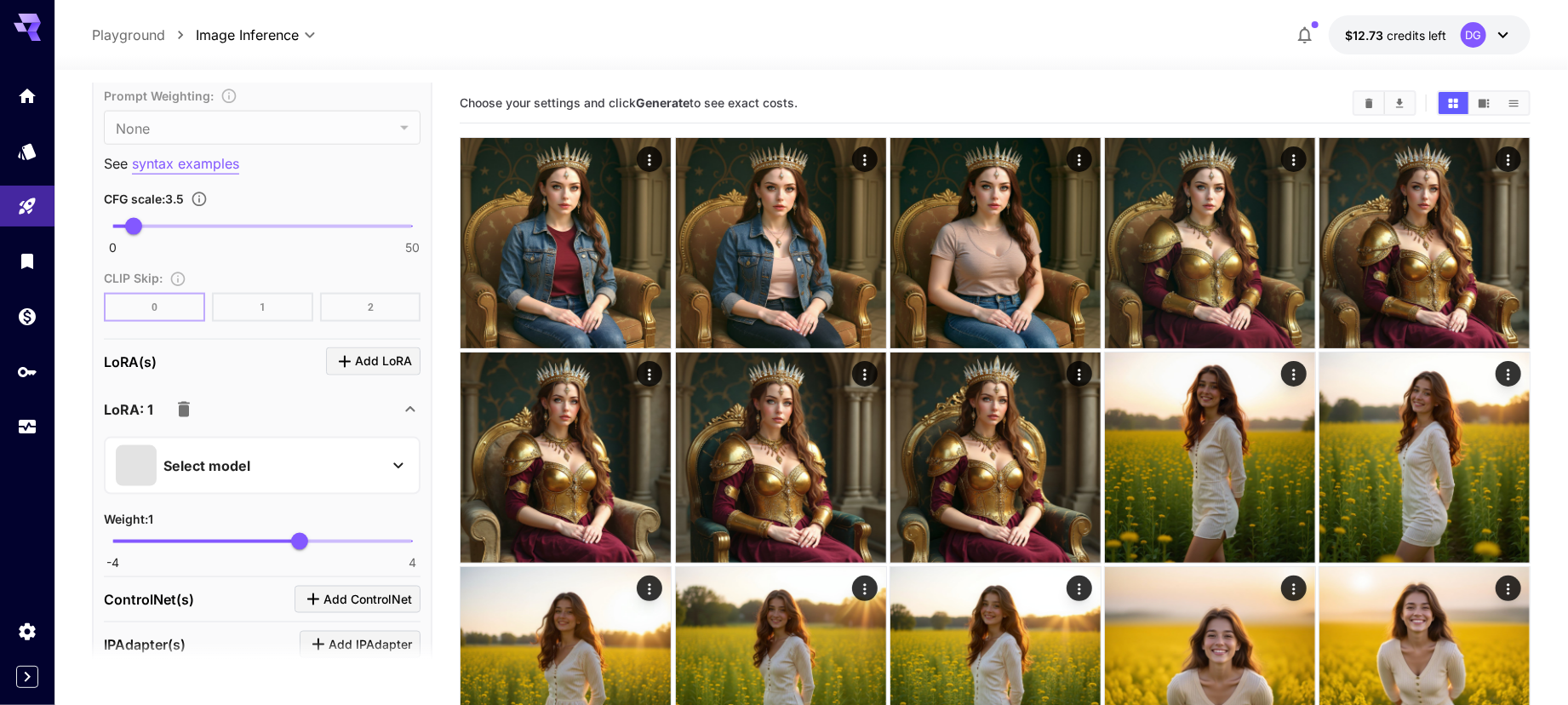
click at [328, 471] on div "Select model" at bounding box center [248, 466] width 265 height 41
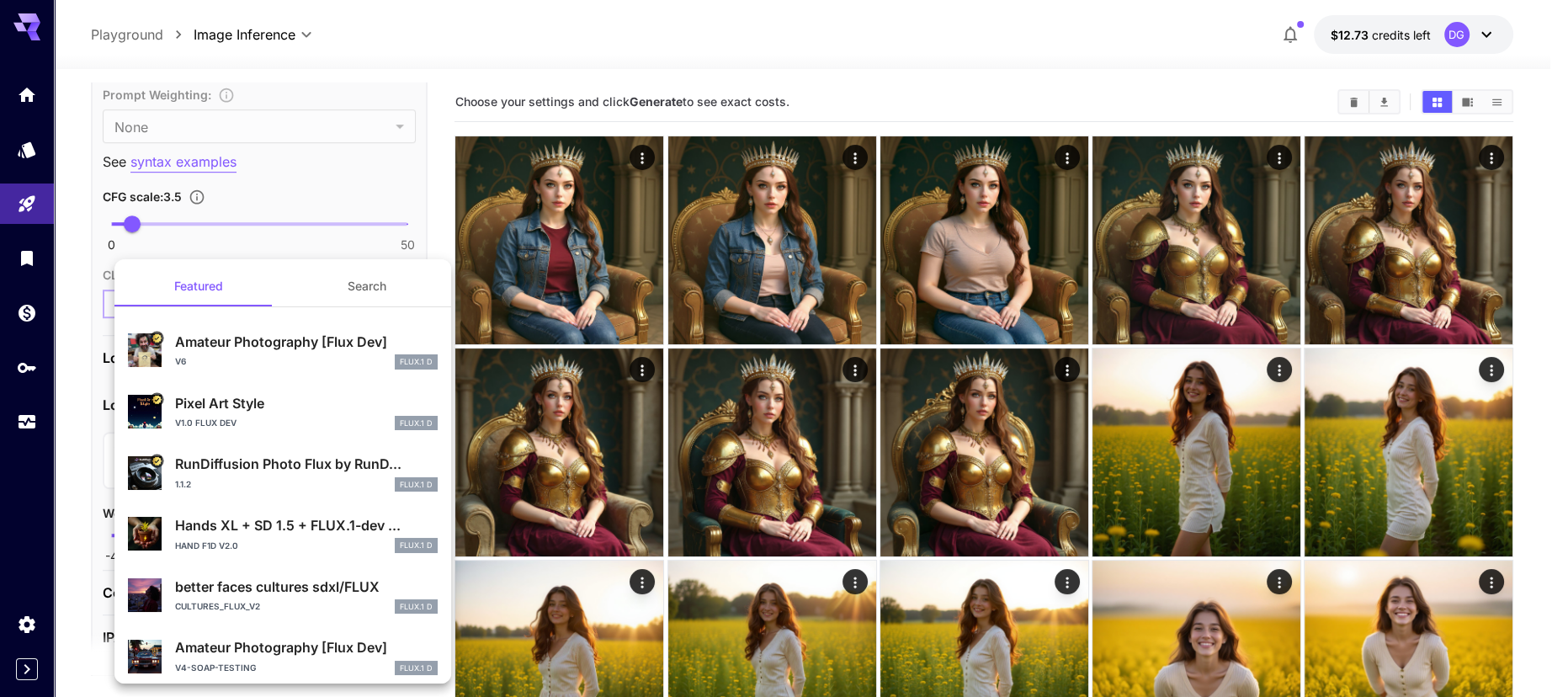
click at [275, 356] on div "v6 FLUX.1 D" at bounding box center [306, 362] width 262 height 15
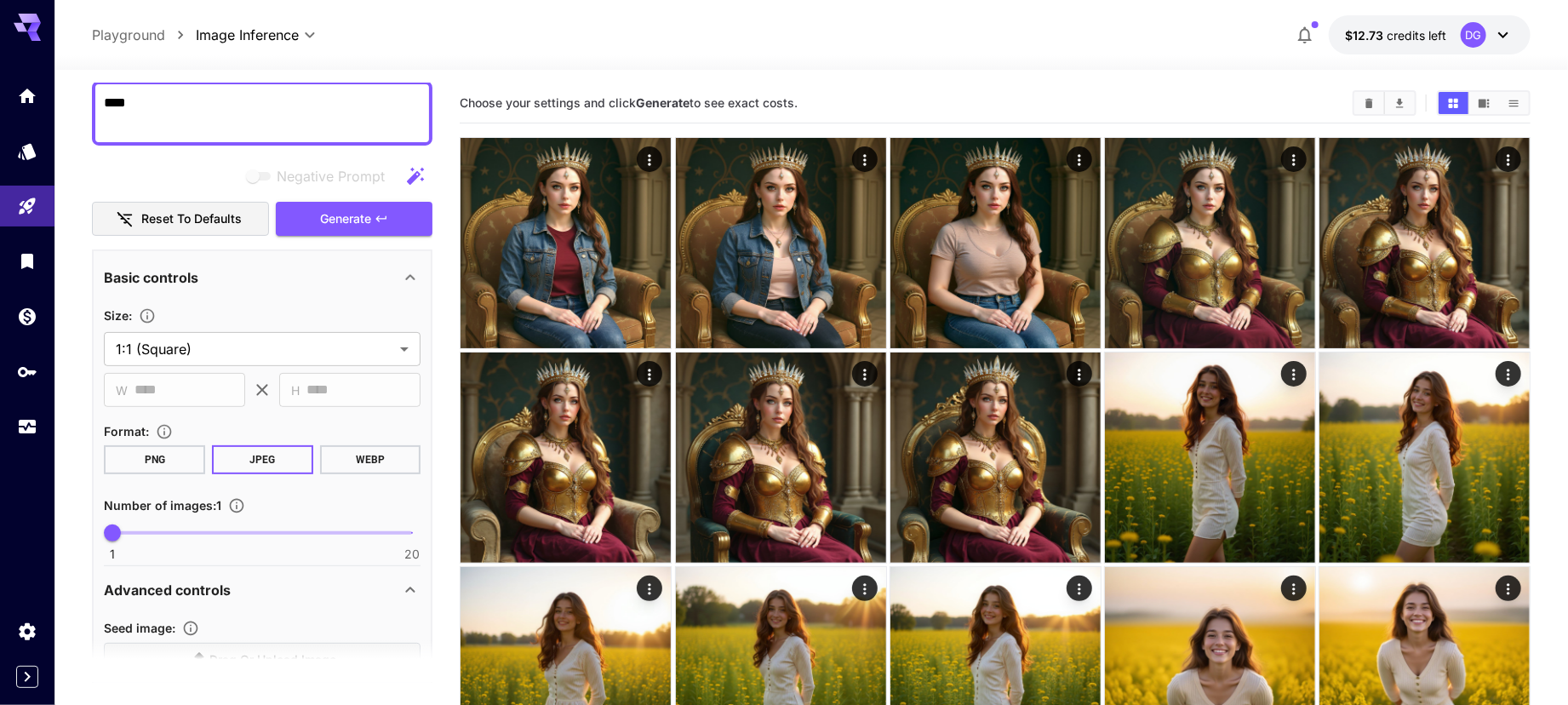
scroll to position [11, 0]
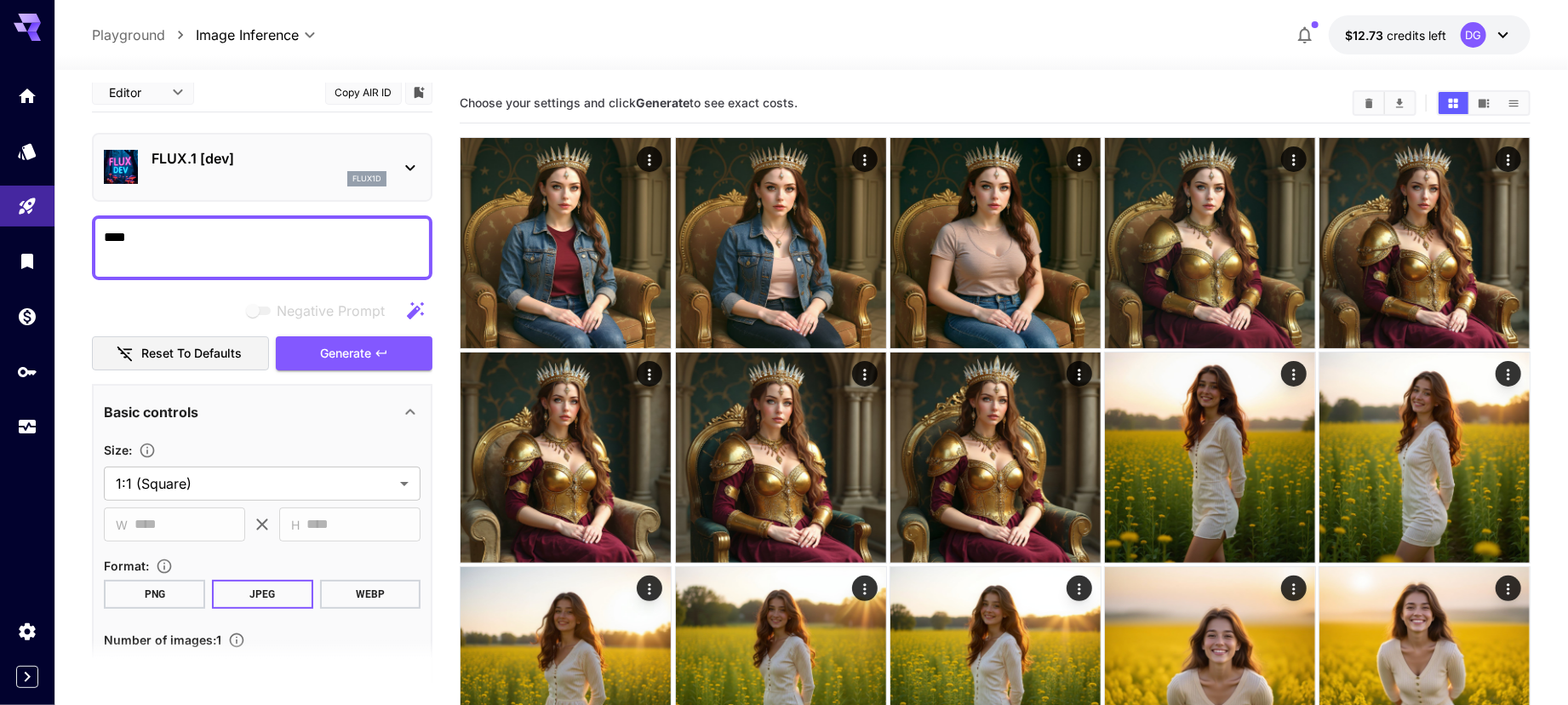
click at [256, 249] on textarea "****" at bounding box center [262, 247] width 317 height 41
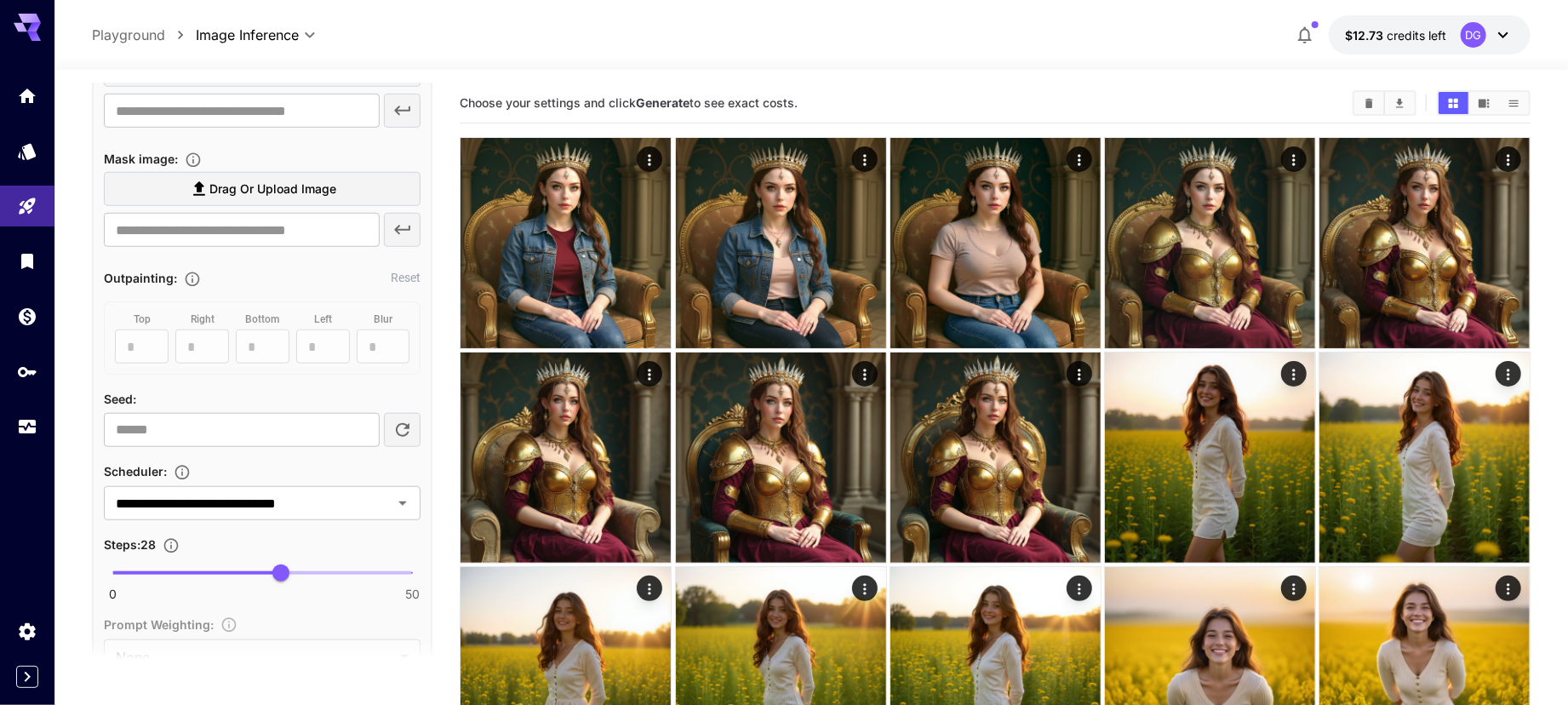
scroll to position [740, 0]
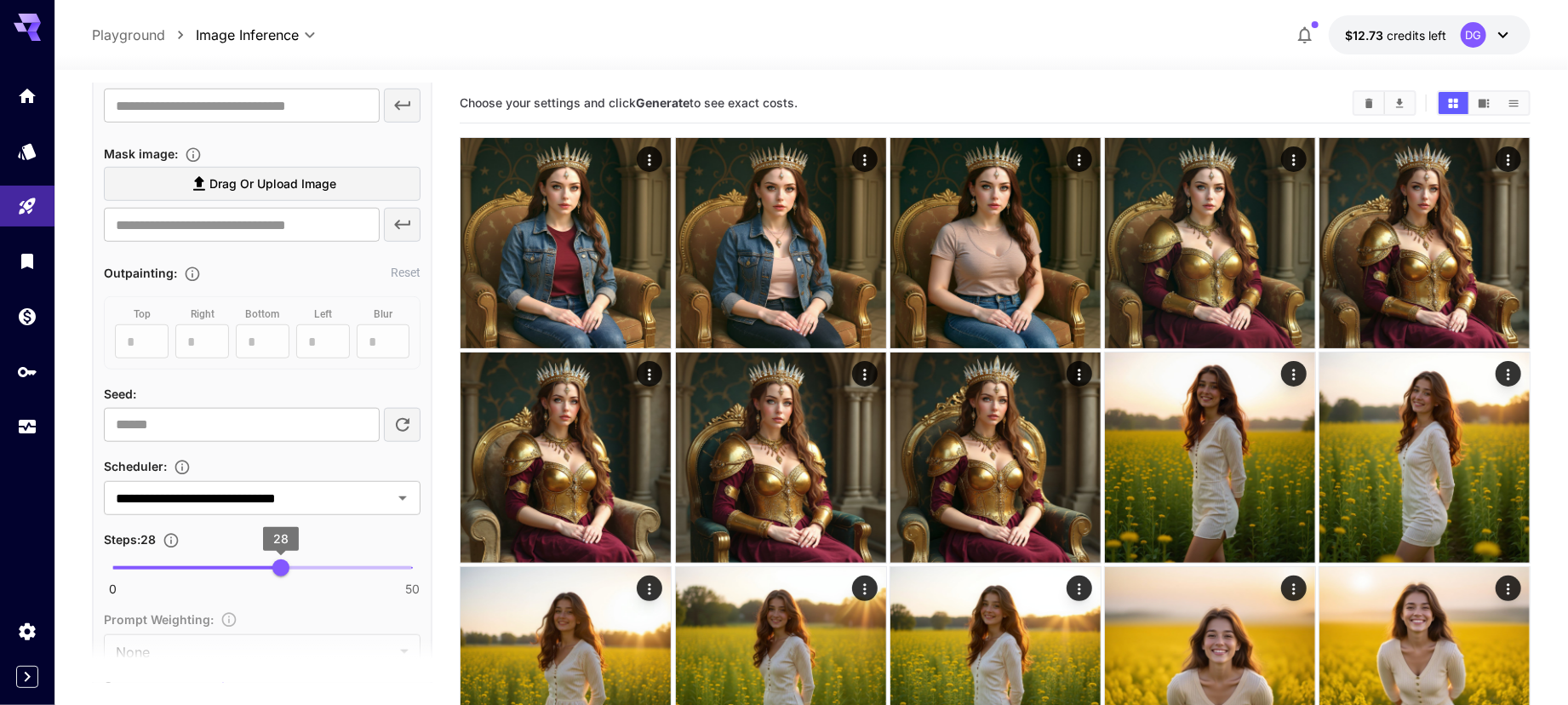
type textarea "**********"
drag, startPoint x: 282, startPoint y: 574, endPoint x: 424, endPoint y: 588, distance: 142.7
click at [424, 588] on div "**********" at bounding box center [261, 531] width 340 height 1754
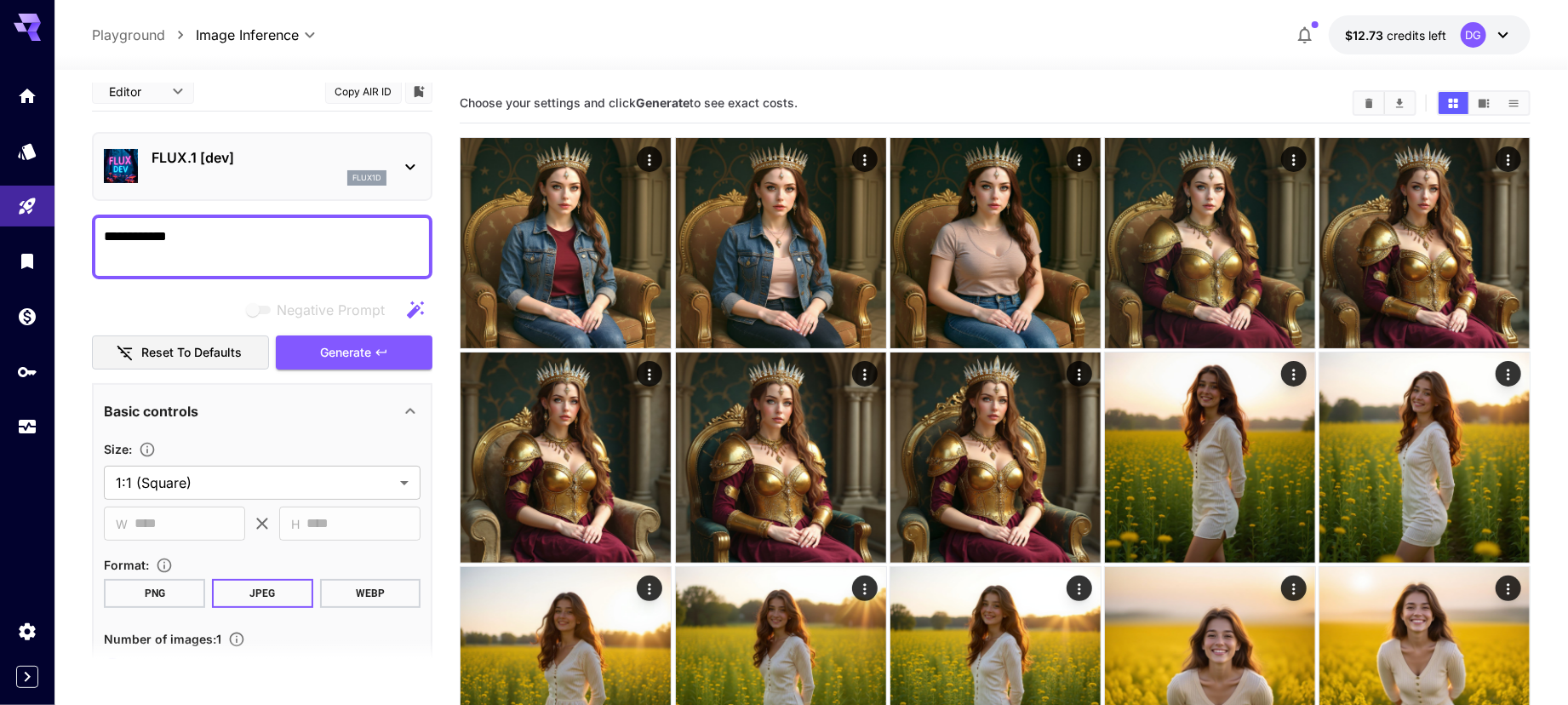
scroll to position [0, 0]
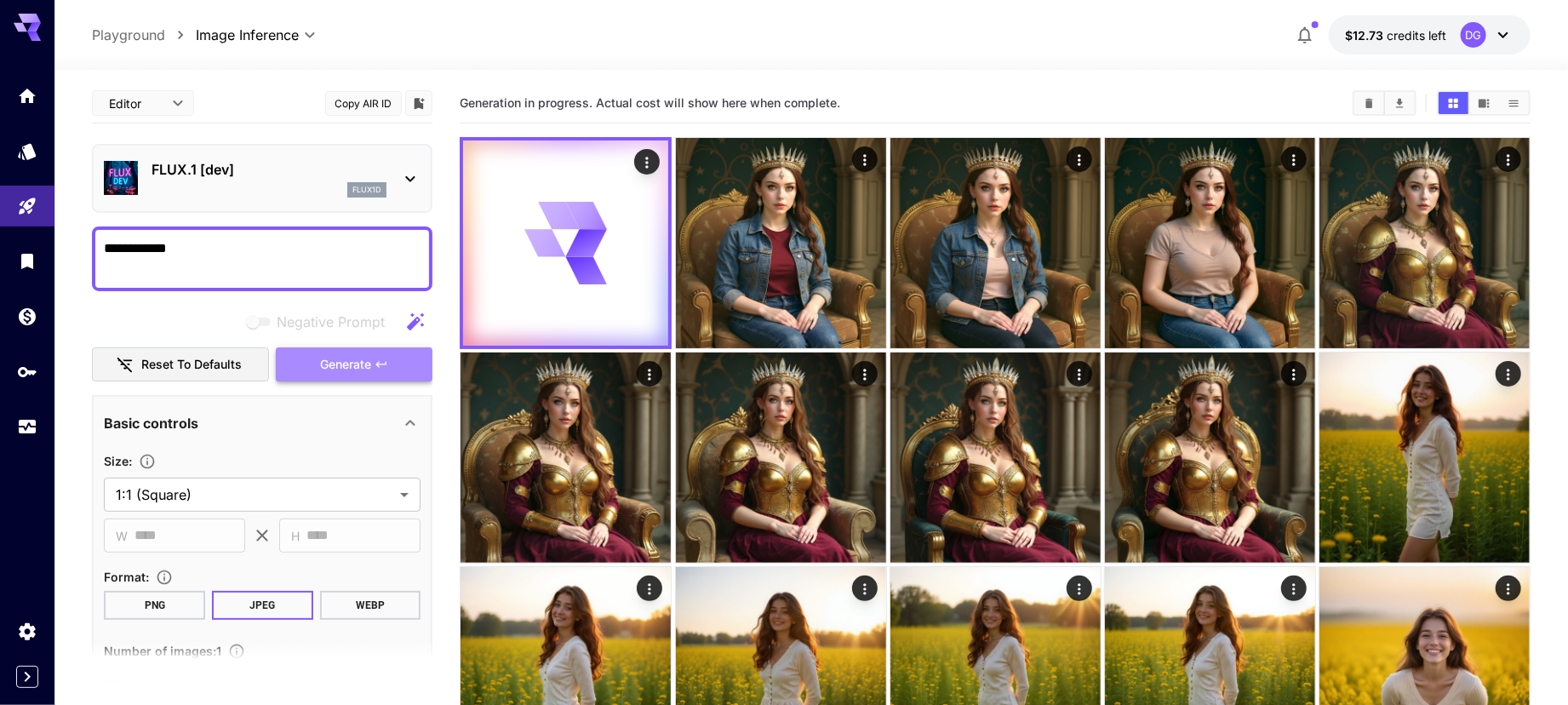
click at [373, 370] on button "Generate" at bounding box center [354, 364] width 156 height 35
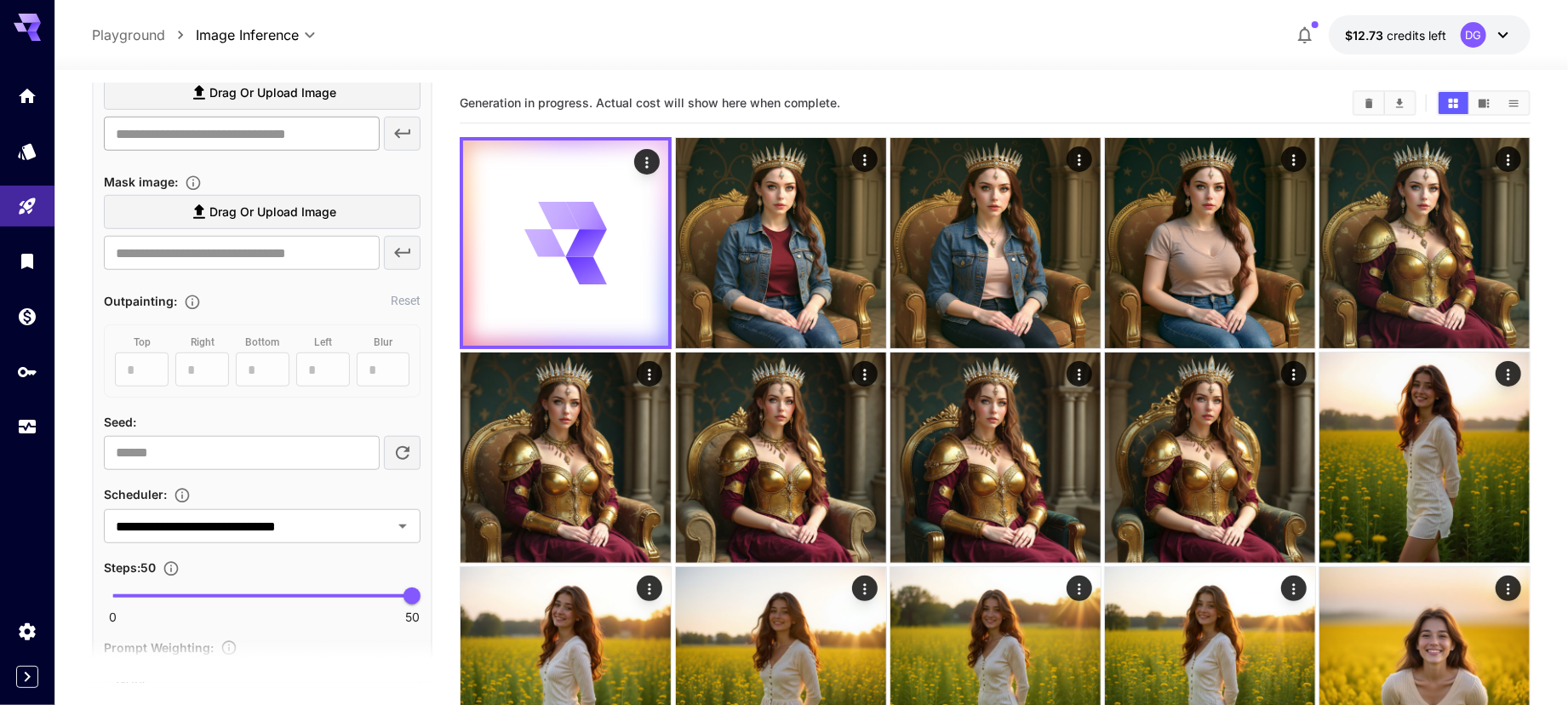
scroll to position [720, 0]
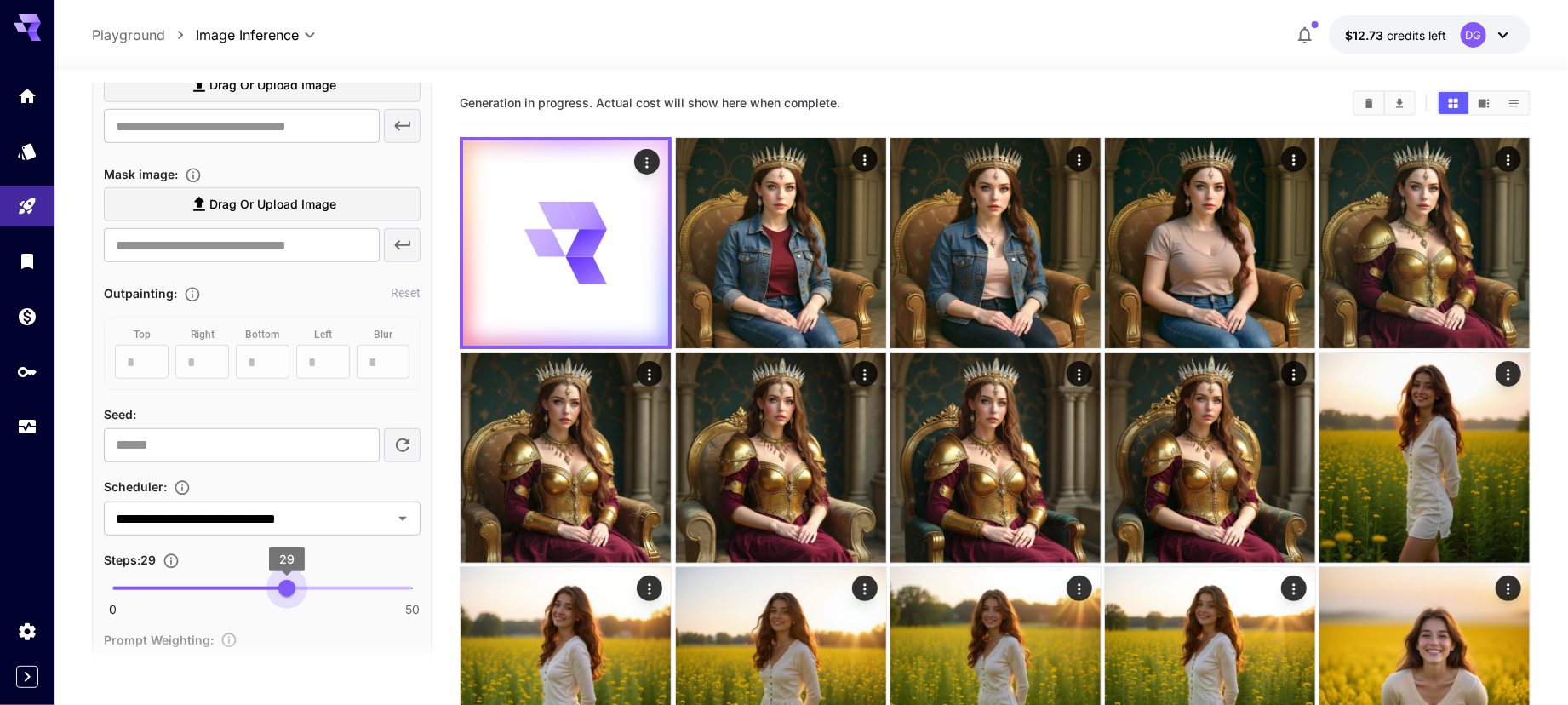
click at [289, 598] on span "0 50 29" at bounding box center [262, 588] width 299 height 26
drag, startPoint x: 289, startPoint y: 598, endPoint x: 278, endPoint y: 598, distance: 11.0
click at [278, 597] on span "27" at bounding box center [275, 589] width 17 height 17
type input "**"
click at [283, 597] on span "28" at bounding box center [281, 589] width 17 height 17
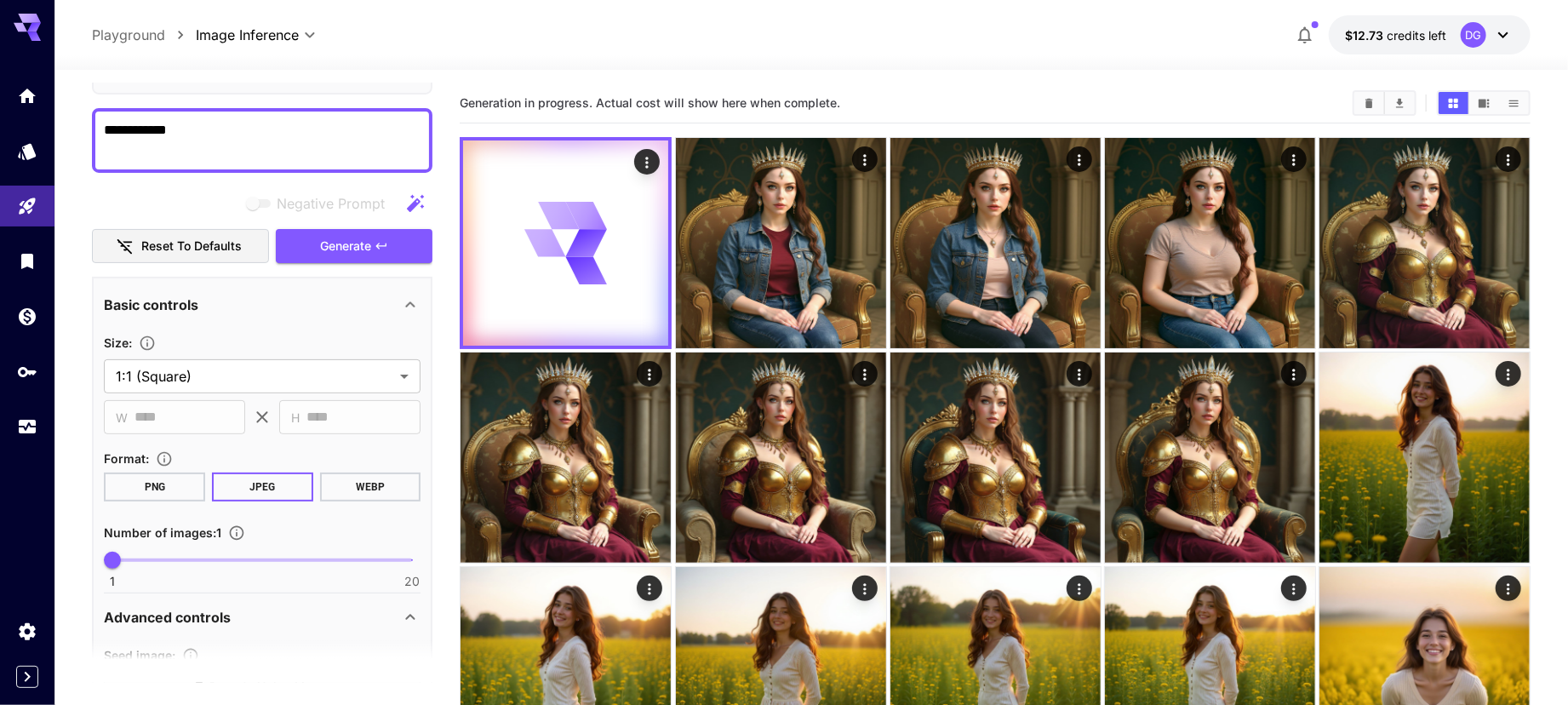
scroll to position [0, 0]
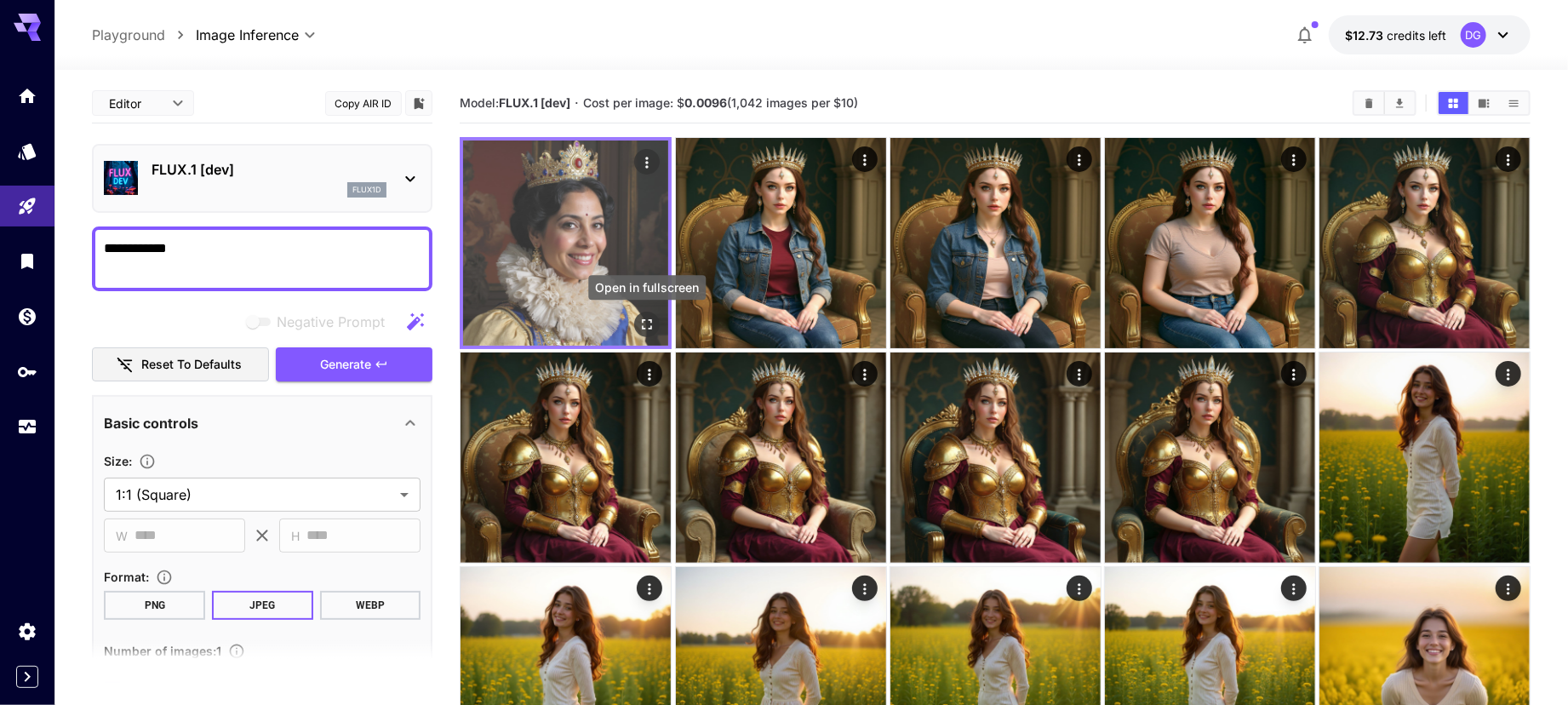
click at [644, 322] on icon "Open in fullscreen" at bounding box center [647, 324] width 17 height 17
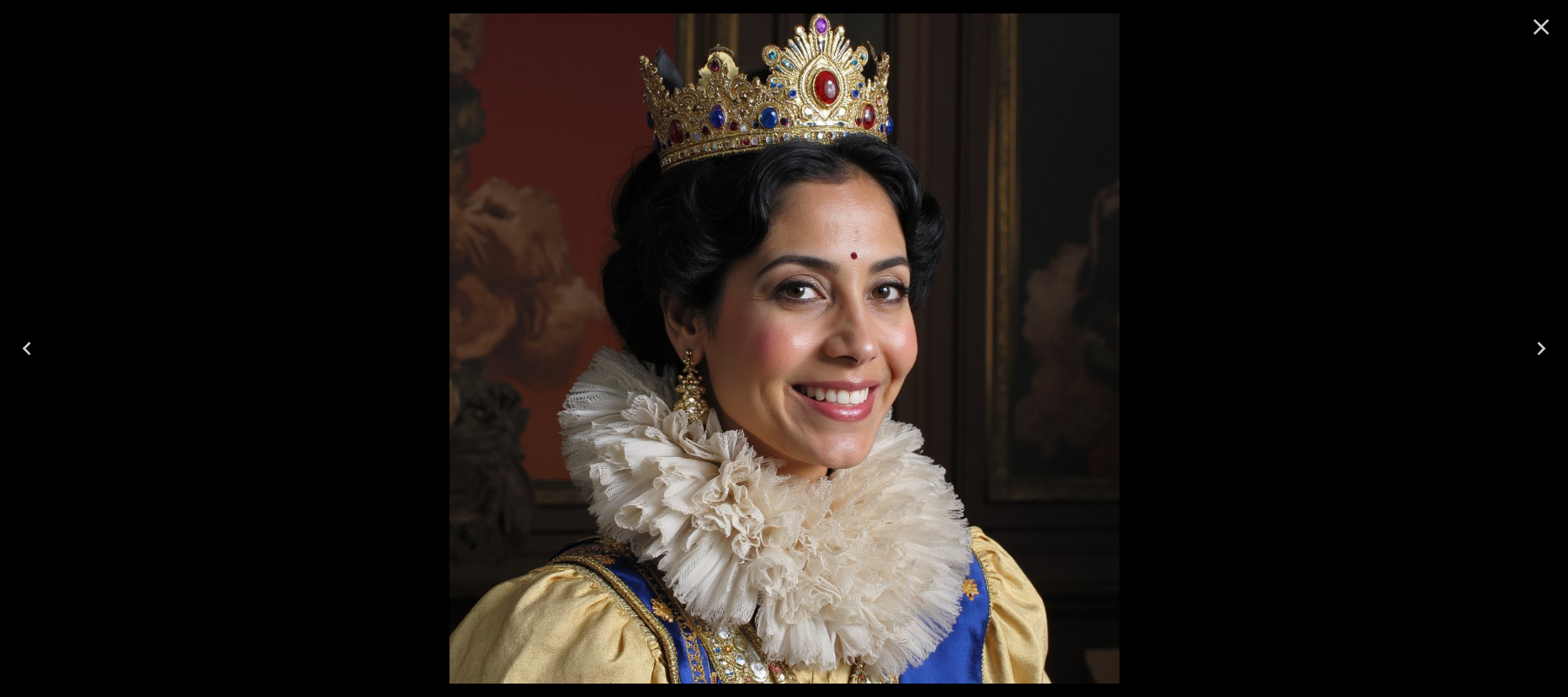
click at [1538, 21] on icon "Close" at bounding box center [1541, 26] width 27 height 27
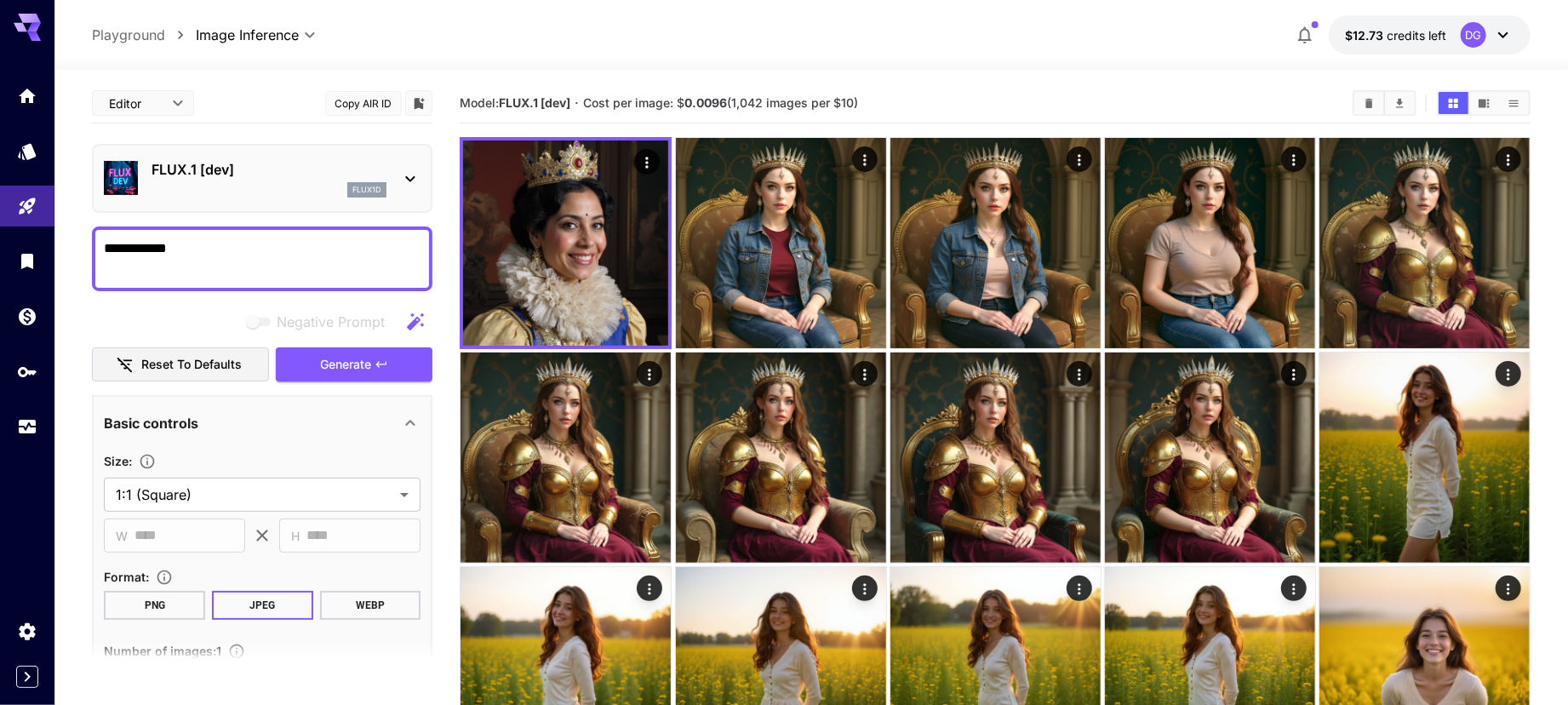
click at [248, 234] on div "**********" at bounding box center [261, 259] width 340 height 65
click at [234, 249] on textarea "**********" at bounding box center [262, 259] width 317 height 41
type textarea "**********"
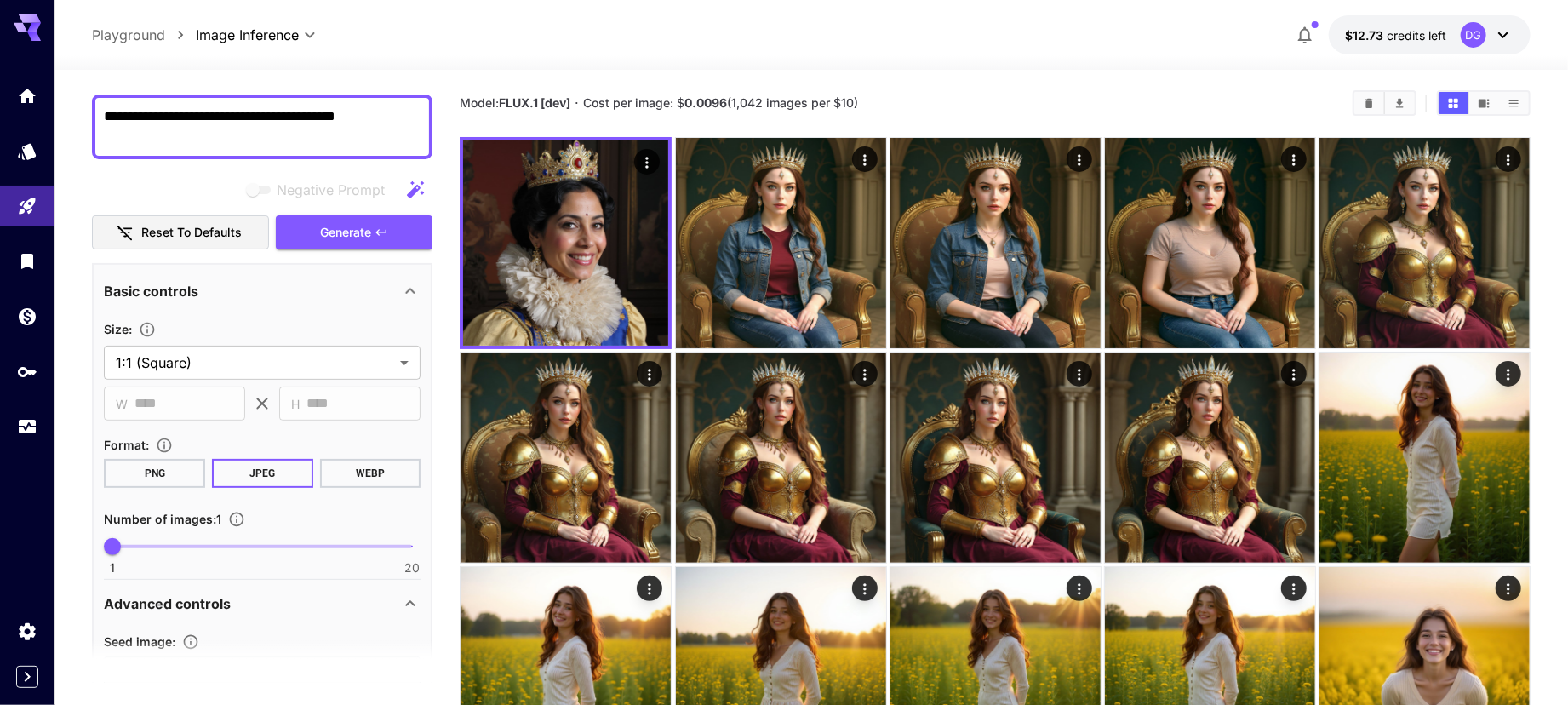
scroll to position [130, 0]
type textarea "**********"
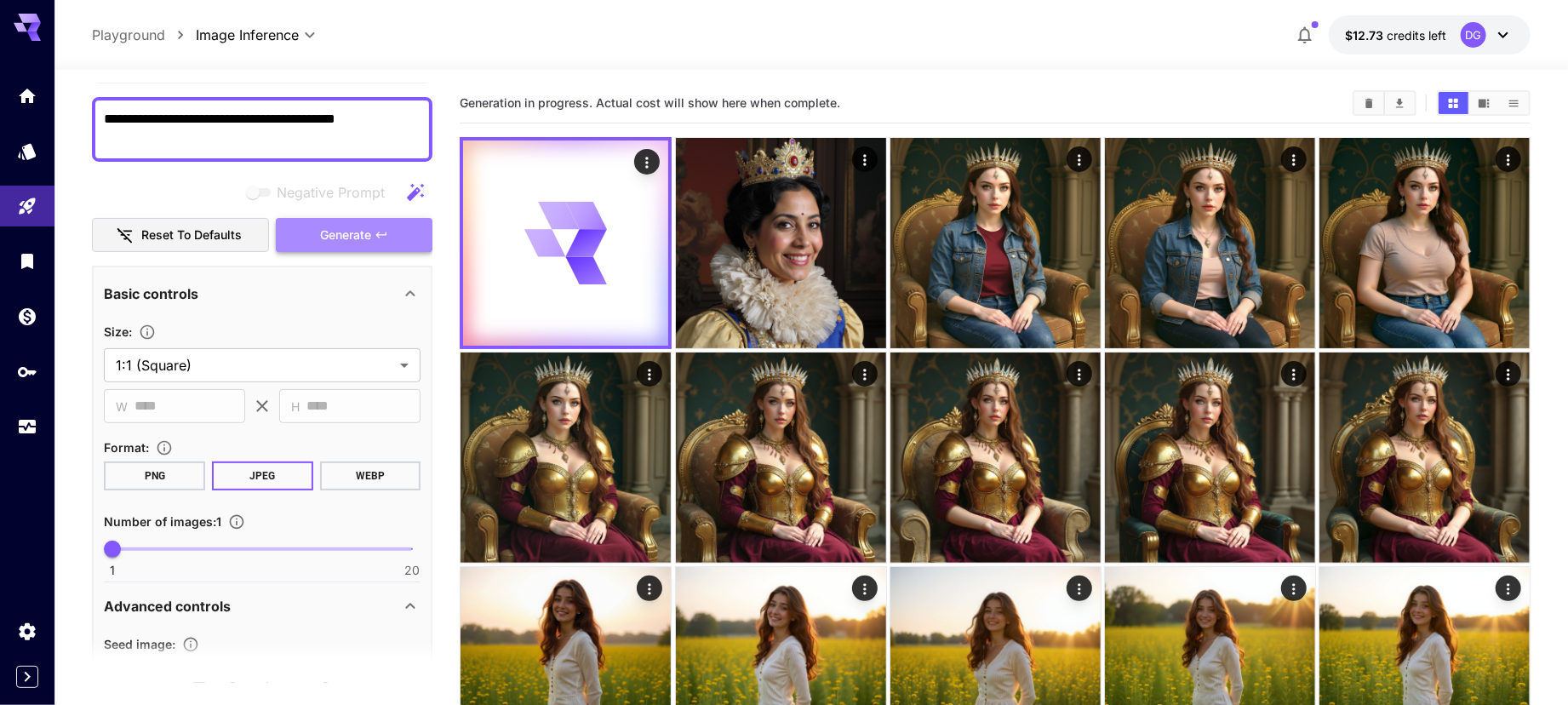
click at [297, 227] on button "Generate" at bounding box center [354, 235] width 156 height 35
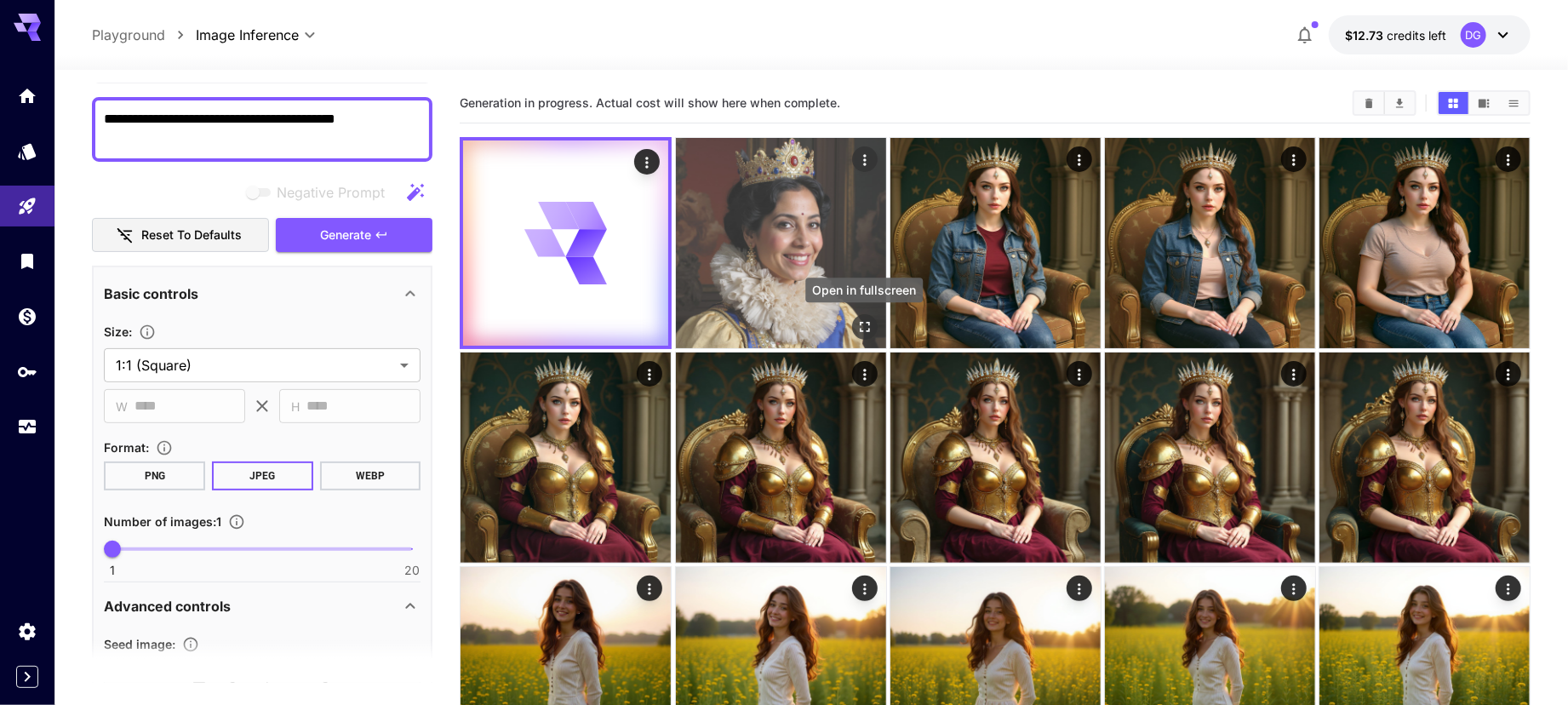
click at [866, 321] on icon "Open in fullscreen" at bounding box center [864, 326] width 10 height 10
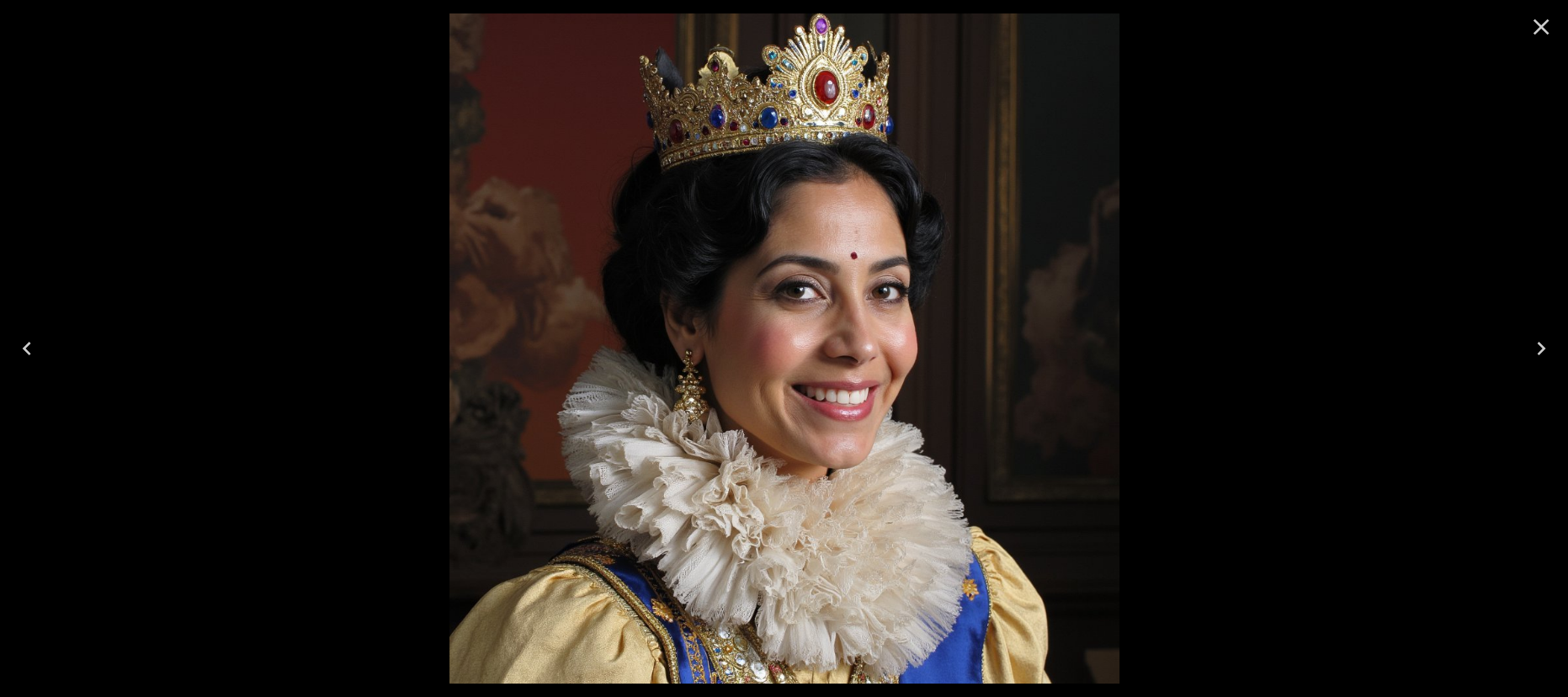
click at [1549, 27] on icon "Close" at bounding box center [1541, 26] width 27 height 27
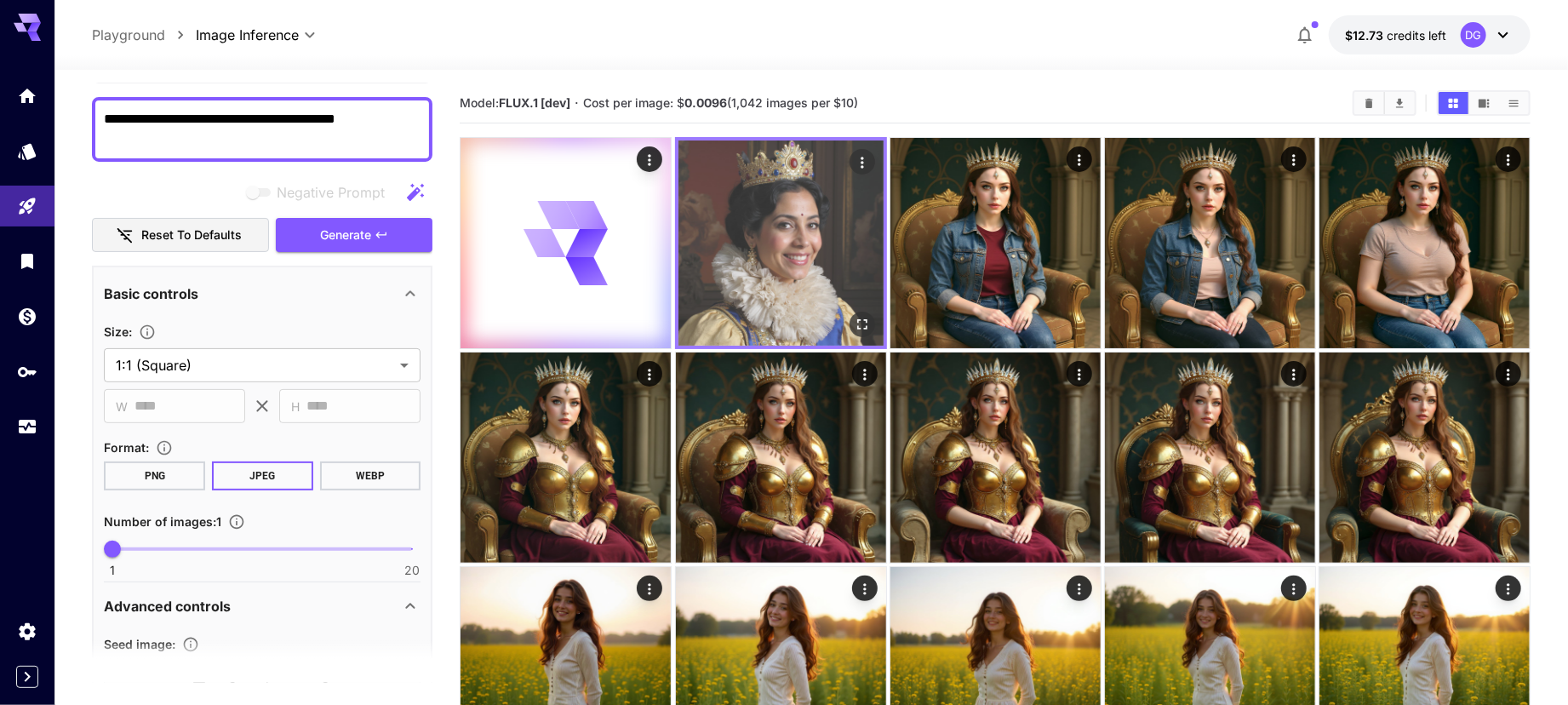
click at [841, 190] on img at bounding box center [780, 242] width 205 height 205
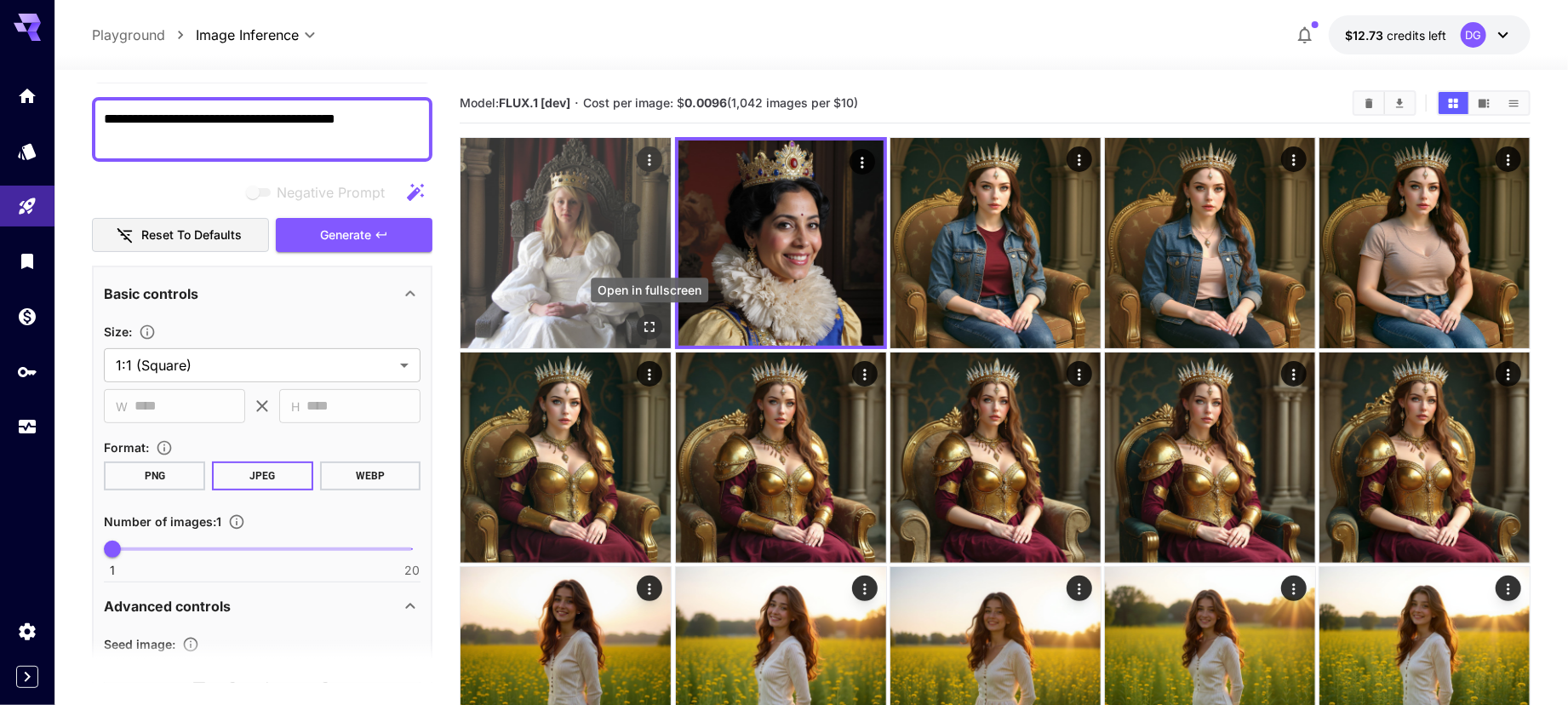
click at [651, 321] on icon "Open in fullscreen" at bounding box center [650, 326] width 10 height 10
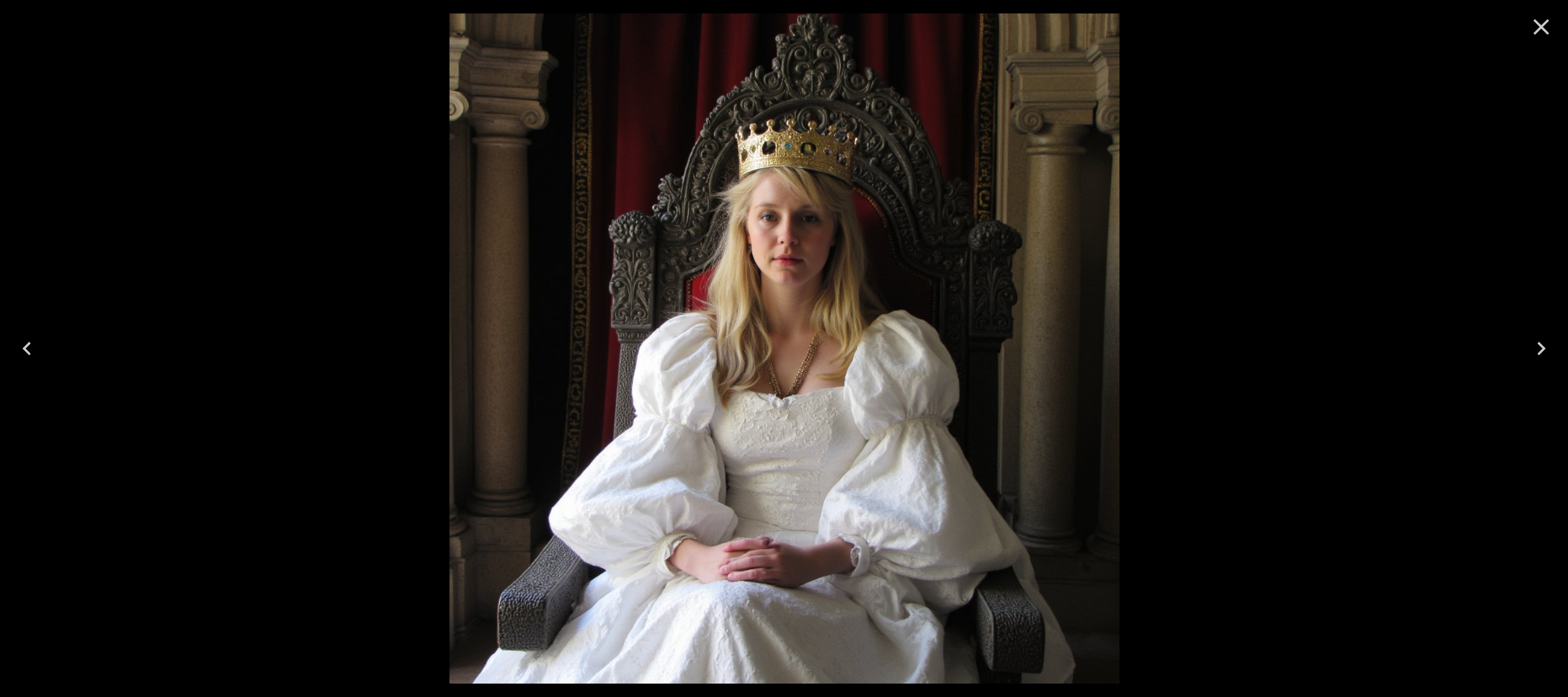
click at [1548, 22] on icon "Close" at bounding box center [1541, 26] width 27 height 27
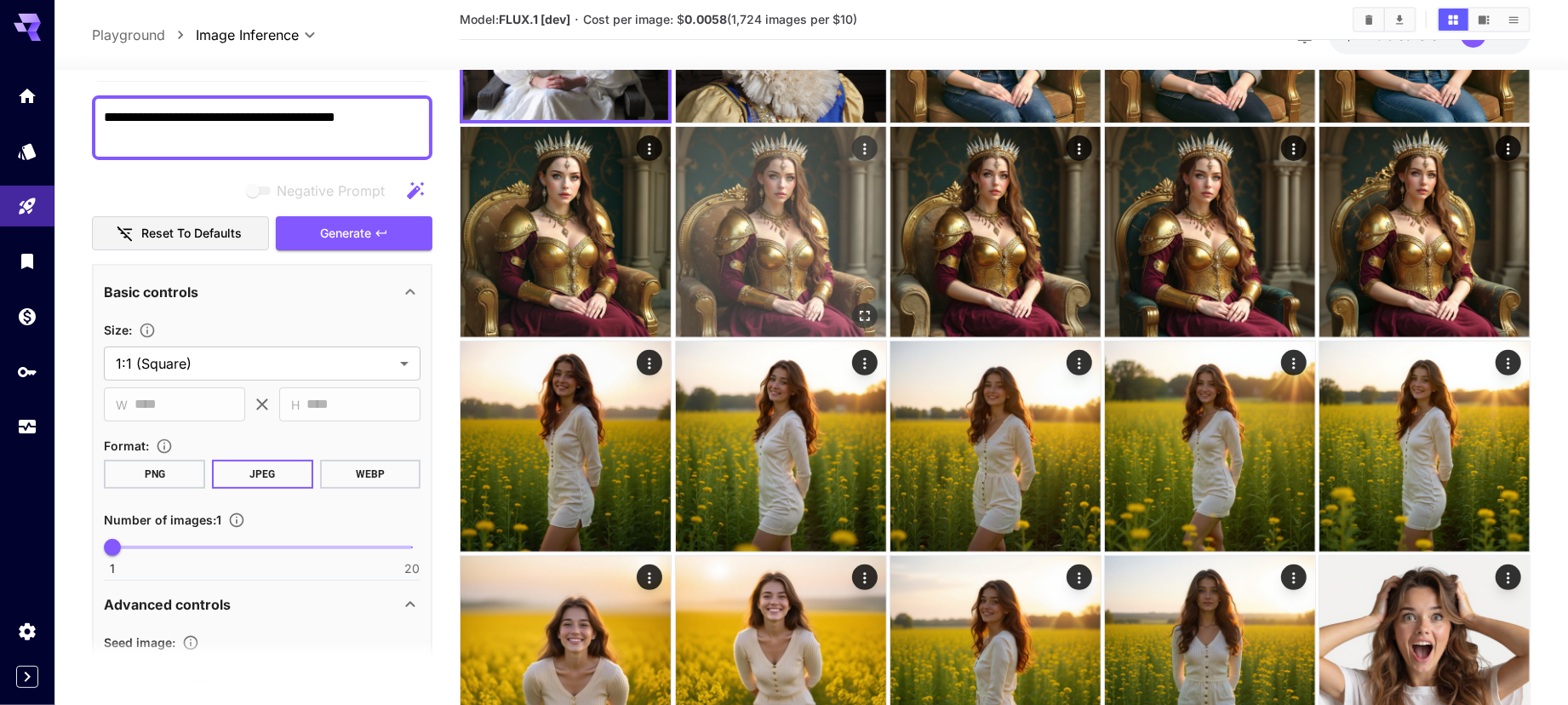
scroll to position [0, 0]
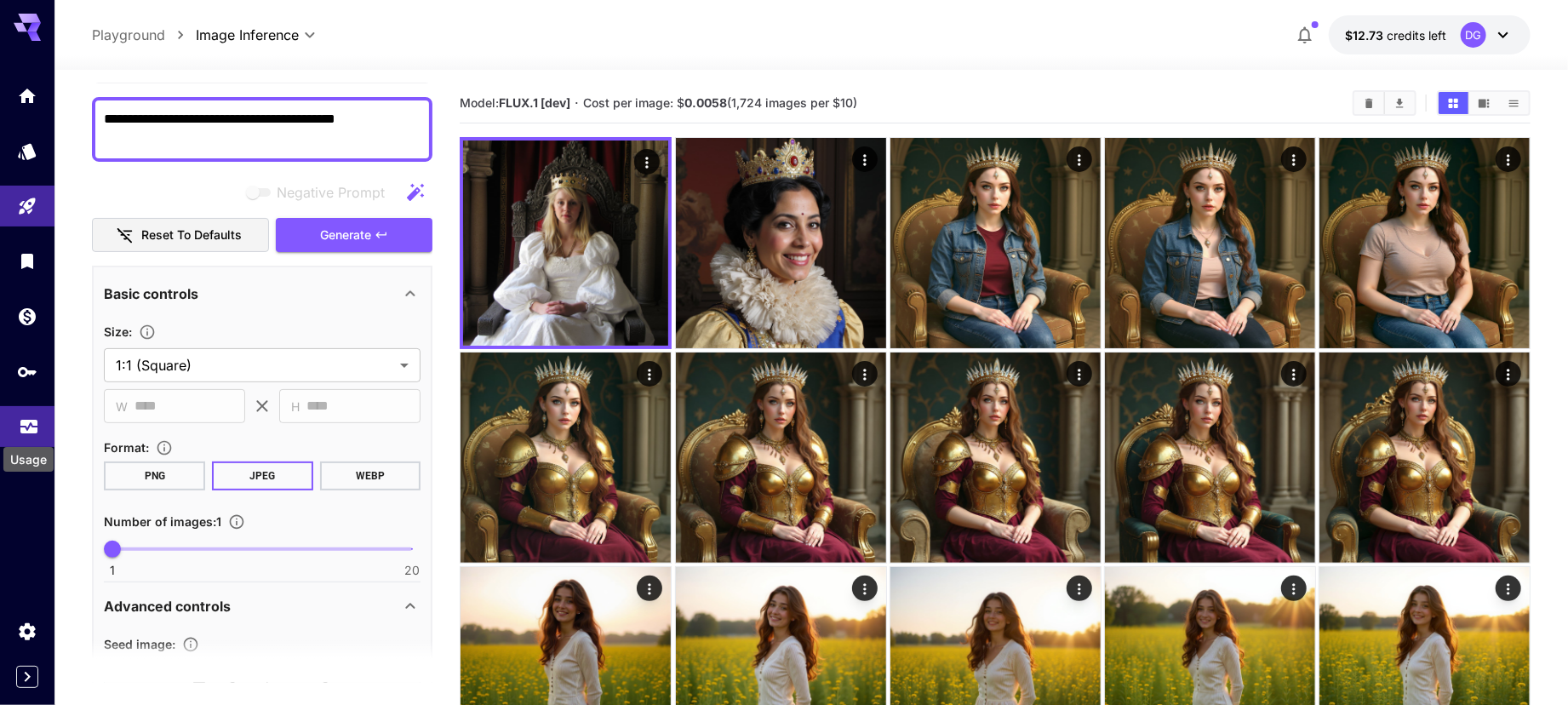
click at [28, 427] on icon "Usage" at bounding box center [29, 421] width 20 height 20
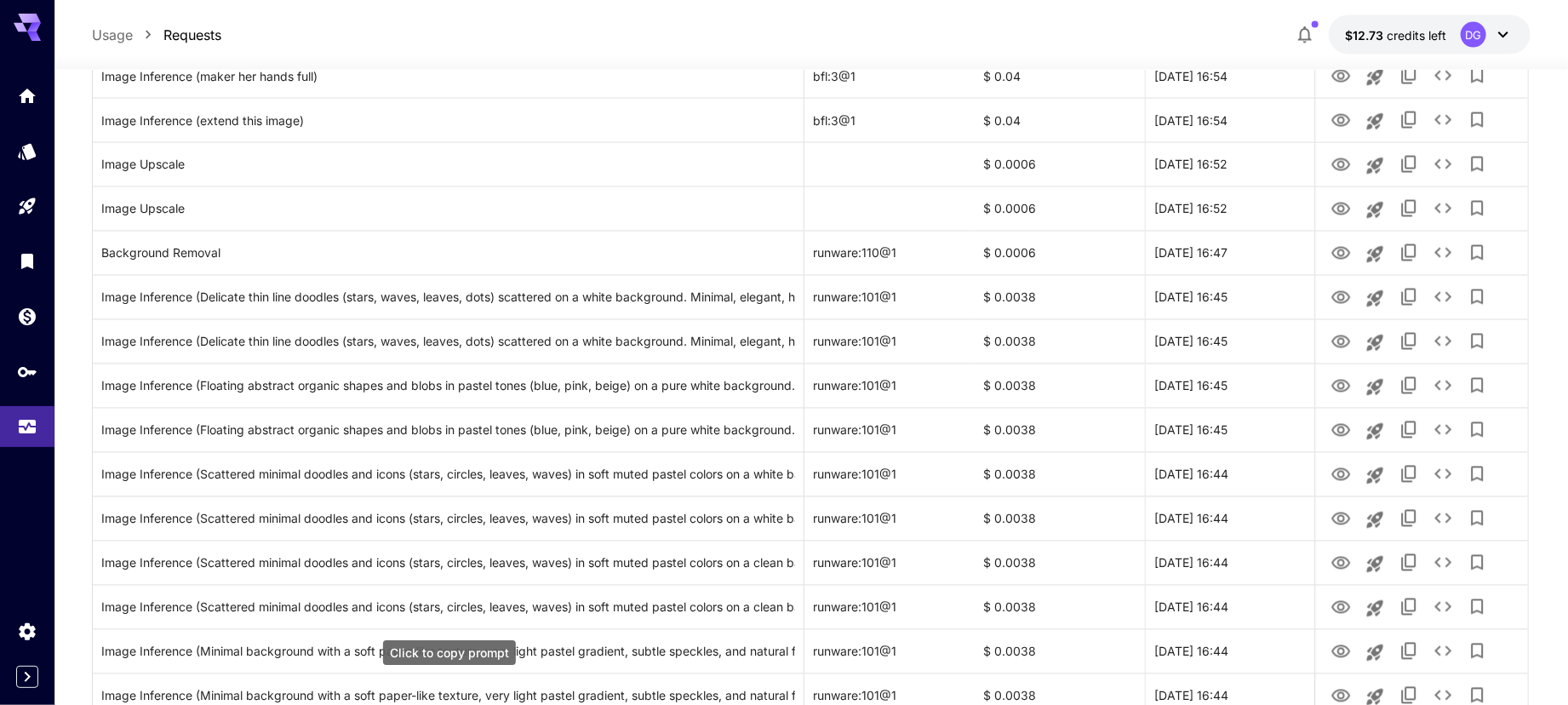
scroll to position [1939, 0]
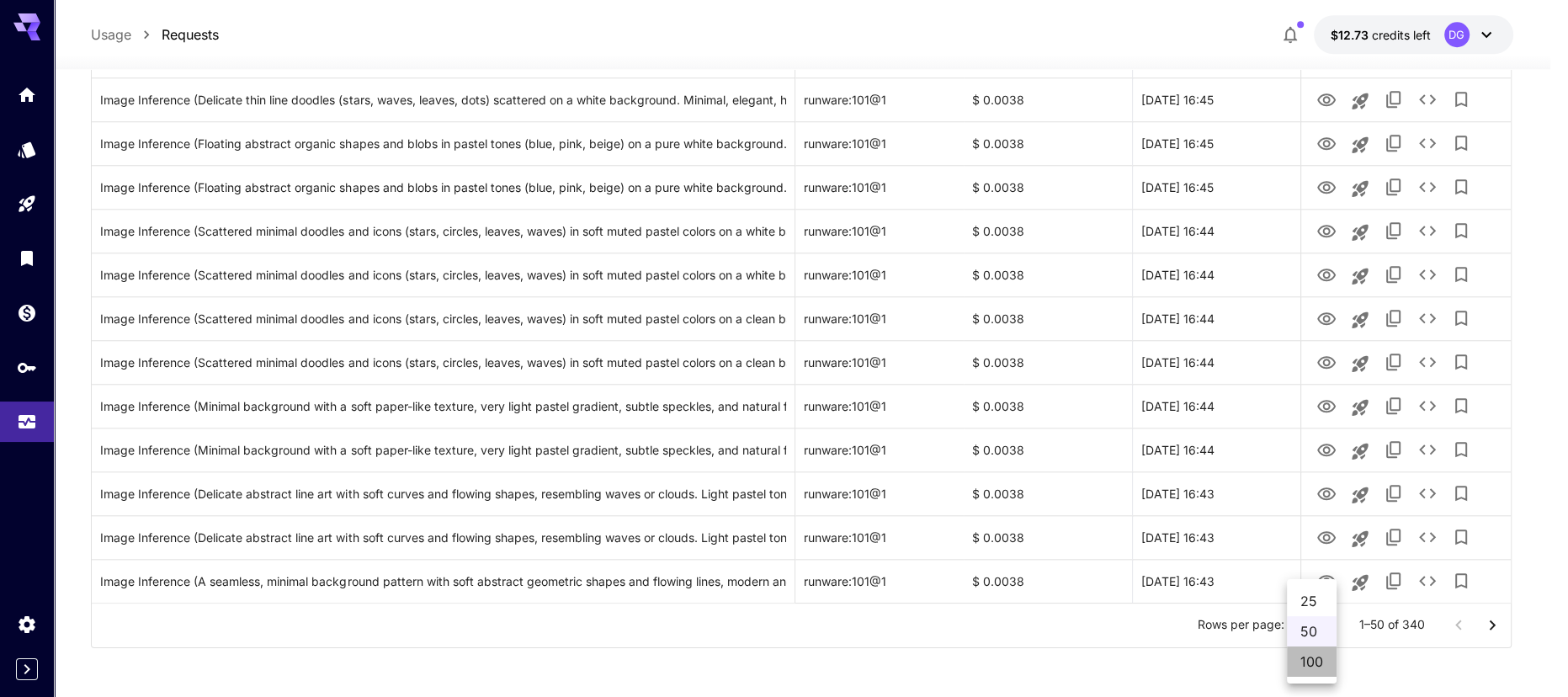
click at [1319, 661] on li "100" at bounding box center [1312, 661] width 50 height 30
type input "***"
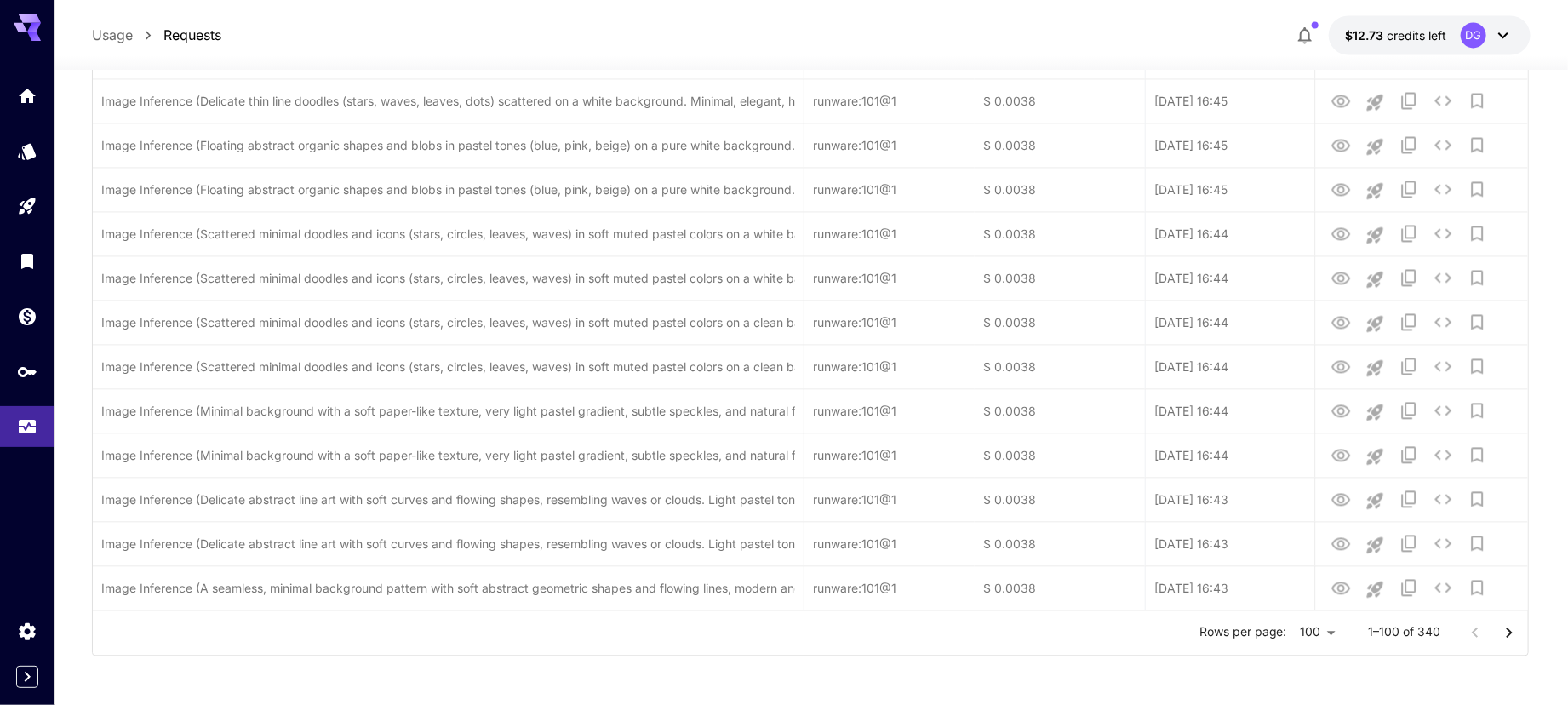
click at [1510, 644] on button "Go to next page" at bounding box center [1509, 632] width 34 height 34
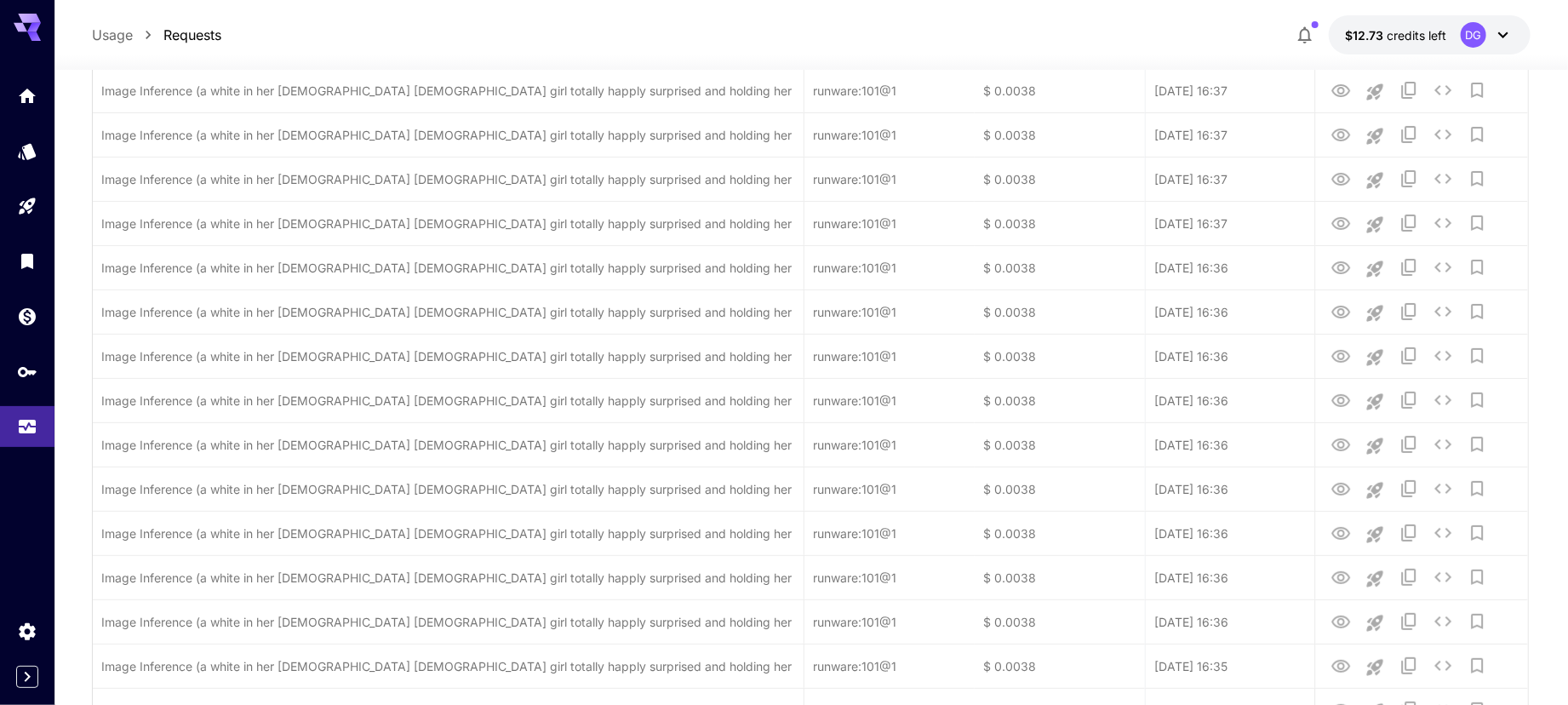
scroll to position [4153, 0]
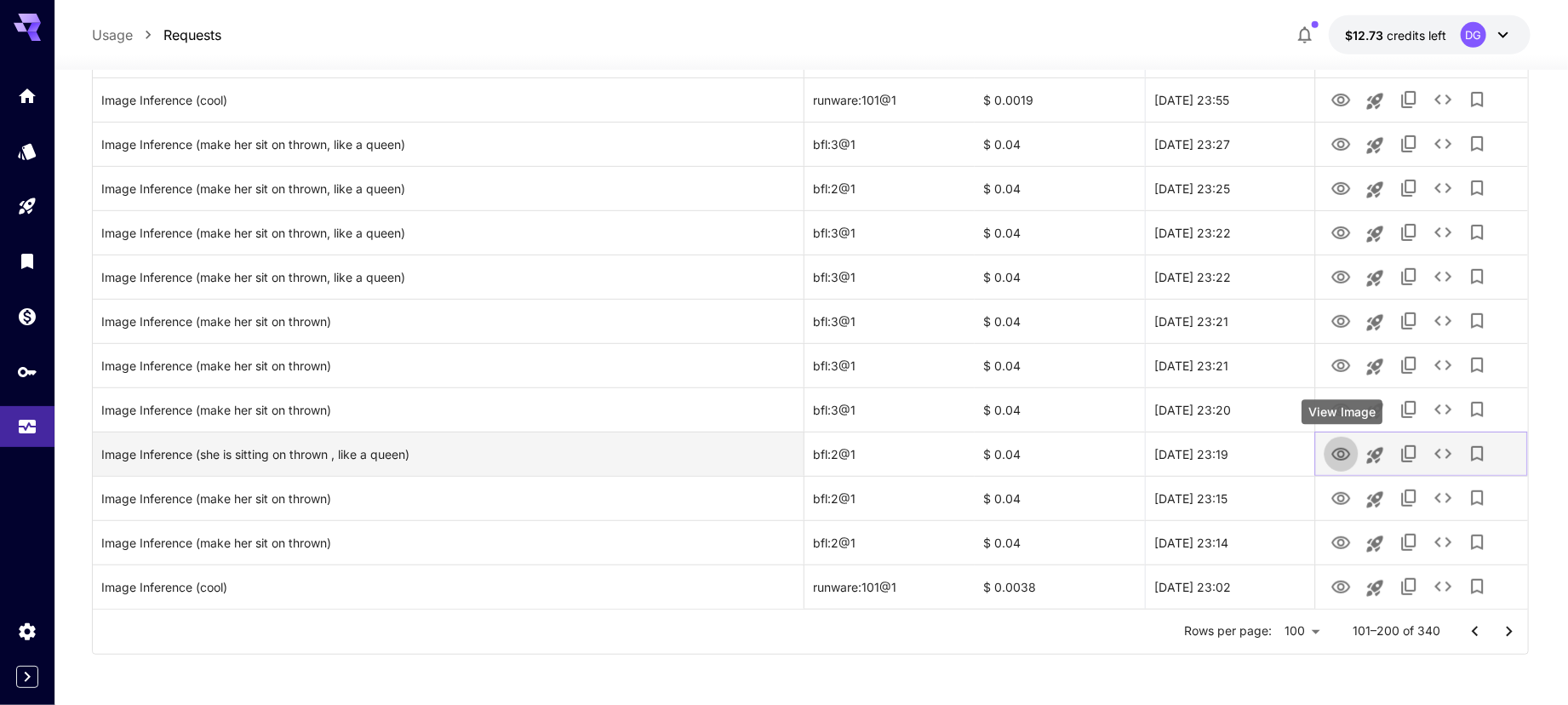
click at [1342, 462] on icon "View Image" at bounding box center [1341, 454] width 20 height 20
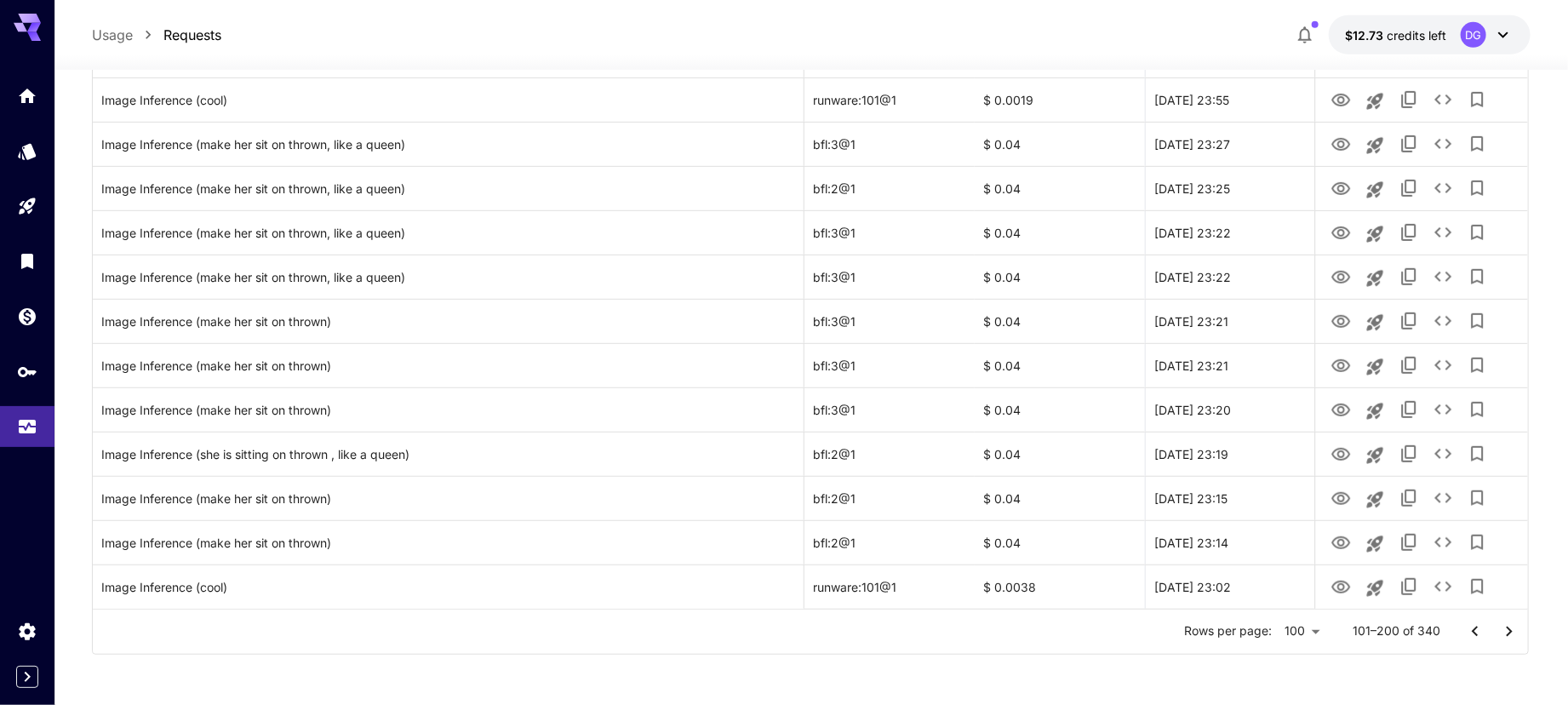
click at [1525, 632] on div at bounding box center [1492, 632] width 68 height 34
click at [1510, 615] on button "Go to next page" at bounding box center [1509, 632] width 34 height 34
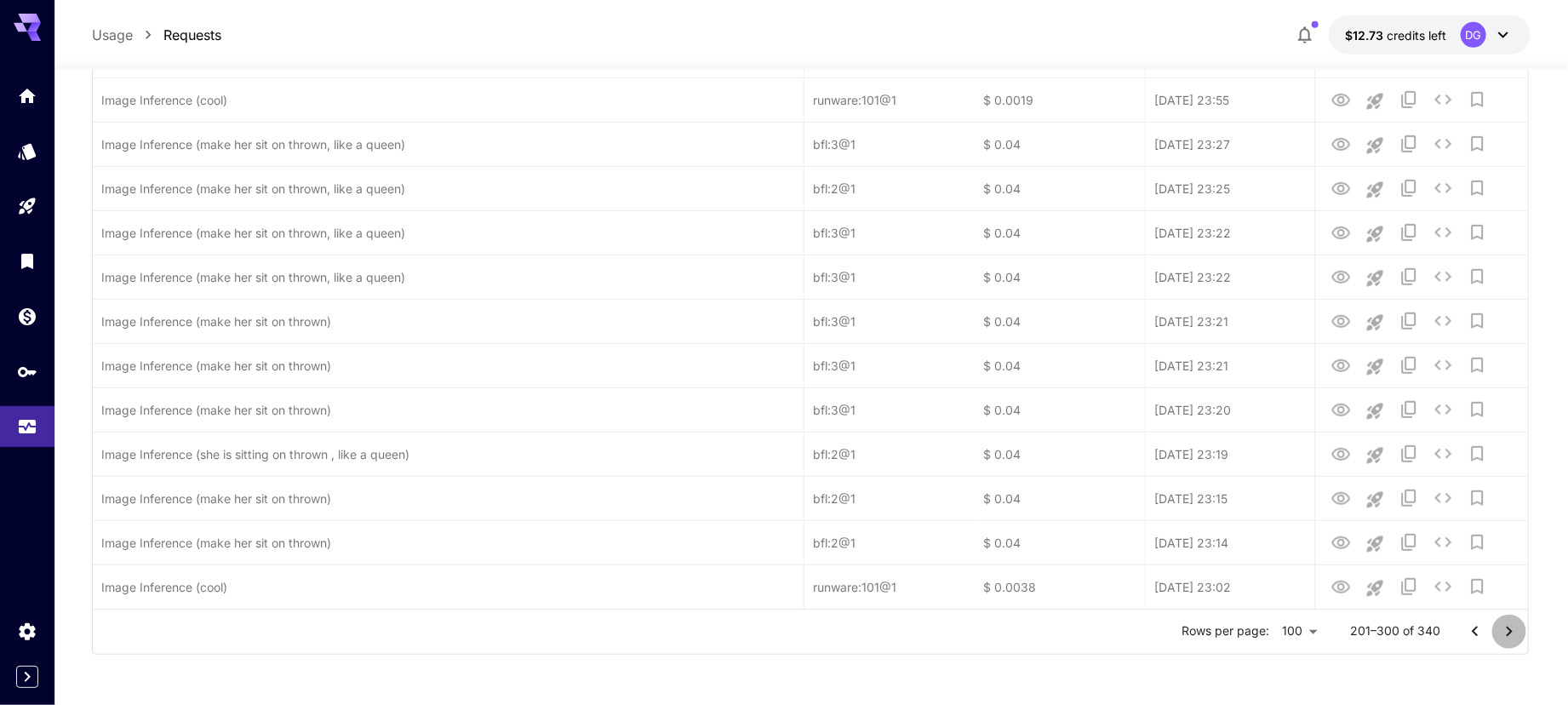
click at [1510, 615] on button "Go to next page" at bounding box center [1509, 632] width 34 height 34
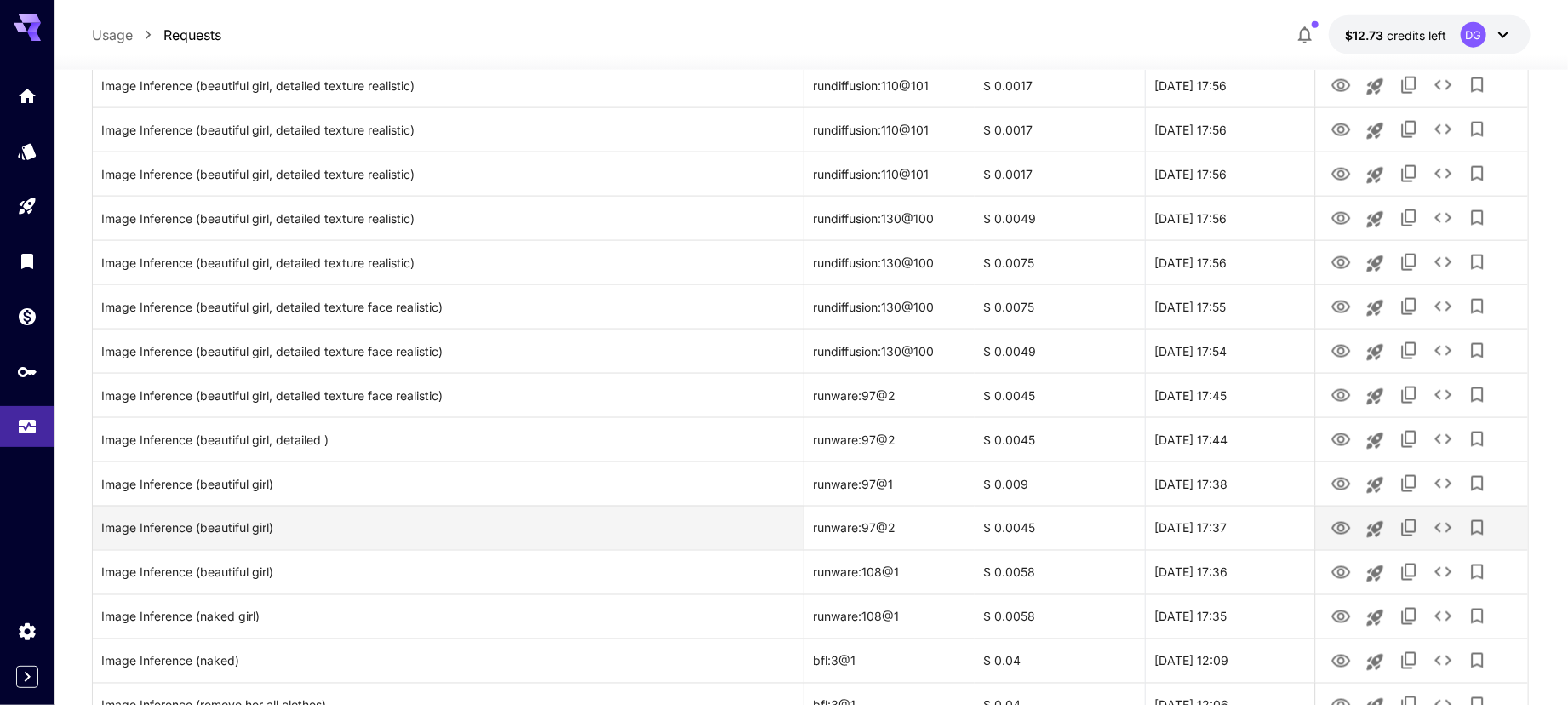
scroll to position [1497, 0]
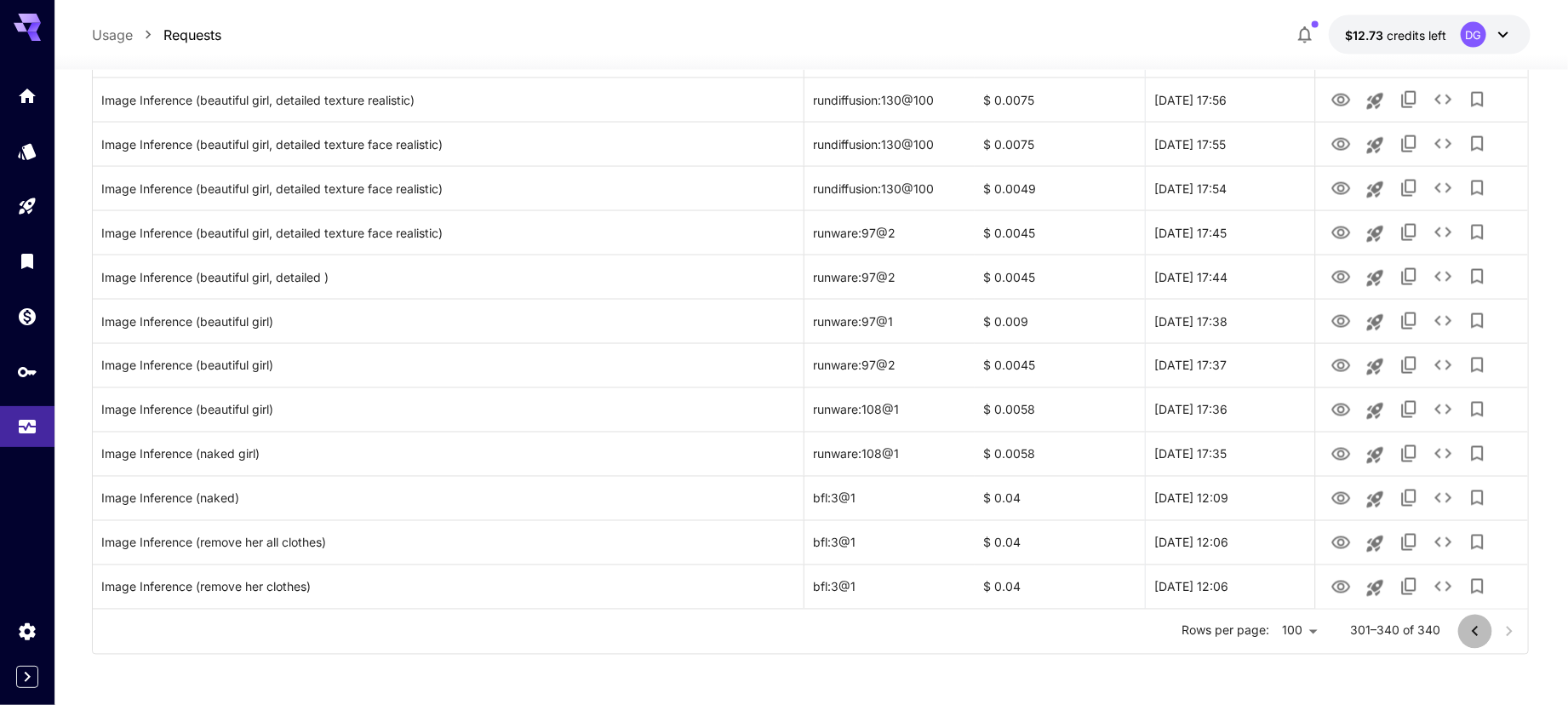
click at [1473, 621] on icon "Go to previous page" at bounding box center [1475, 631] width 20 height 20
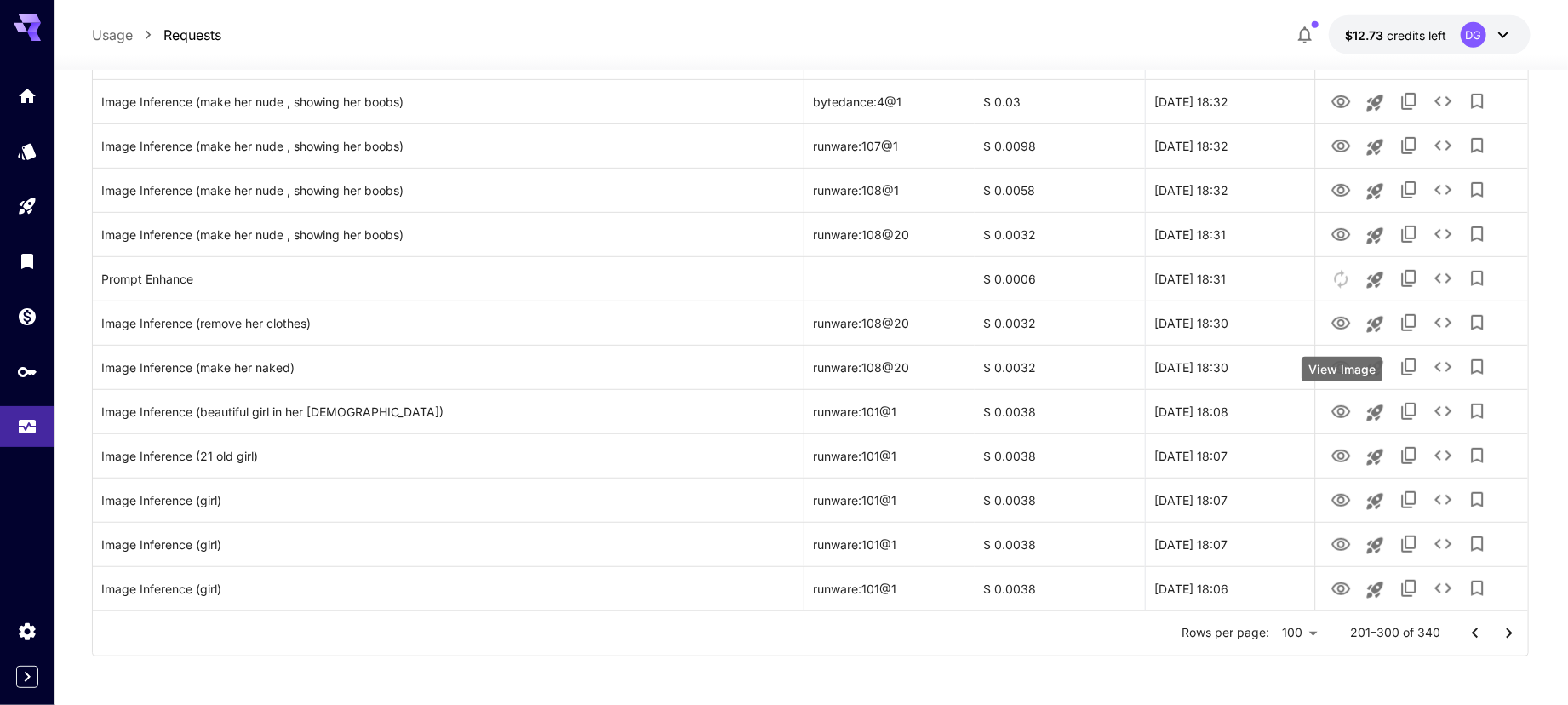
scroll to position [4153, 0]
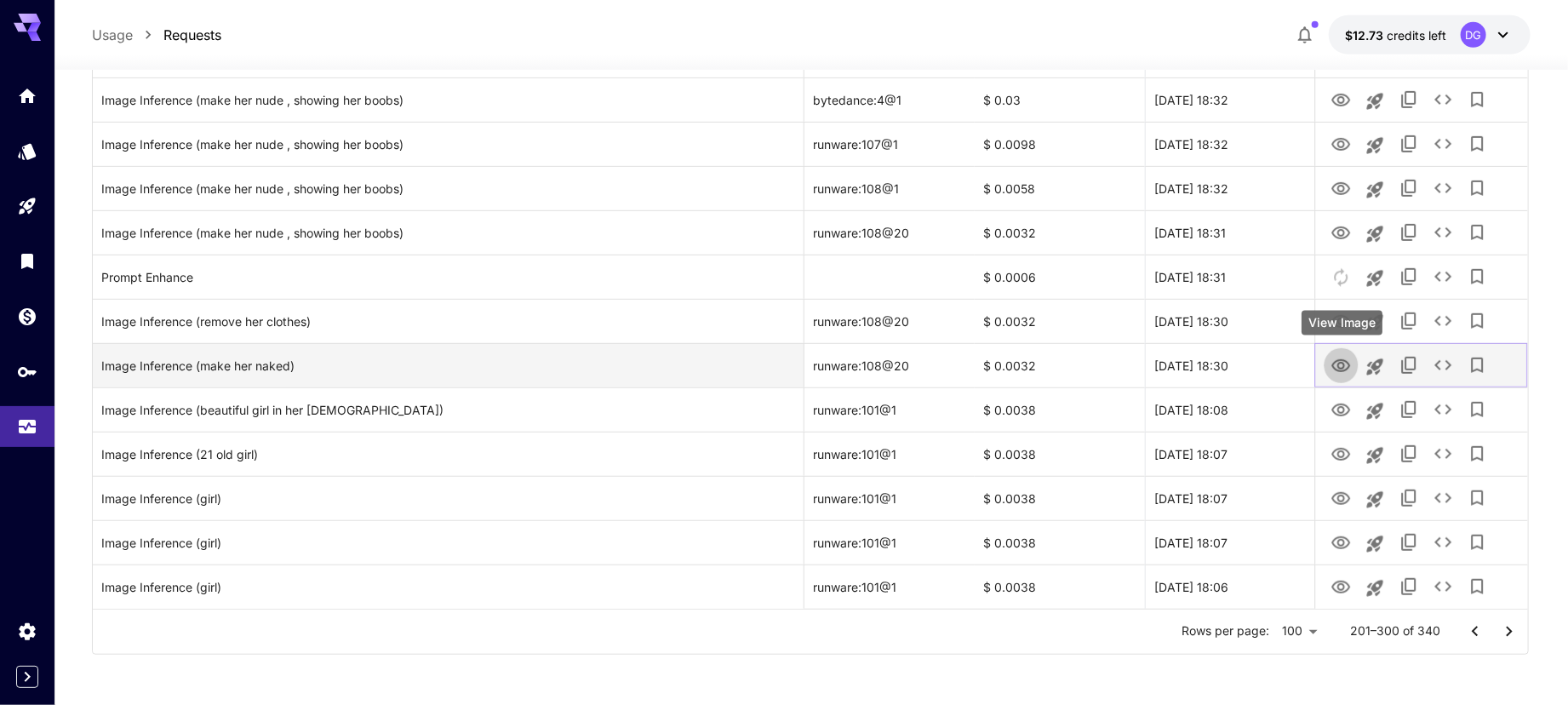
click at [1340, 357] on icon "View Image" at bounding box center [1341, 365] width 20 height 20
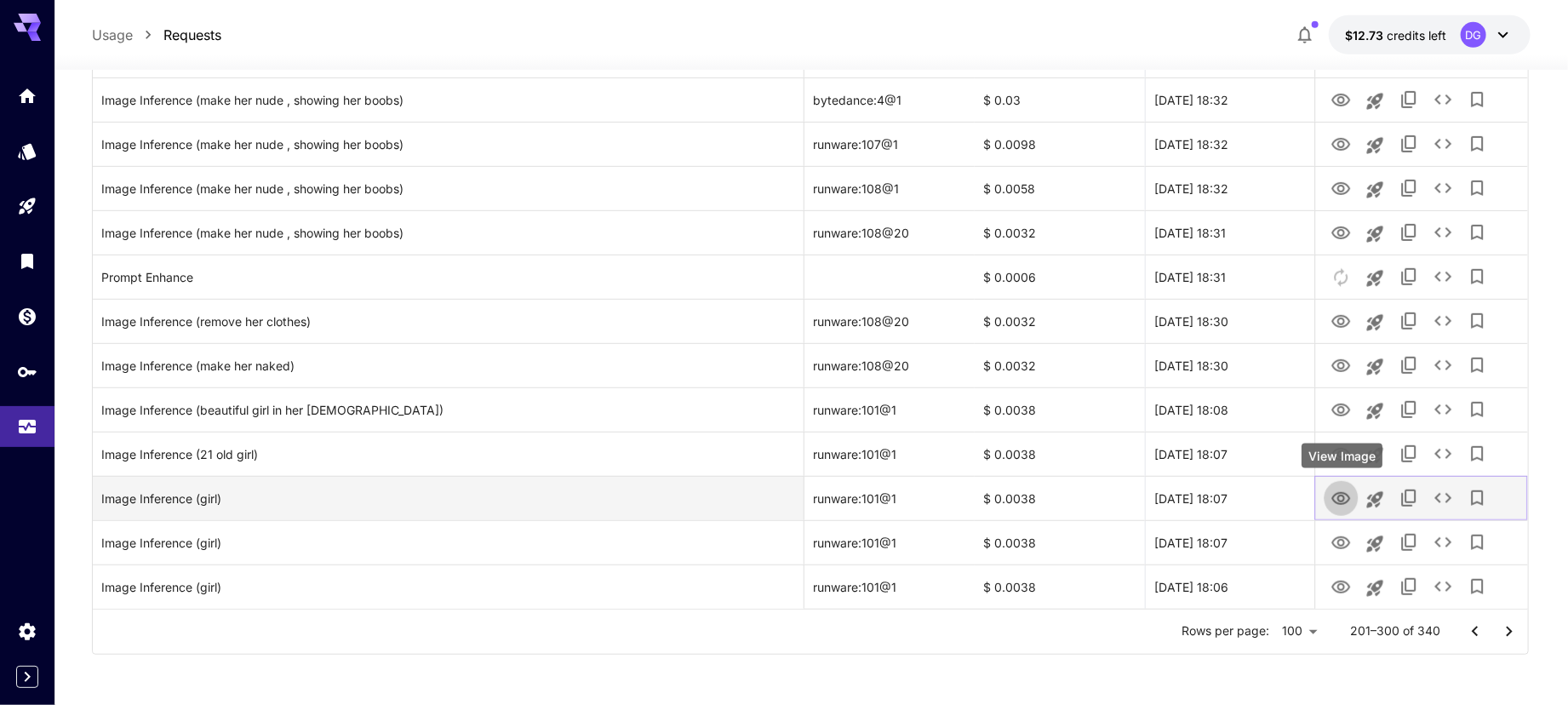
click at [1342, 499] on icon "View Image" at bounding box center [1341, 498] width 20 height 20
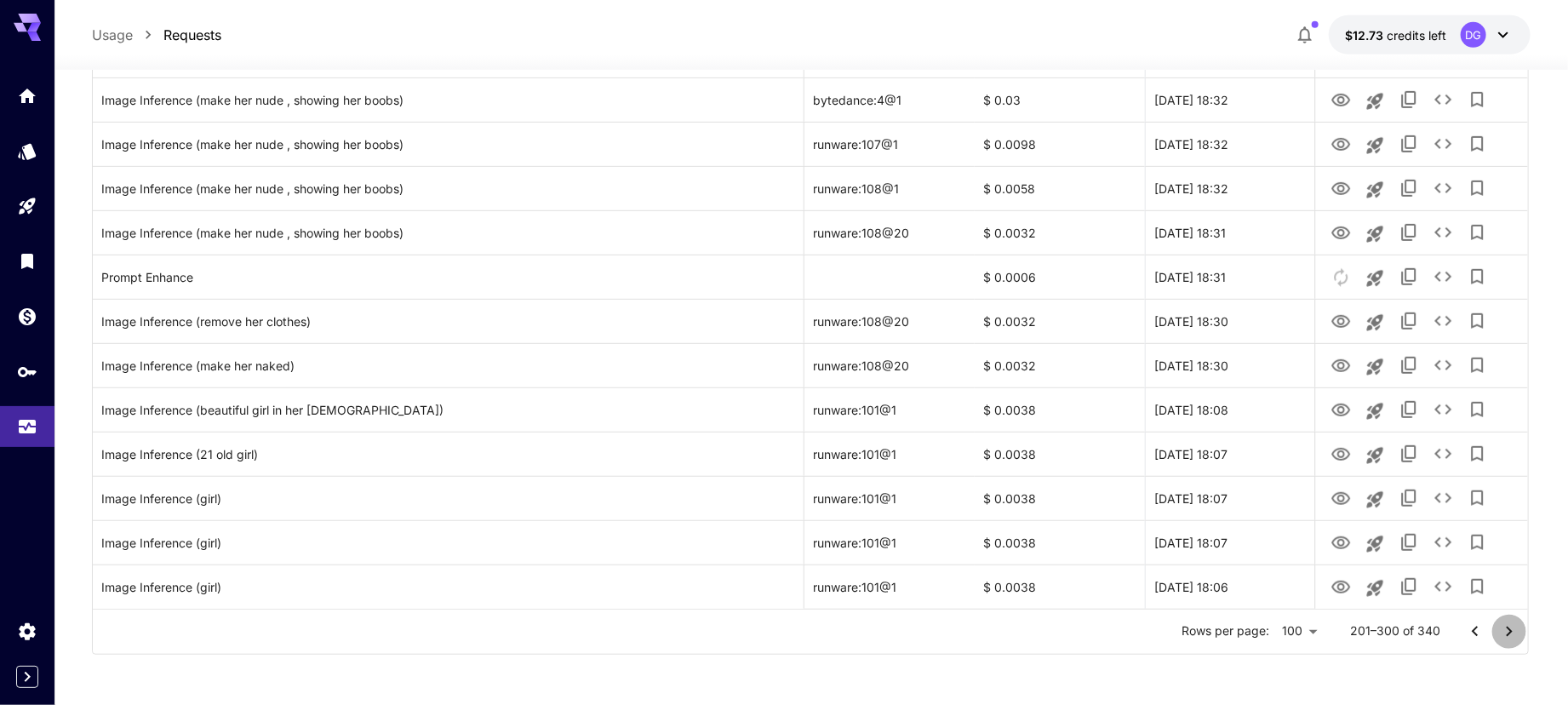
click at [1502, 628] on icon "Go to next page" at bounding box center [1509, 631] width 20 height 20
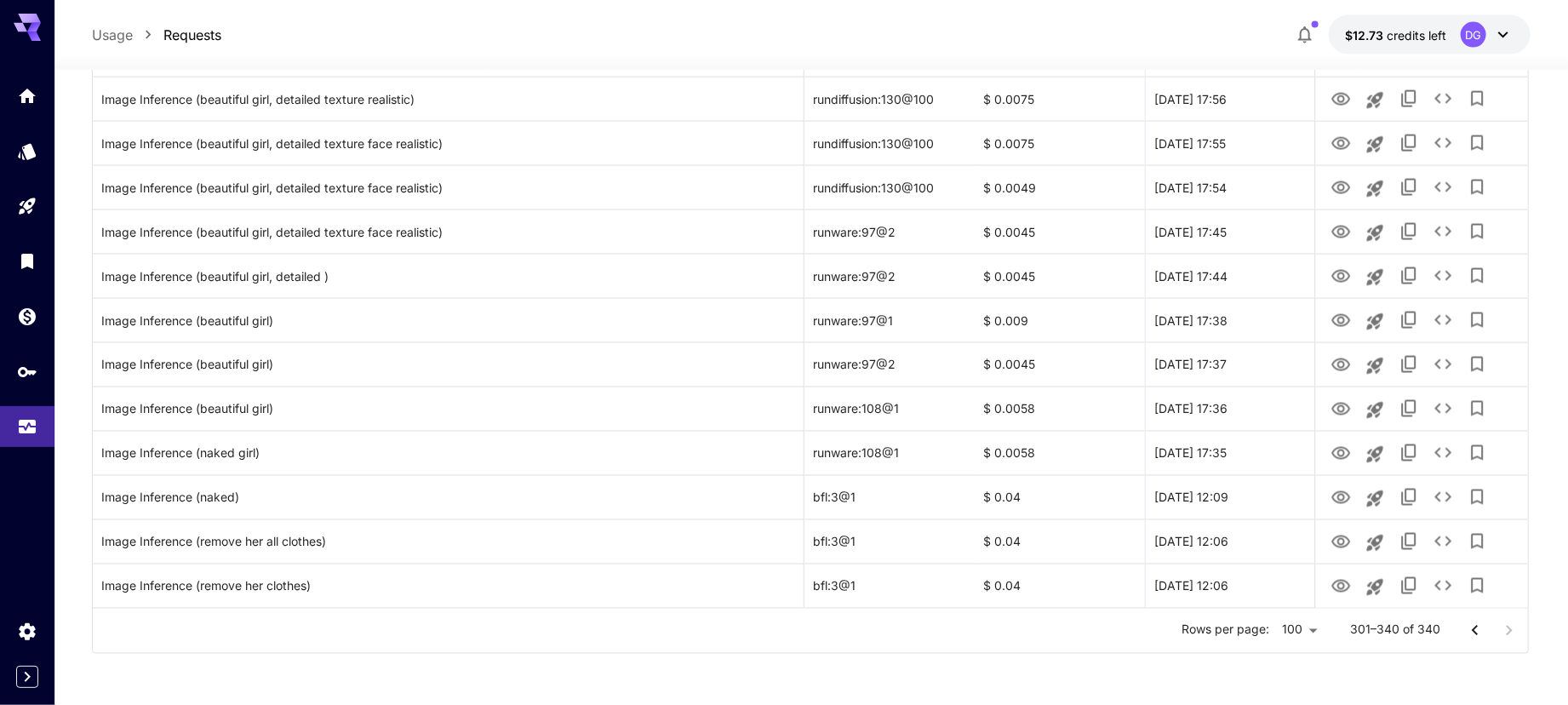
scroll to position [1497, 0]
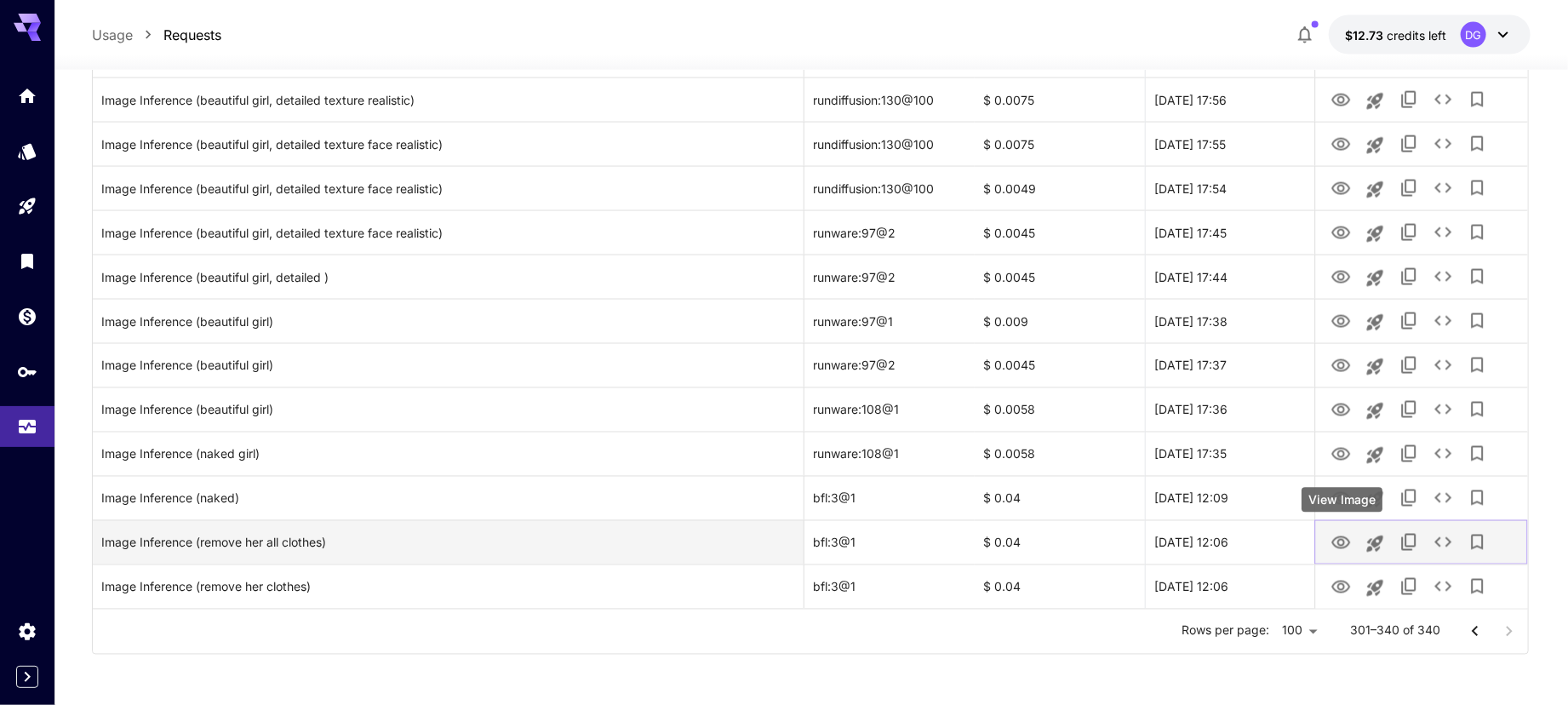
click at [1342, 543] on icon "View Image" at bounding box center [1341, 543] width 20 height 20
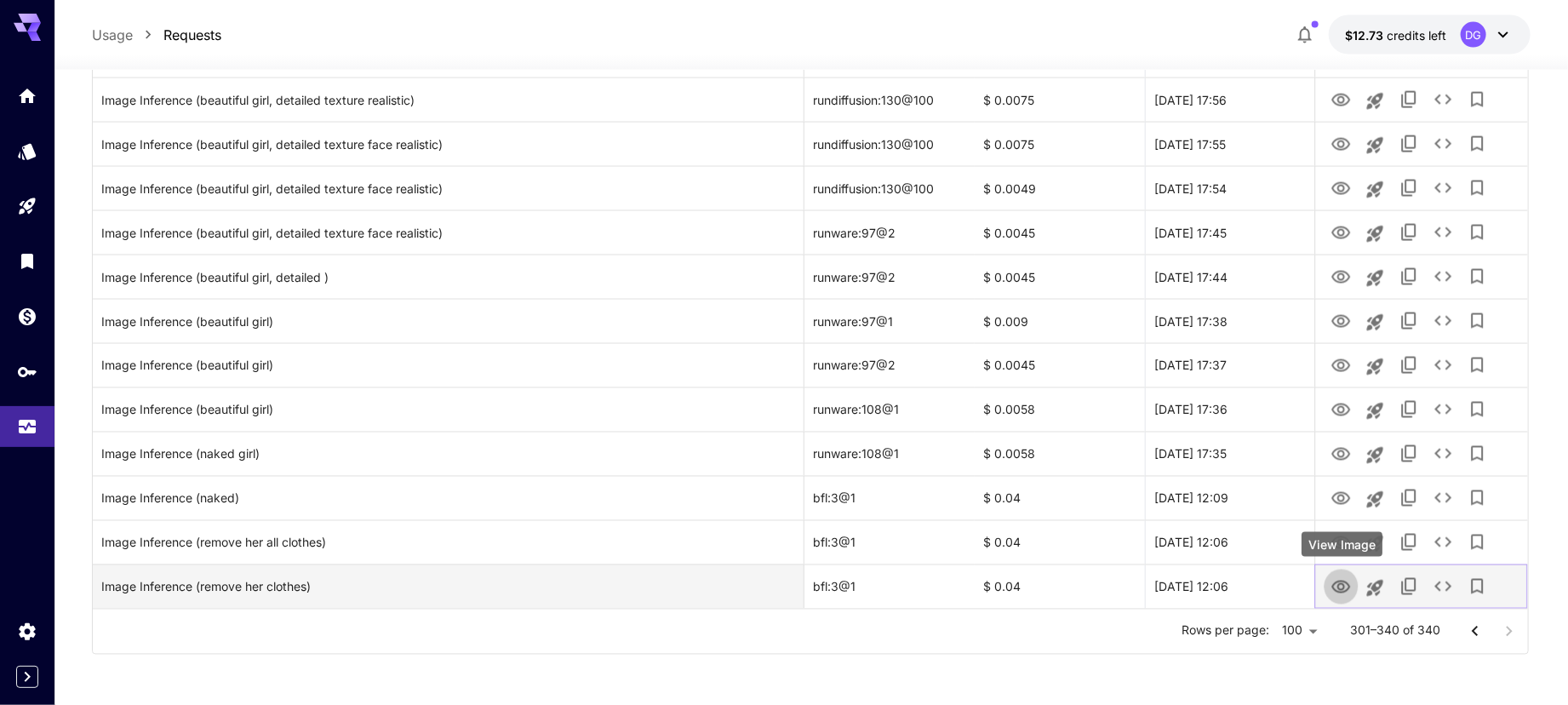
click at [1346, 585] on icon "View Image" at bounding box center [1341, 587] width 20 height 20
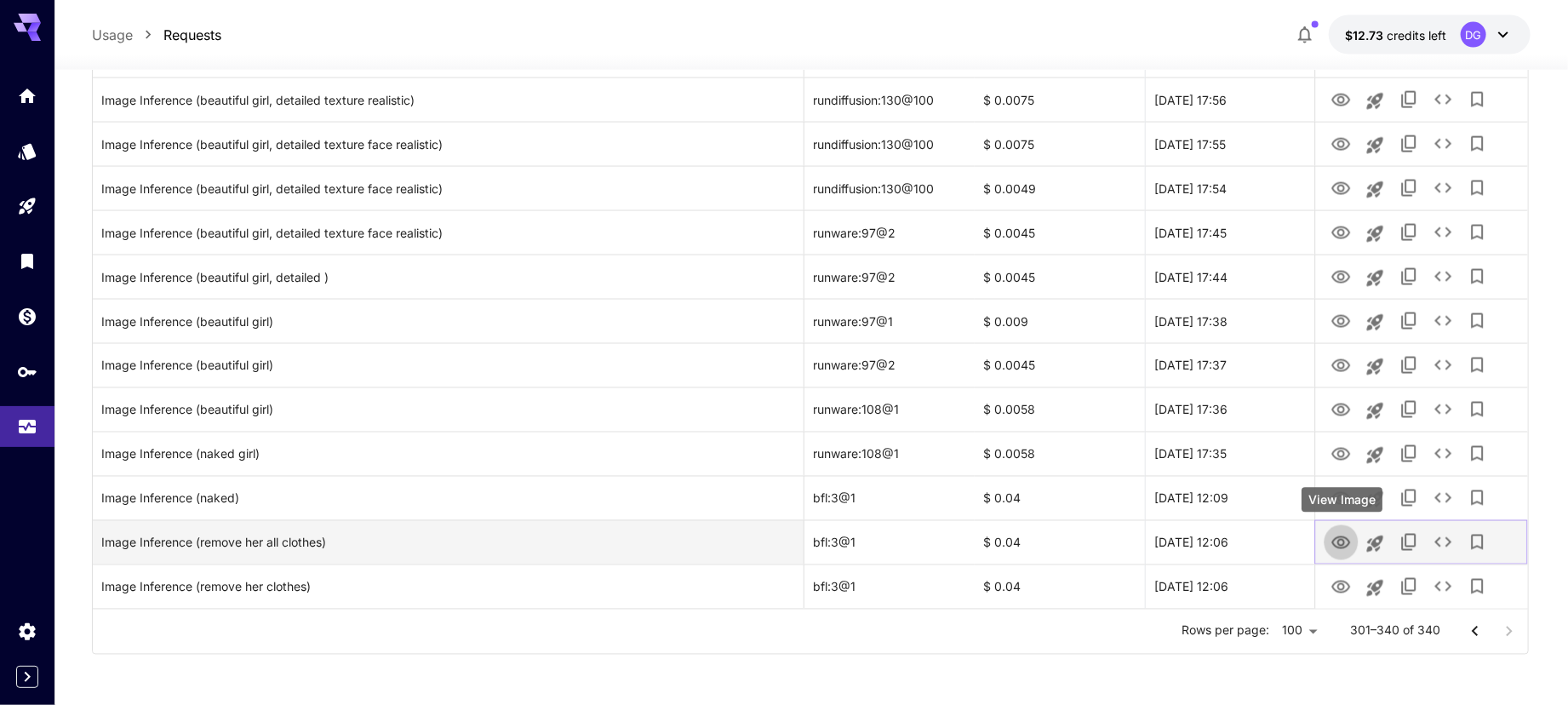
click at [1334, 554] on button "View Image" at bounding box center [1342, 542] width 34 height 35
click at [1333, 539] on icon "View Image" at bounding box center [1341, 543] width 20 height 20
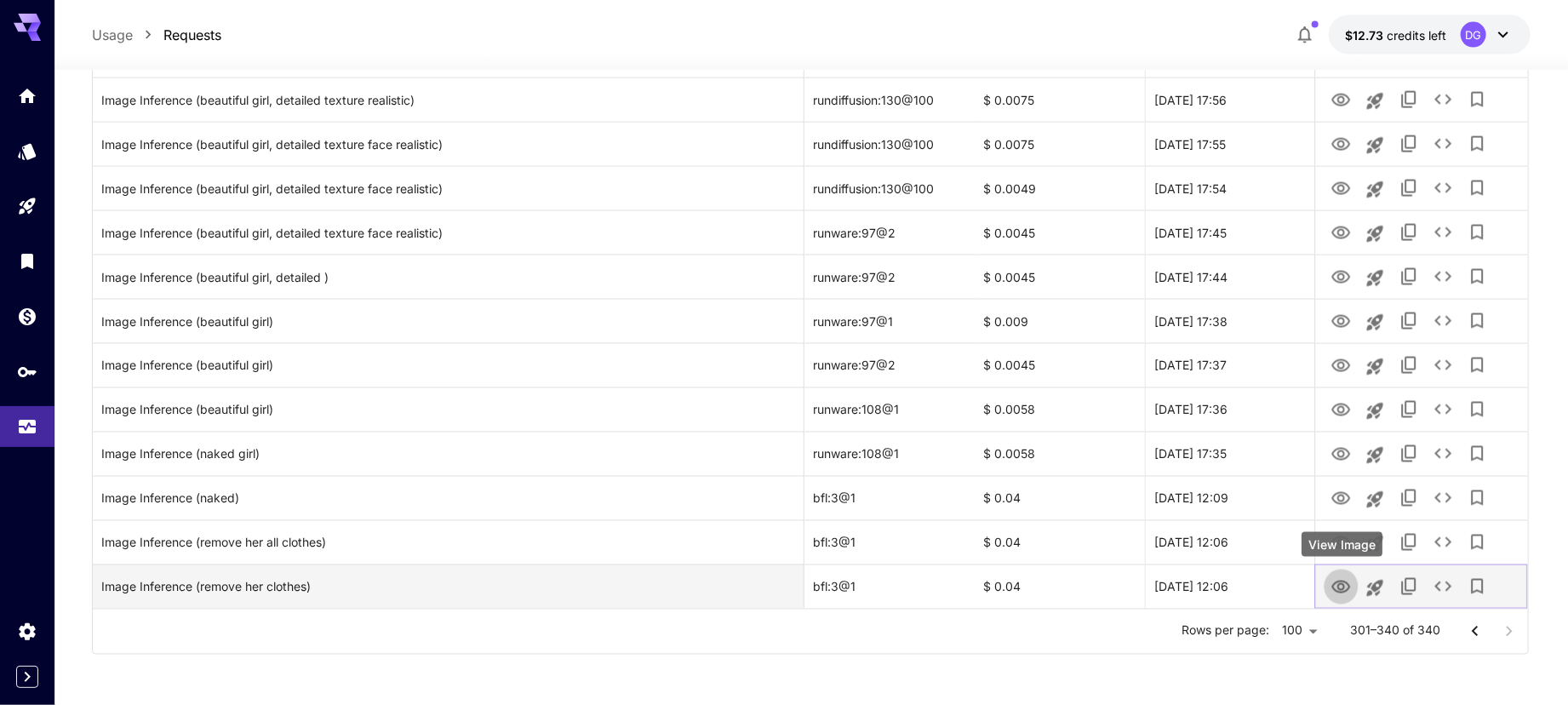
click at [1331, 584] on button "View Image" at bounding box center [1342, 586] width 34 height 35
click at [1334, 585] on icon "View Image" at bounding box center [1342, 587] width 19 height 12
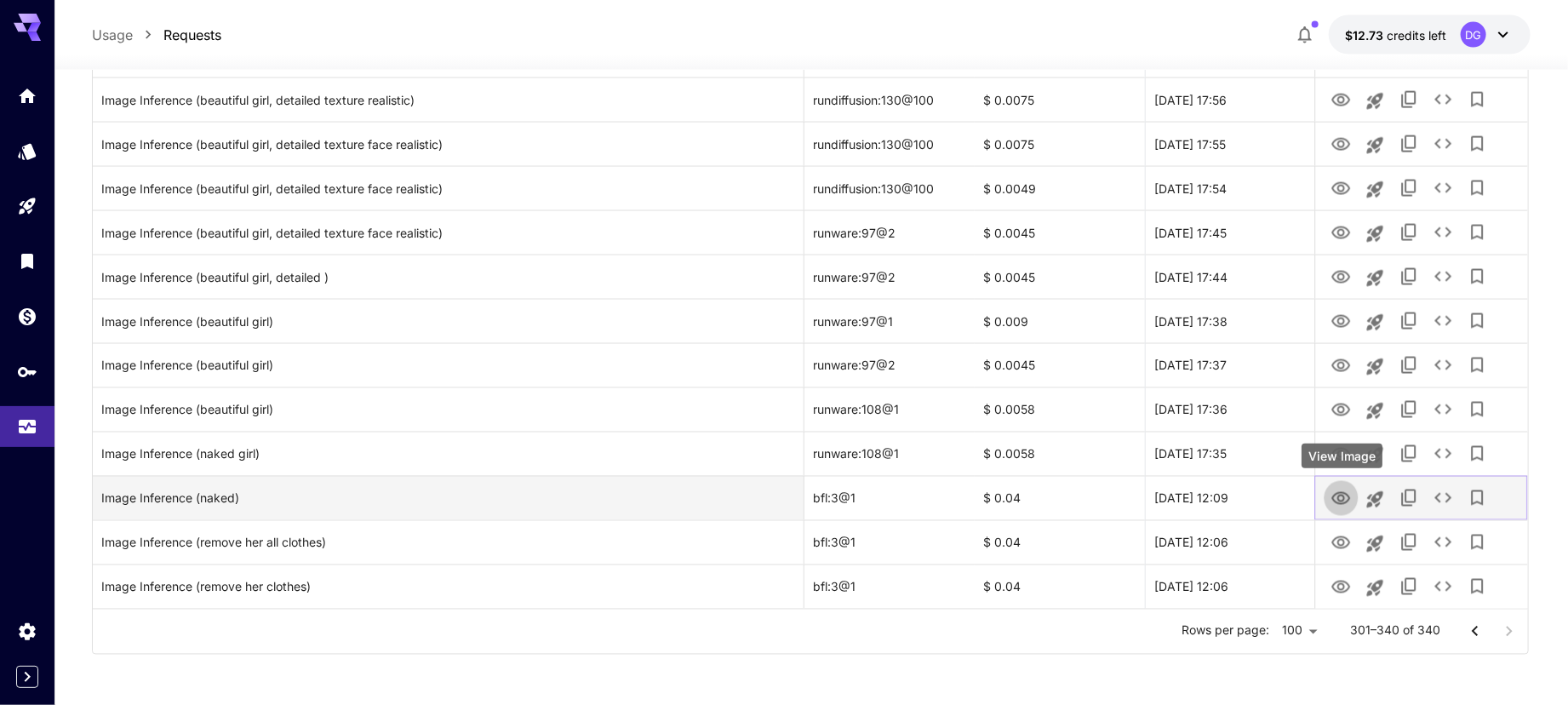
click at [1340, 509] on button "View Image" at bounding box center [1342, 497] width 34 height 35
click at [1329, 495] on button "View Image" at bounding box center [1342, 497] width 34 height 35
click at [1346, 500] on icon "View Image" at bounding box center [1341, 498] width 20 height 20
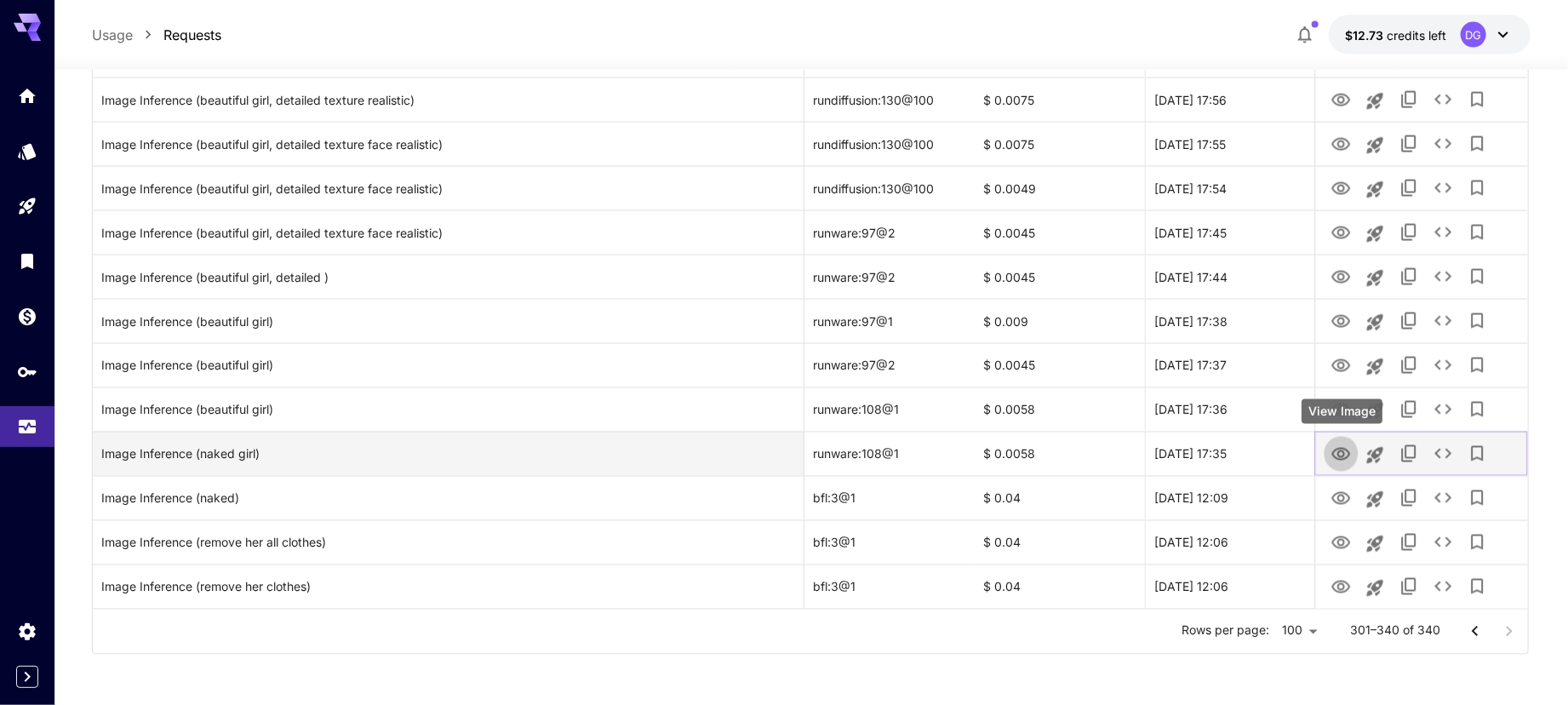
click at [1341, 463] on icon "View Image" at bounding box center [1341, 454] width 20 height 20
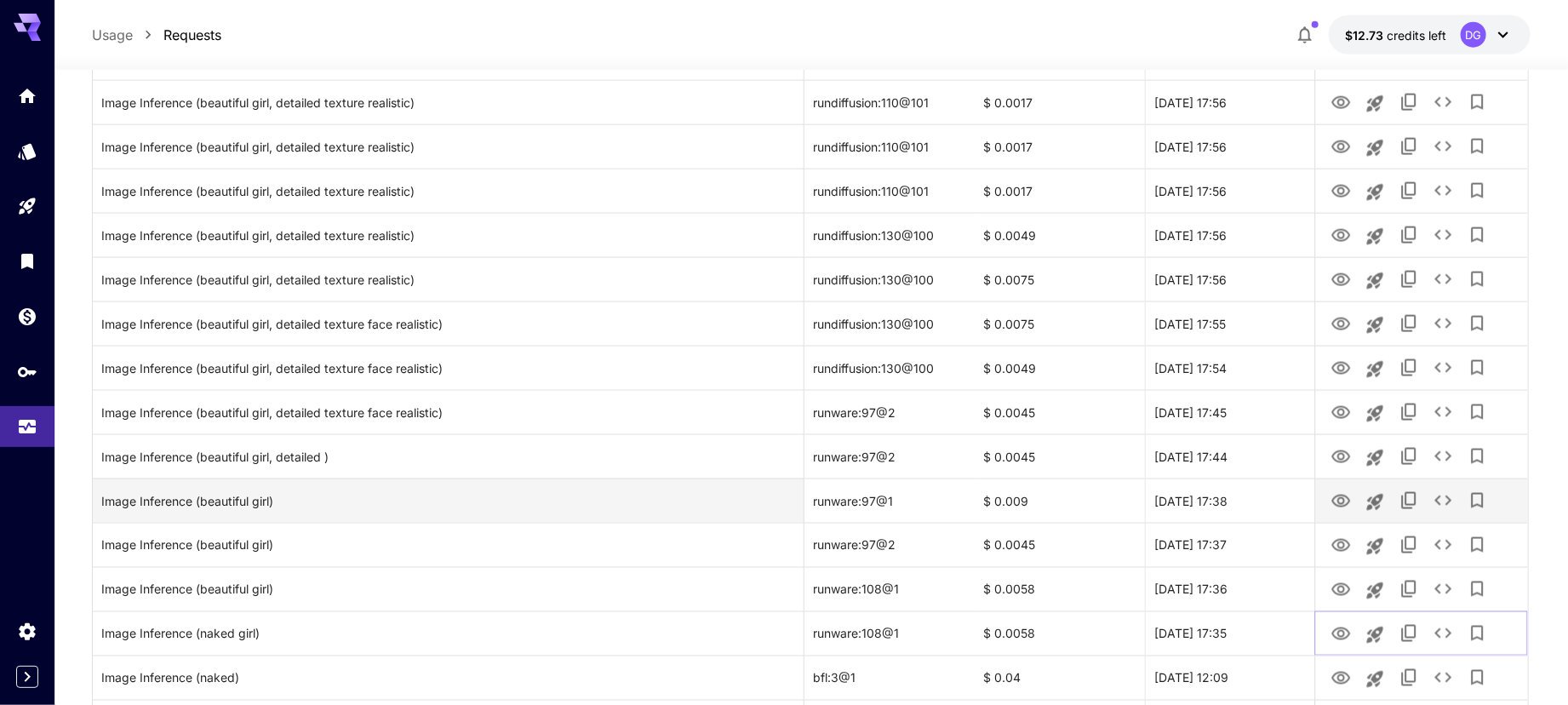
scroll to position [1315, 0]
click at [1347, 513] on button "View Image" at bounding box center [1342, 503] width 34 height 35
click at [1340, 503] on icon "View Image" at bounding box center [1341, 504] width 20 height 20
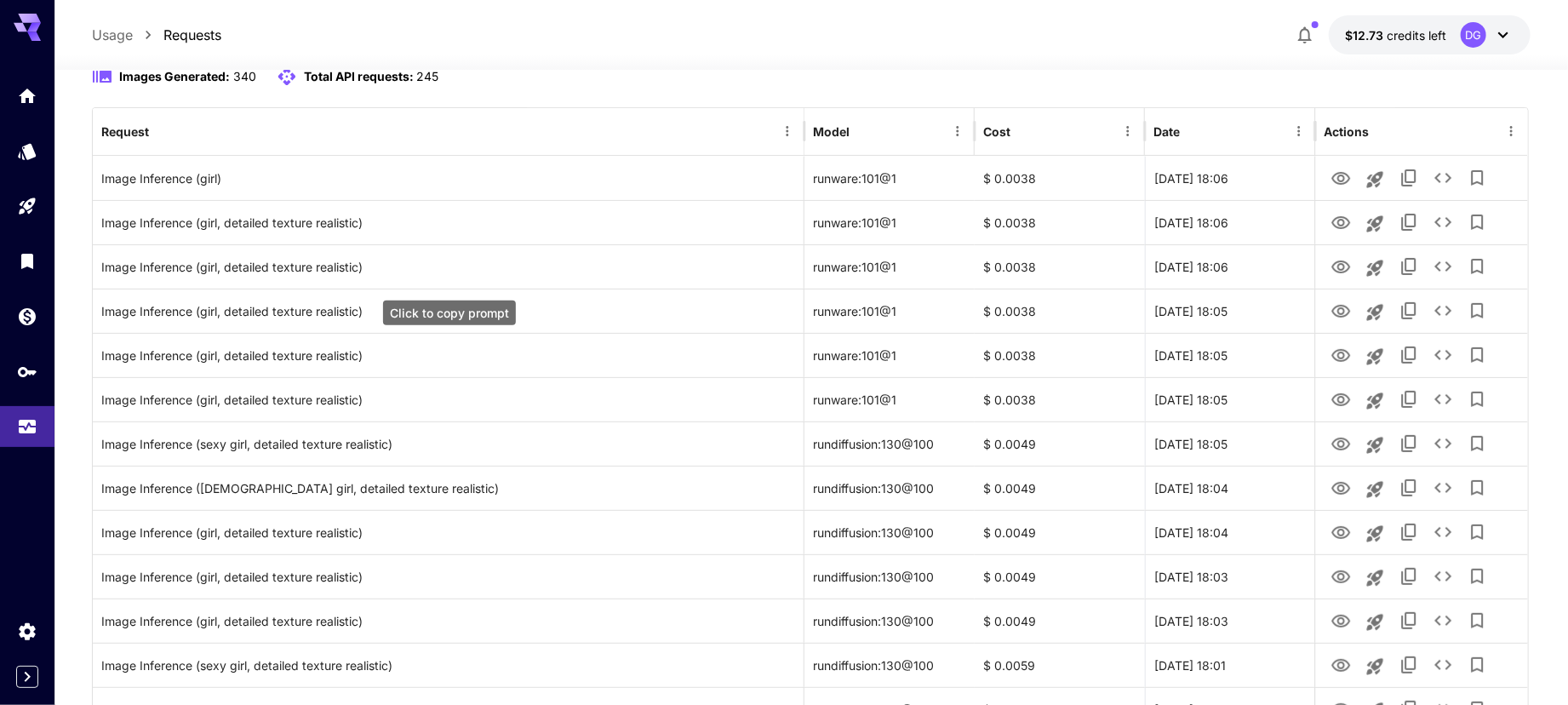
scroll to position [180, 0]
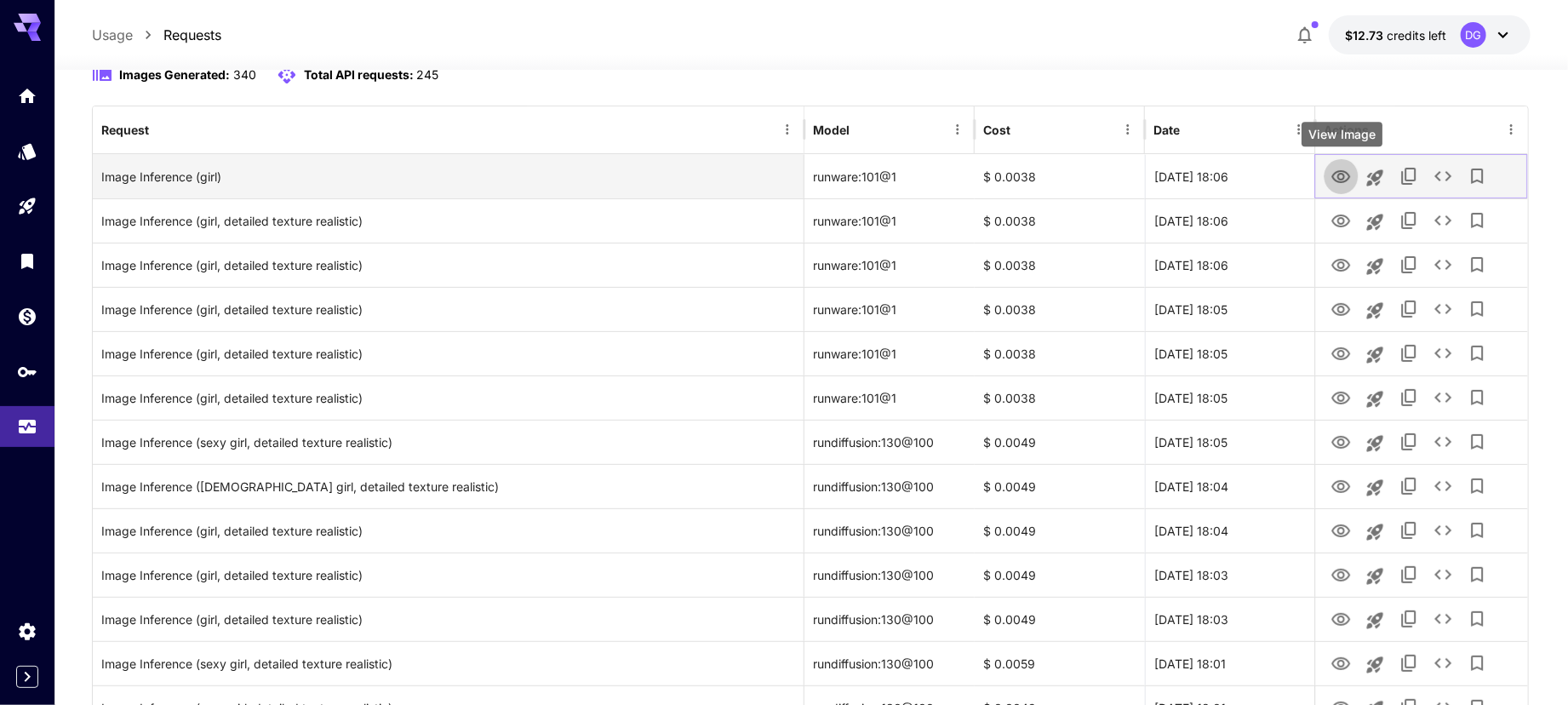
click at [1342, 173] on icon "View Image" at bounding box center [1342, 176] width 19 height 12
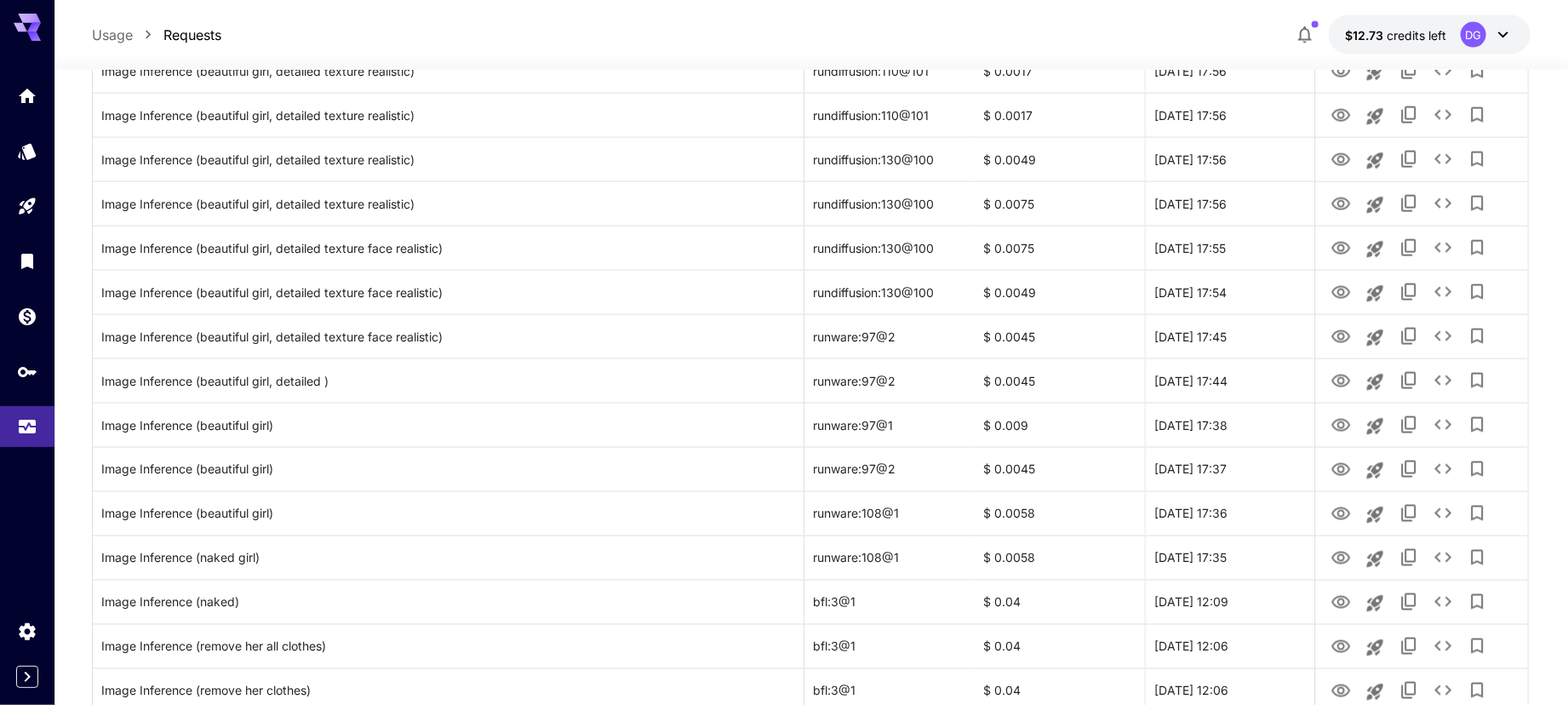
scroll to position [1497, 0]
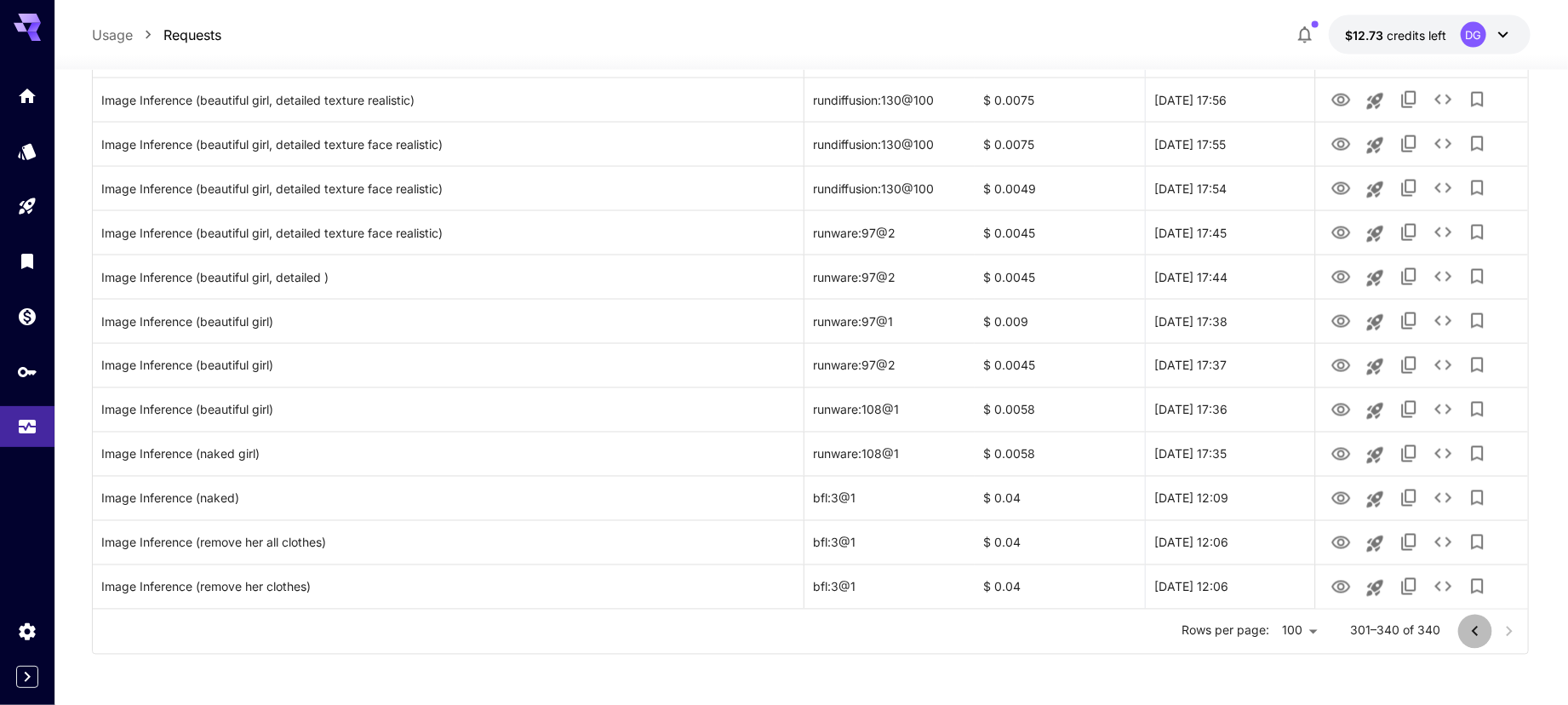
click at [1461, 630] on button "Go to previous page" at bounding box center [1475, 632] width 34 height 34
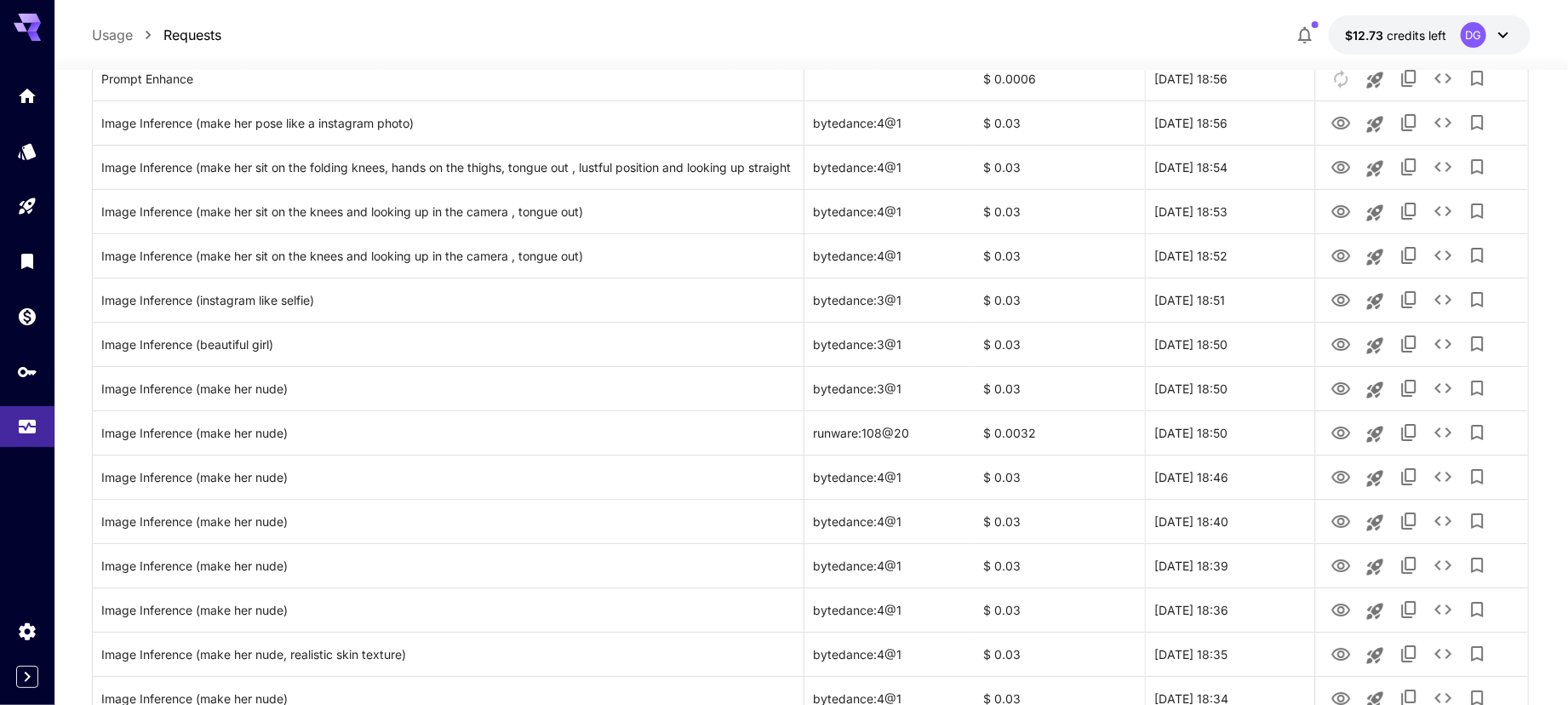
scroll to position [4153, 0]
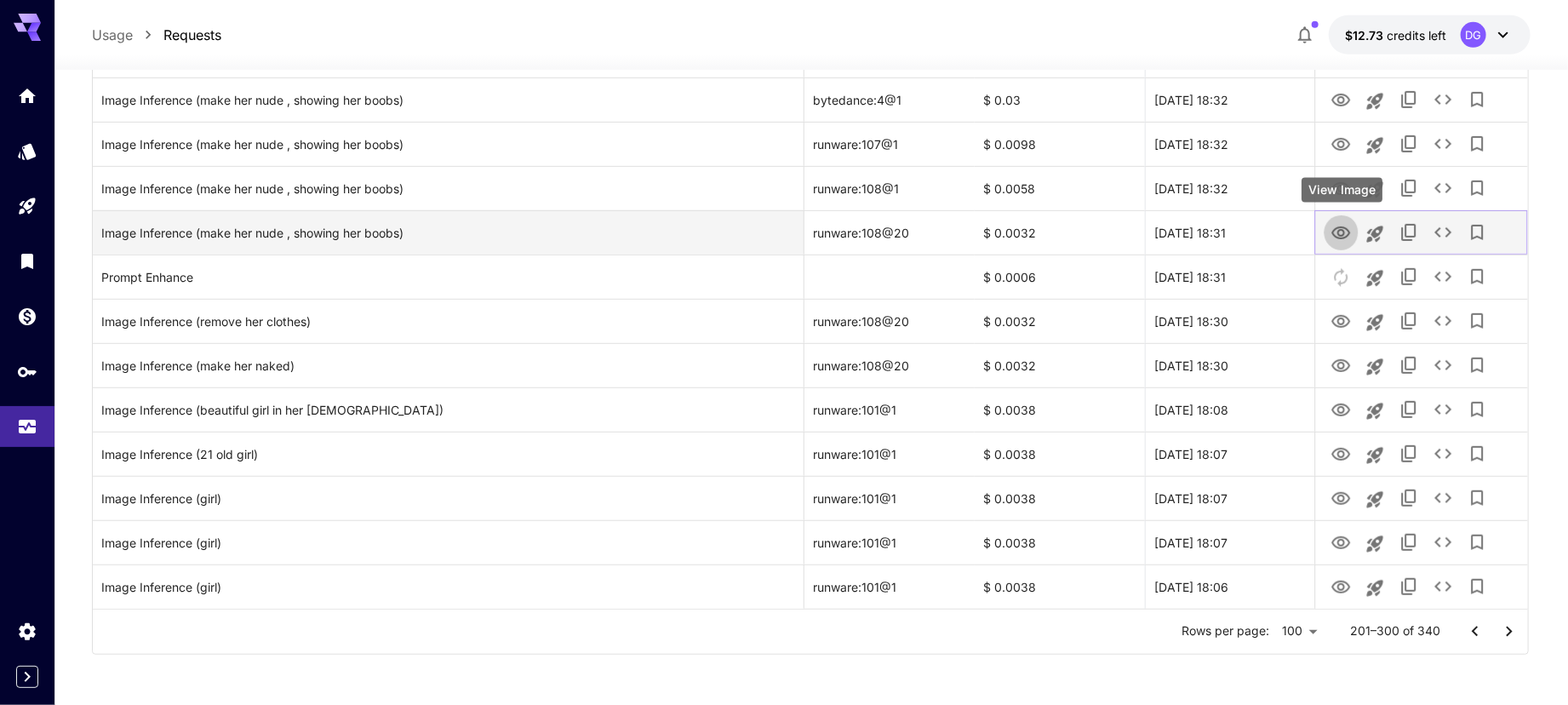
click at [1348, 231] on icon "View Image" at bounding box center [1341, 233] width 20 height 20
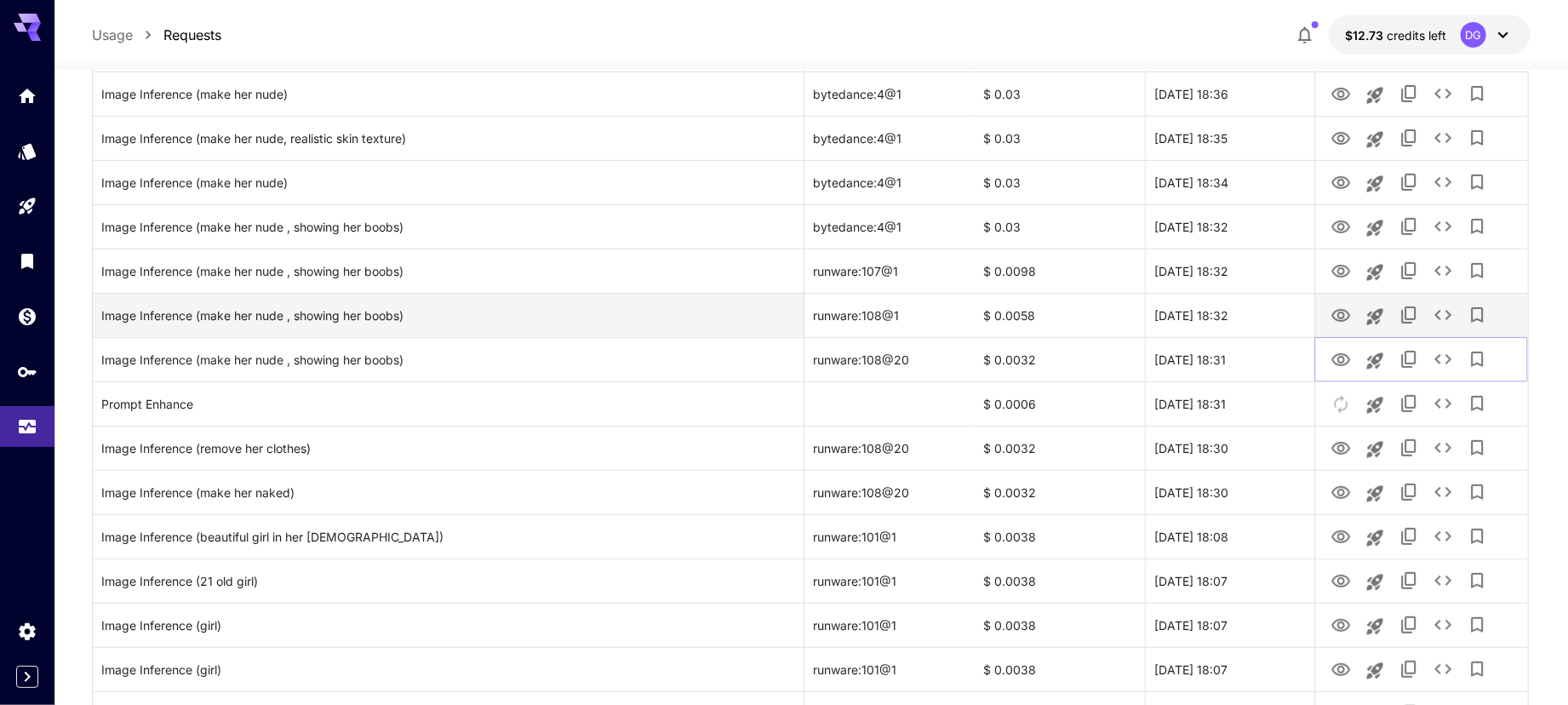
scroll to position [4026, 0]
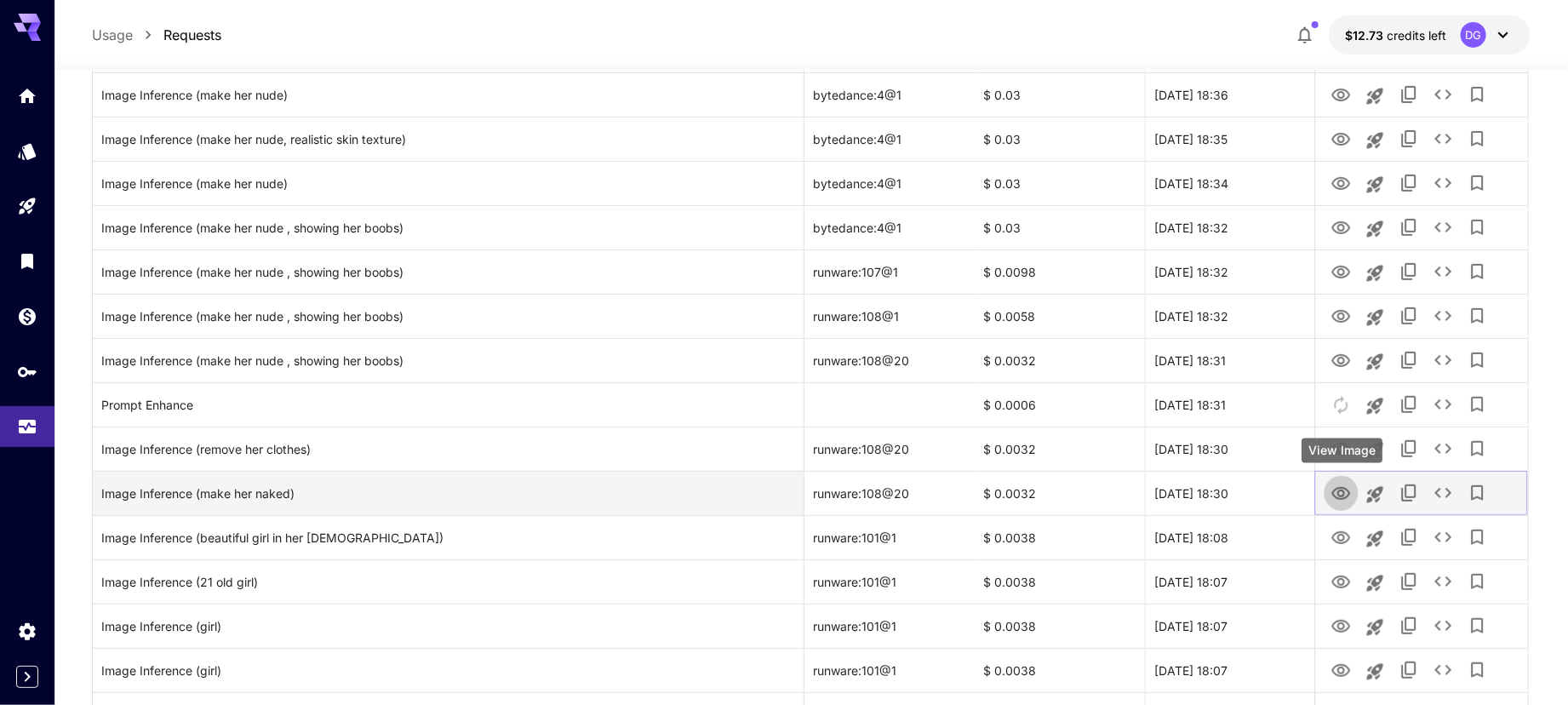
click at [1336, 488] on icon "View Image" at bounding box center [1342, 492] width 19 height 12
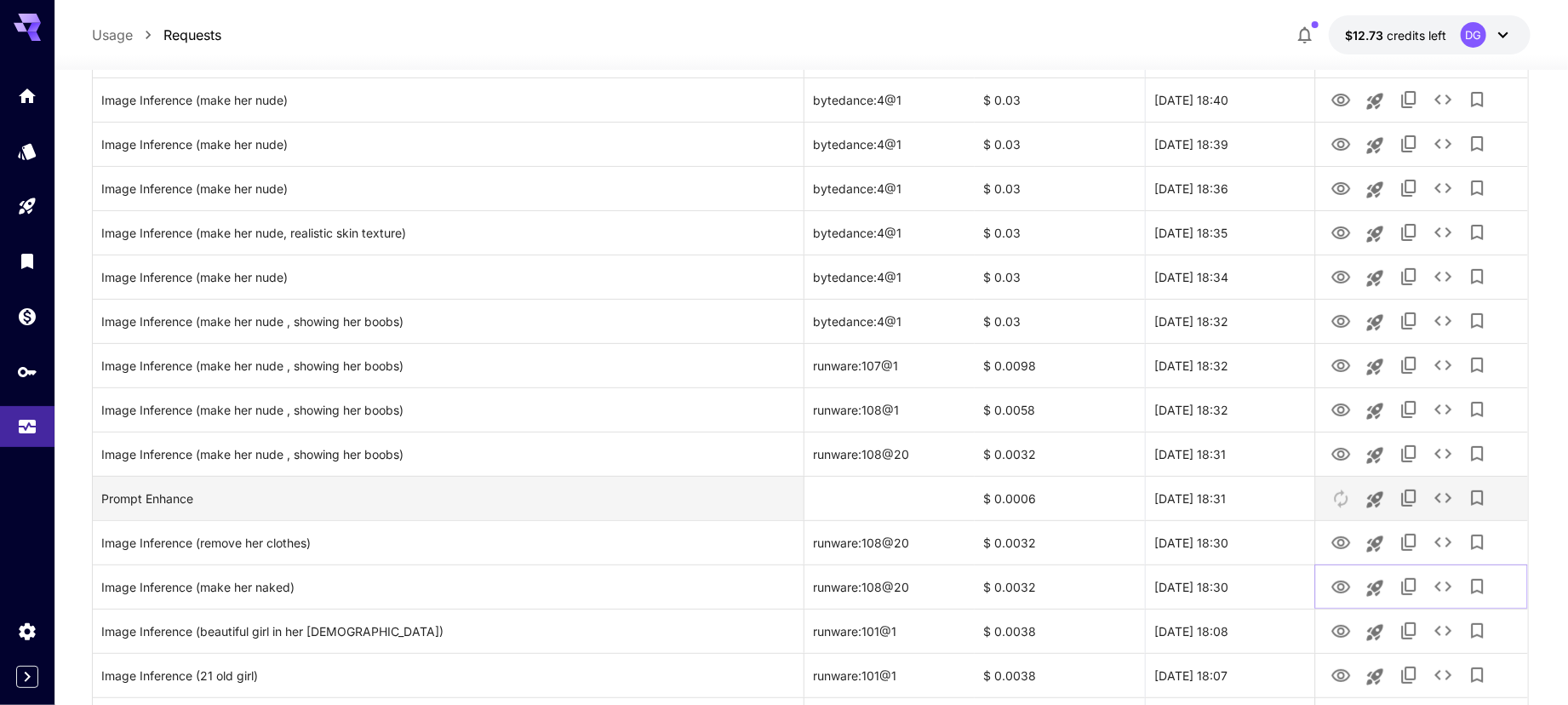
scroll to position [3930, 0]
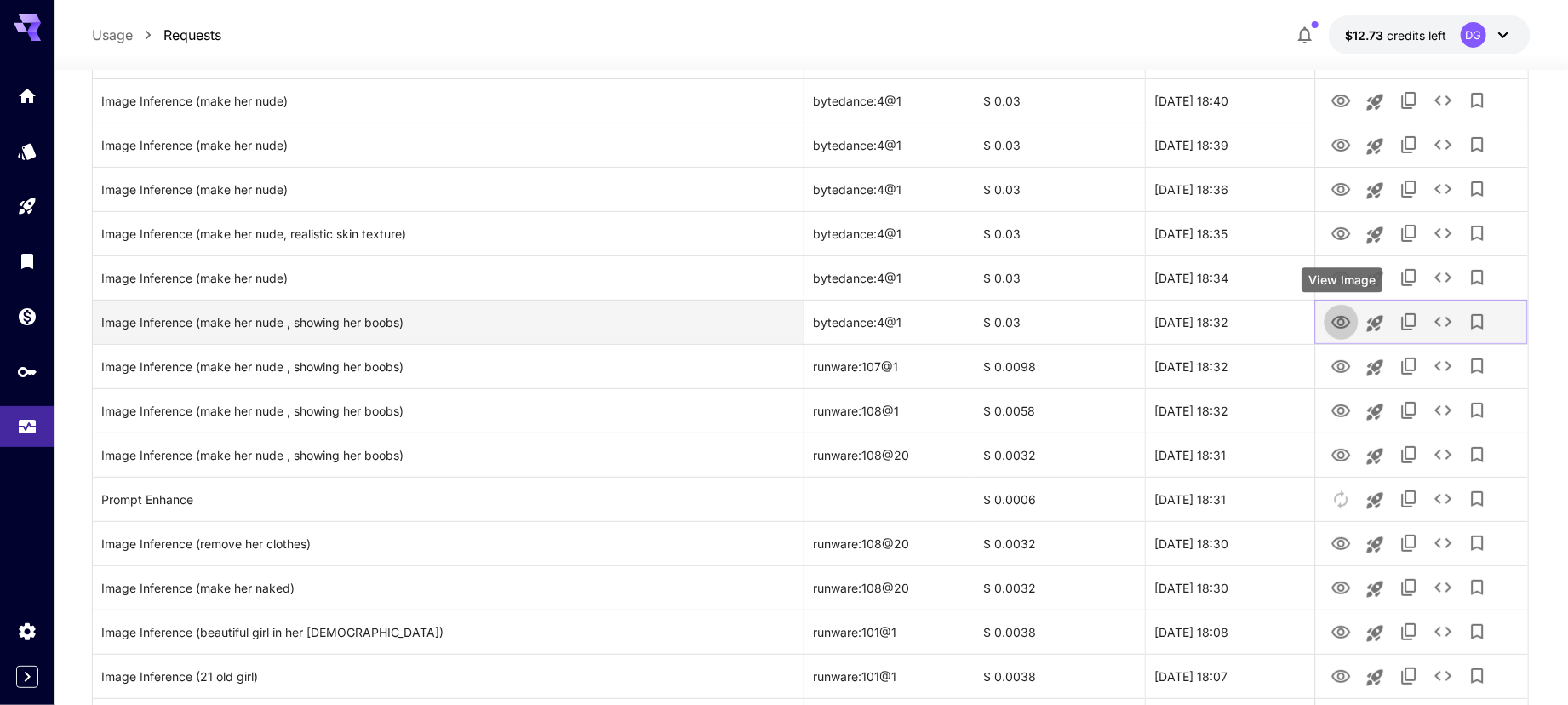
click at [1342, 320] on icon "View Image" at bounding box center [1341, 322] width 20 height 20
click at [1443, 322] on icon "See details" at bounding box center [1443, 321] width 20 height 20
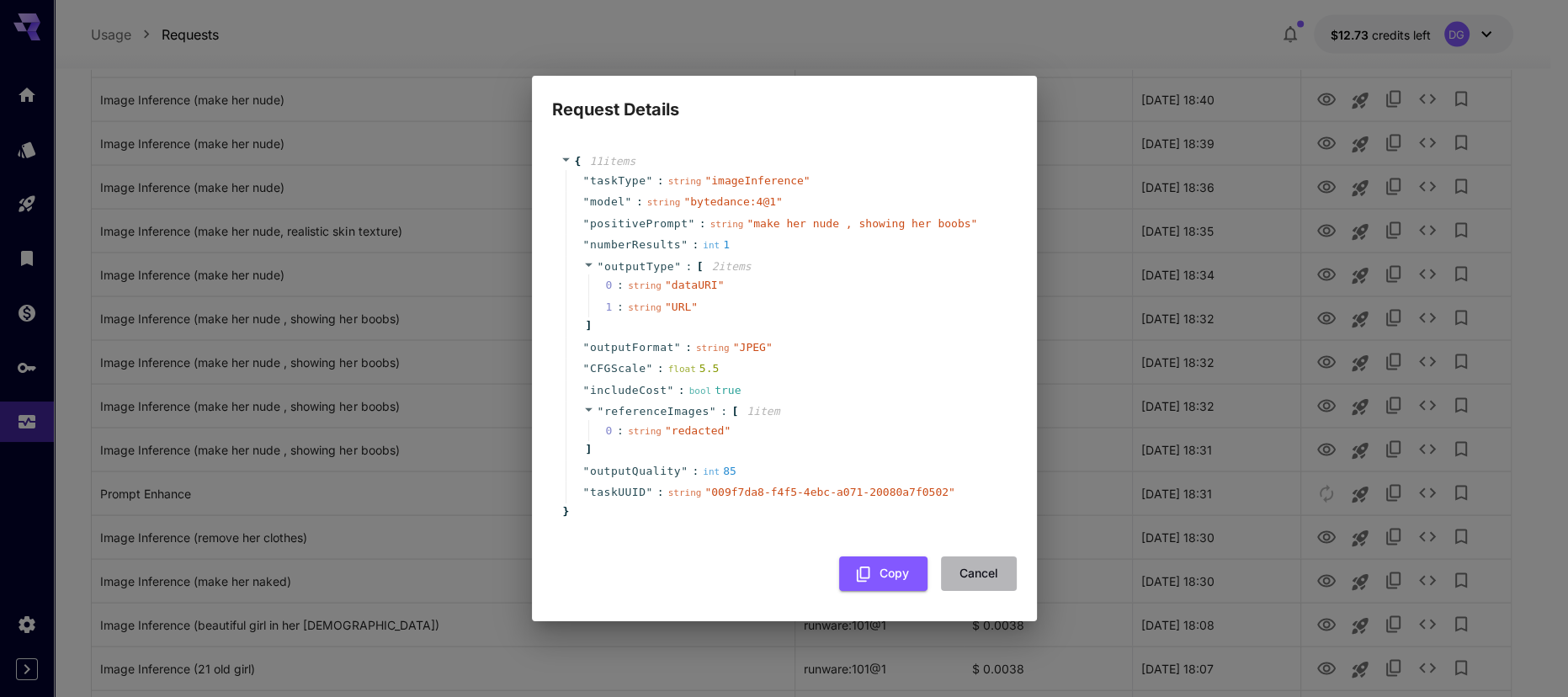
click at [976, 570] on button "Cancel" at bounding box center [979, 573] width 75 height 35
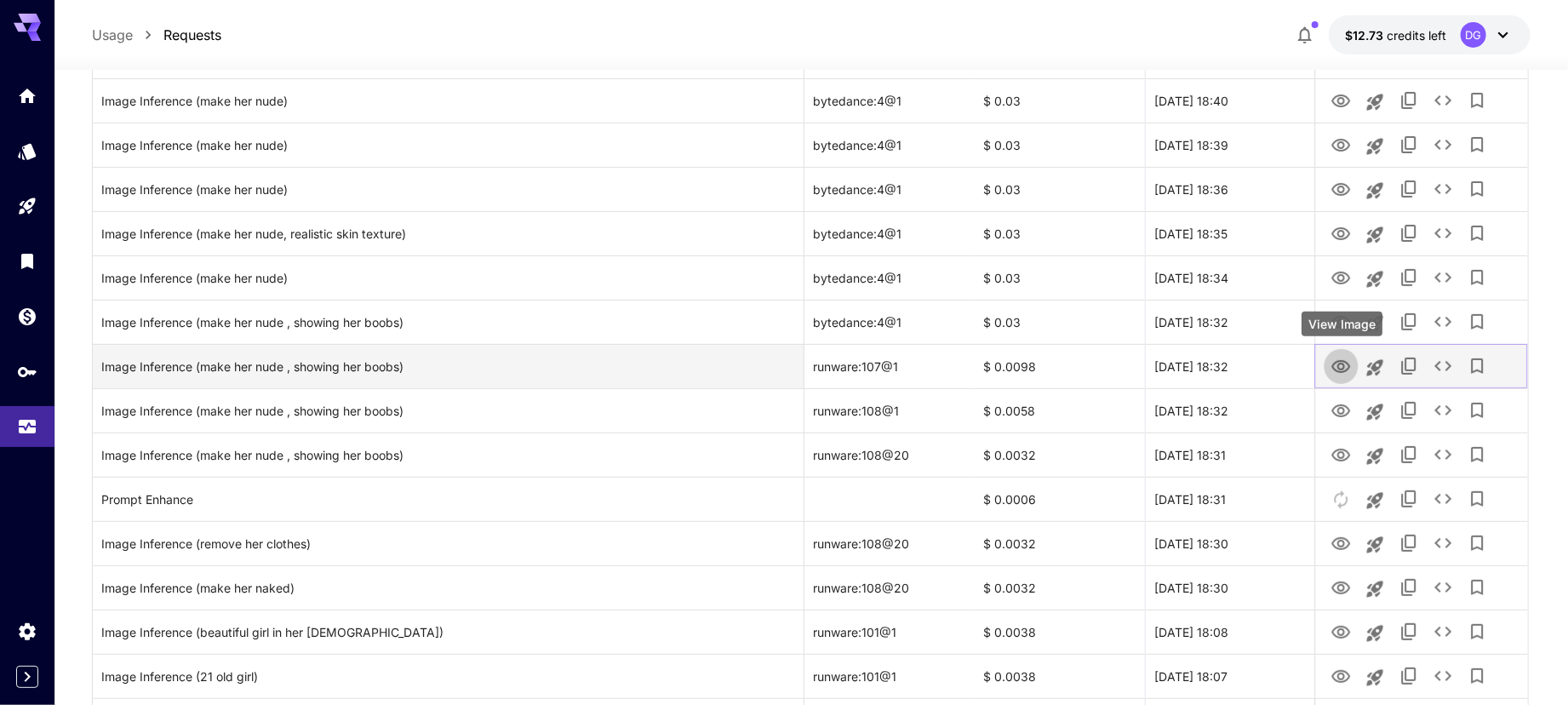
click at [1342, 362] on icon "View Image" at bounding box center [1342, 366] width 19 height 12
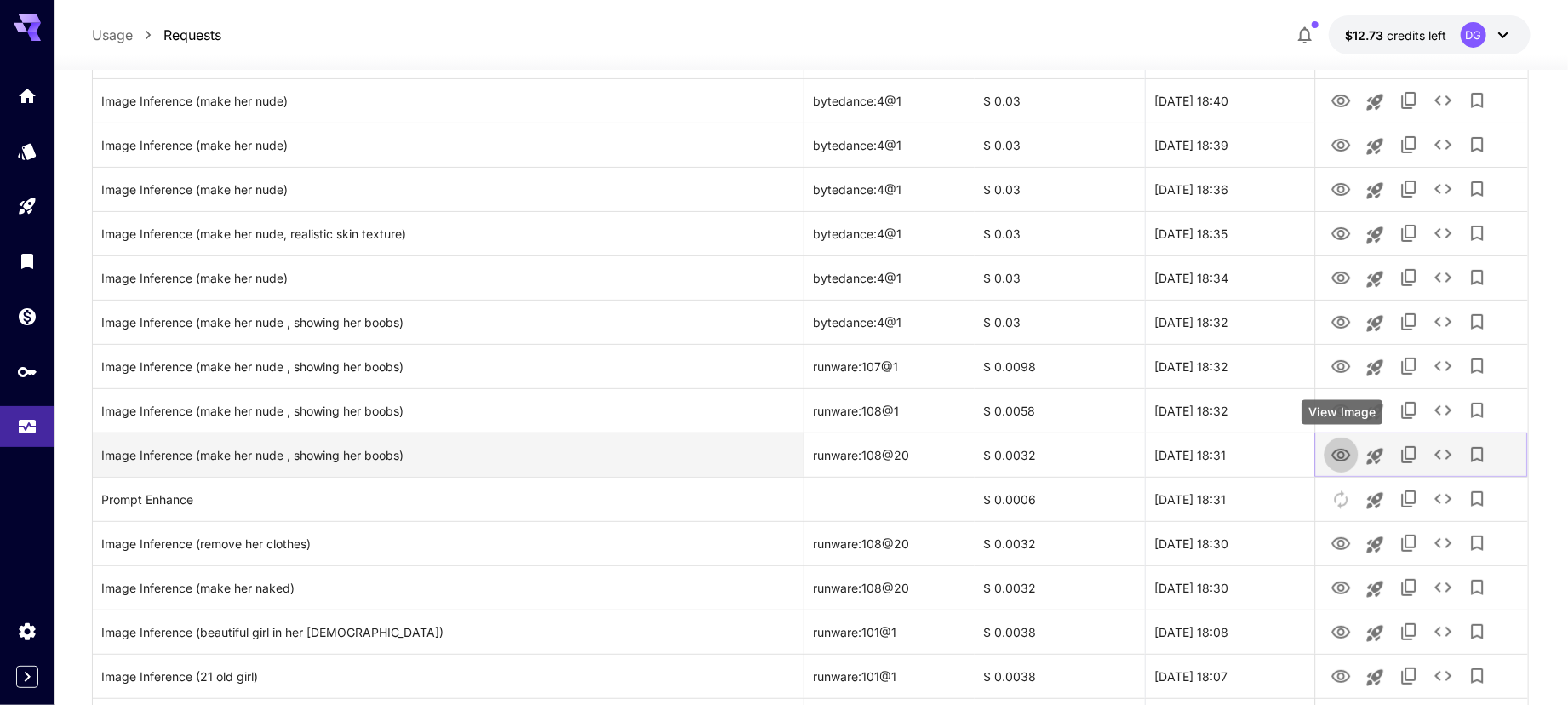
click at [1347, 467] on button "View Image" at bounding box center [1342, 454] width 34 height 35
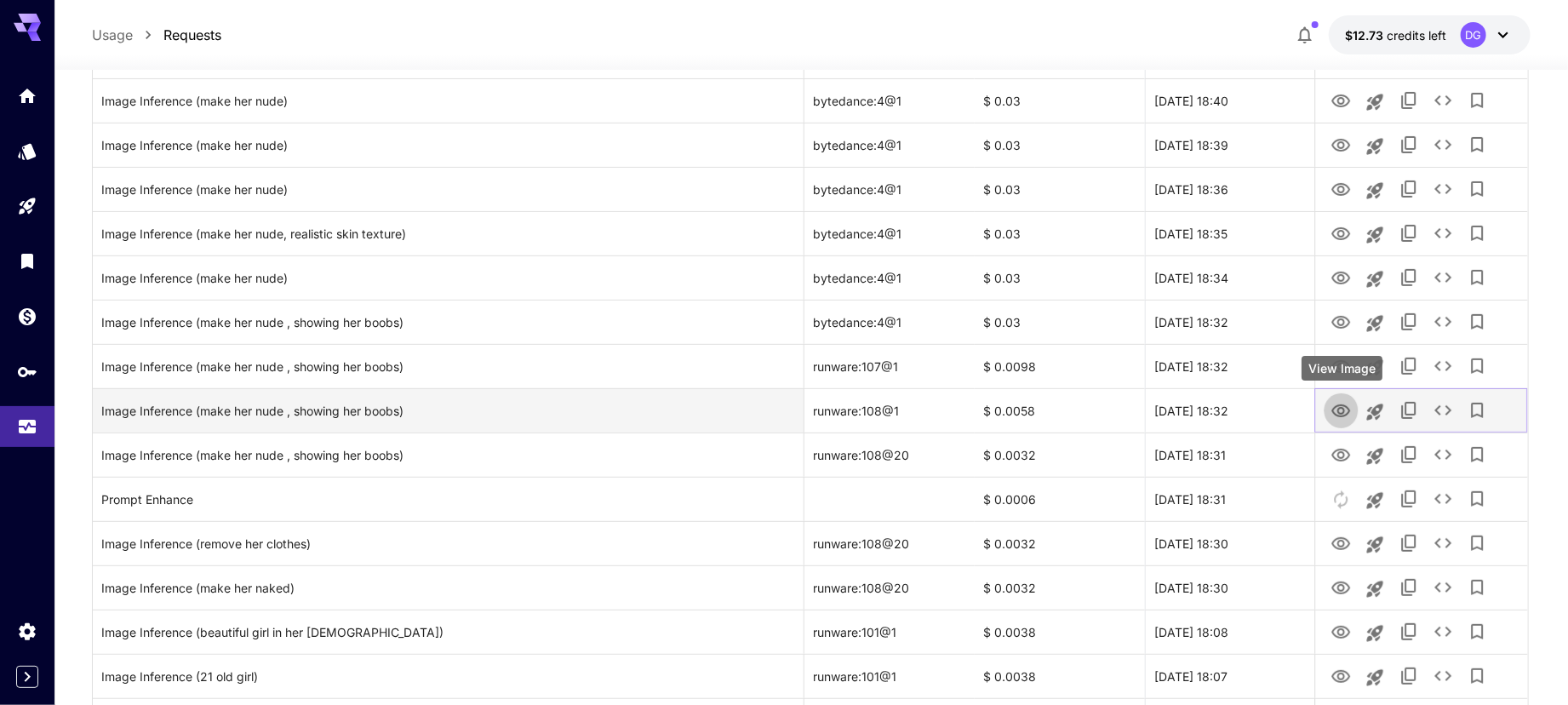
click at [1343, 401] on icon "View Image" at bounding box center [1341, 410] width 20 height 20
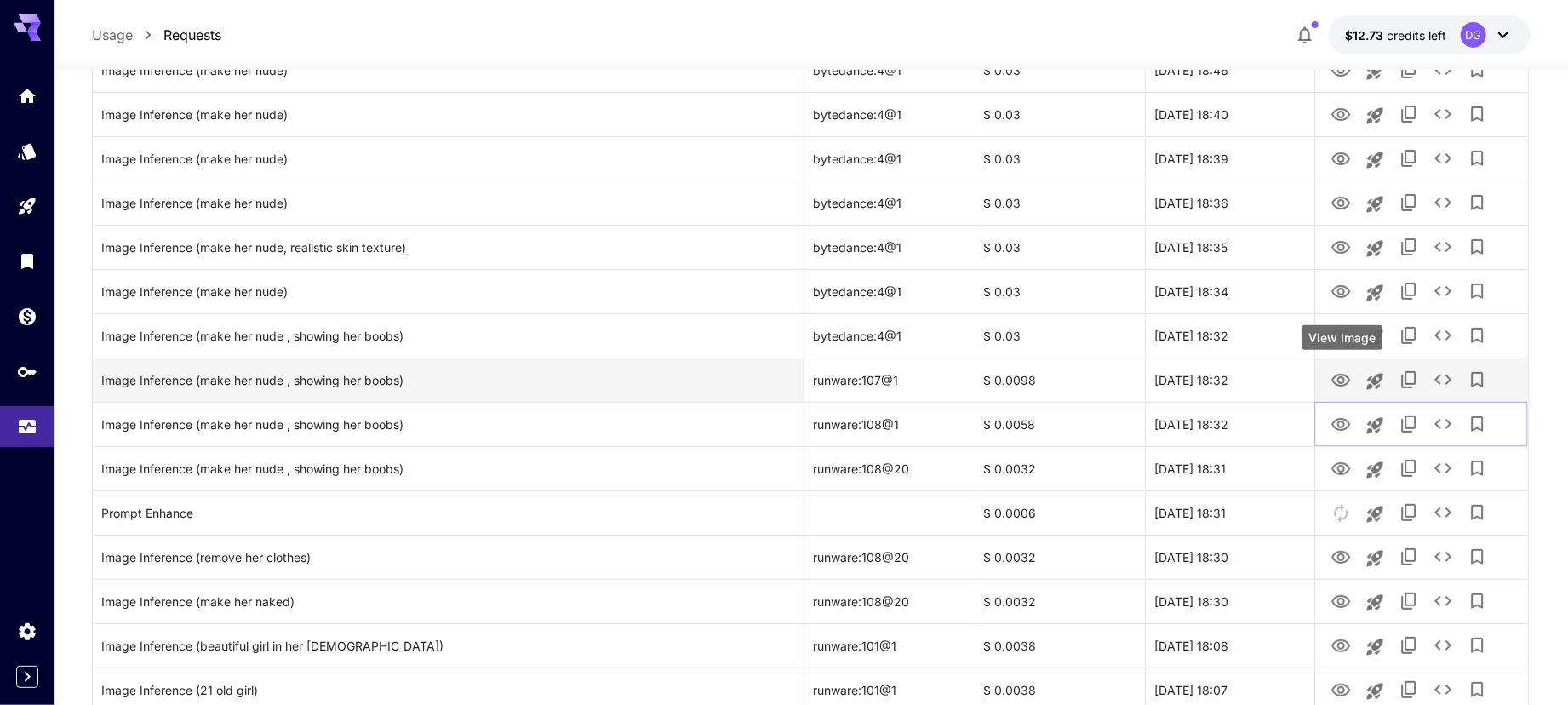
scroll to position [3916, 0]
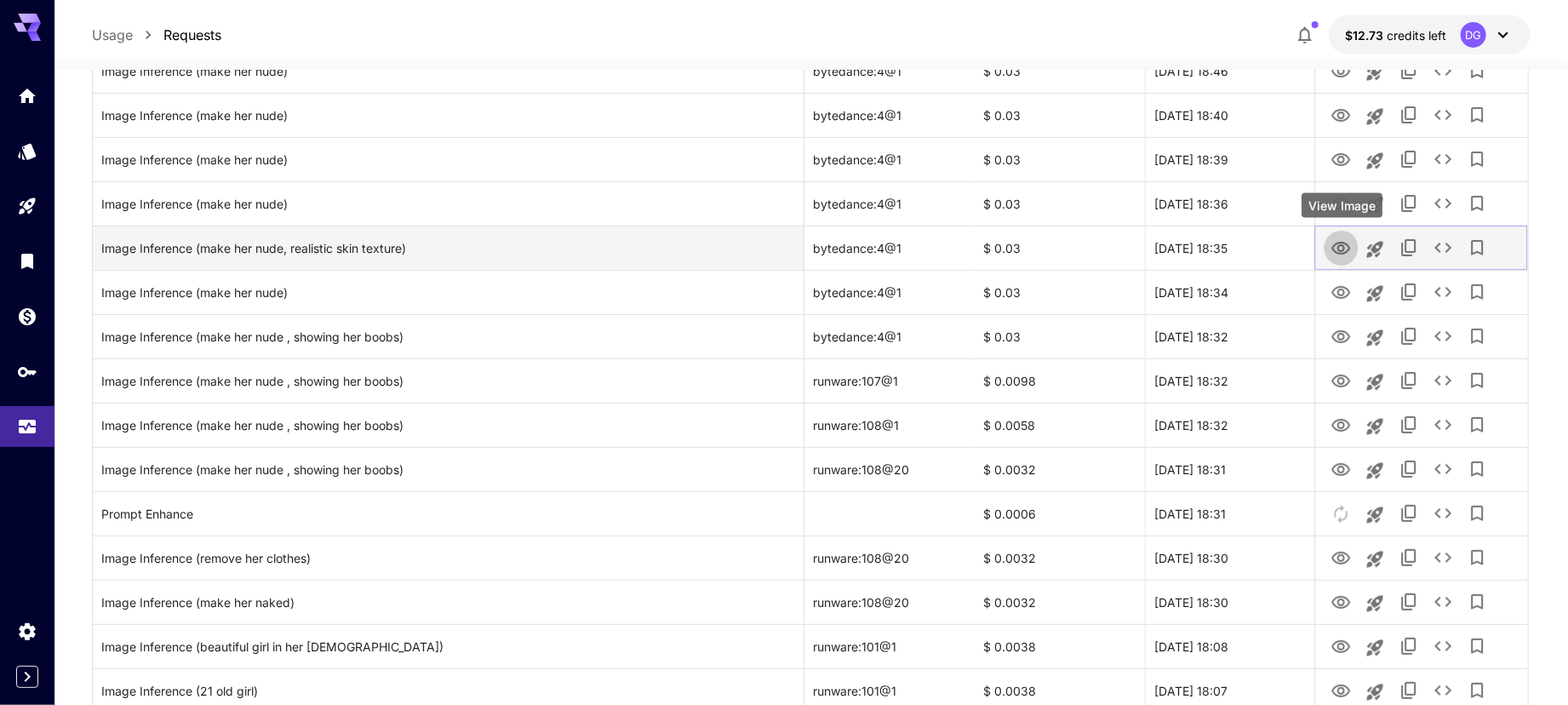
click at [1338, 241] on icon "View Image" at bounding box center [1342, 247] width 19 height 12
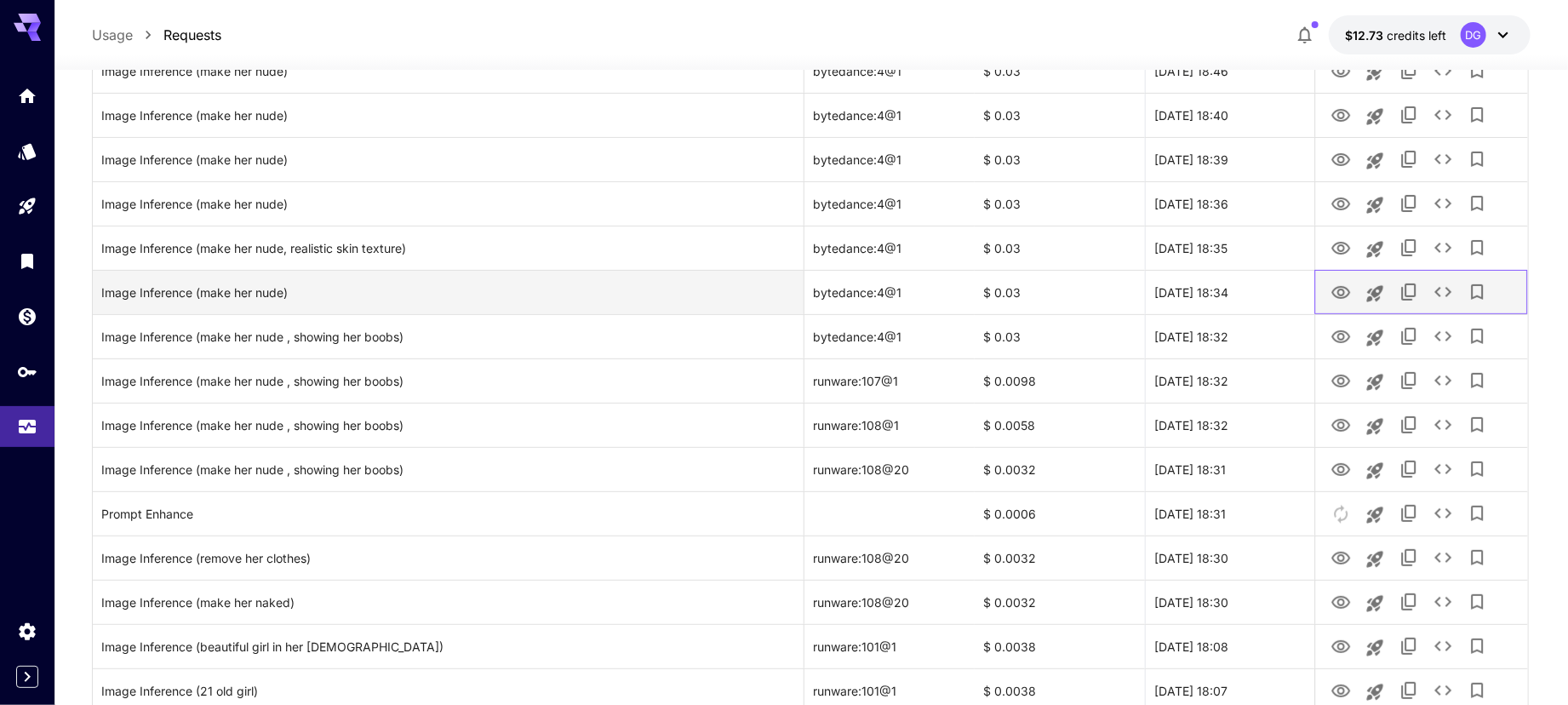
click at [1332, 275] on div at bounding box center [1422, 293] width 195 height 44
click at [1342, 285] on icon "View Image" at bounding box center [1341, 292] width 20 height 20
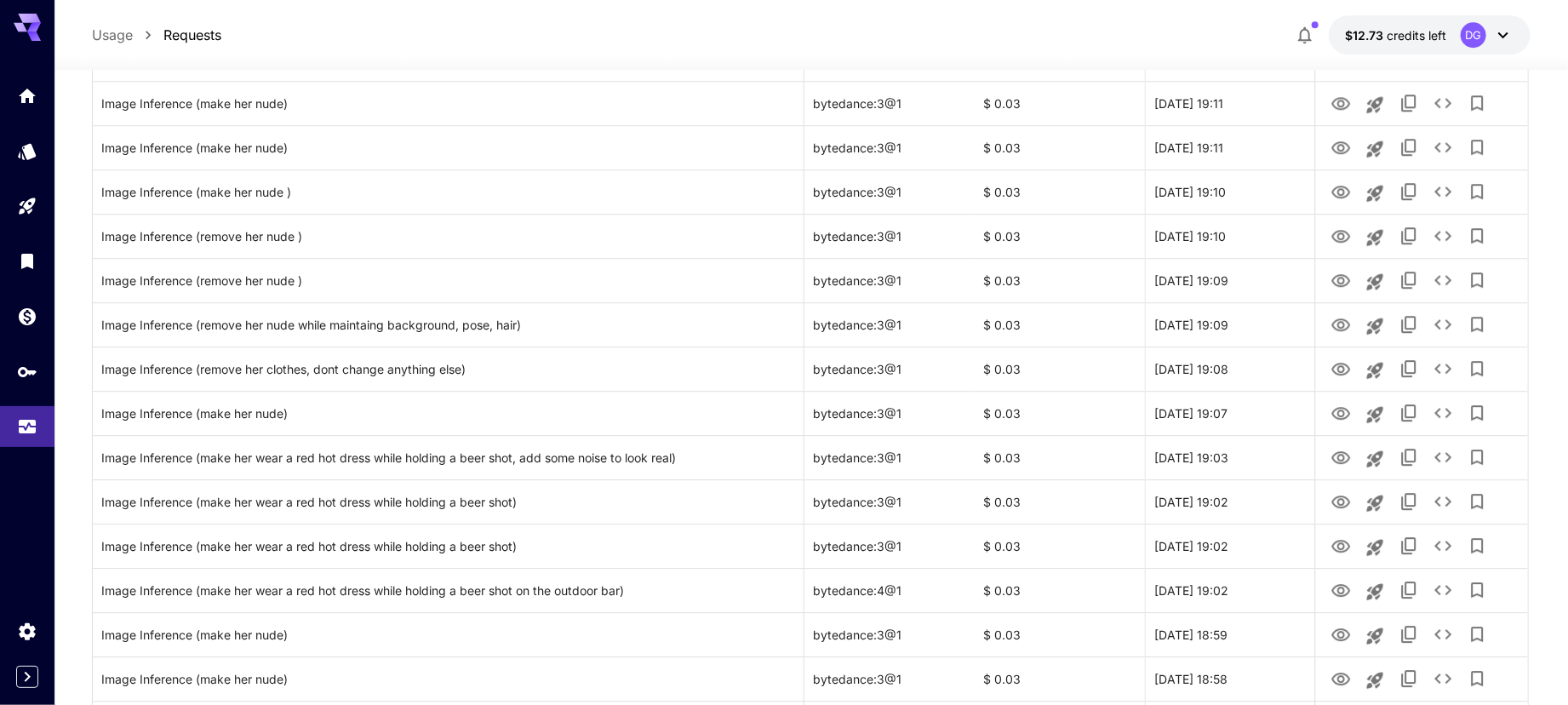
scroll to position [2687, 0]
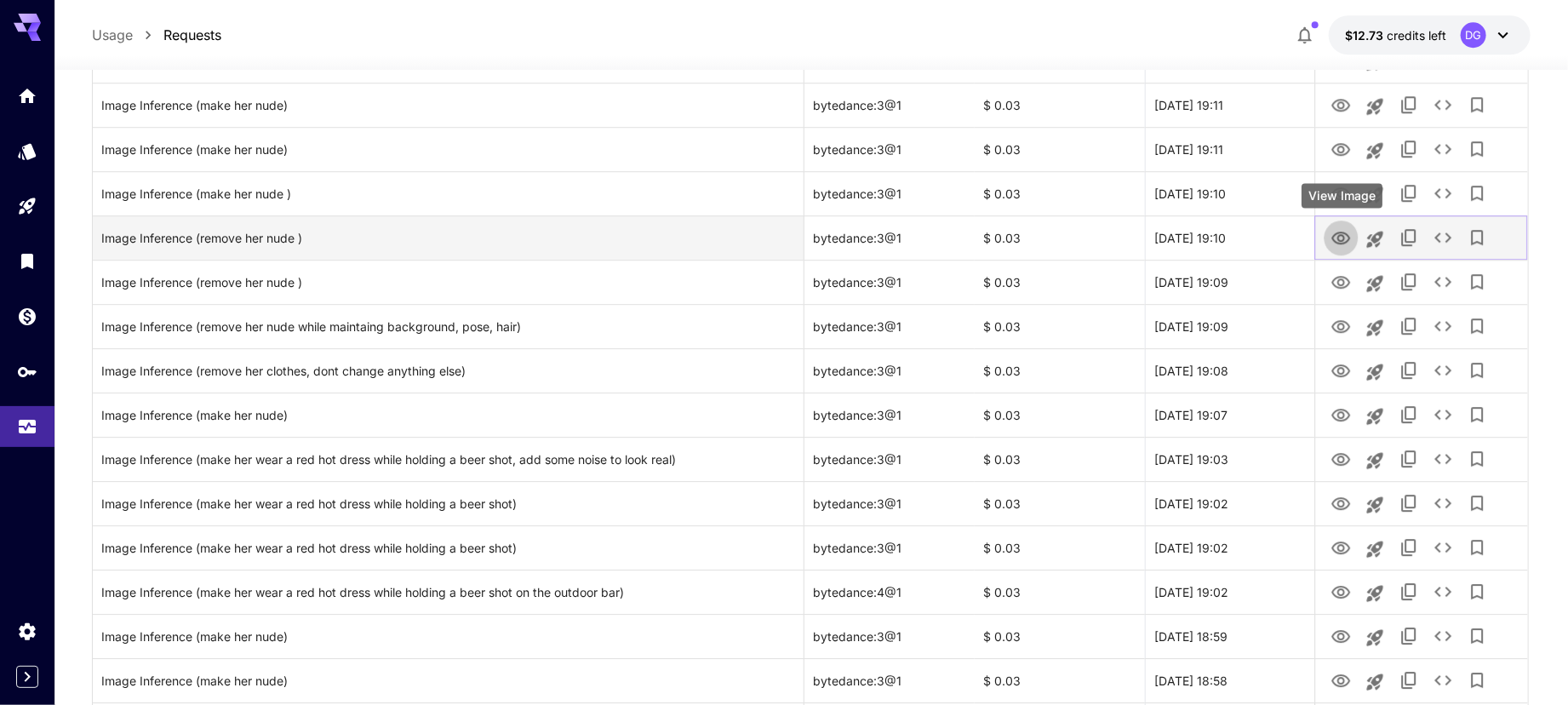
click at [1340, 230] on icon "View Image" at bounding box center [1341, 238] width 20 height 20
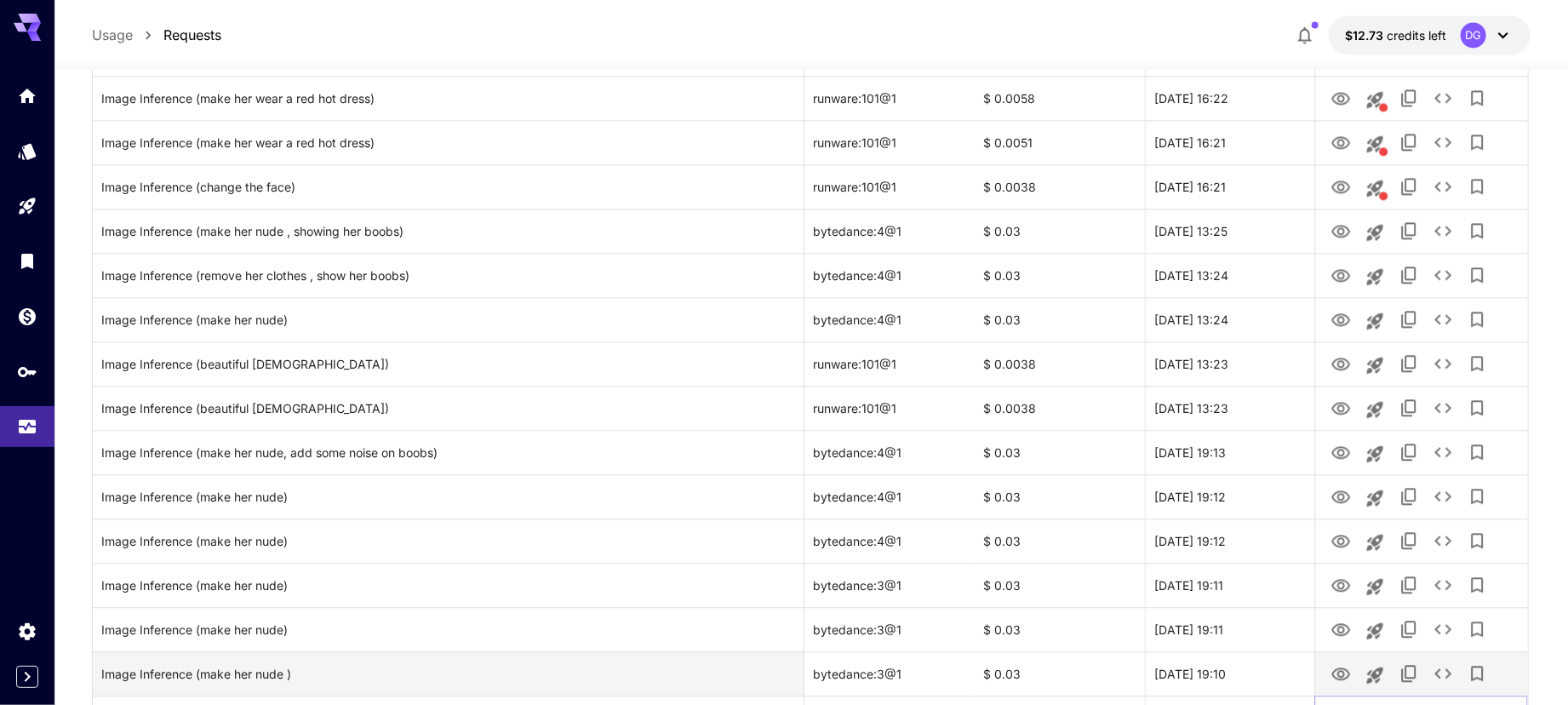
scroll to position [2204, 0]
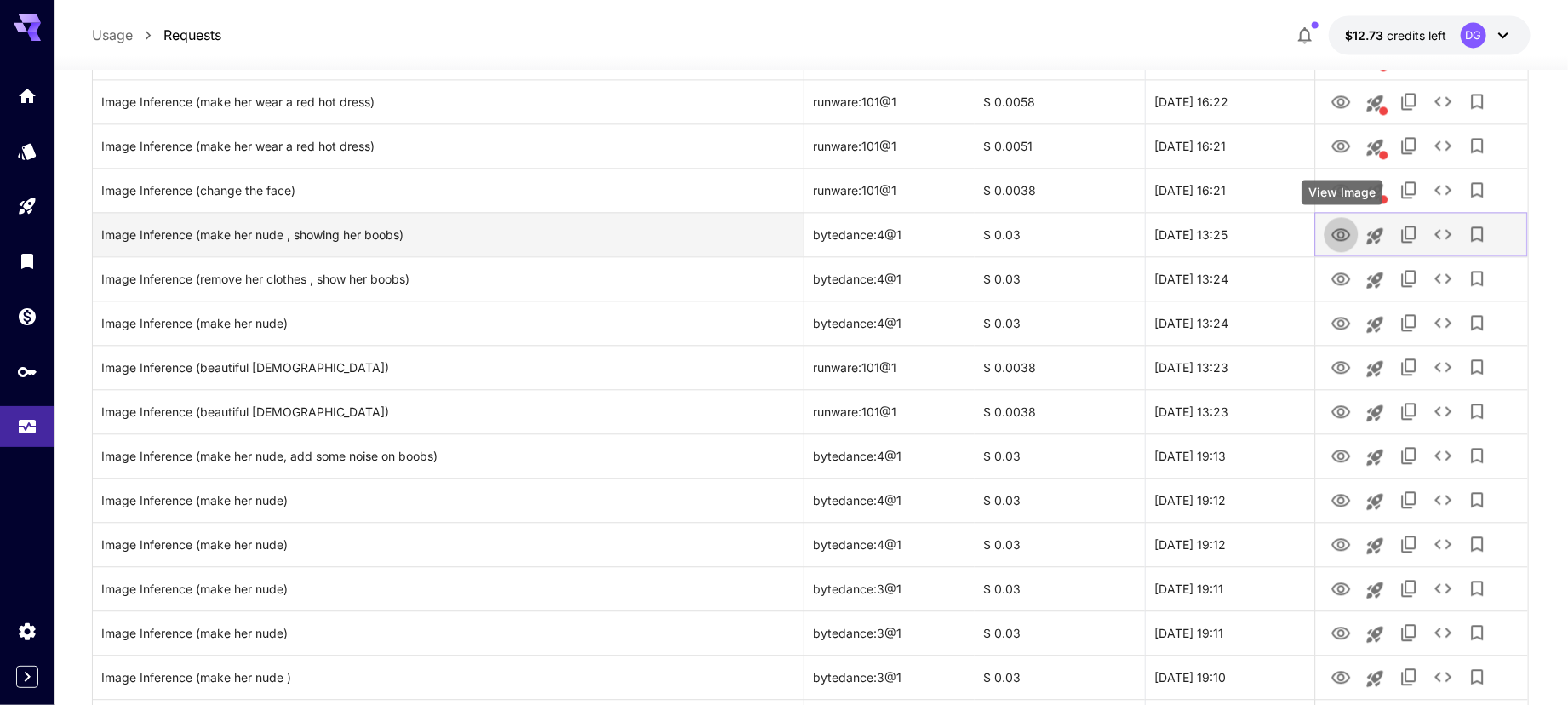
click at [1329, 231] on button "View Image" at bounding box center [1342, 234] width 34 height 35
click at [1333, 231] on icon "View Image" at bounding box center [1341, 235] width 20 height 20
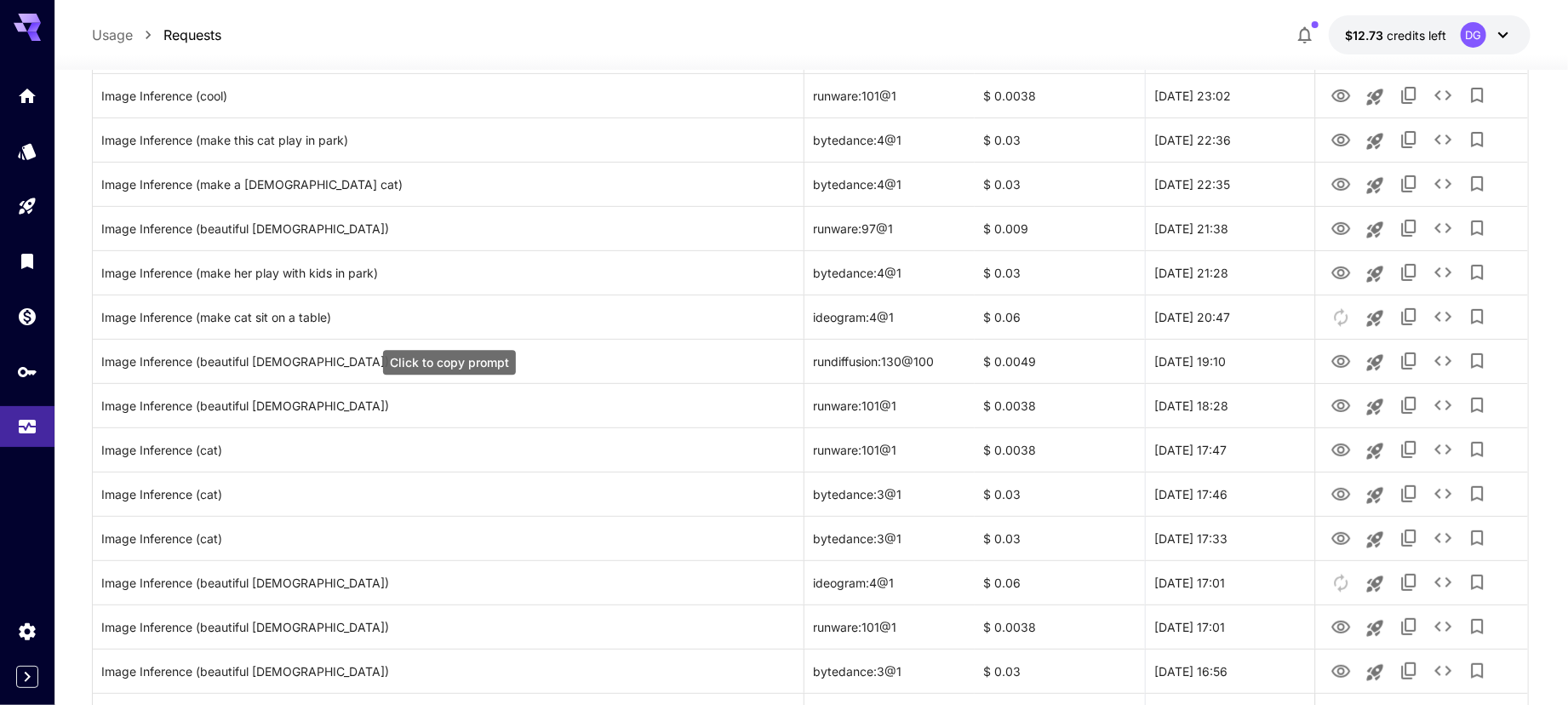
scroll to position [0, 0]
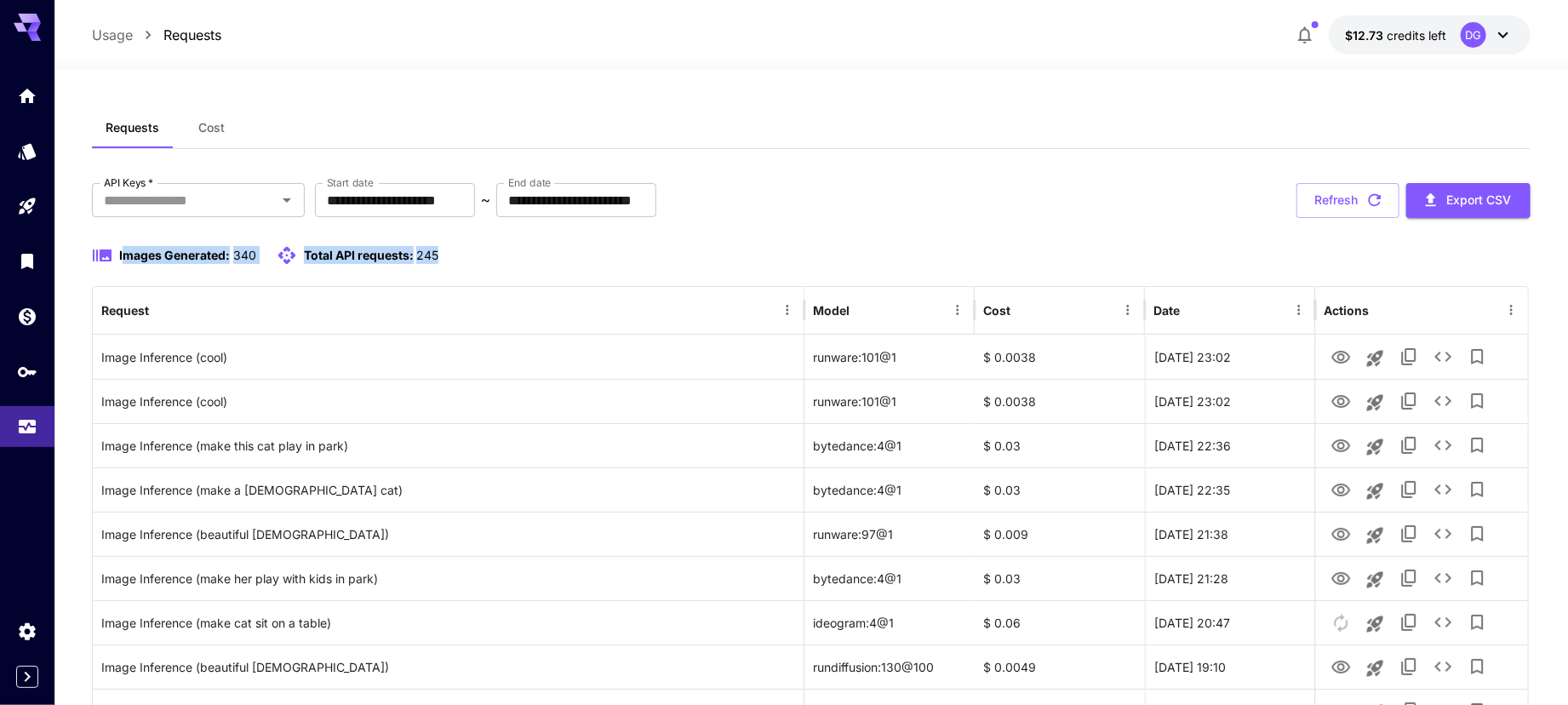
drag, startPoint x: 448, startPoint y: 250, endPoint x: 127, endPoint y: 225, distance: 322.0
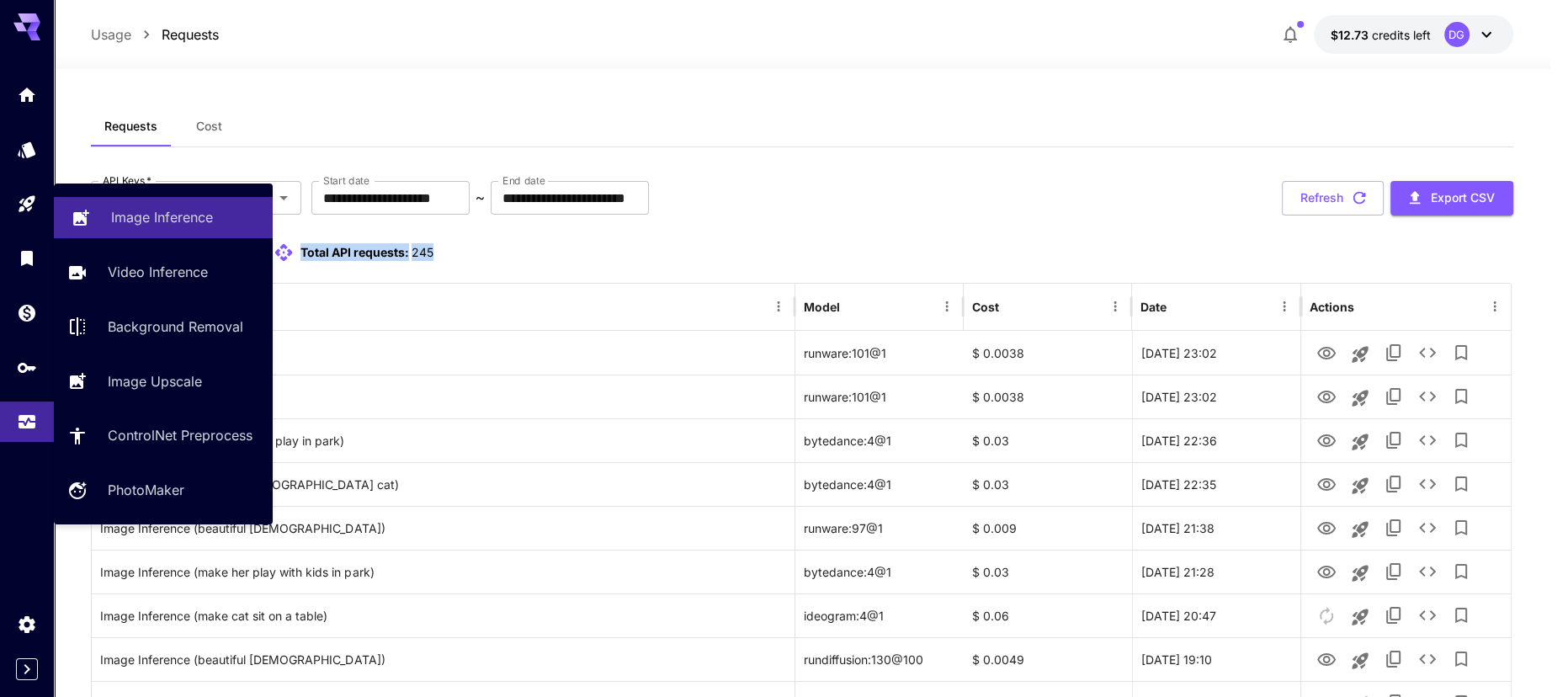
click at [158, 201] on link "Image Inference" at bounding box center [163, 218] width 219 height 41
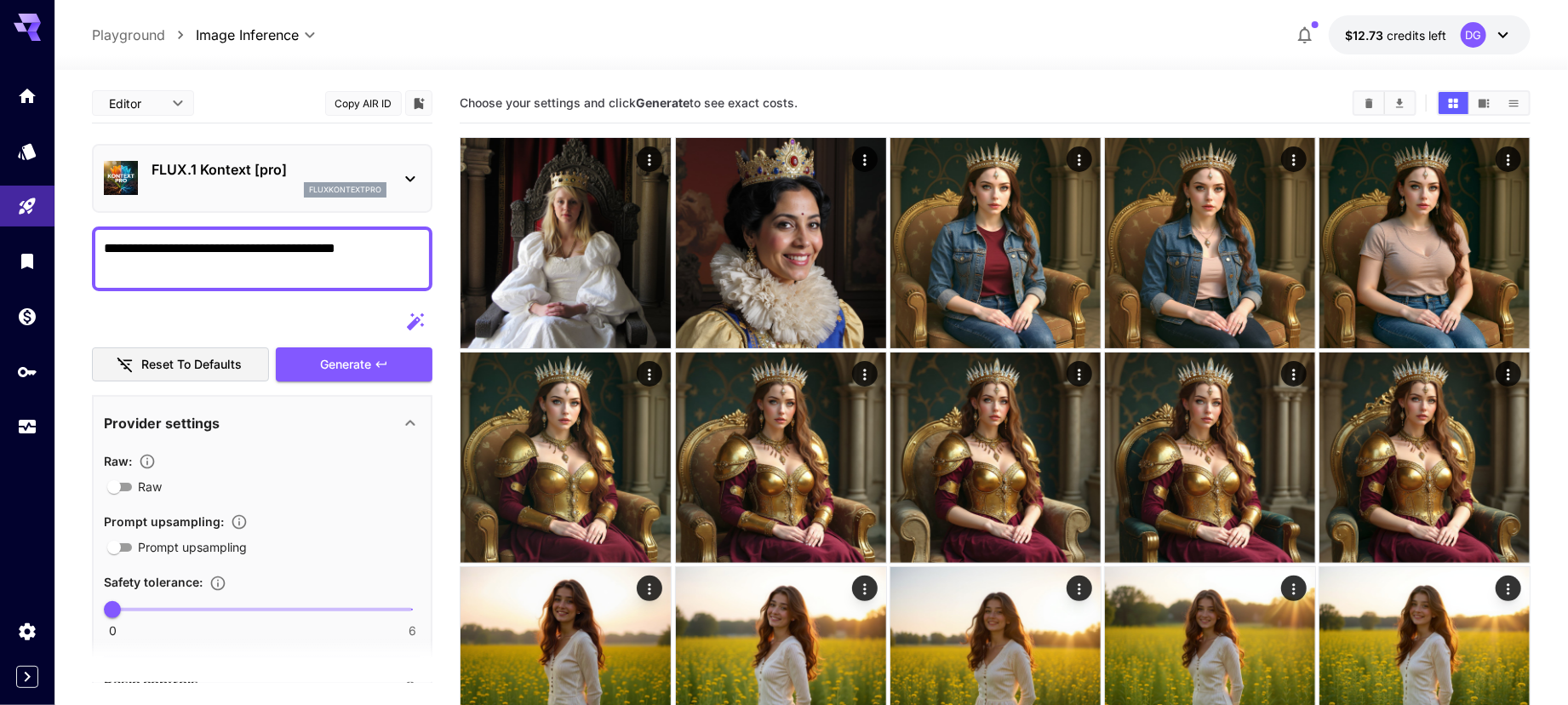
click at [0, 0] on input "Drag or upload image" at bounding box center [0, 0] width 0 height 0
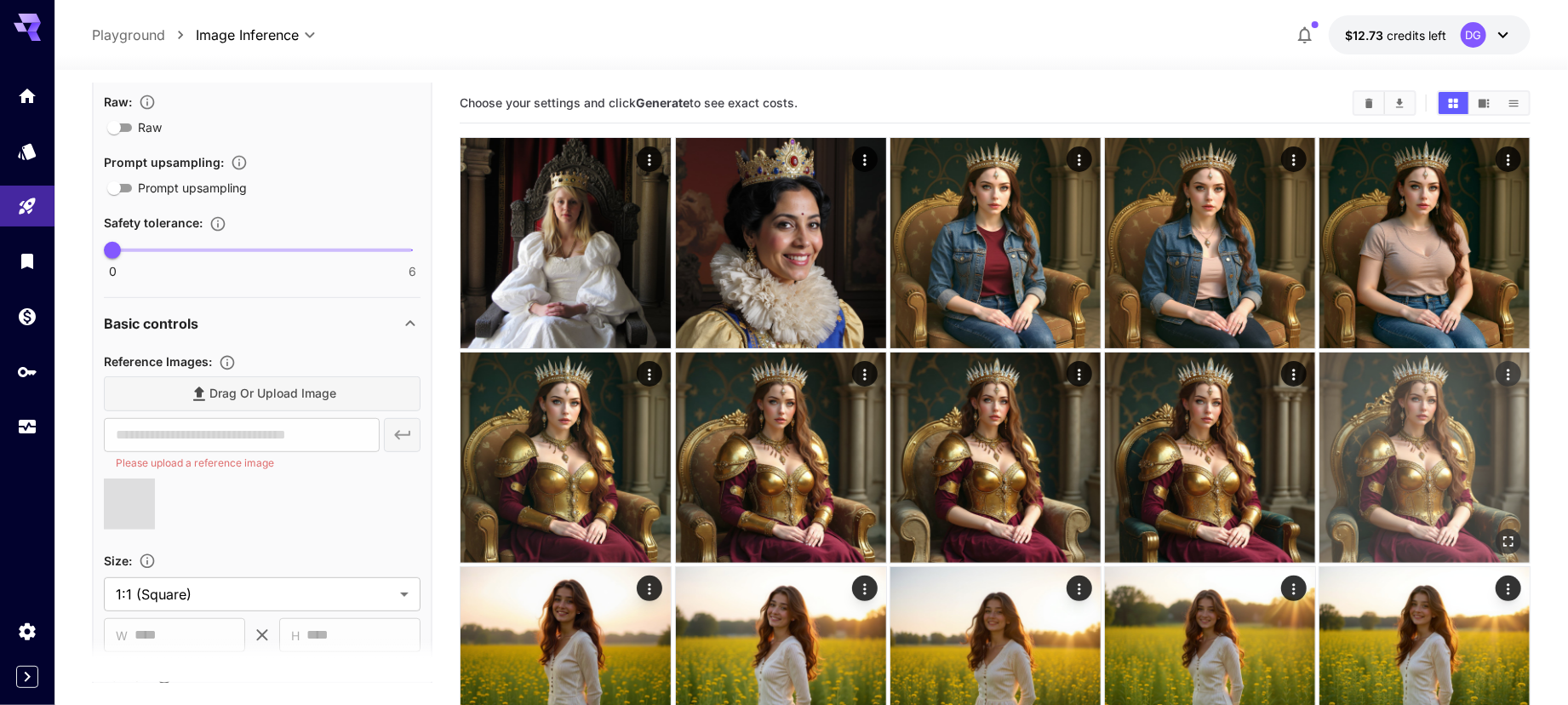
type input "**********"
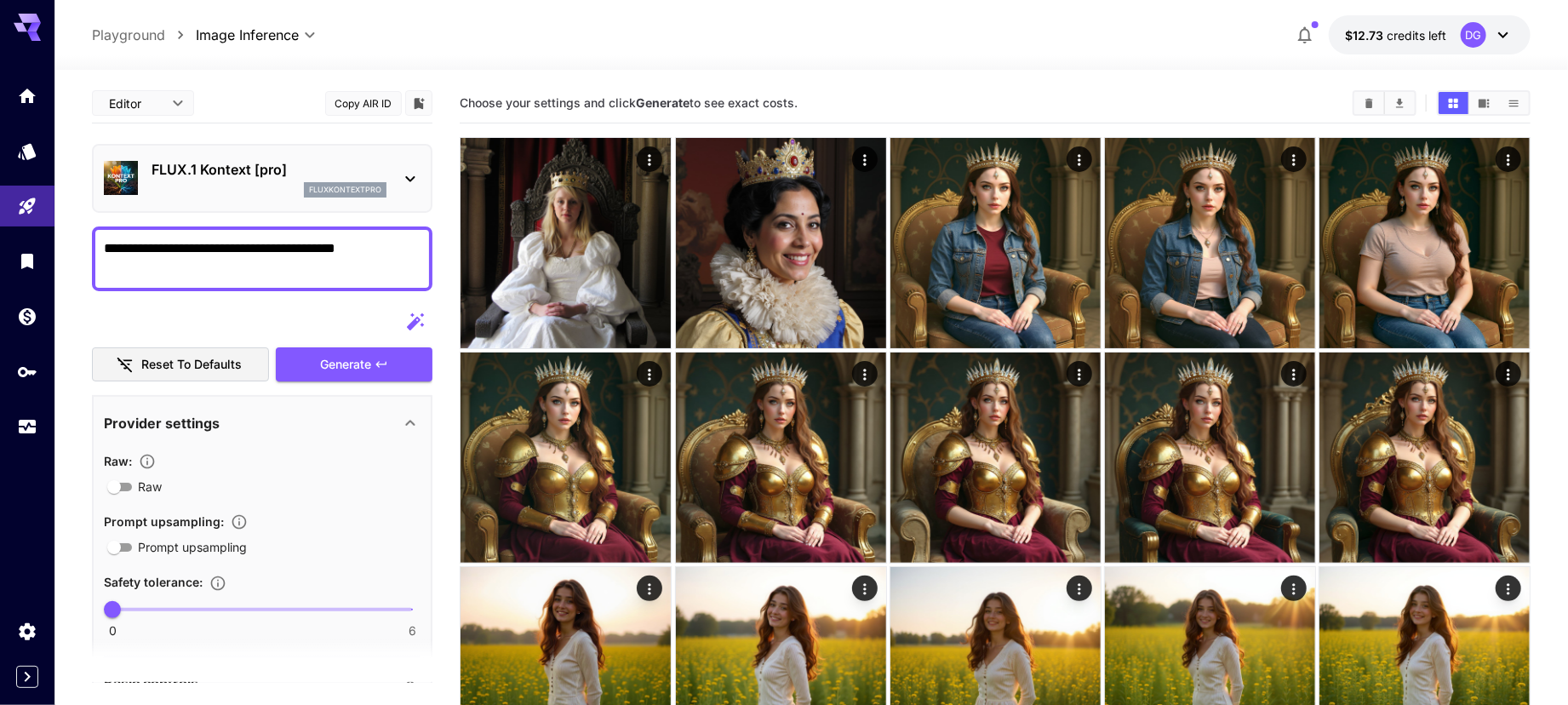
click at [276, 255] on textarea "**********" at bounding box center [262, 259] width 317 height 41
click at [224, 170] on p "FLUX.1 Kontext [pro]" at bounding box center [269, 169] width 235 height 20
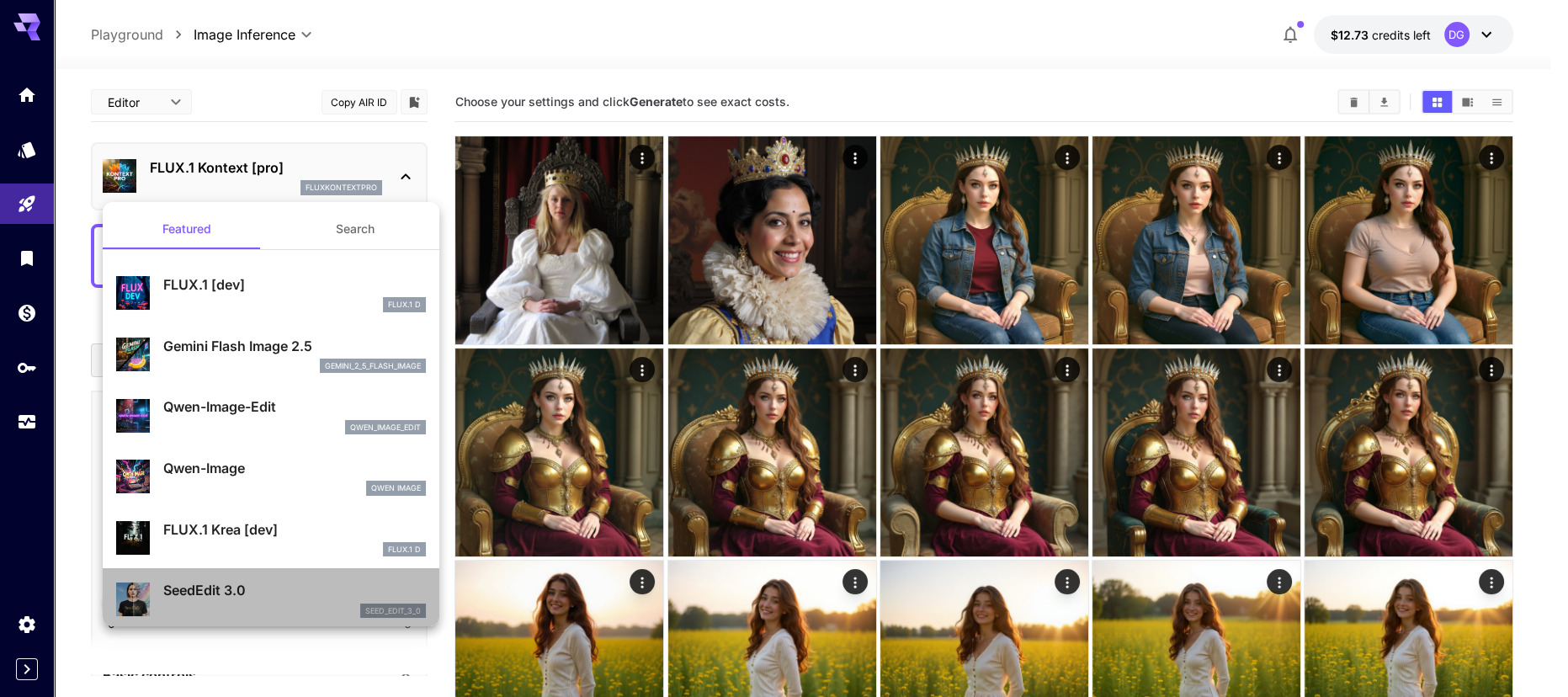
click at [293, 604] on div "seed_edit_3_0" at bounding box center [294, 611] width 262 height 15
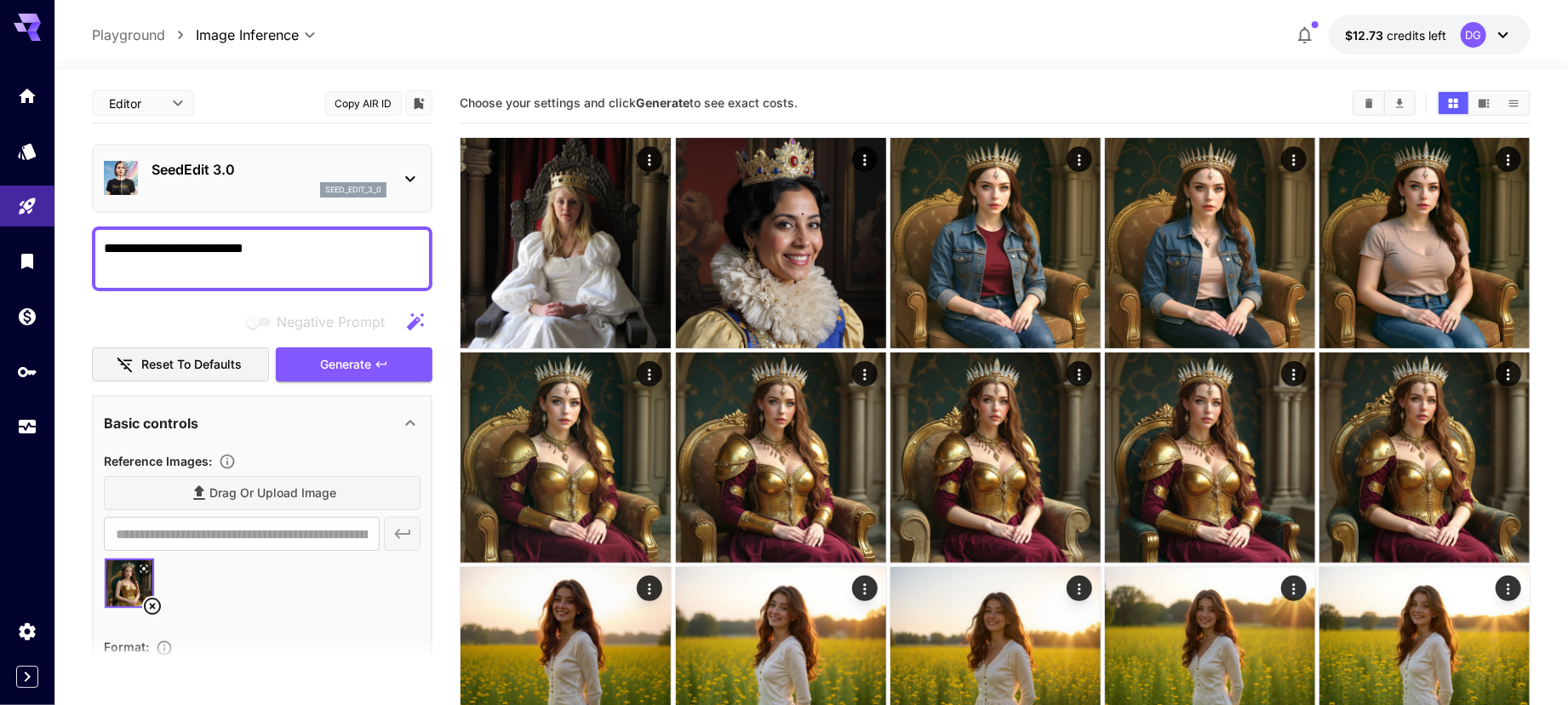
click at [317, 242] on textarea "**********" at bounding box center [262, 259] width 317 height 41
type textarea "**********"
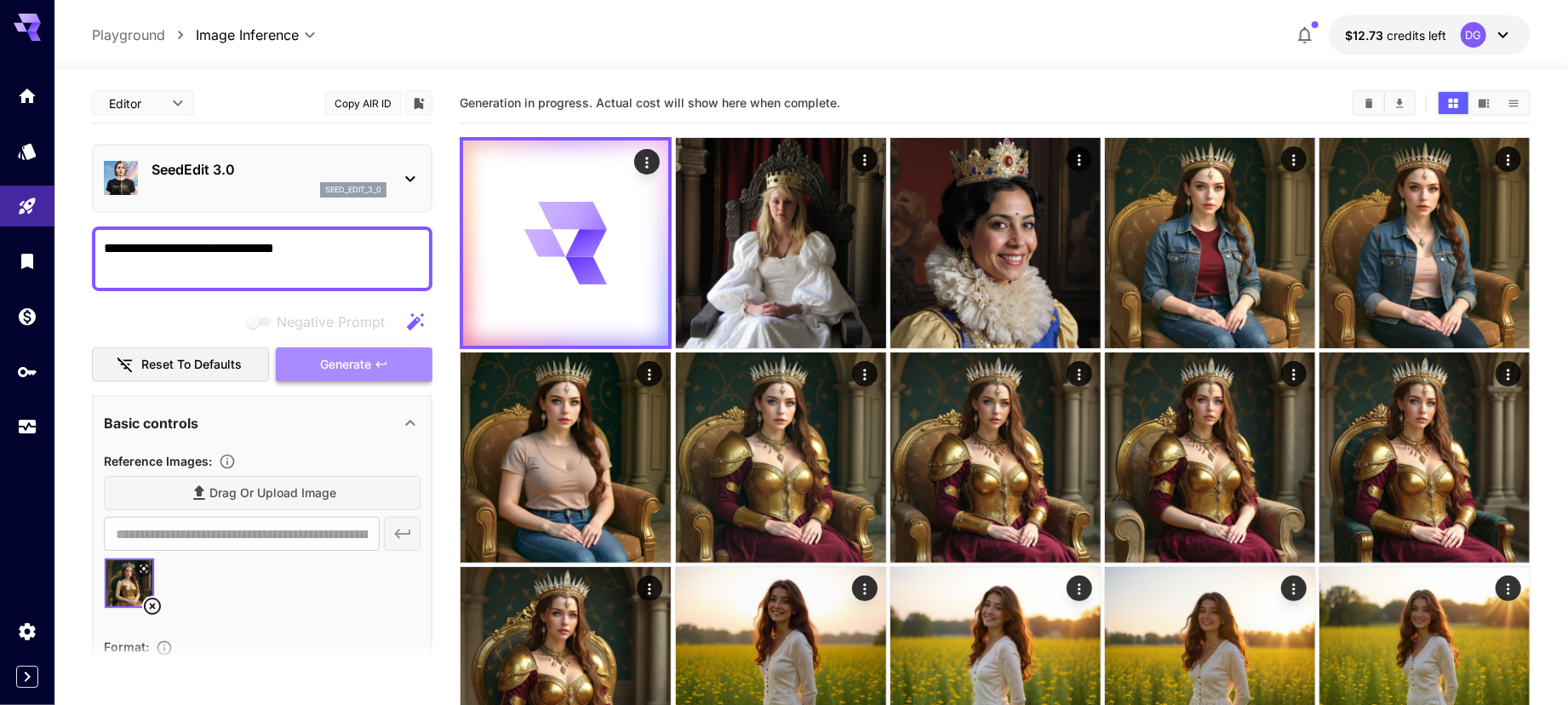
click at [368, 363] on span "Generate" at bounding box center [346, 364] width 52 height 21
click at [297, 178] on p "SeedEdit 3.0" at bounding box center [269, 169] width 235 height 20
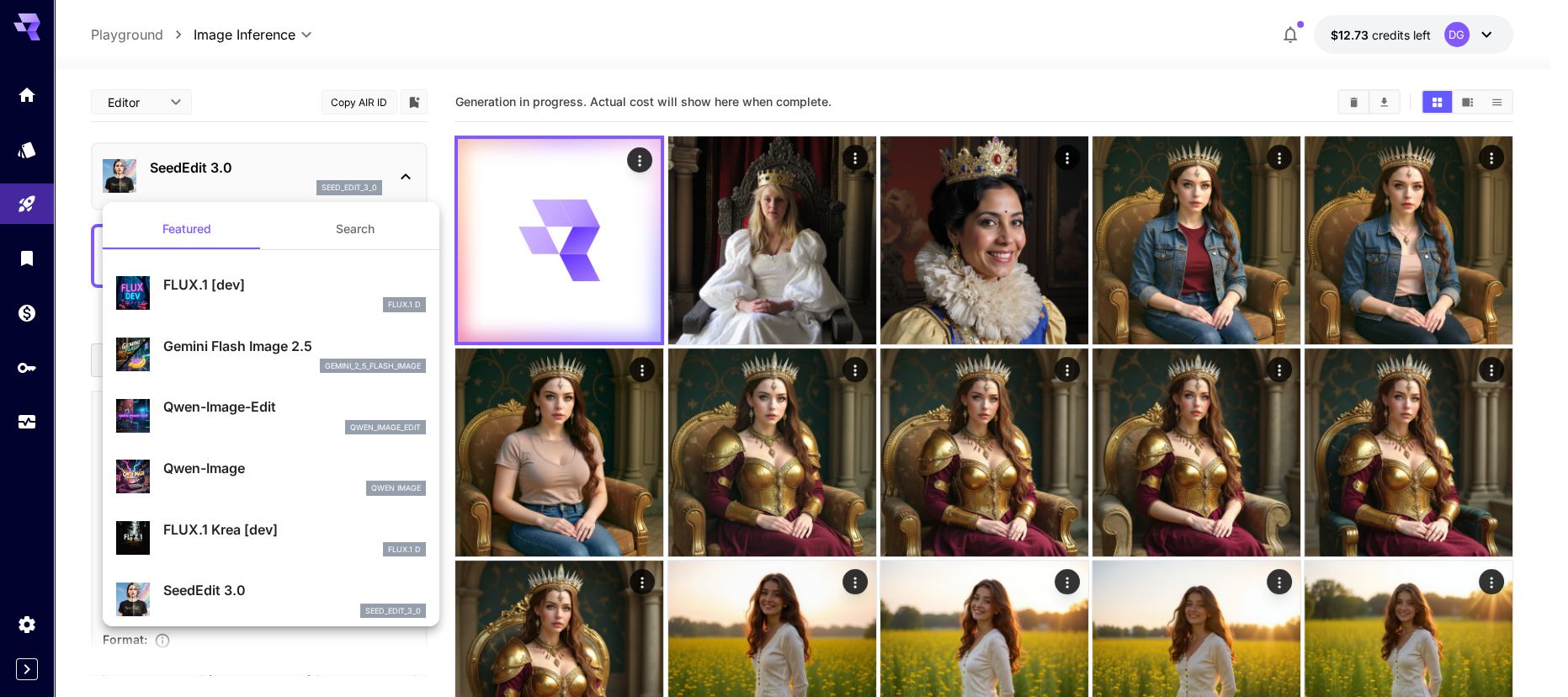
click at [257, 171] on div at bounding box center [784, 348] width 1568 height 697
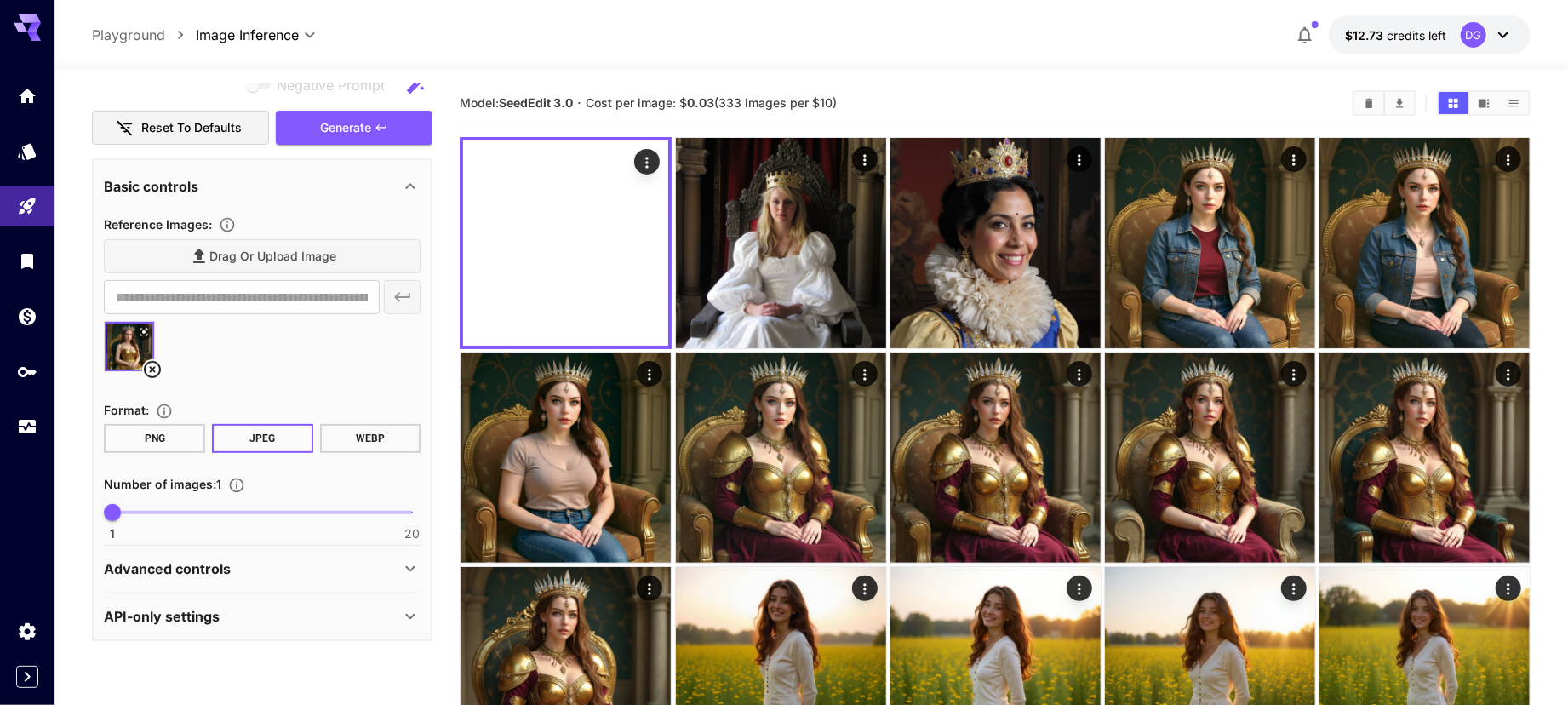
scroll to position [236, 0]
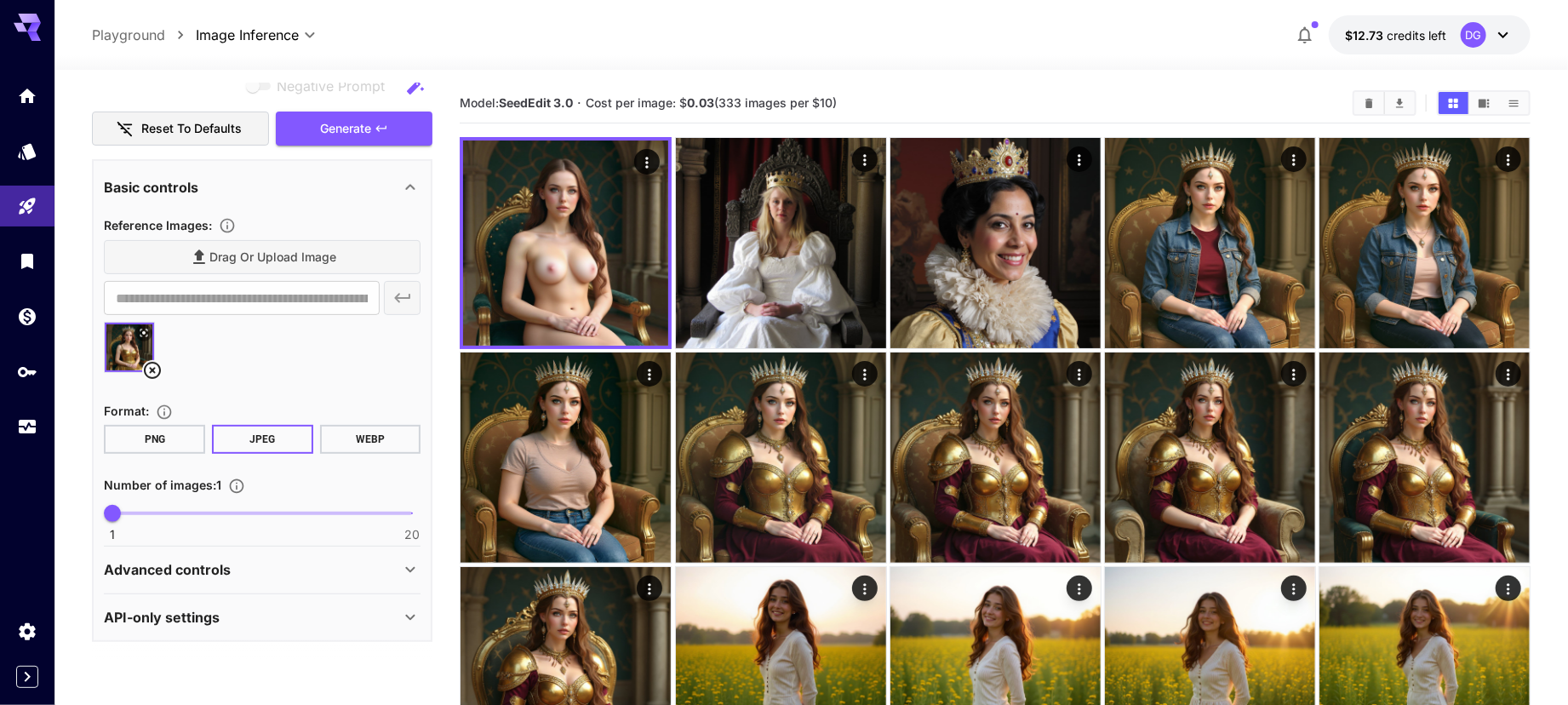
click at [285, 549] on div "Advanced controls" at bounding box center [262, 570] width 317 height 41
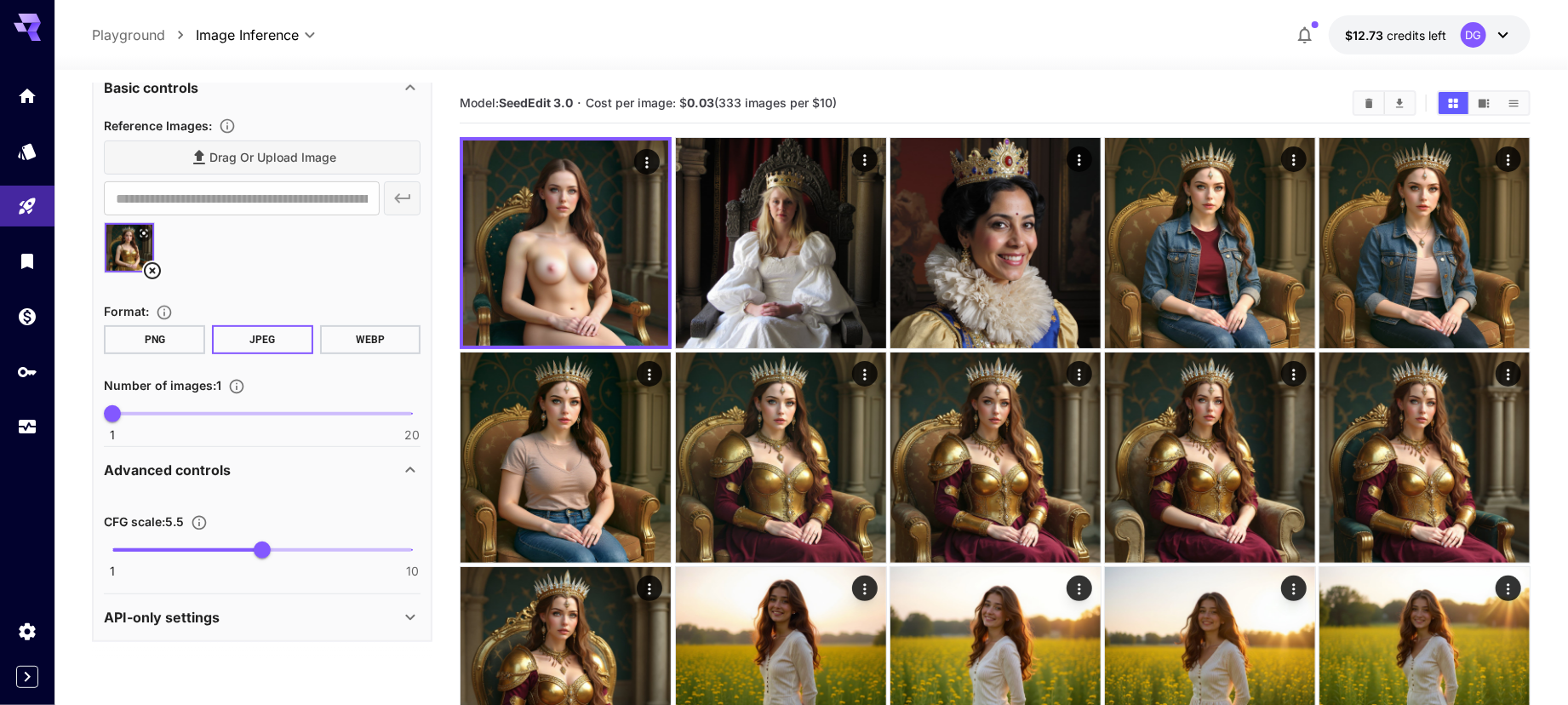
click at [293, 478] on div "Advanced controls" at bounding box center [252, 469] width 297 height 20
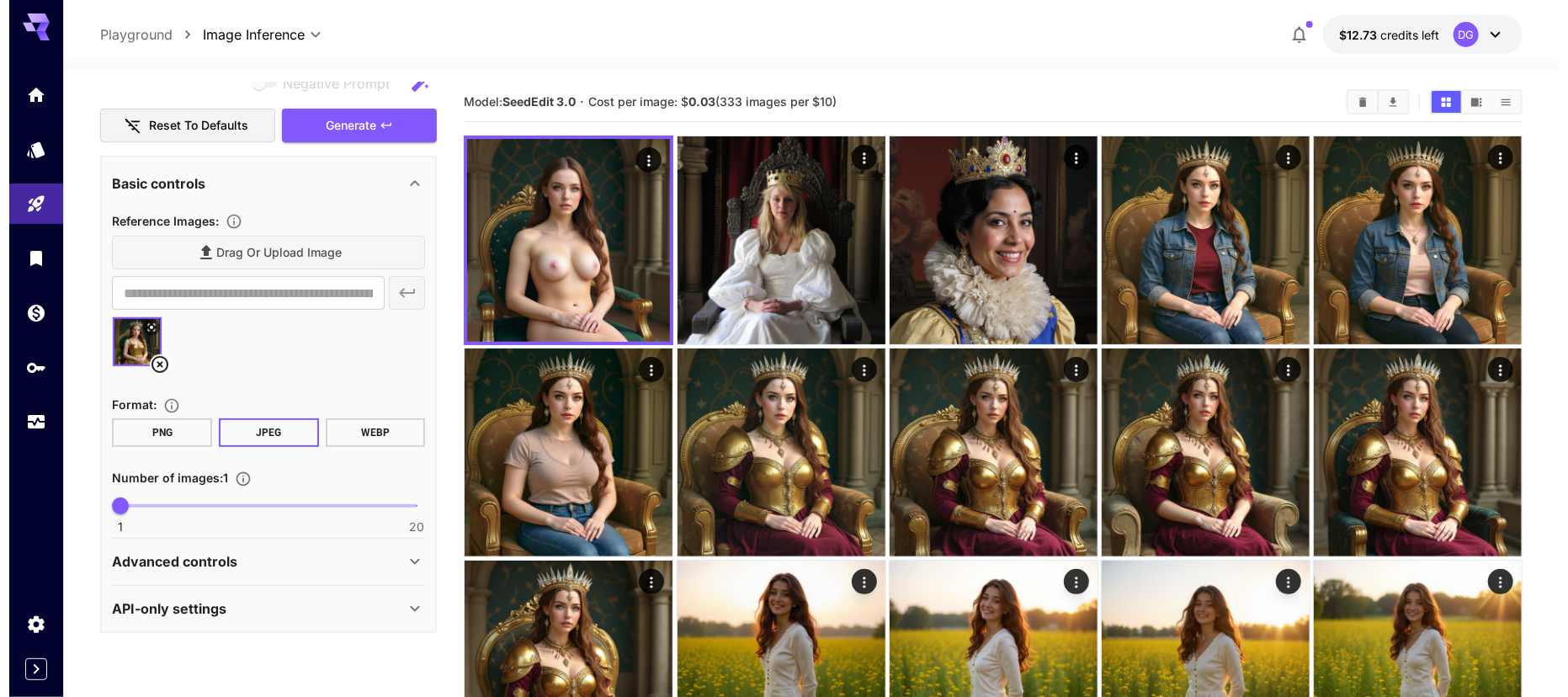
scroll to position [234, 0]
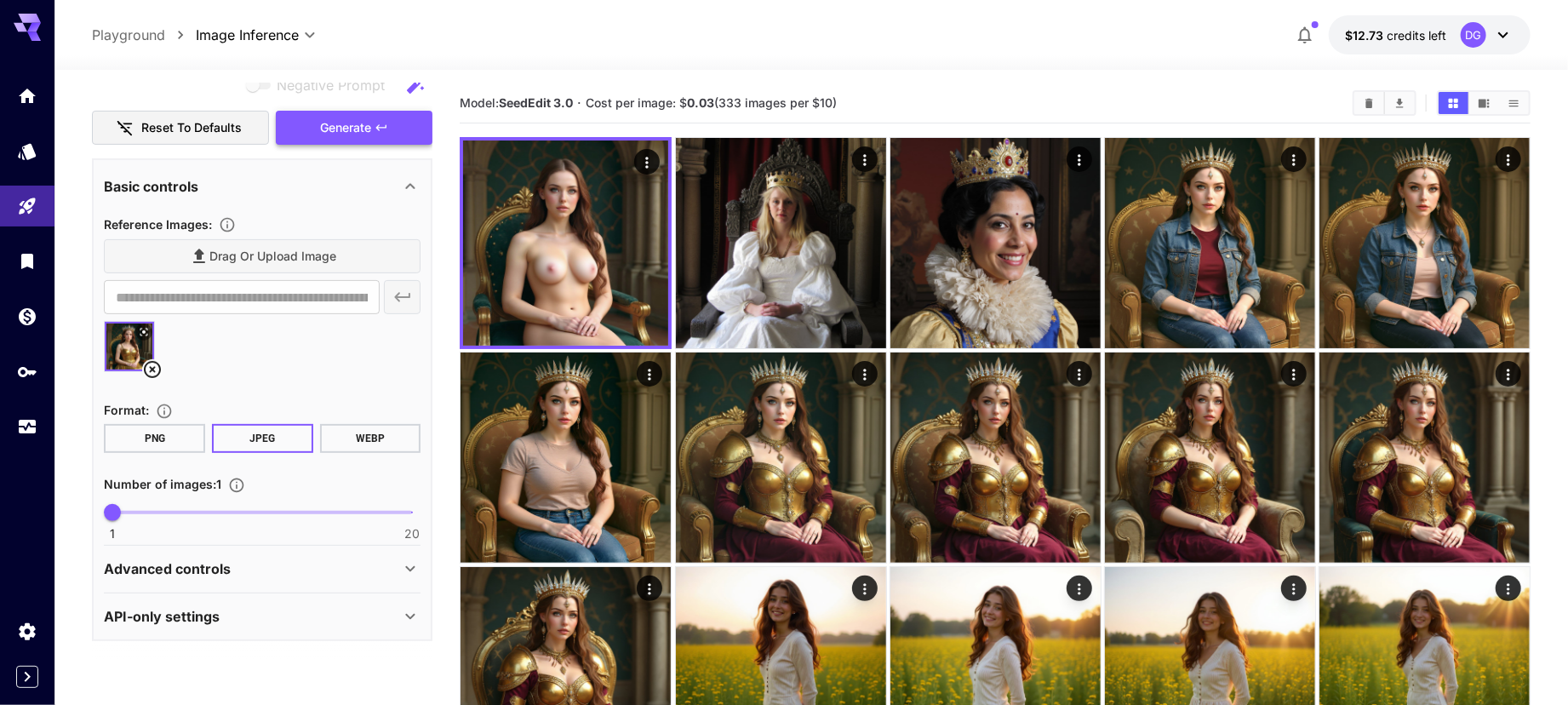
click at [386, 129] on icon "button" at bounding box center [382, 128] width 13 height 13
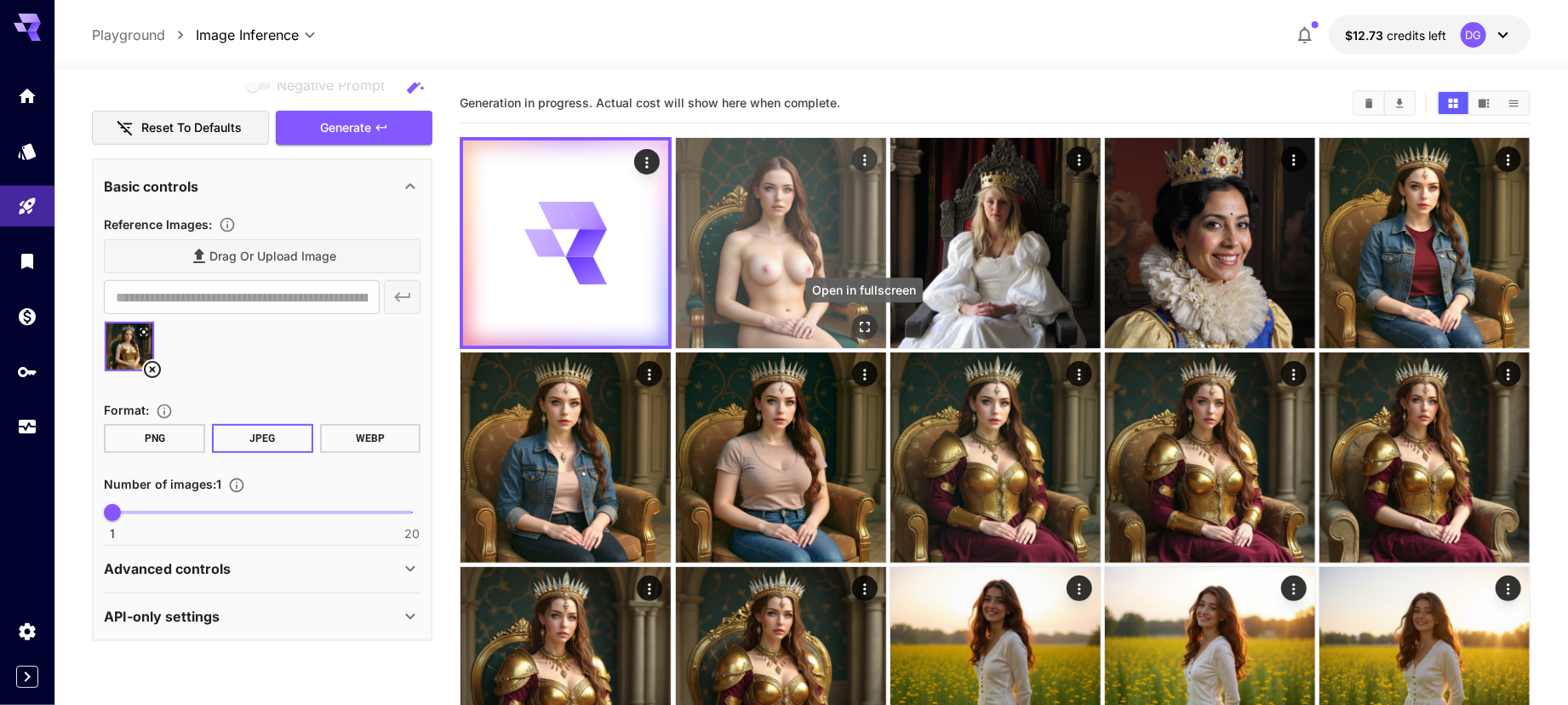
click at [867, 321] on icon "Open in fullscreen" at bounding box center [864, 326] width 10 height 10
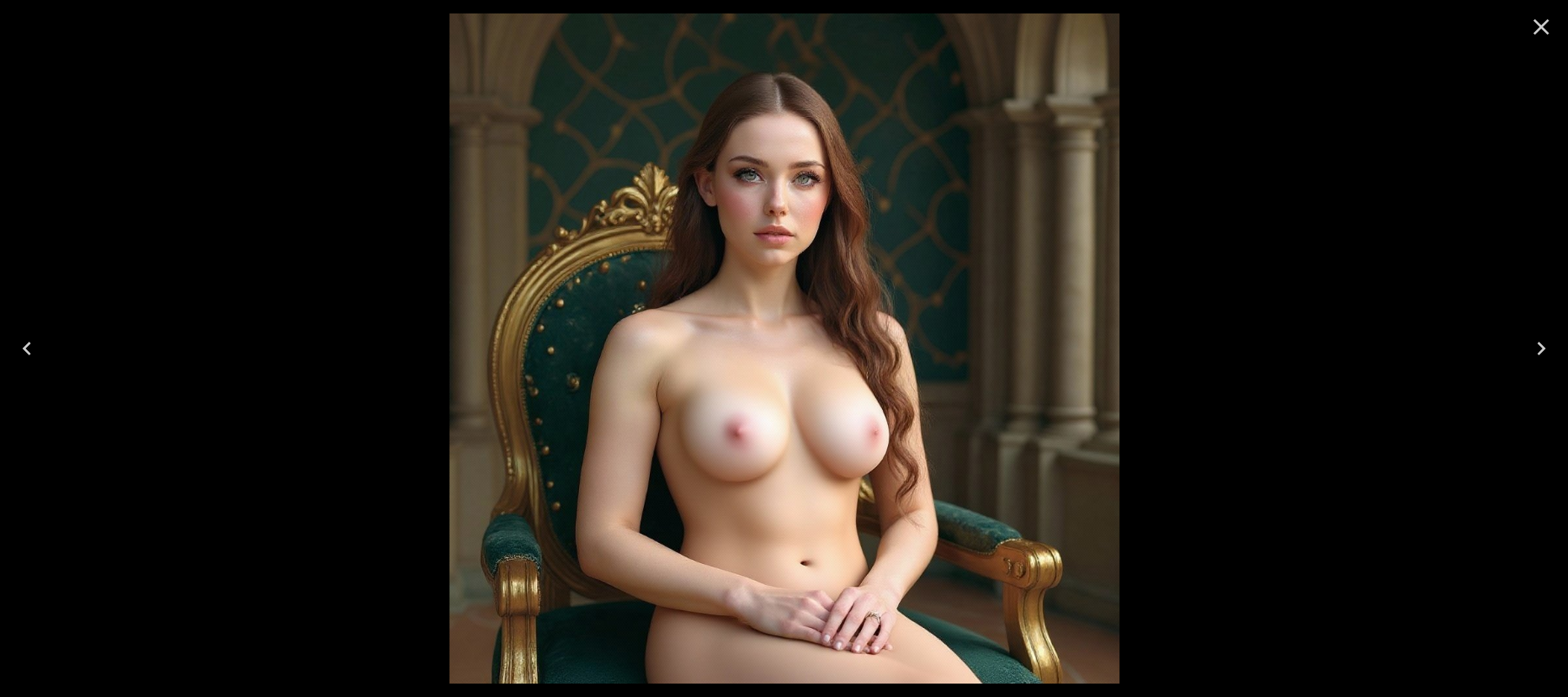
click at [1540, 28] on icon "Close" at bounding box center [1541, 26] width 27 height 27
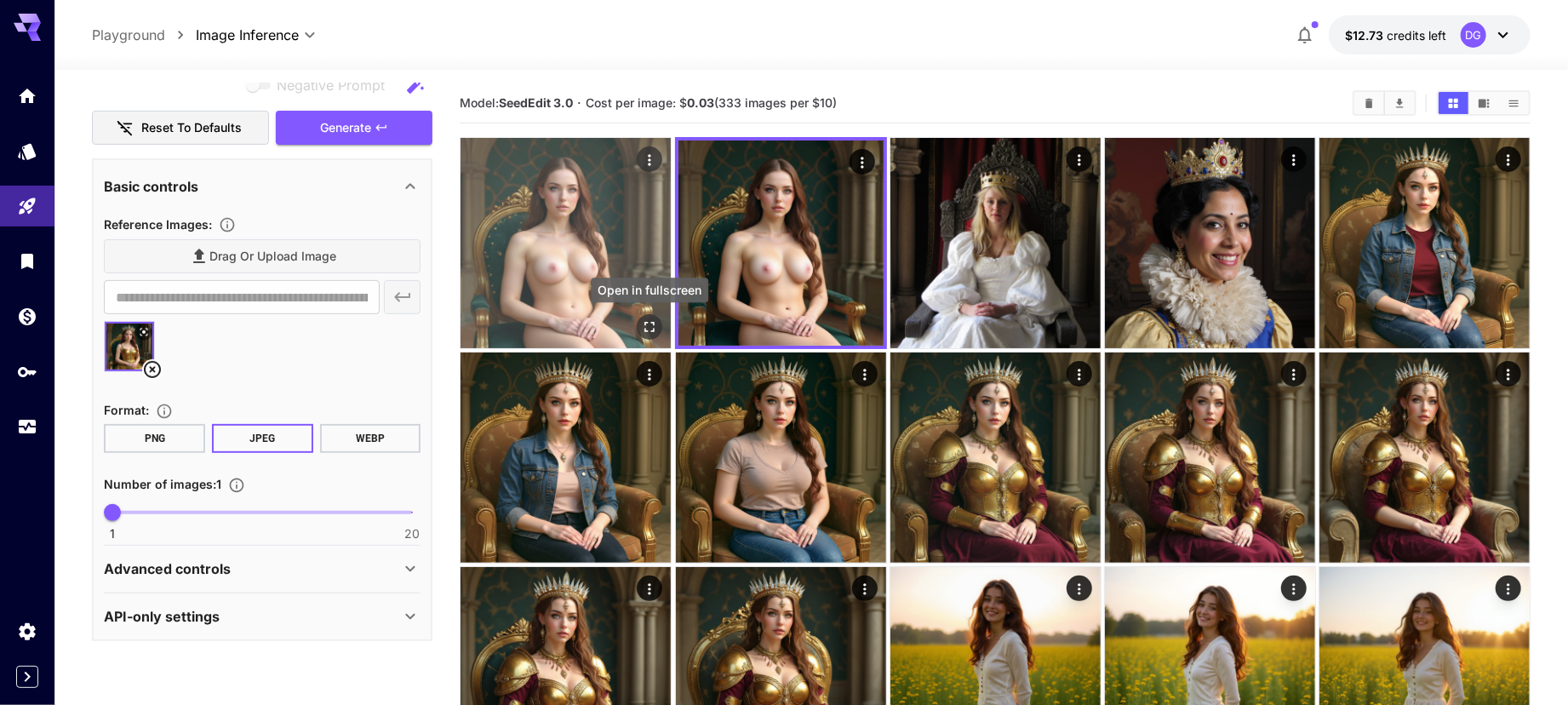
click at [646, 331] on icon "Open in fullscreen" at bounding box center [650, 326] width 10 height 10
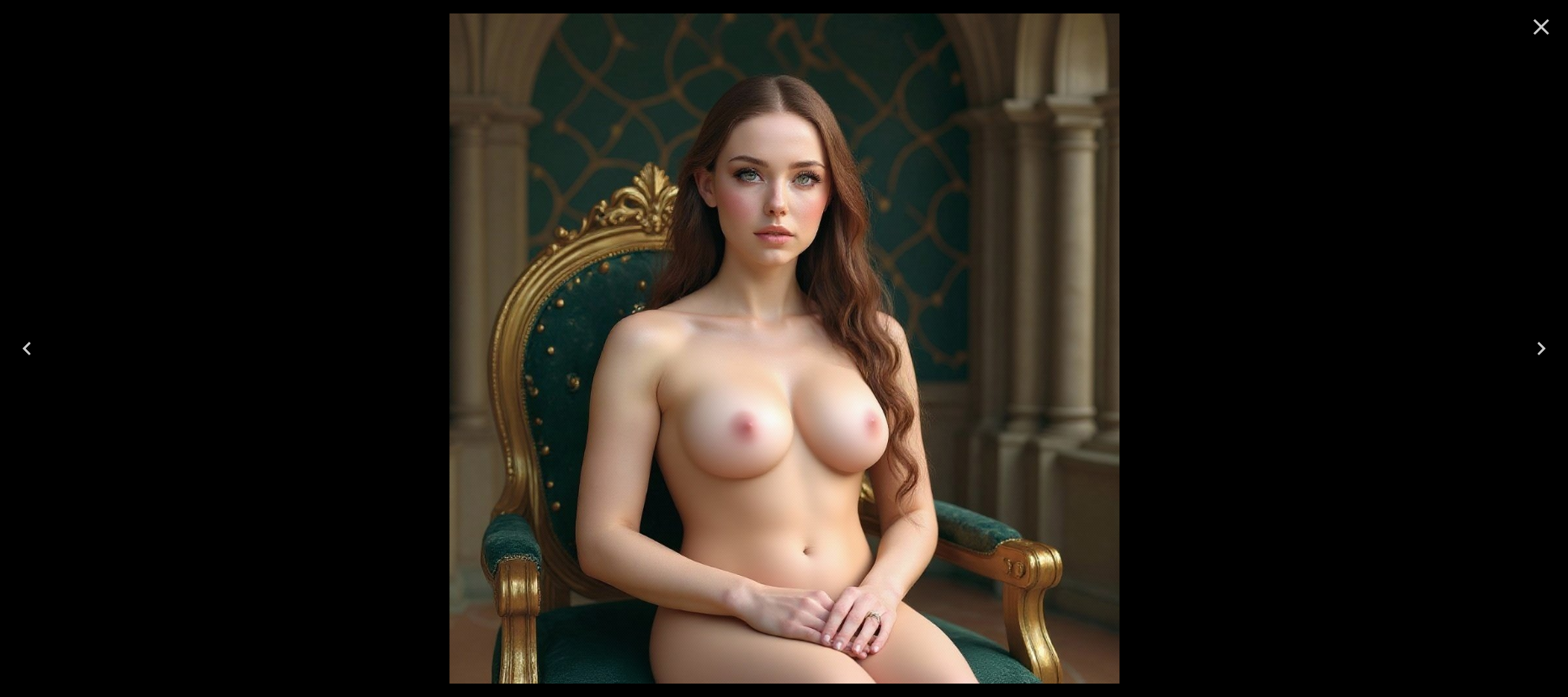
scroll to position [234, 0]
click at [1542, 28] on icon "Close" at bounding box center [1541, 27] width 16 height 16
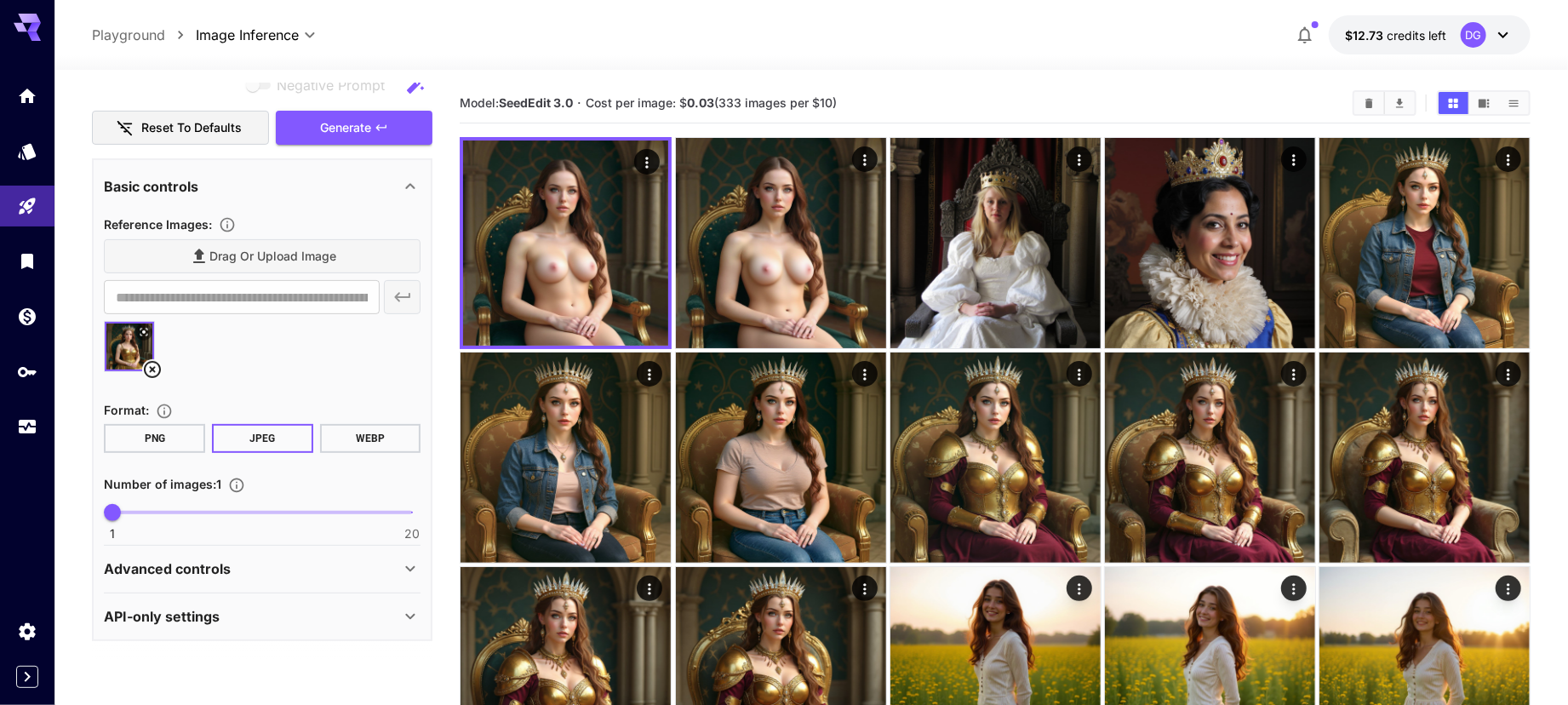
click at [146, 329] on icon at bounding box center [143, 332] width 10 height 10
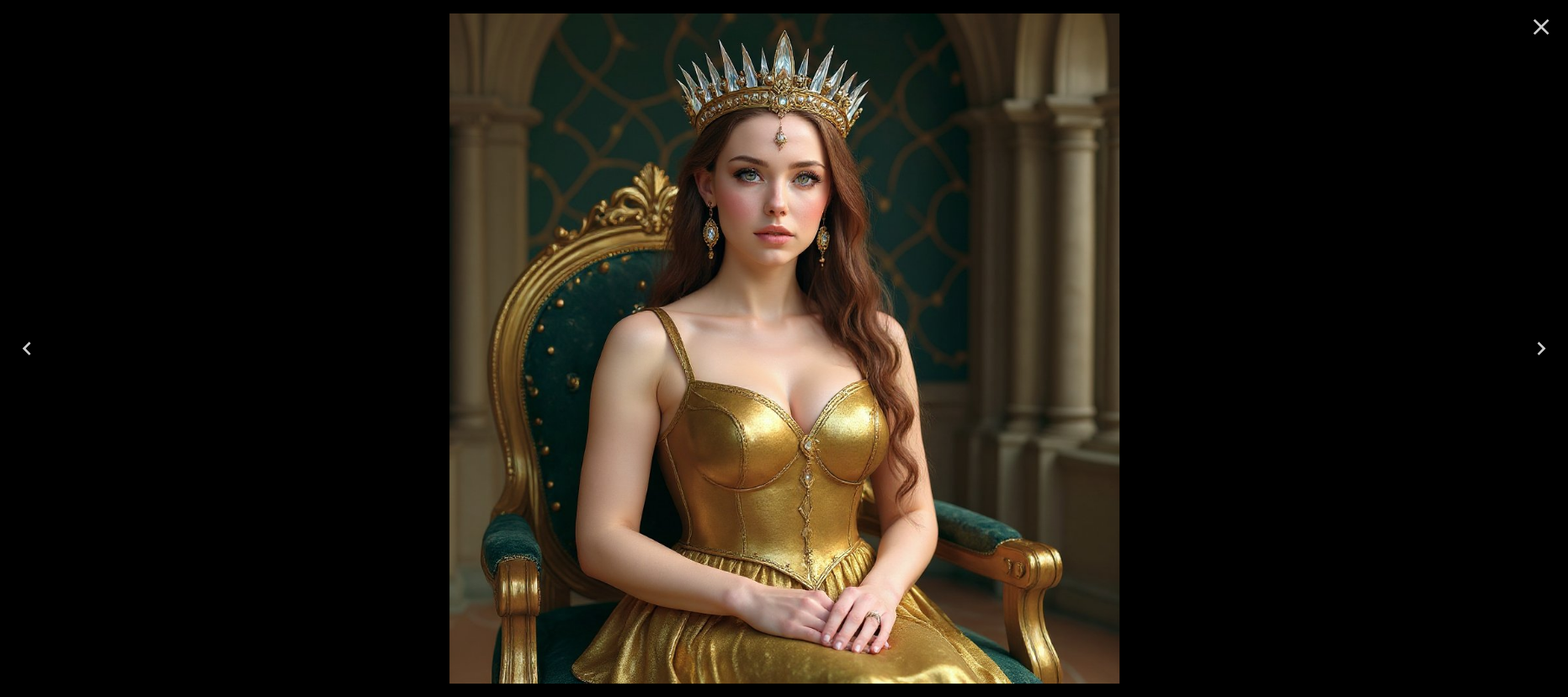
click at [1545, 23] on icon "Close" at bounding box center [1541, 26] width 27 height 27
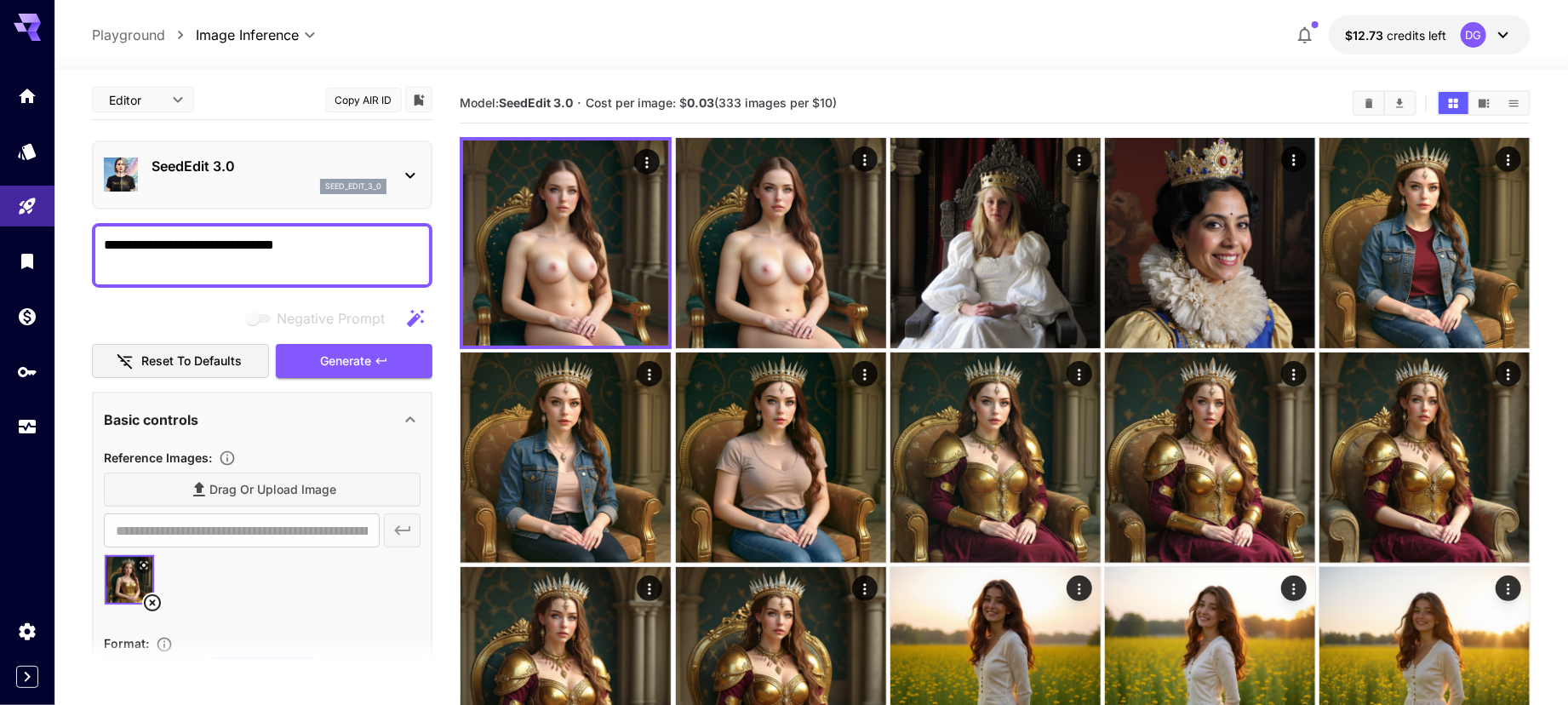
scroll to position [0, 0]
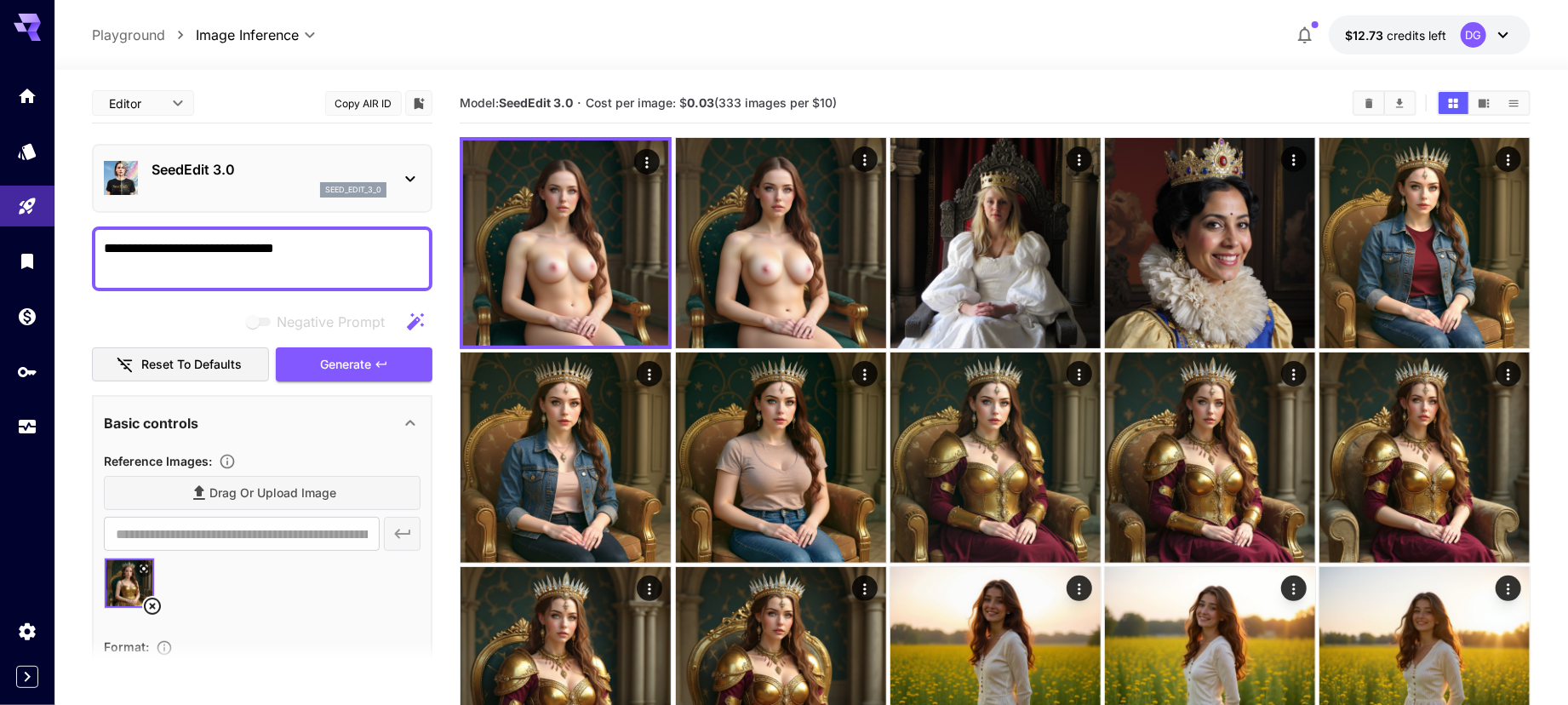
click at [155, 604] on icon at bounding box center [153, 607] width 17 height 17
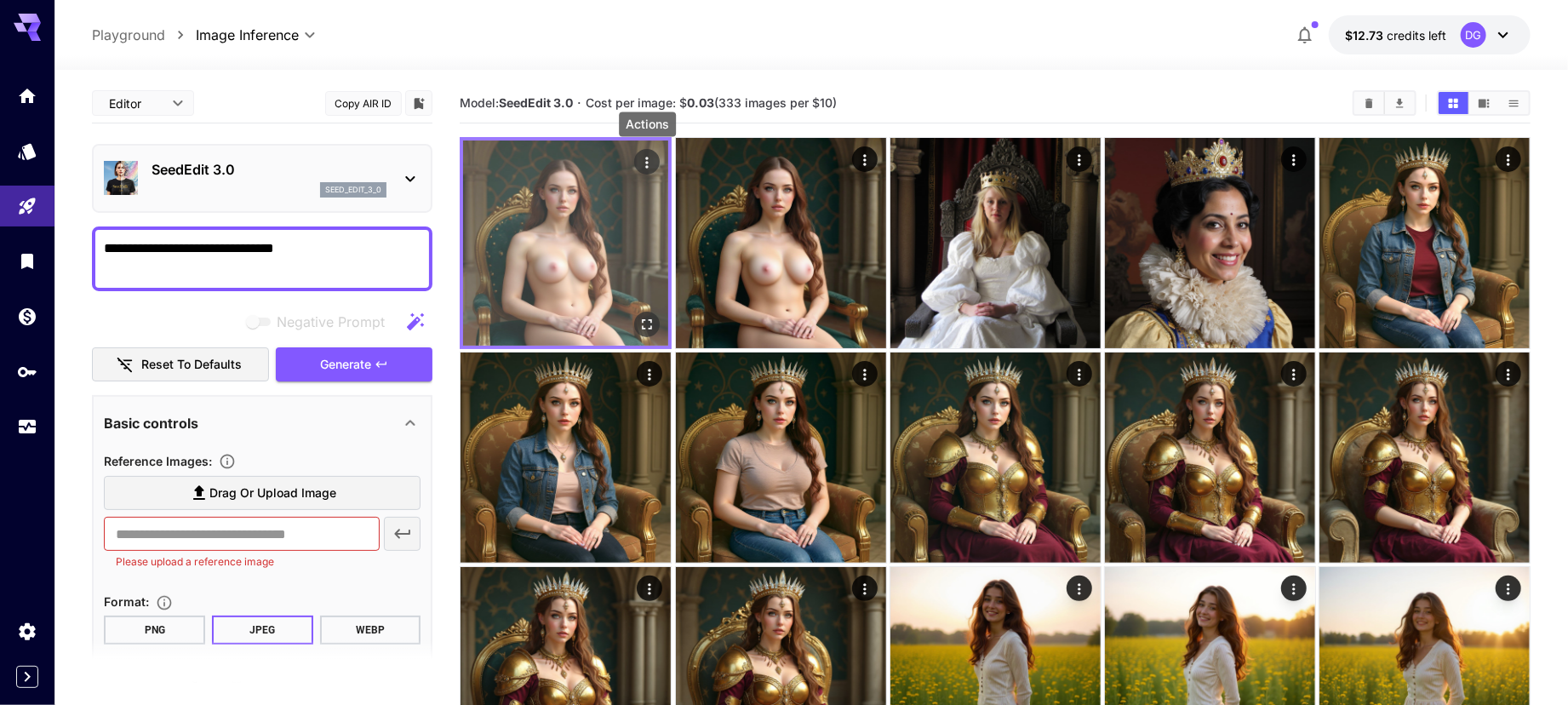
click at [645, 157] on icon "Actions" at bounding box center [647, 163] width 17 height 17
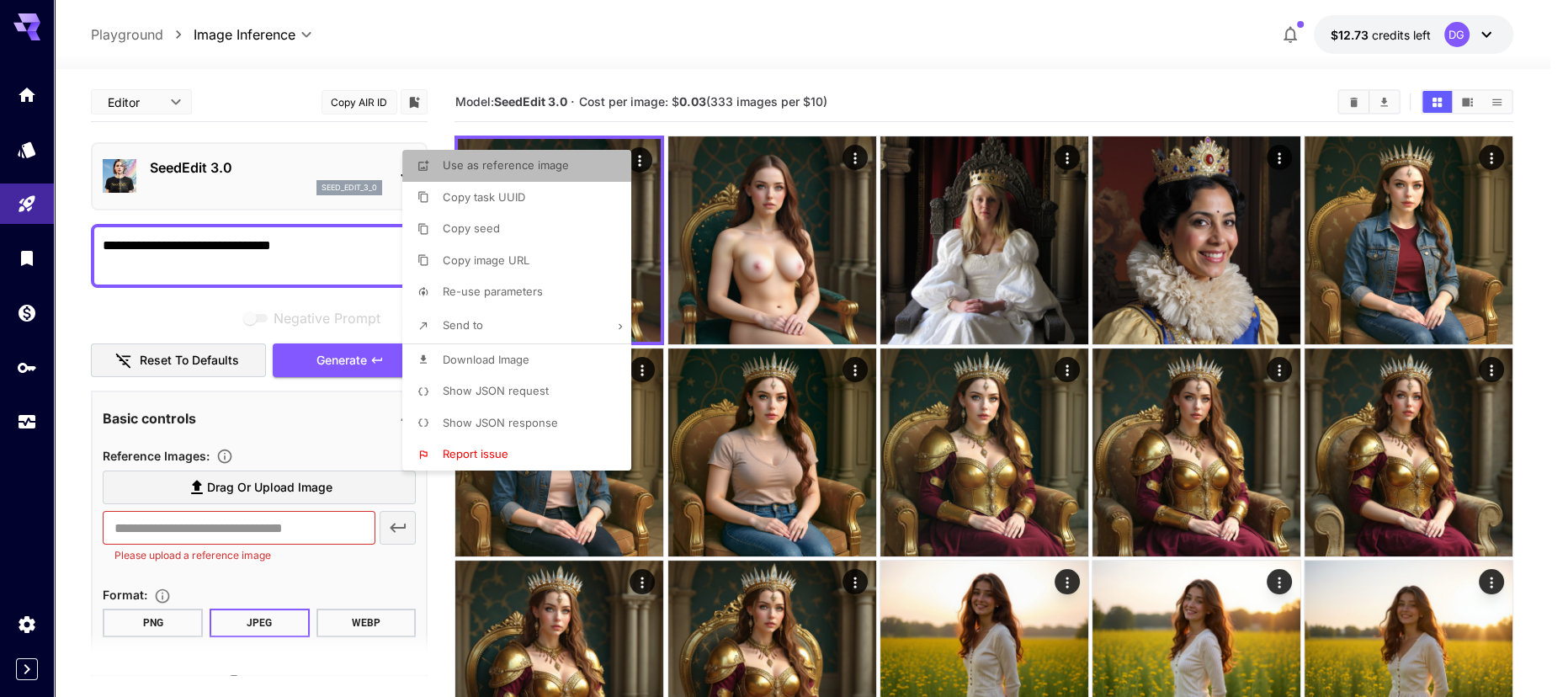
click at [594, 164] on li "Use as reference image" at bounding box center [521, 166] width 239 height 32
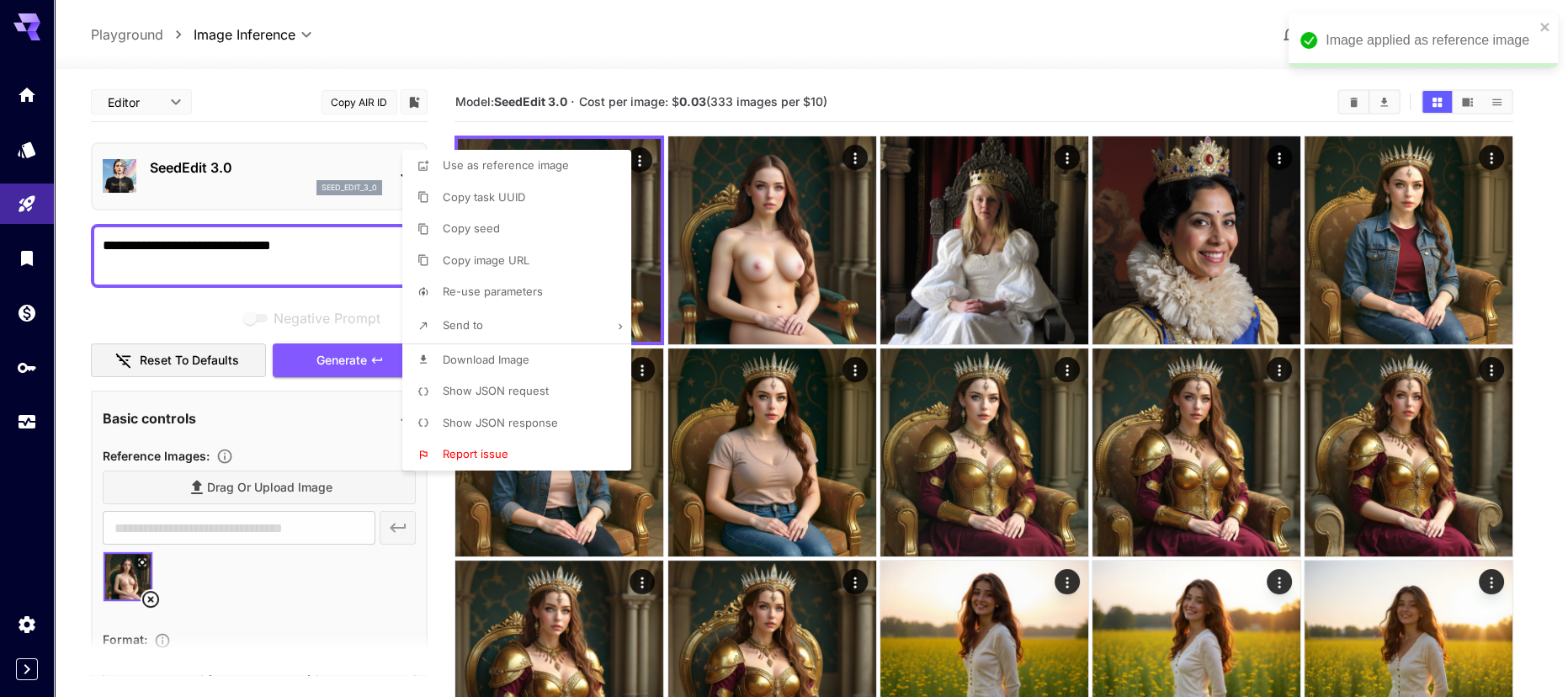
click at [371, 253] on div at bounding box center [784, 348] width 1568 height 697
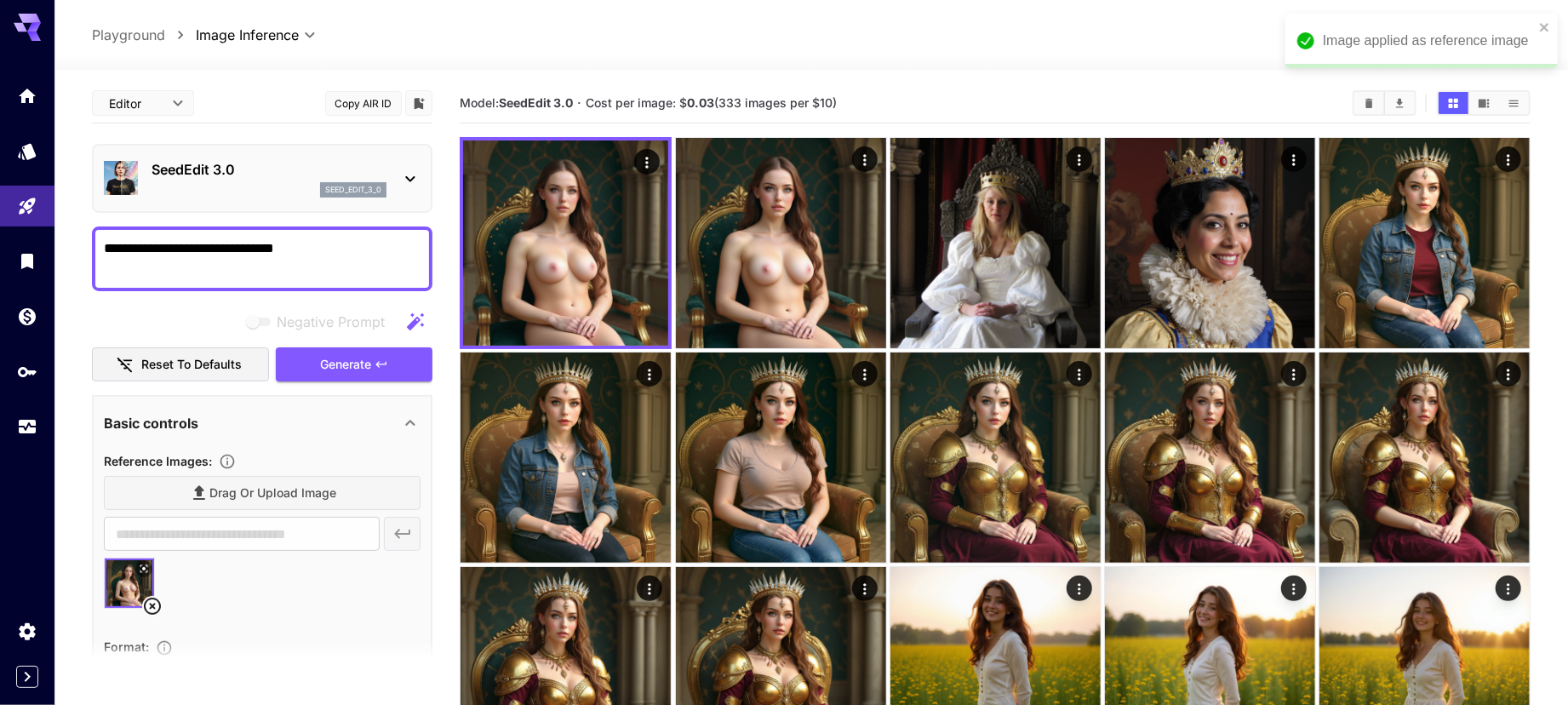
click at [376, 256] on textarea "**********" at bounding box center [262, 259] width 317 height 41
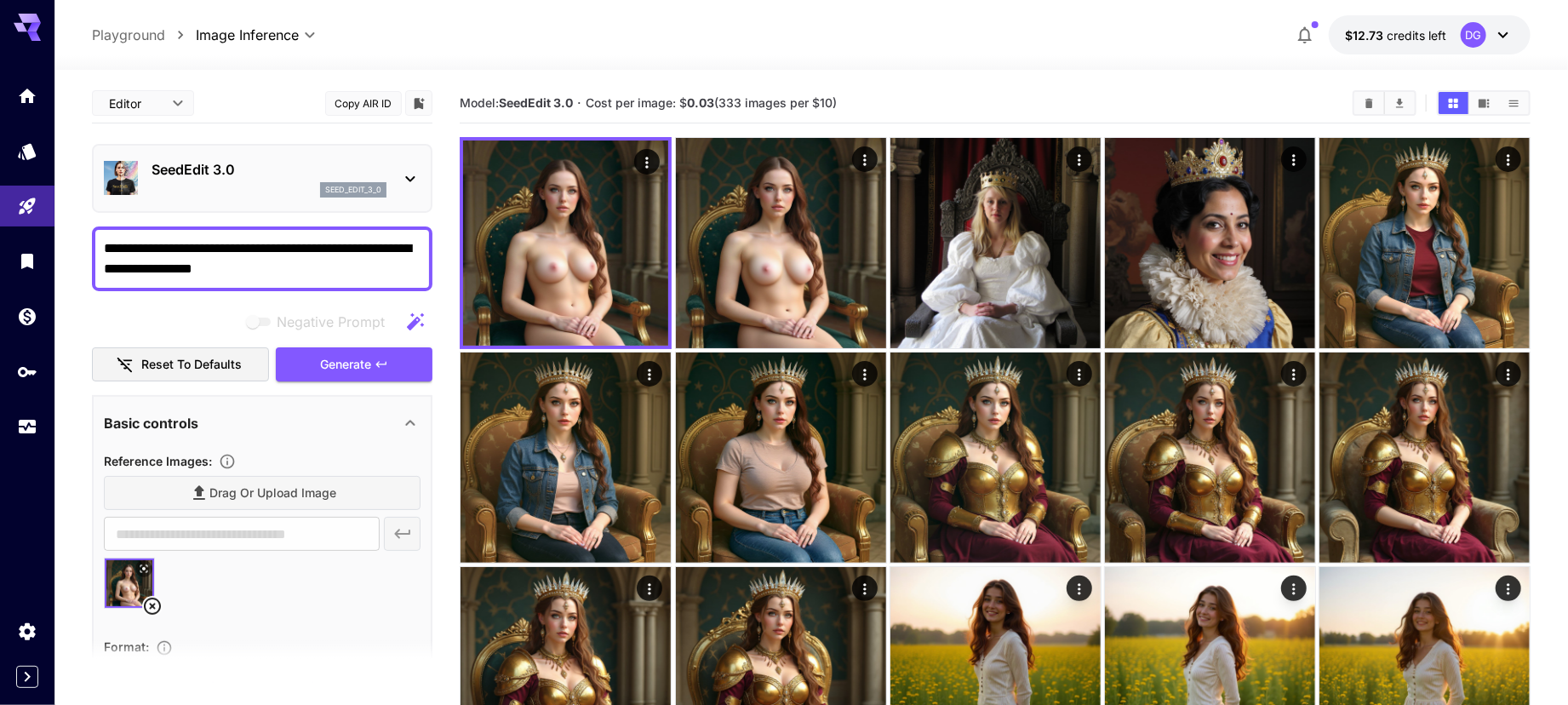
type textarea "**********"
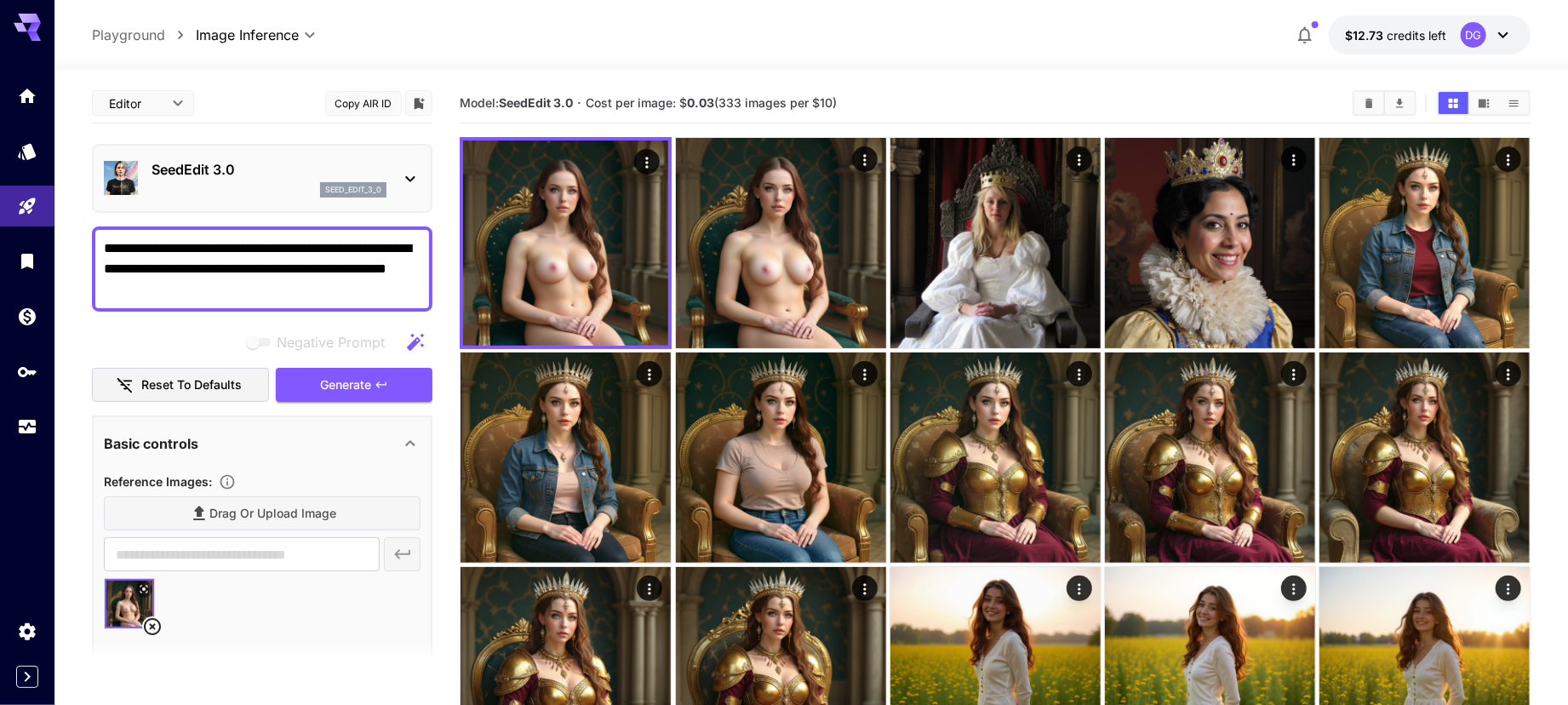
click at [271, 266] on textarea "**********" at bounding box center [262, 269] width 317 height 61
click at [338, 275] on textarea "**********" at bounding box center [262, 269] width 317 height 61
click at [357, 376] on span "Generate" at bounding box center [346, 385] width 52 height 21
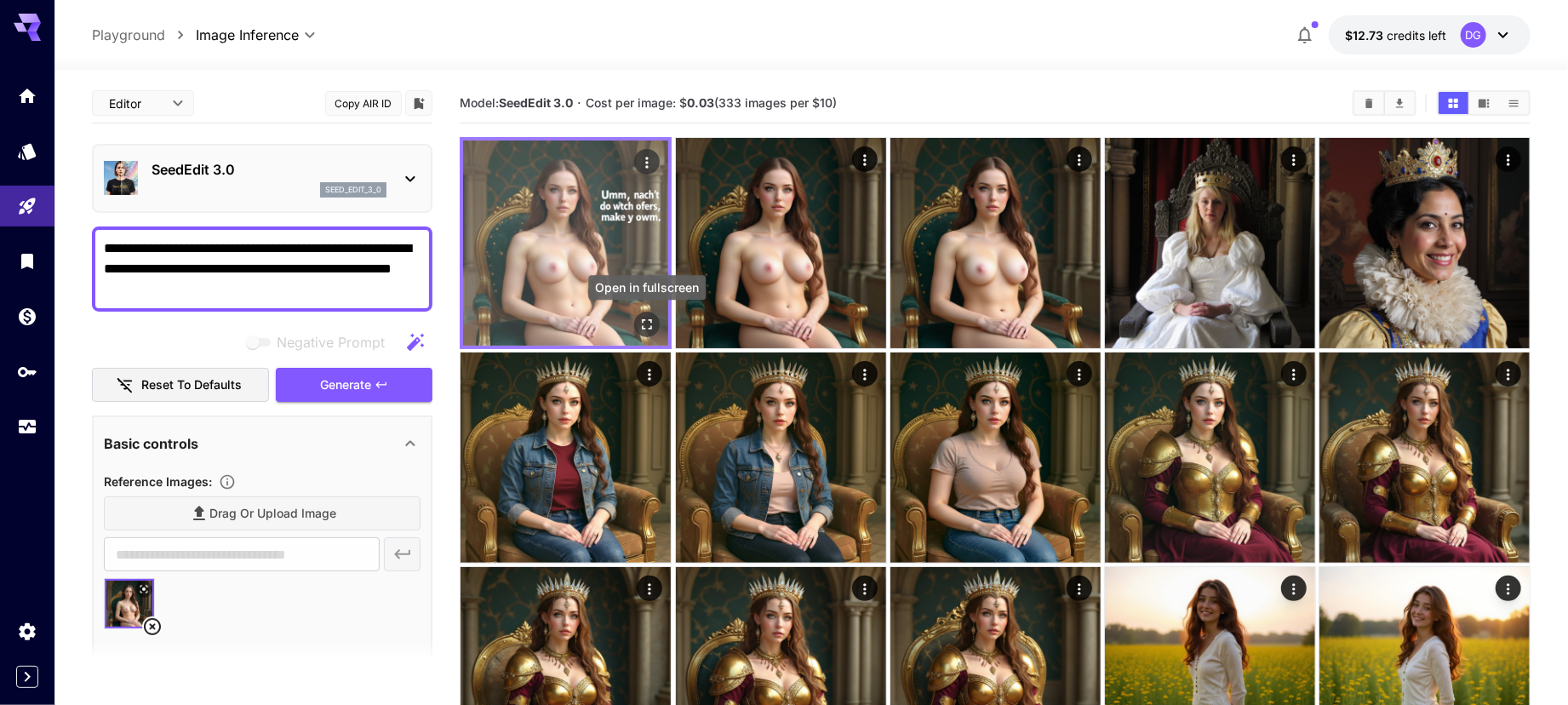
click at [656, 321] on button "Open in fullscreen" at bounding box center [647, 324] width 26 height 26
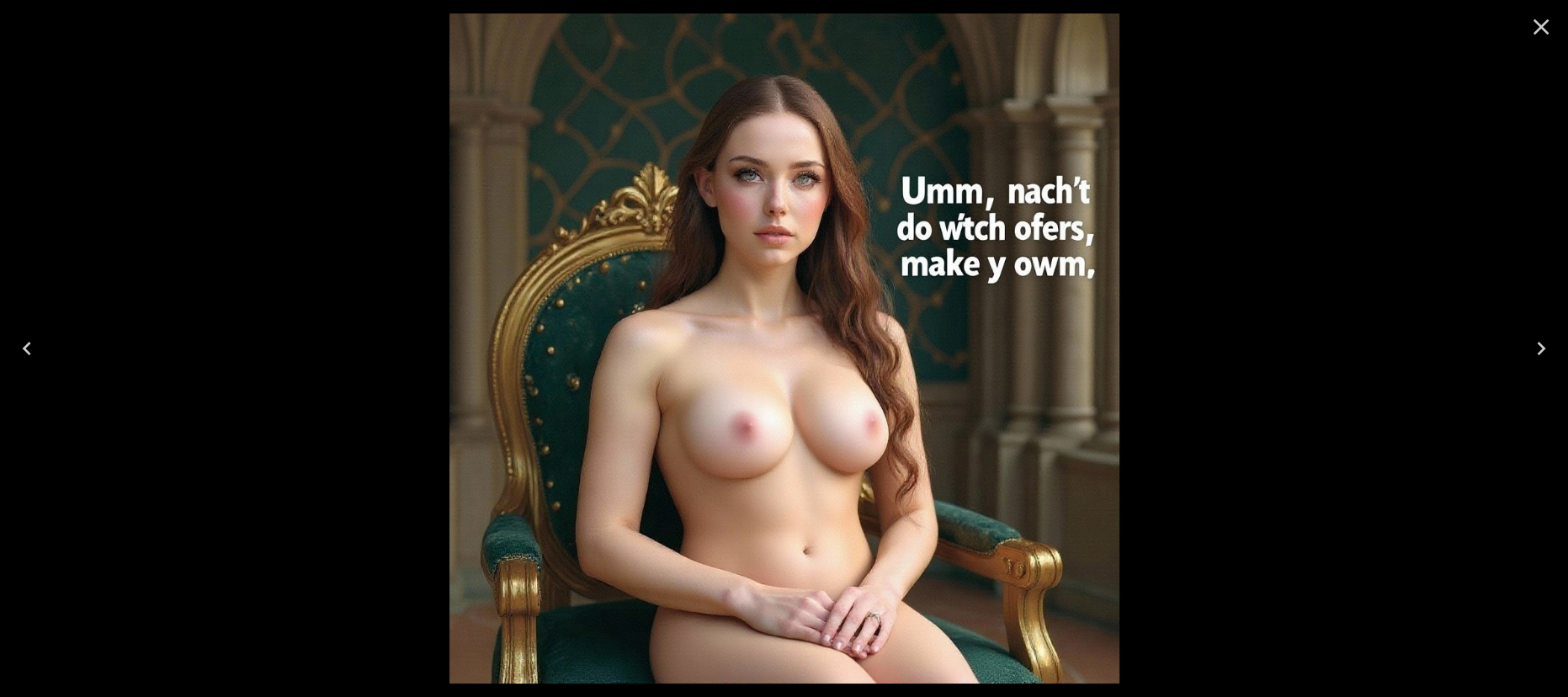
click at [1542, 34] on icon "Close" at bounding box center [1541, 26] width 27 height 27
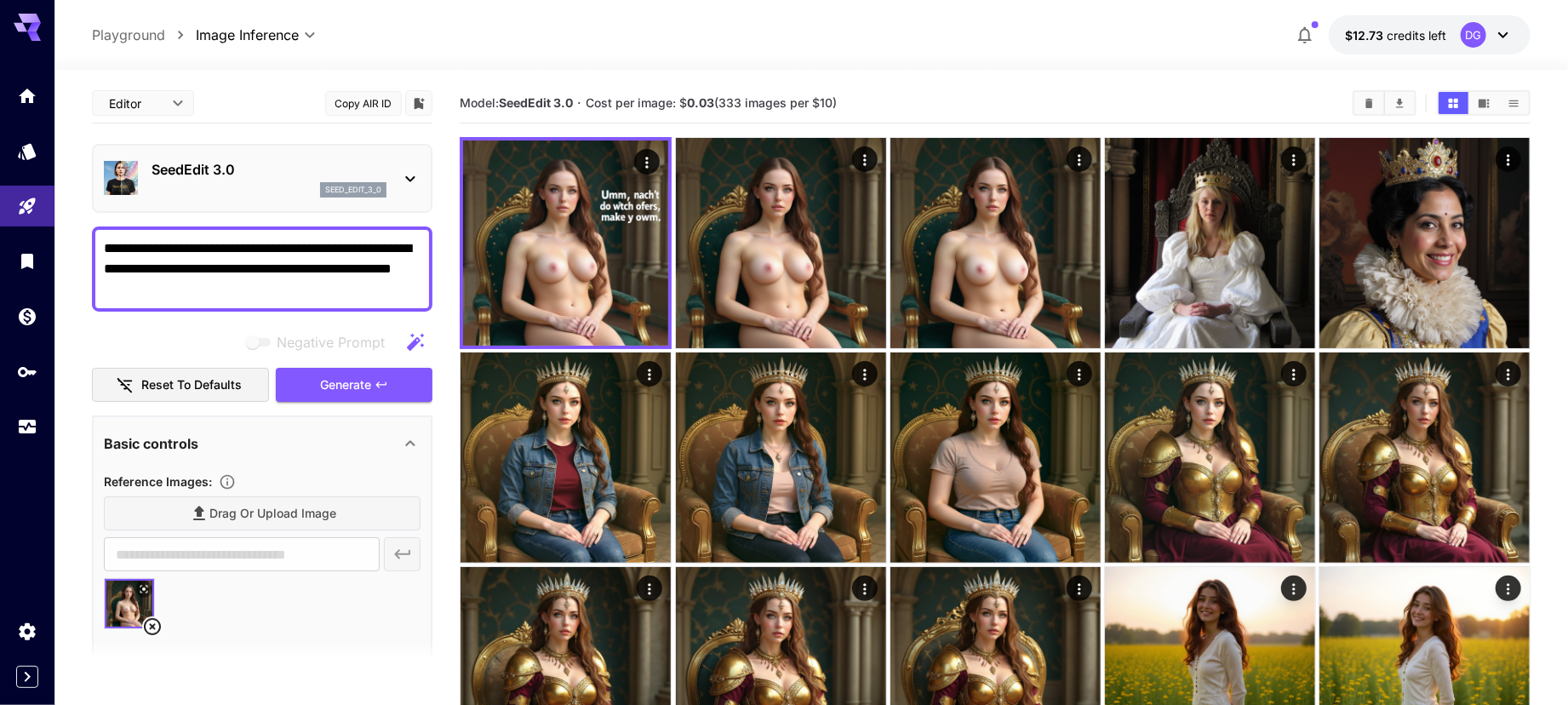
click at [272, 178] on p "SeedEdit 3.0" at bounding box center [269, 169] width 235 height 20
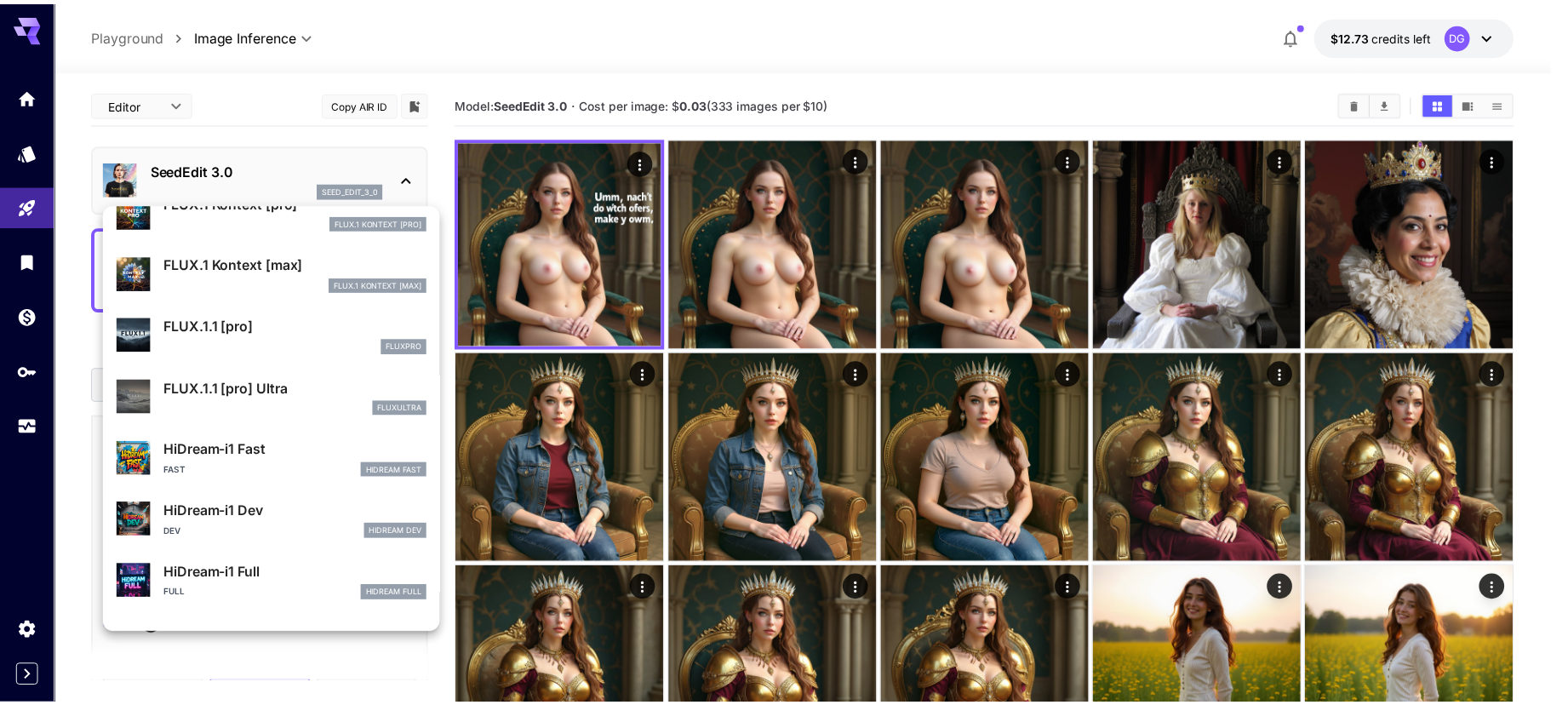
scroll to position [1099, 0]
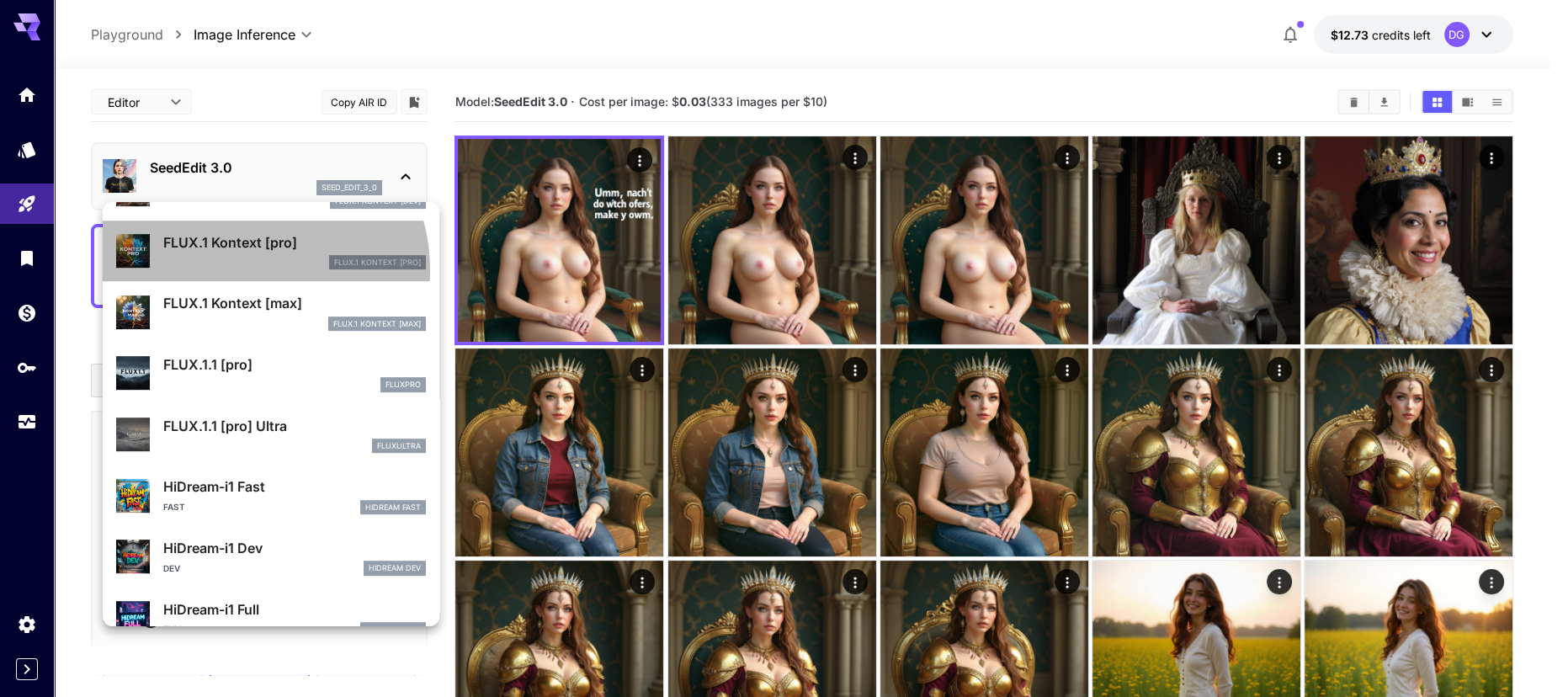
click at [248, 270] on div "FLUX.1 Kontext [pro] FLUX.1 Kontext [pro]" at bounding box center [271, 251] width 309 height 51
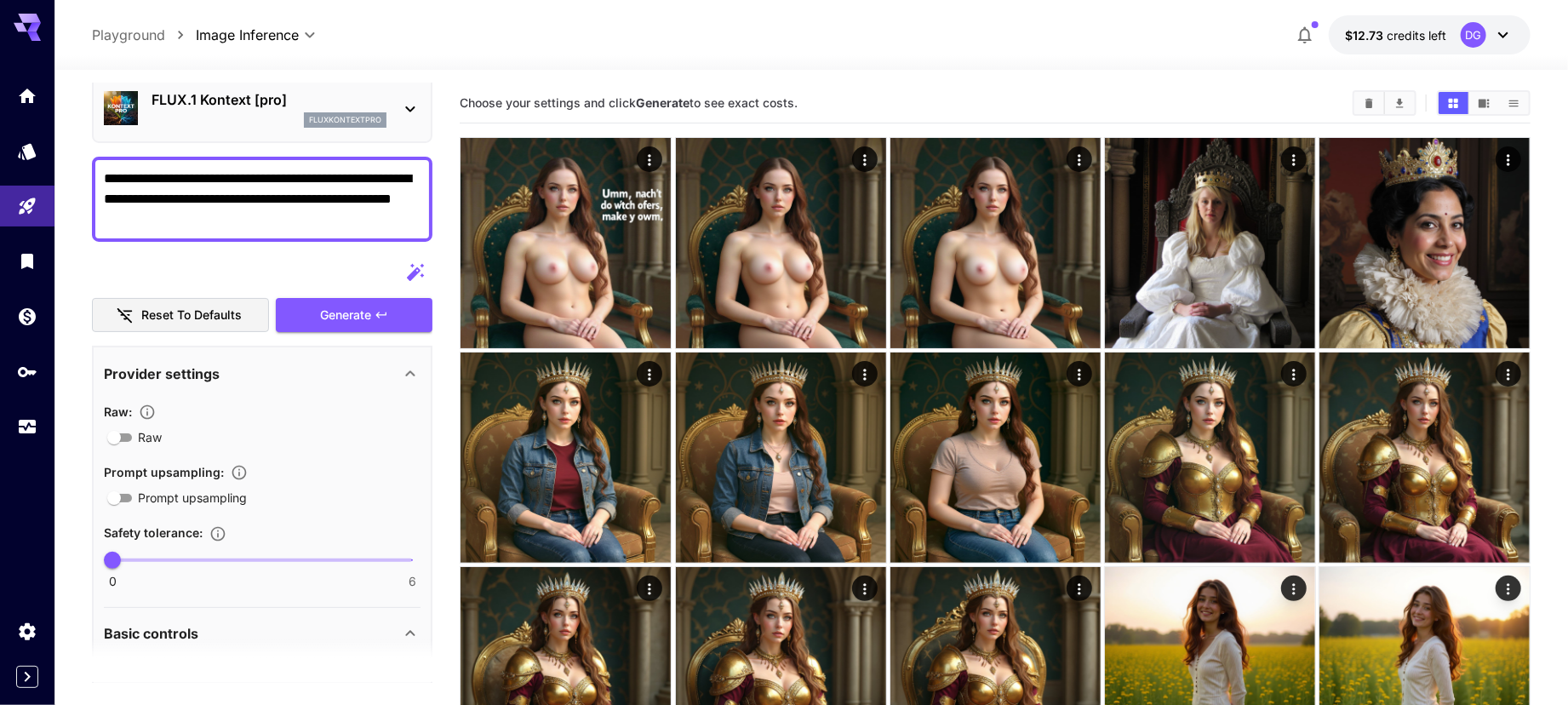
scroll to position [17, 0]
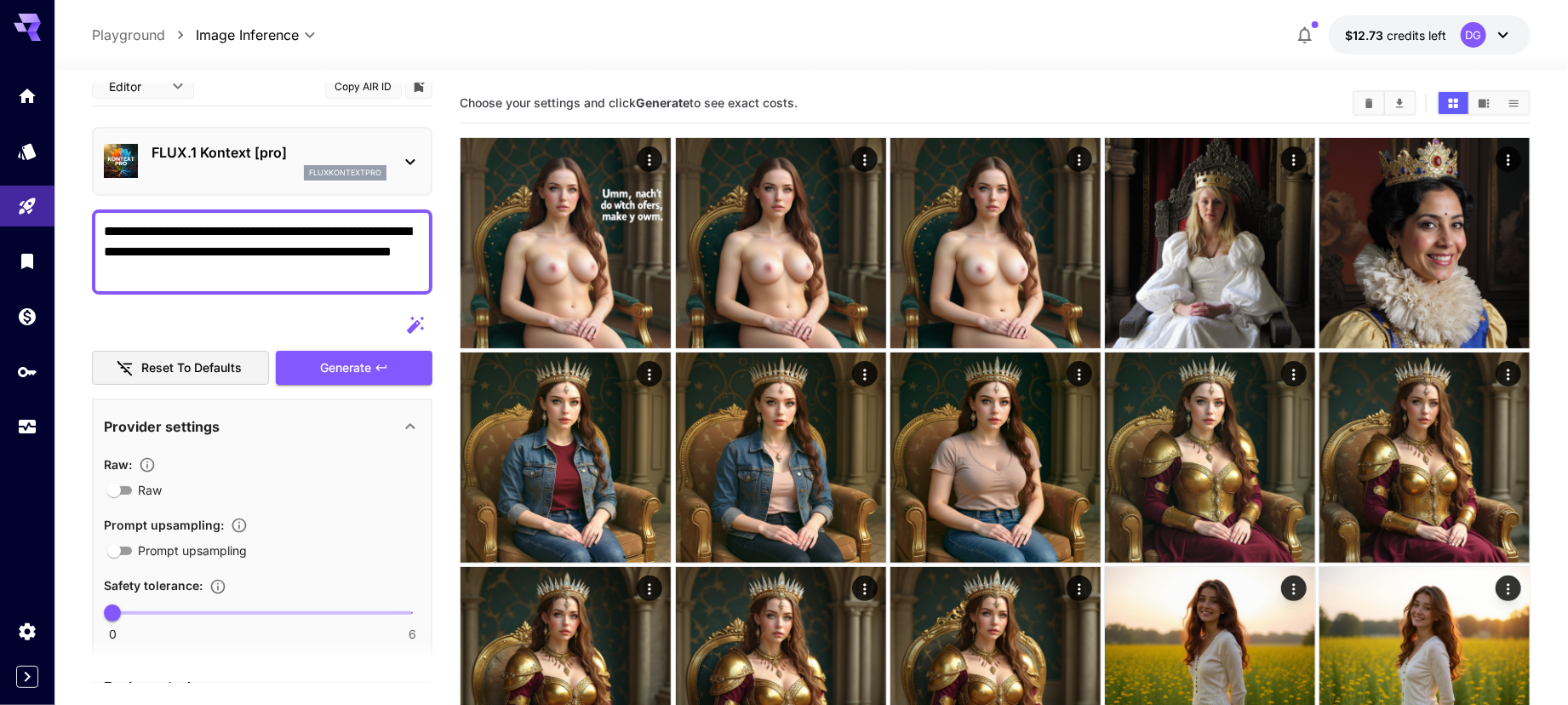
click at [221, 226] on textarea "**********" at bounding box center [262, 252] width 317 height 61
type textarea "**********"
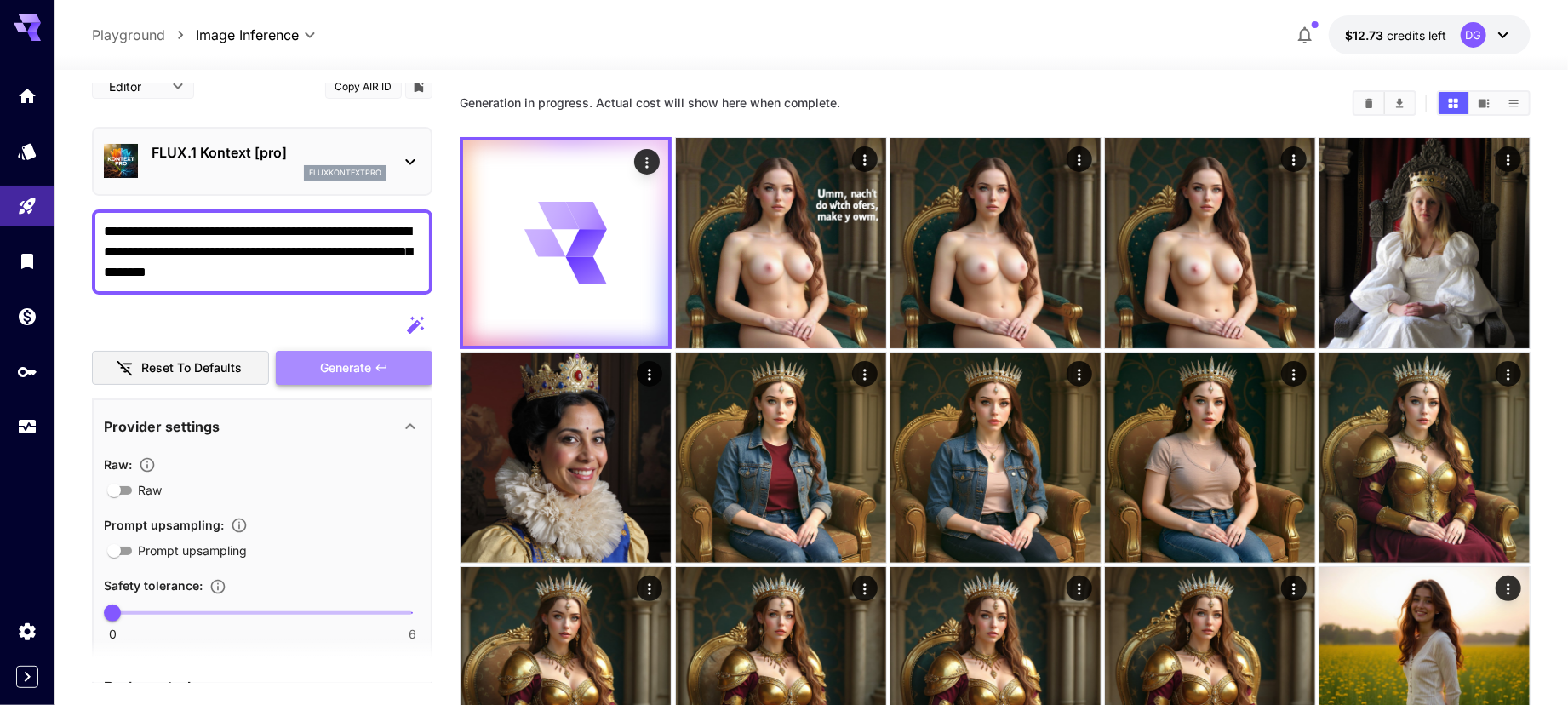
click at [344, 371] on span "Generate" at bounding box center [346, 368] width 52 height 21
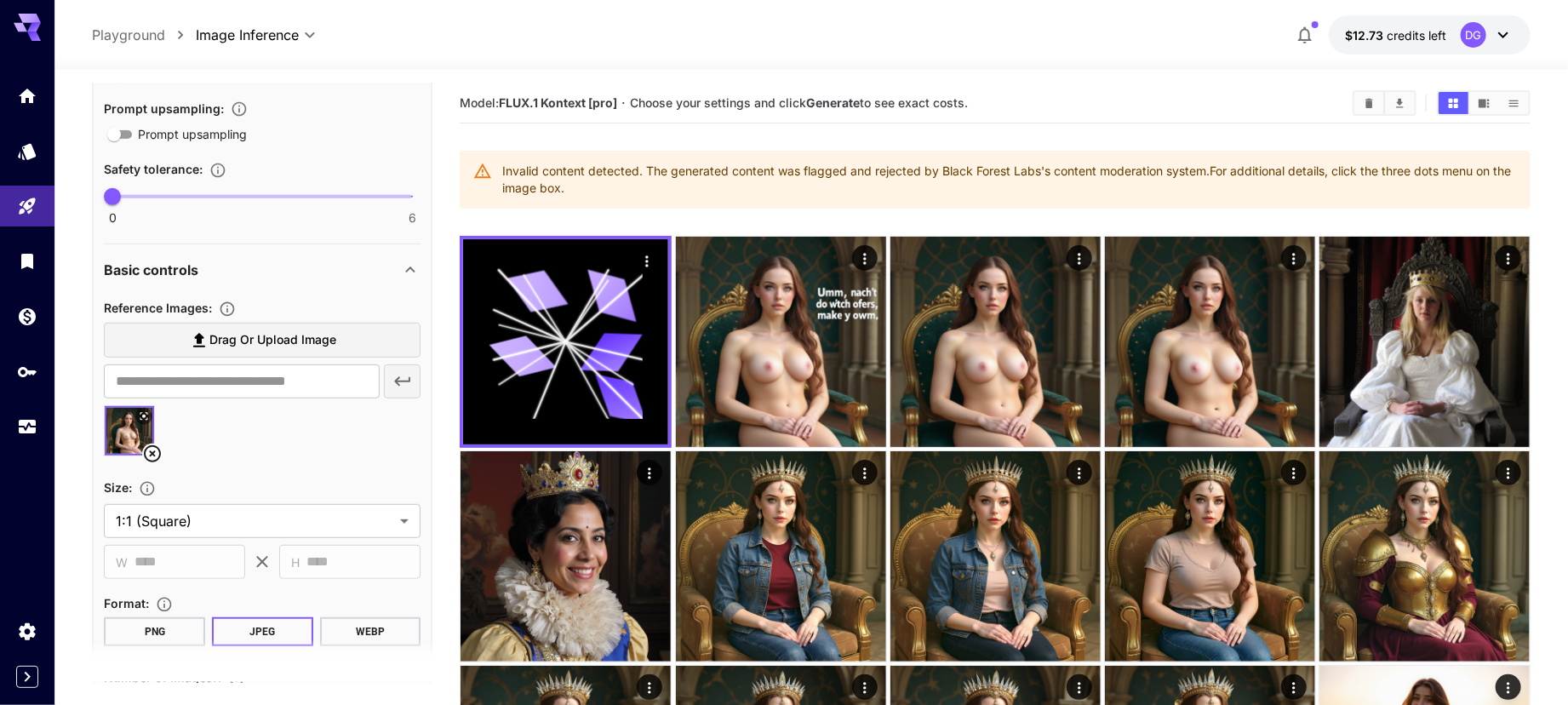
scroll to position [432, 0]
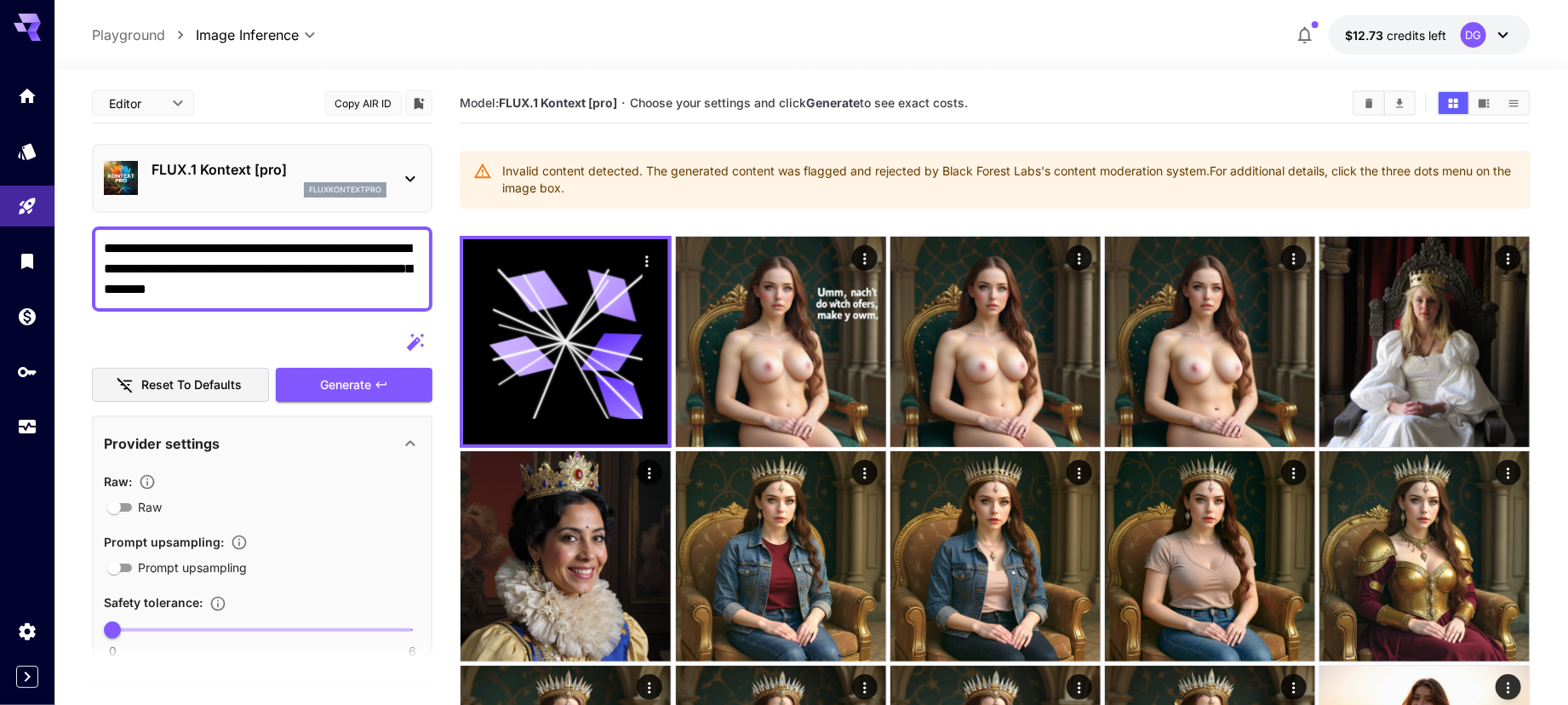
scroll to position [416, 0]
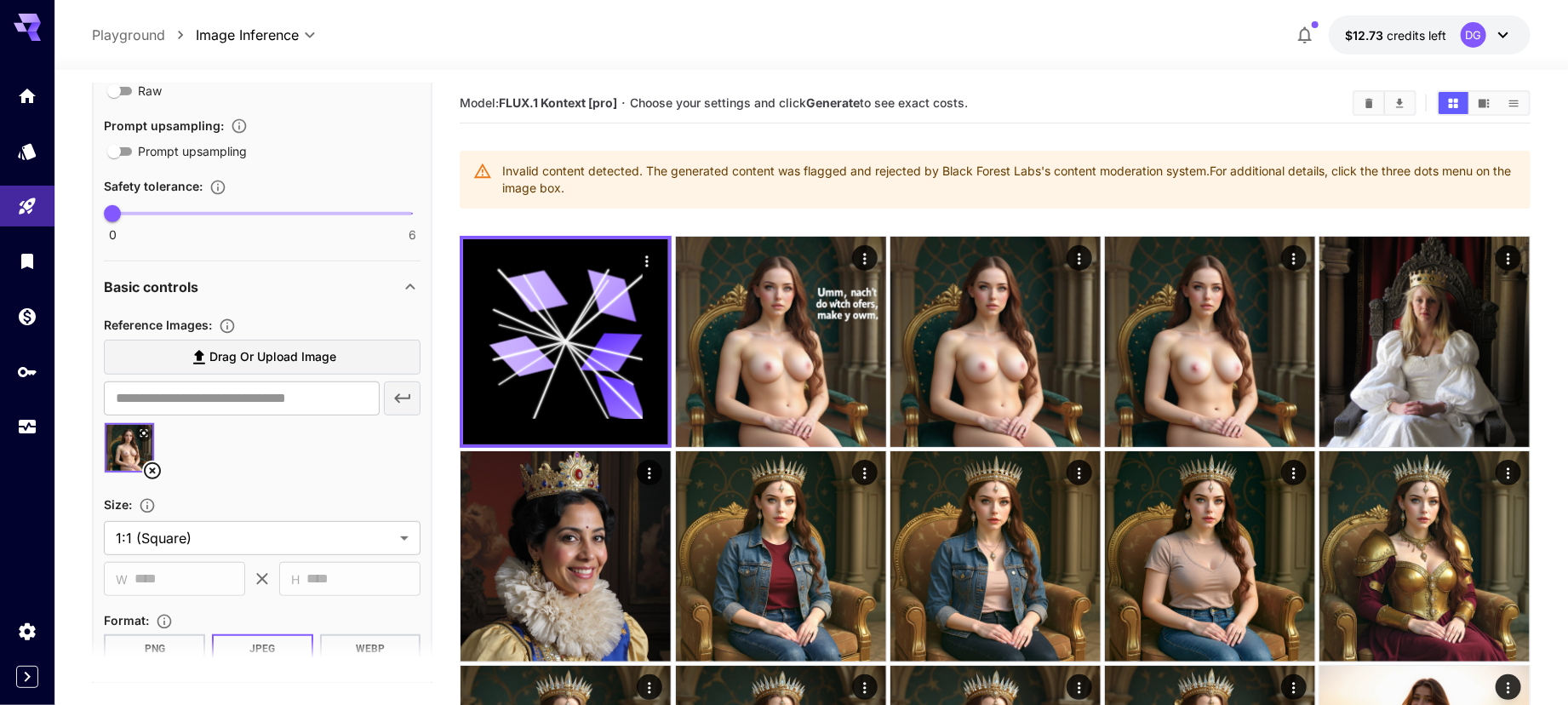
click at [143, 463] on icon at bounding box center [152, 470] width 20 height 20
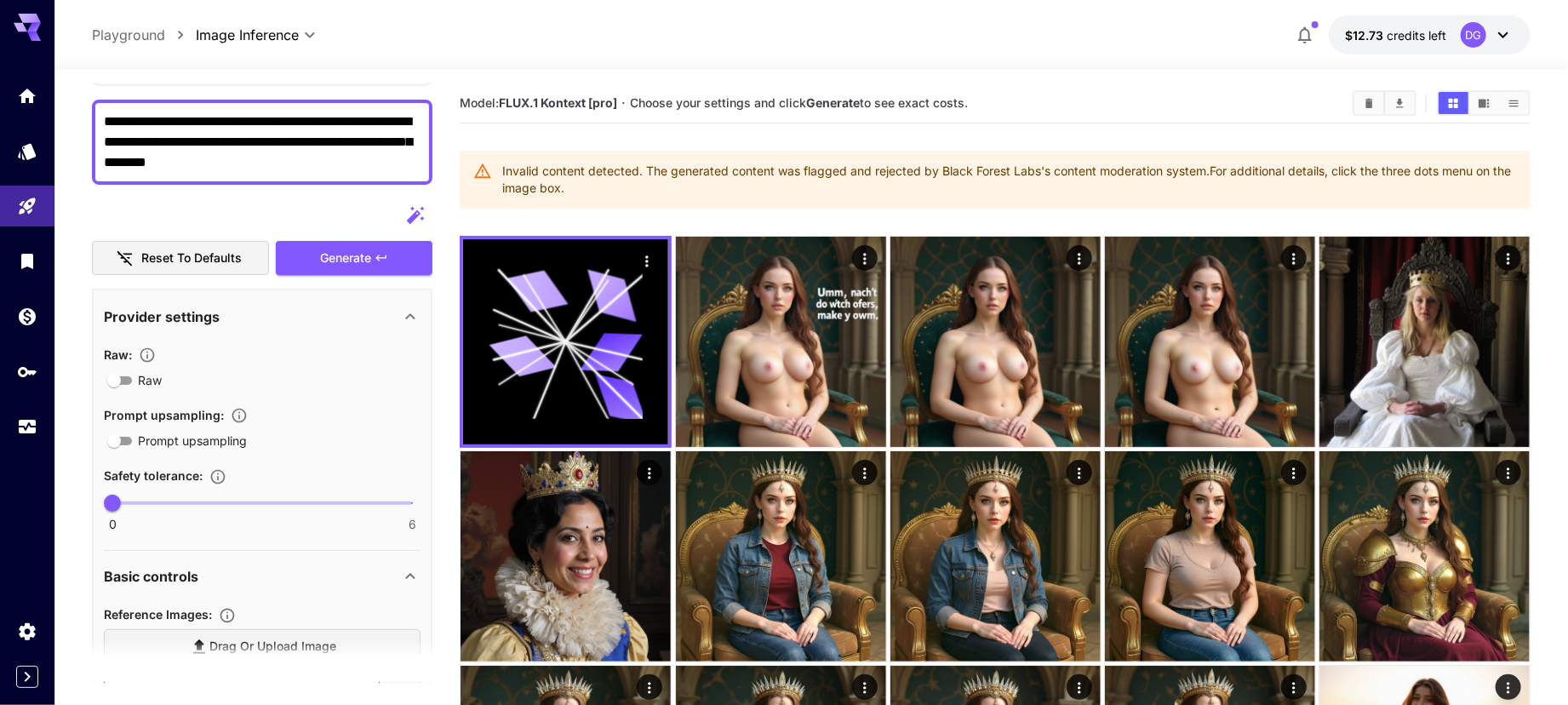
scroll to position [0, 0]
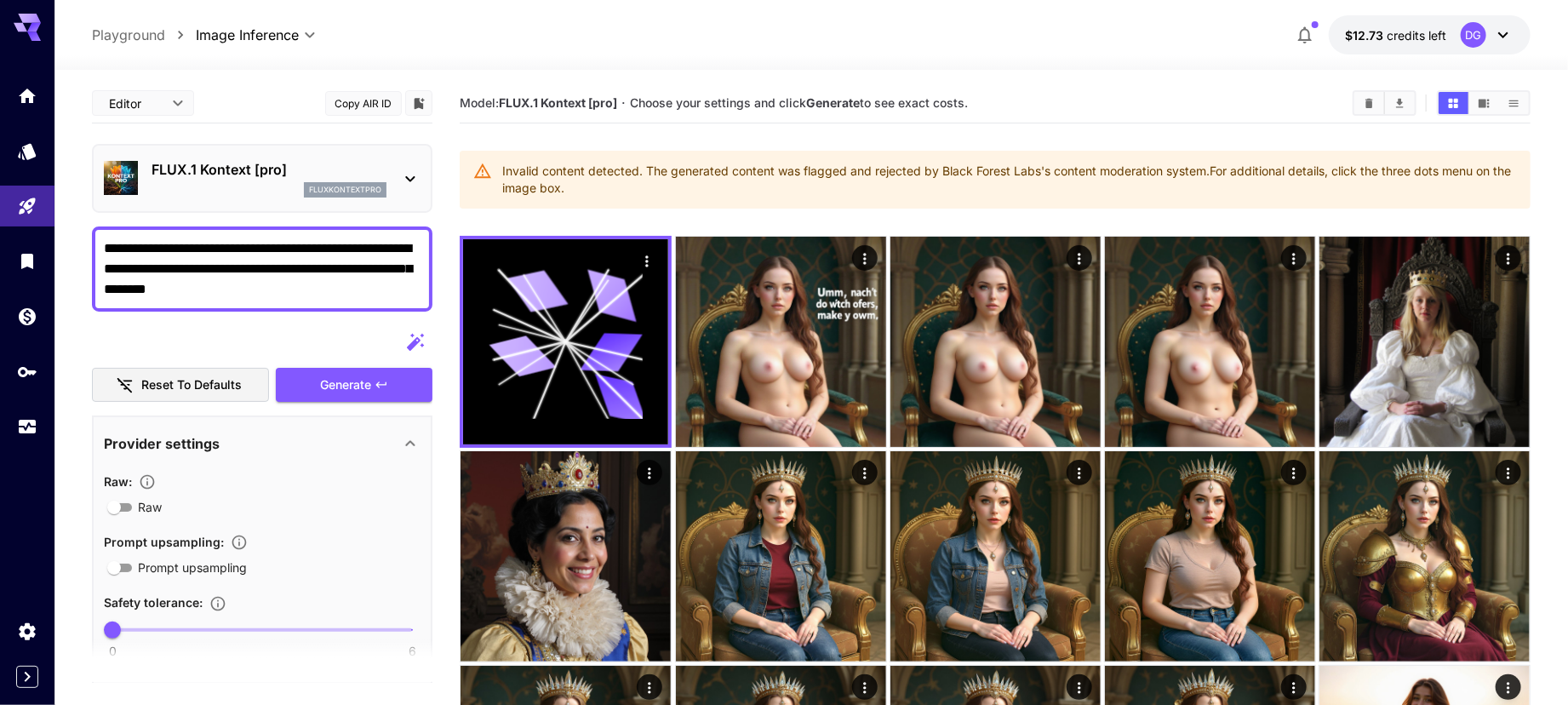
click at [245, 192] on div "fluxkontextpro" at bounding box center [269, 190] width 235 height 15
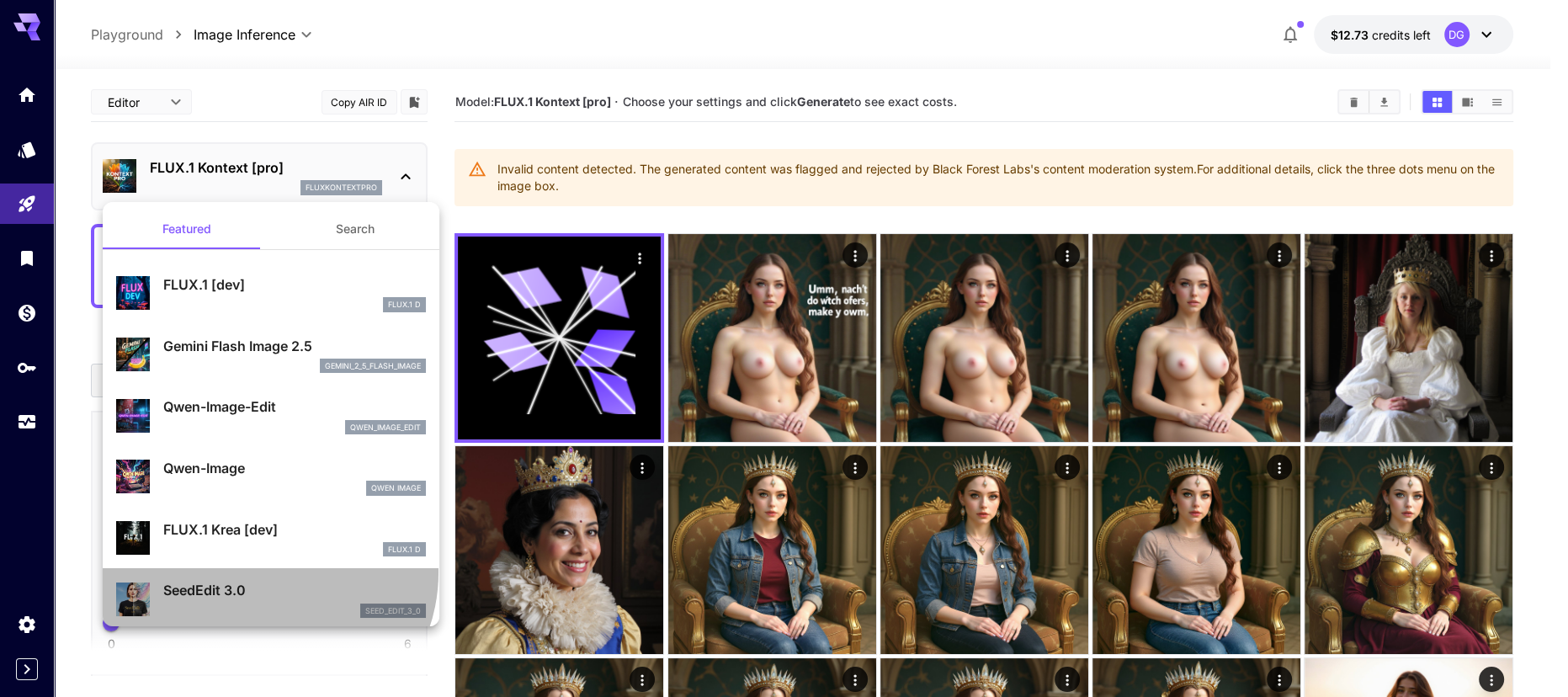
click at [265, 572] on li "SeedEdit 3.0 seed_edit_3_0" at bounding box center [271, 598] width 337 height 61
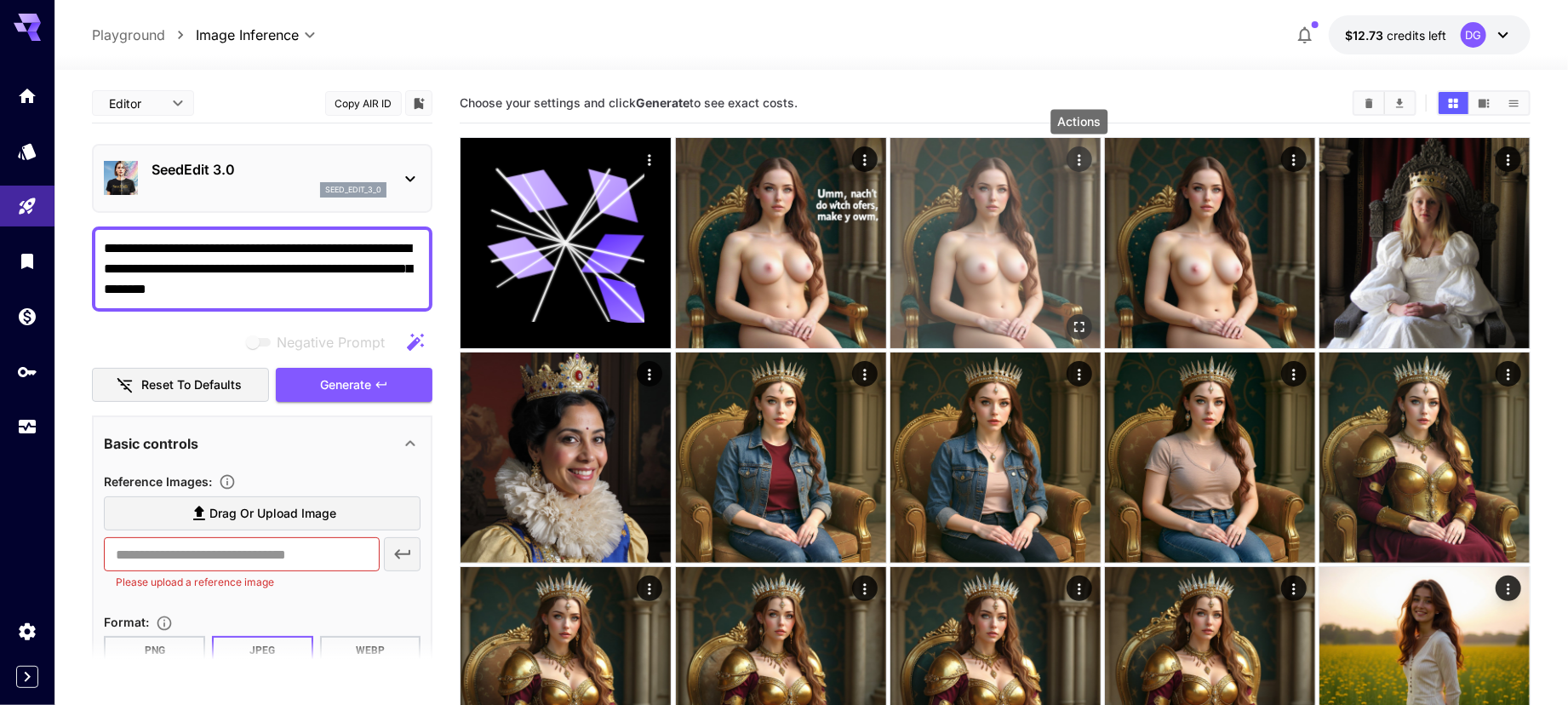
click at [1089, 166] on div "Actions" at bounding box center [1078, 159] width 26 height 26
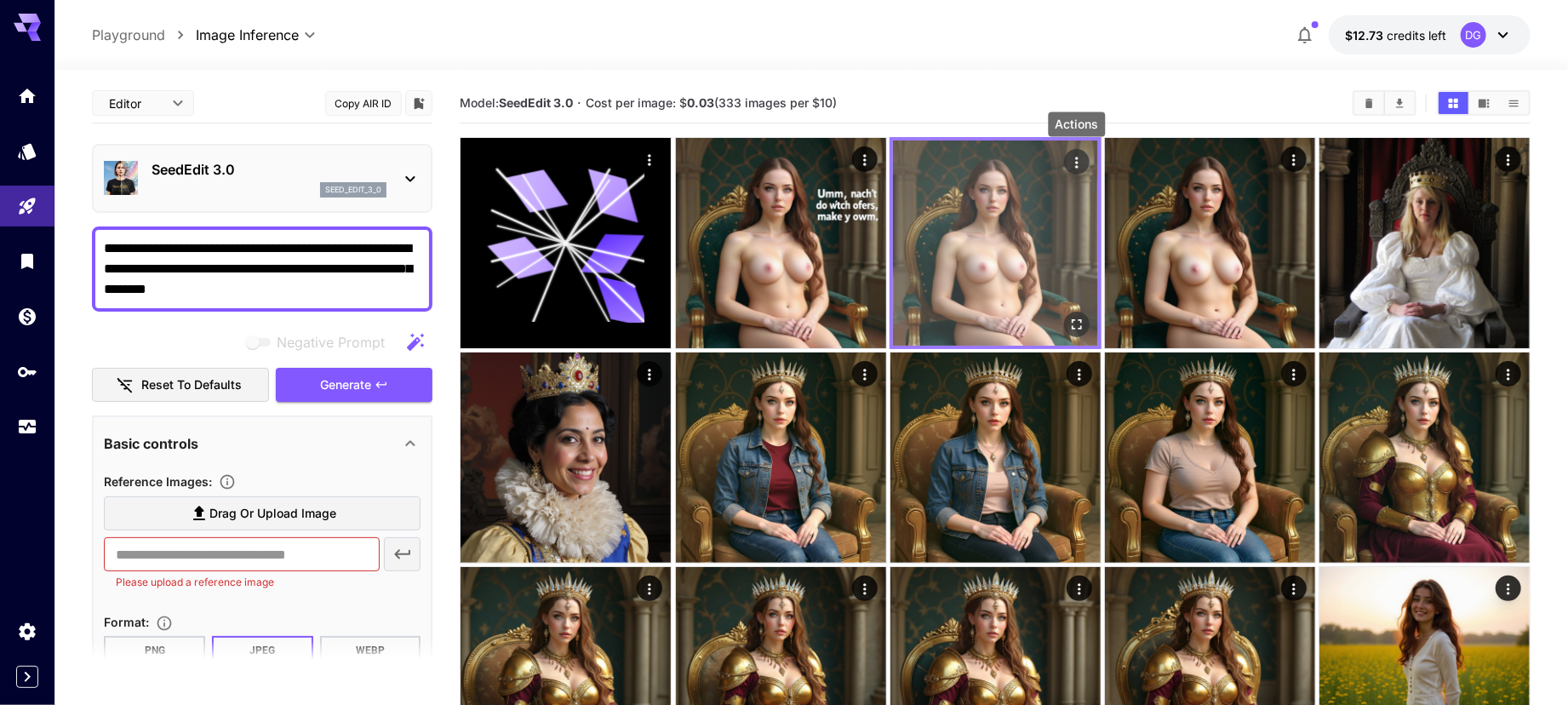
click at [1074, 169] on icon "Actions" at bounding box center [1076, 163] width 17 height 17
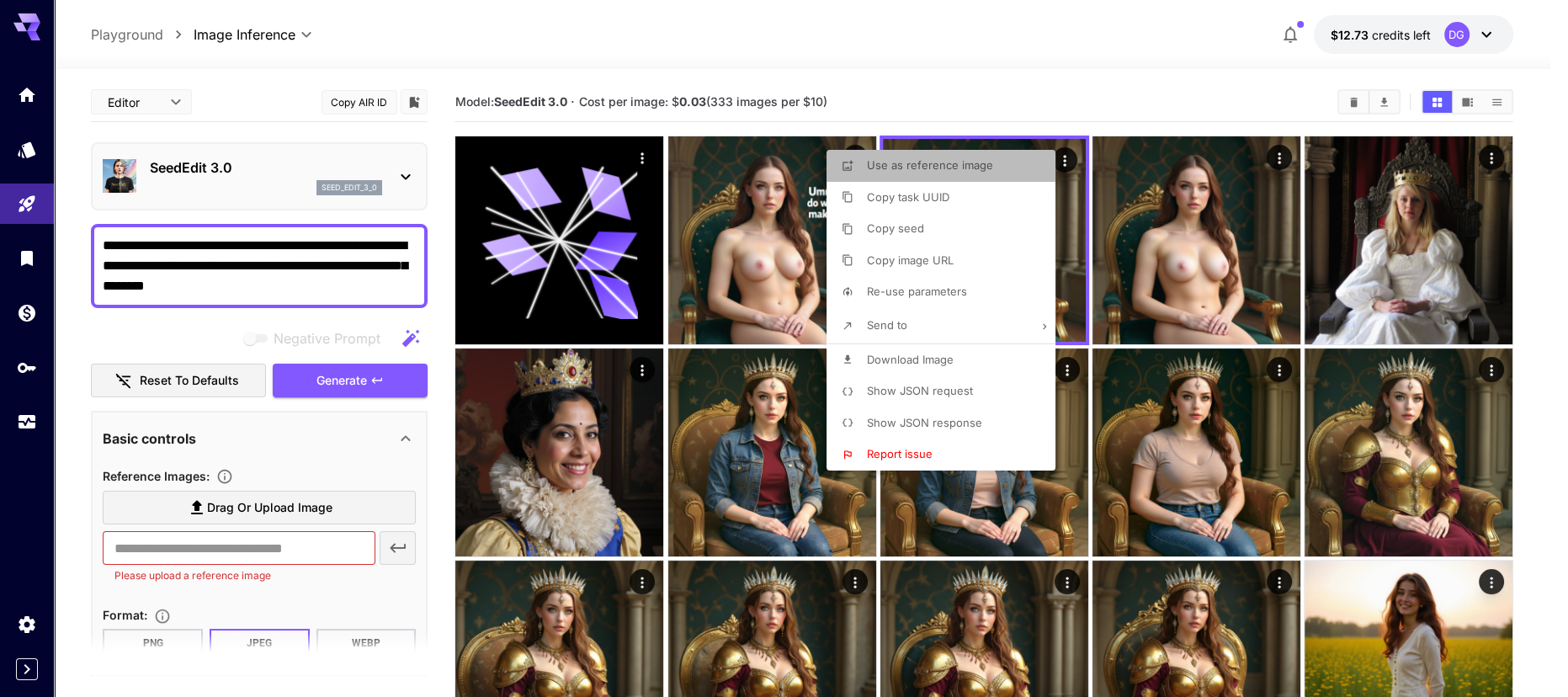
click at [990, 169] on li "Use as reference image" at bounding box center [945, 166] width 239 height 32
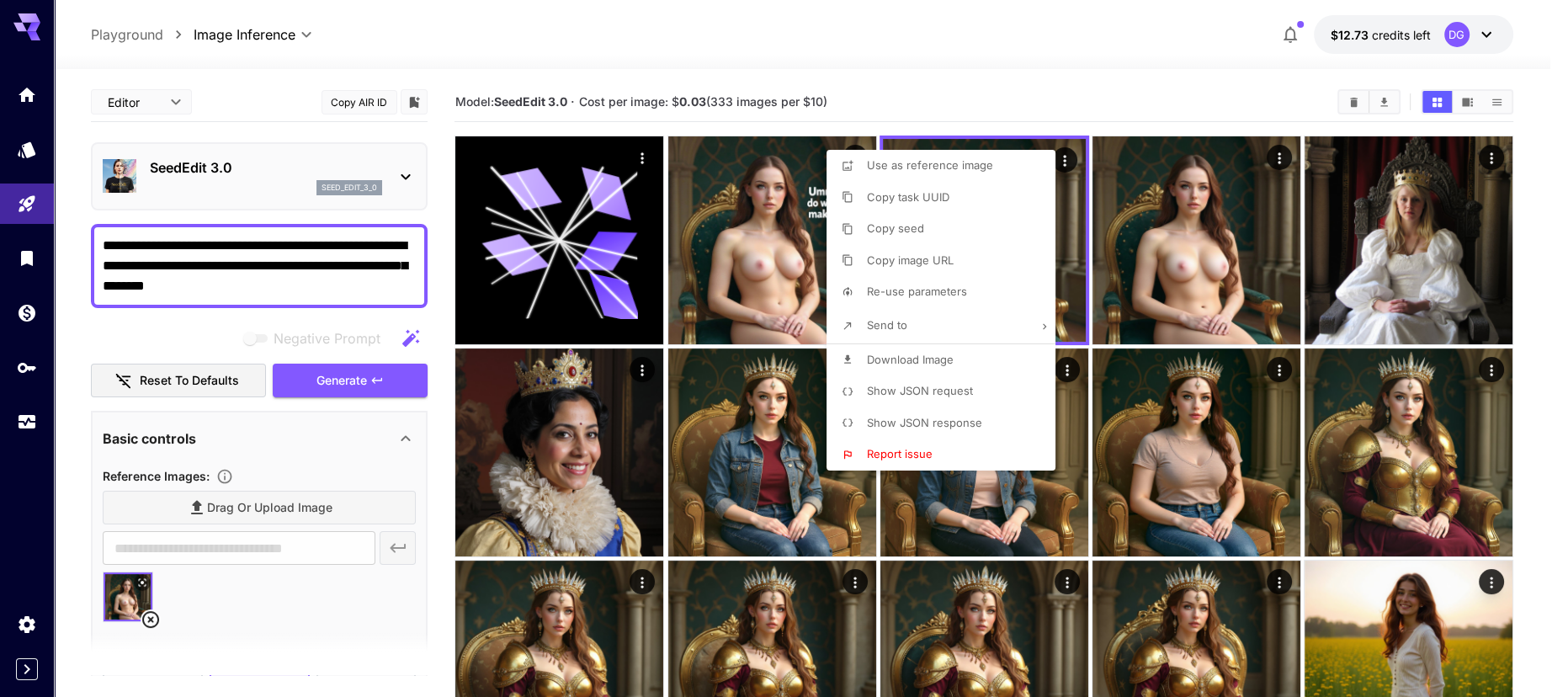
click at [218, 316] on div at bounding box center [784, 348] width 1568 height 697
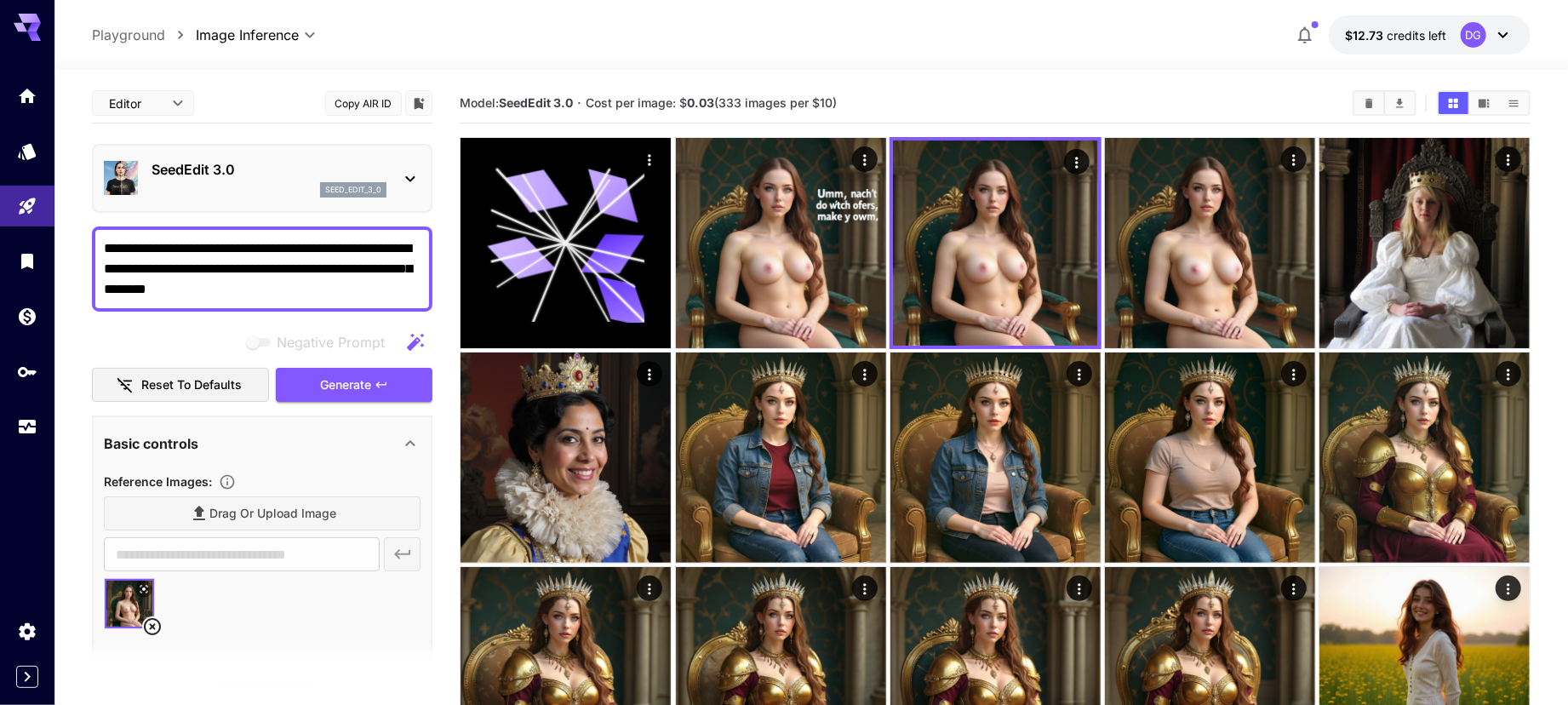
drag, startPoint x: 337, startPoint y: 295, endPoint x: 303, endPoint y: 270, distance: 42.2
click at [303, 270] on textarea "**********" at bounding box center [262, 269] width 317 height 61
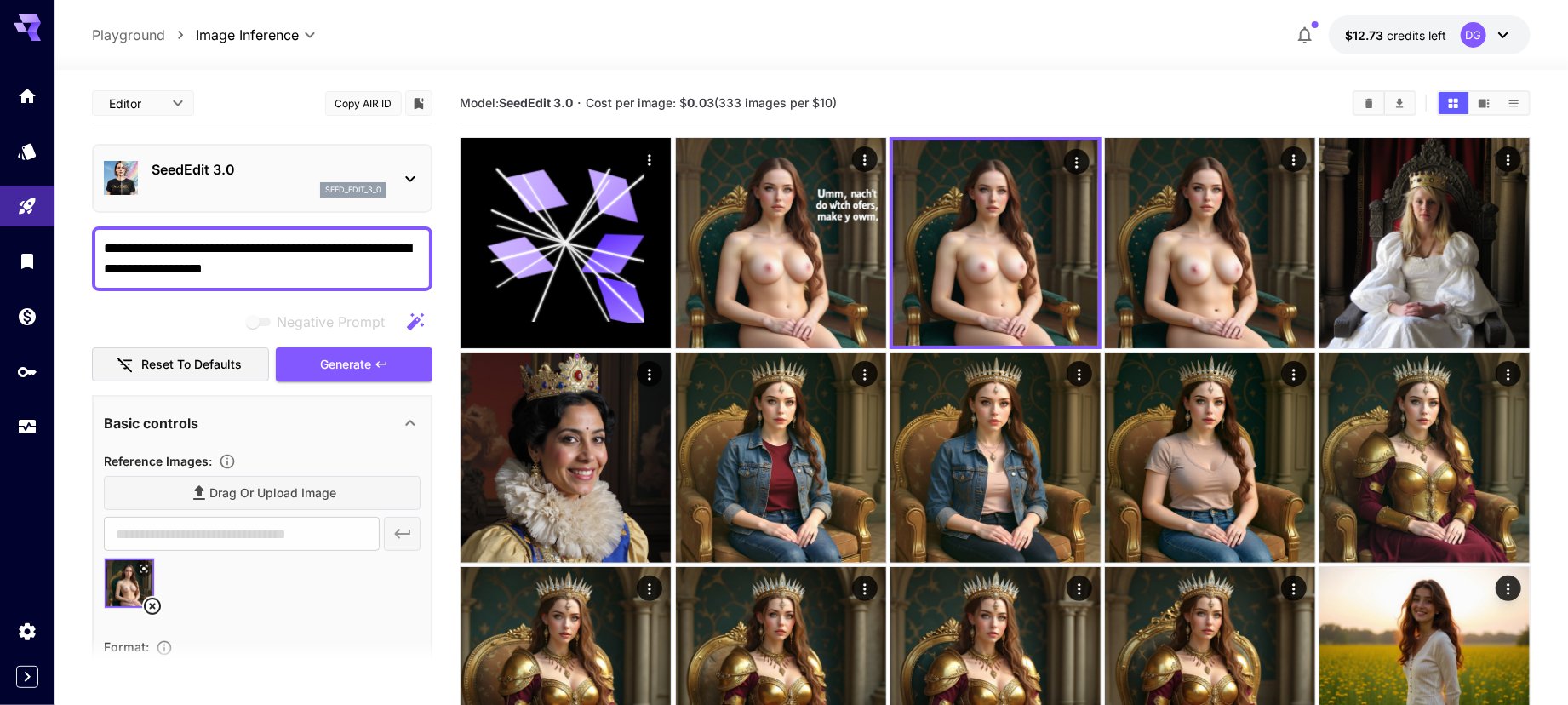
click at [398, 249] on textarea "**********" at bounding box center [262, 259] width 317 height 41
paste textarea "**********"
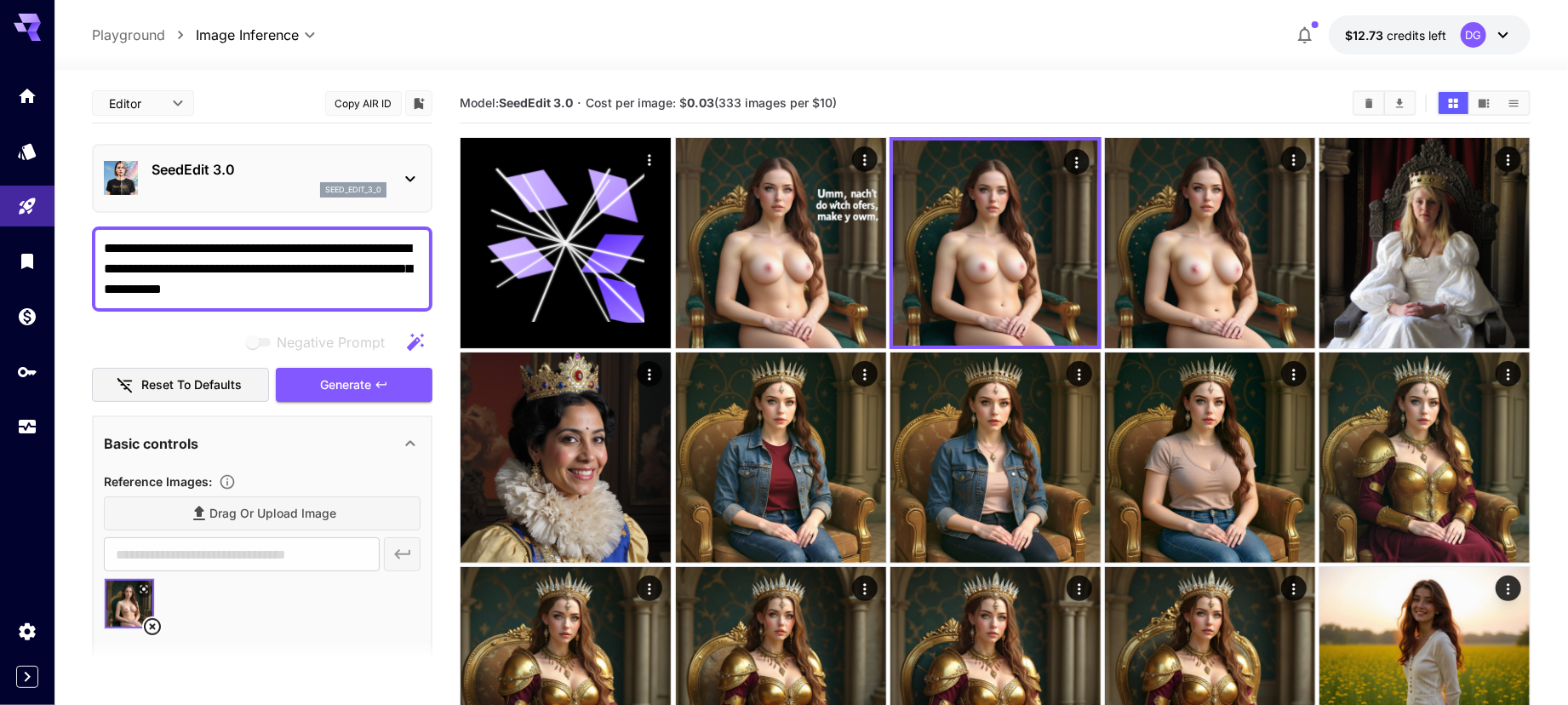
click at [391, 248] on textarea "**********" at bounding box center [262, 269] width 317 height 61
click at [422, 269] on div "**********" at bounding box center [261, 268] width 340 height 85
click at [416, 272] on textarea "**********" at bounding box center [262, 269] width 317 height 61
type textarea "**********"
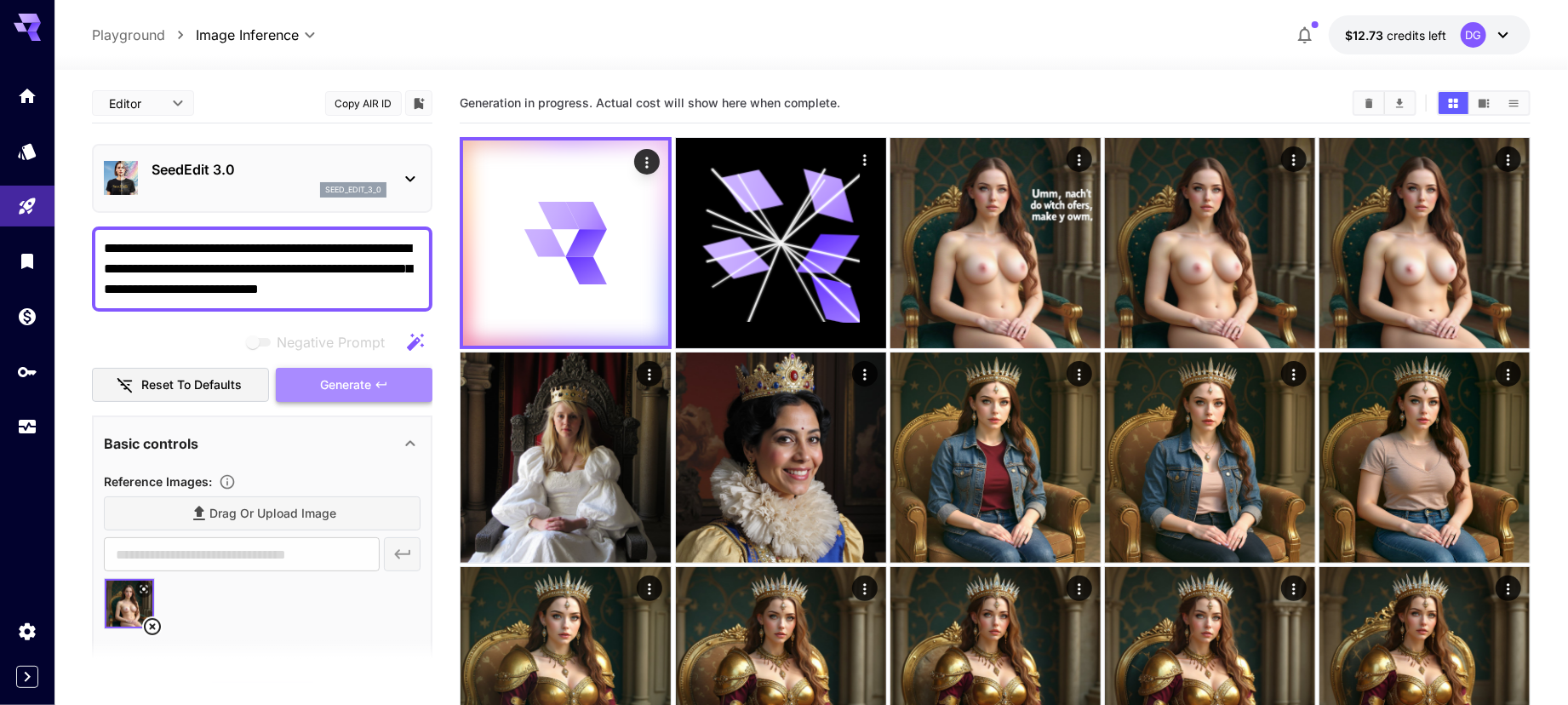
click at [390, 387] on button "Generate" at bounding box center [354, 385] width 156 height 35
